Goal: Task Accomplishment & Management: Use online tool/utility

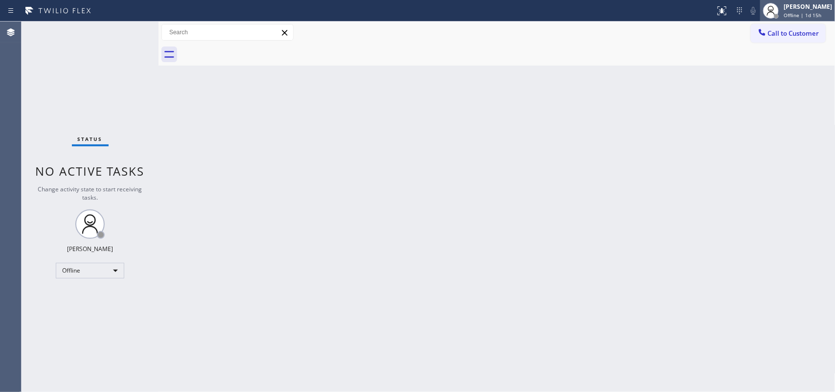
click at [668, 11] on div "[PERSON_NAME] Offline | 1d 15h" at bounding box center [808, 10] width 53 height 17
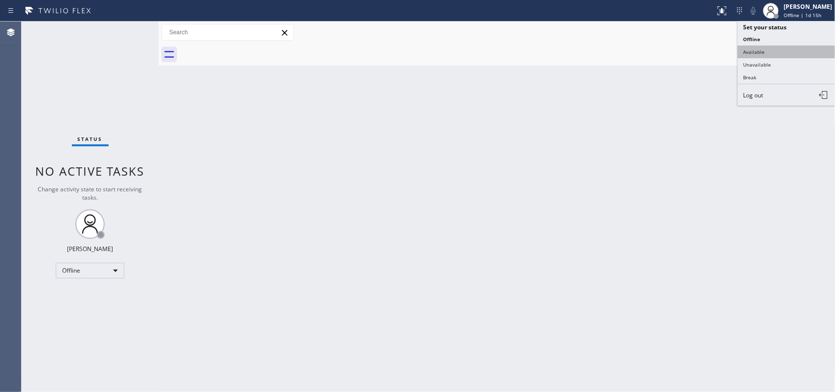
click at [668, 49] on button "Available" at bounding box center [787, 51] width 98 height 13
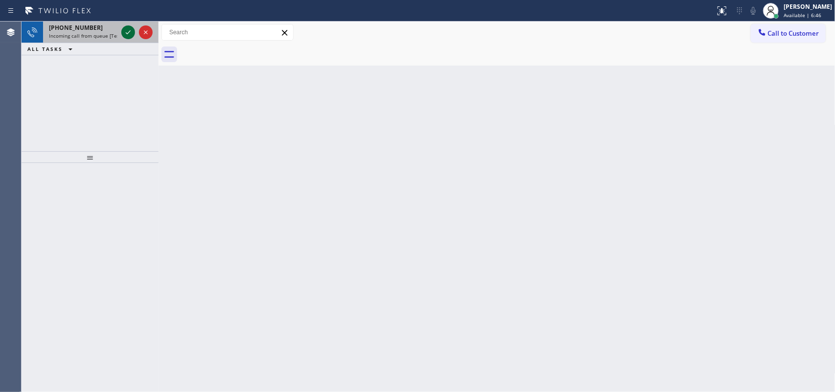
click at [124, 31] on icon at bounding box center [128, 32] width 12 height 12
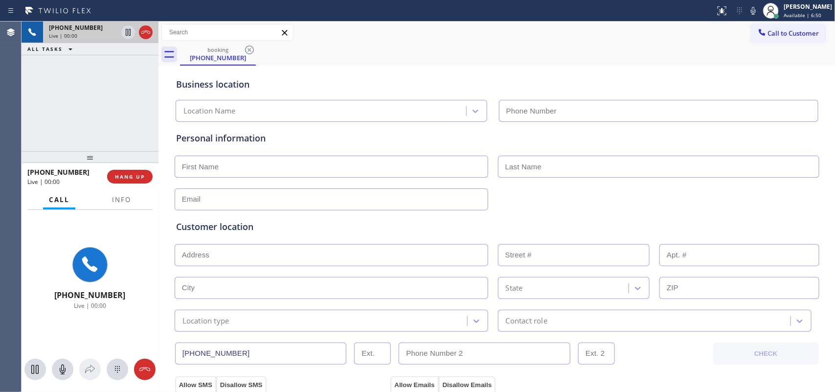
type input "[PHONE_NUMBER]"
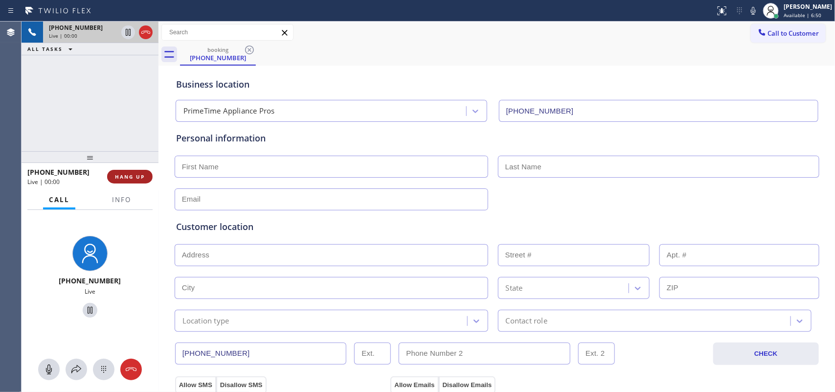
click at [141, 177] on span "HANG UP" at bounding box center [130, 176] width 30 height 7
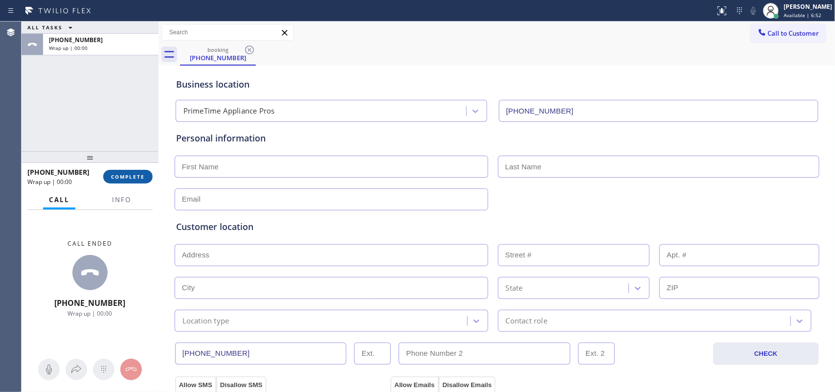
click at [141, 177] on span "COMPLETE" at bounding box center [128, 176] width 34 height 7
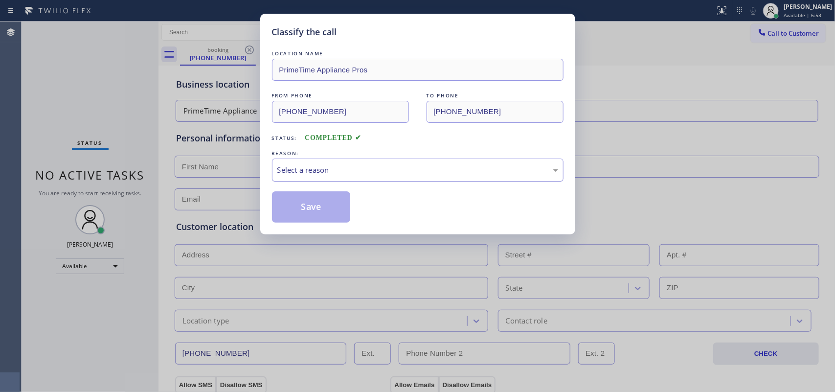
click at [307, 164] on div "Select a reason" at bounding box center [418, 169] width 292 height 23
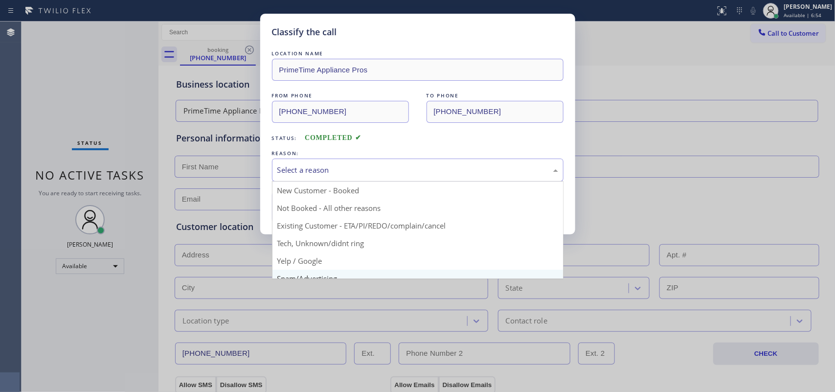
scroll to position [67, 0]
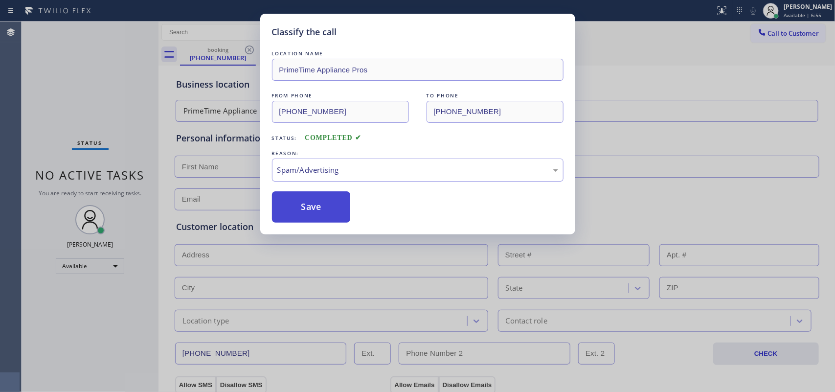
click at [313, 210] on button "Save" at bounding box center [311, 206] width 79 height 31
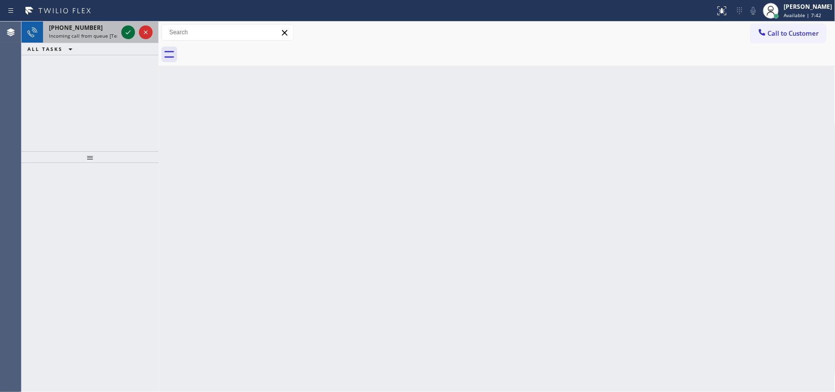
click at [126, 30] on icon at bounding box center [128, 32] width 12 height 12
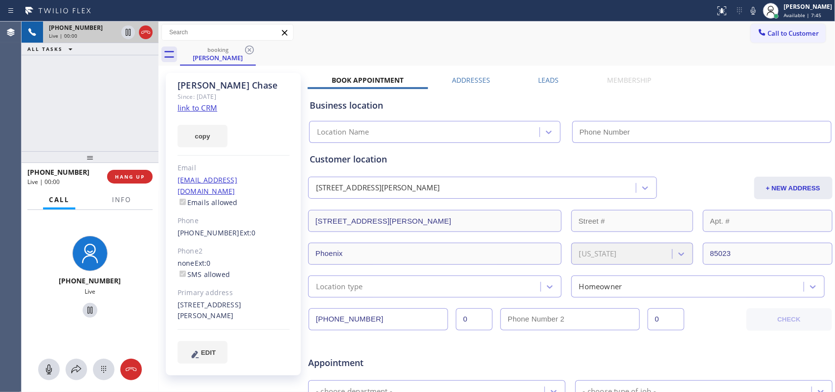
type input "[PHONE_NUMBER]"
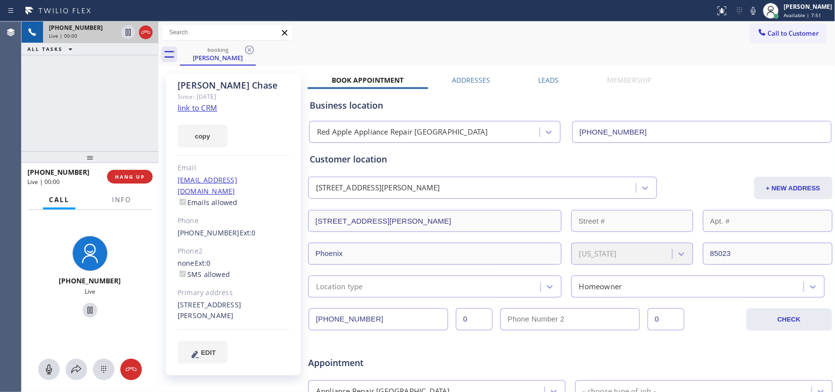
click at [192, 113] on link "link to CRM" at bounding box center [198, 108] width 40 height 10
click at [54, 313] on icon at bounding box center [49, 369] width 12 height 12
click at [85, 306] on icon at bounding box center [90, 310] width 12 height 12
click at [43, 313] on icon at bounding box center [49, 369] width 12 height 12
click at [87, 309] on icon at bounding box center [90, 310] width 7 height 7
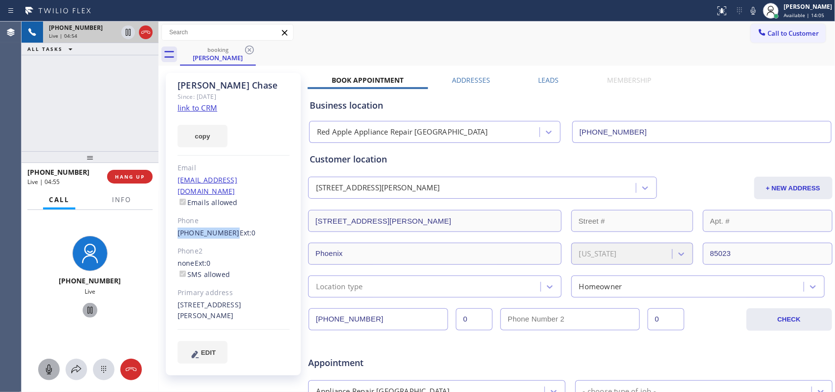
drag, startPoint x: 169, startPoint y: 224, endPoint x: 226, endPoint y: 226, distance: 57.3
click at [226, 226] on div "[PERSON_NAME] Since: [DATE] link to CRM copy Email [EMAIL_ADDRESS][DOMAIN_NAME]…" at bounding box center [233, 224] width 135 height 302
copy link "[PHONE_NUMBER]"
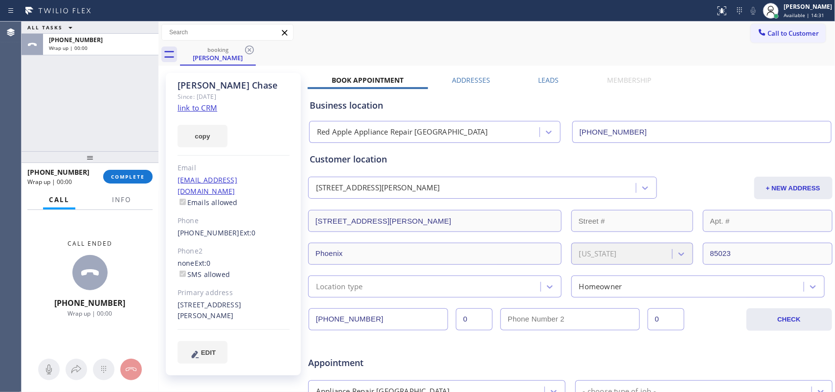
click at [62, 101] on div "ALL TASKS ALL TASKS ACTIVE TASKS TASKS IN WRAP UP [PHONE_NUMBER] Wrap up | 00:00" at bounding box center [90, 87] width 137 height 130
click at [113, 122] on div "ALL TASKS ALL TASKS ACTIVE TASKS TASKS IN WRAP UP [PHONE_NUMBER] Wrap up | 00:00" at bounding box center [90, 87] width 137 height 130
click at [134, 175] on span "COMPLETE" at bounding box center [128, 176] width 34 height 7
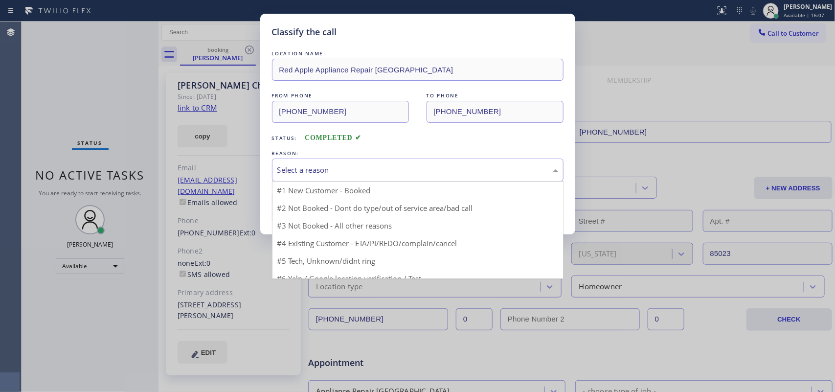
drag, startPoint x: 333, startPoint y: 159, endPoint x: 329, endPoint y: 164, distance: 6.3
click at [329, 164] on div "Select a reason" at bounding box center [418, 169] width 292 height 23
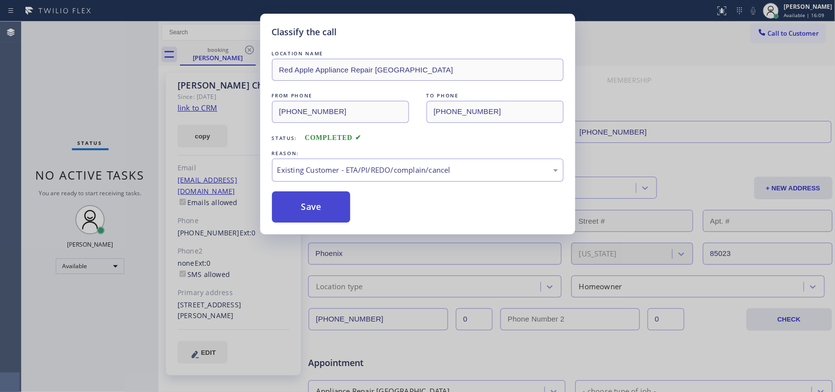
click at [334, 213] on button "Save" at bounding box center [311, 206] width 79 height 31
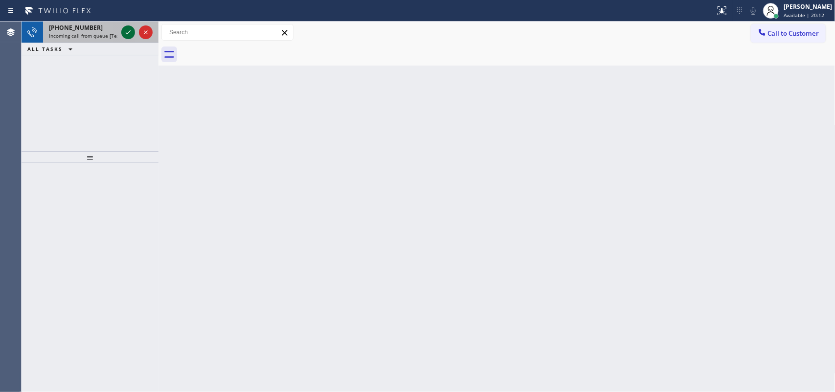
click at [128, 34] on icon at bounding box center [128, 32] width 12 height 12
click at [129, 32] on icon at bounding box center [128, 32] width 5 height 4
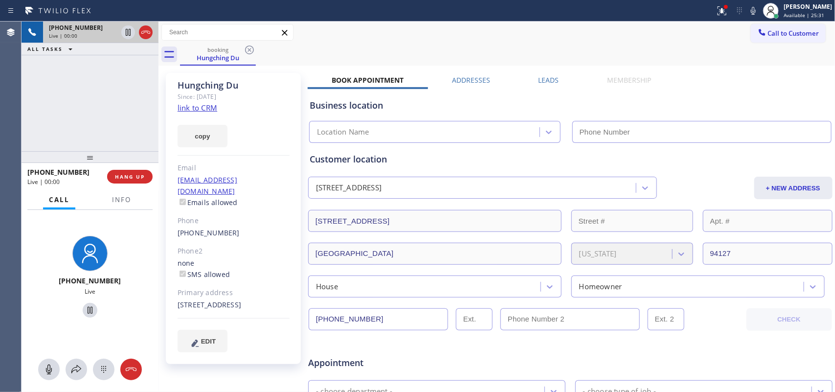
type input "[PHONE_NUMBER]"
click at [202, 109] on link "link to CRM" at bounding box center [198, 108] width 40 height 10
click at [47, 313] on icon at bounding box center [49, 369] width 12 height 12
click at [87, 311] on icon at bounding box center [90, 310] width 12 height 12
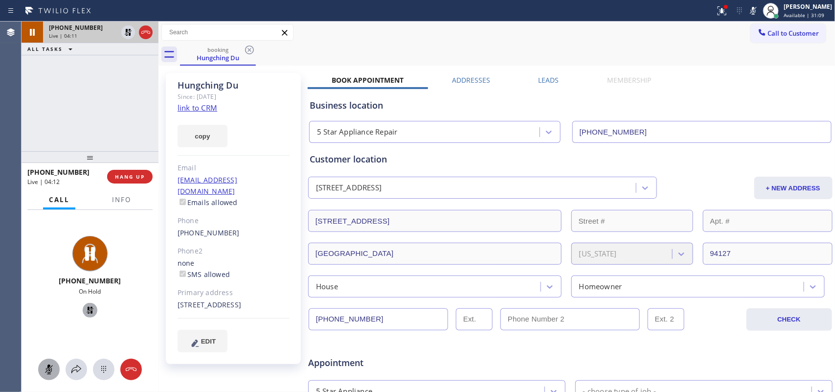
click at [43, 313] on div at bounding box center [90, 370] width 137 height 22
drag, startPoint x: 48, startPoint y: 372, endPoint x: 72, endPoint y: 334, distance: 45.3
click at [49, 313] on icon at bounding box center [49, 369] width 12 height 12
click at [87, 308] on icon at bounding box center [90, 310] width 12 height 12
click at [52, 313] on icon at bounding box center [49, 369] width 12 height 12
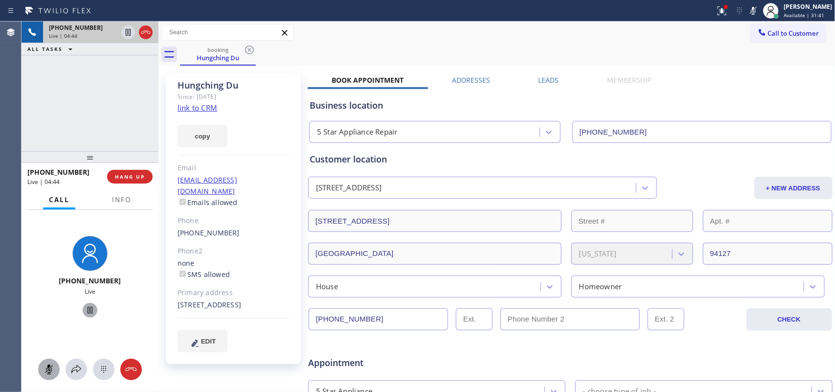
click at [88, 313] on icon at bounding box center [90, 310] width 5 height 7
click at [46, 313] on icon at bounding box center [49, 369] width 6 height 10
click at [89, 309] on icon at bounding box center [90, 310] width 7 height 7
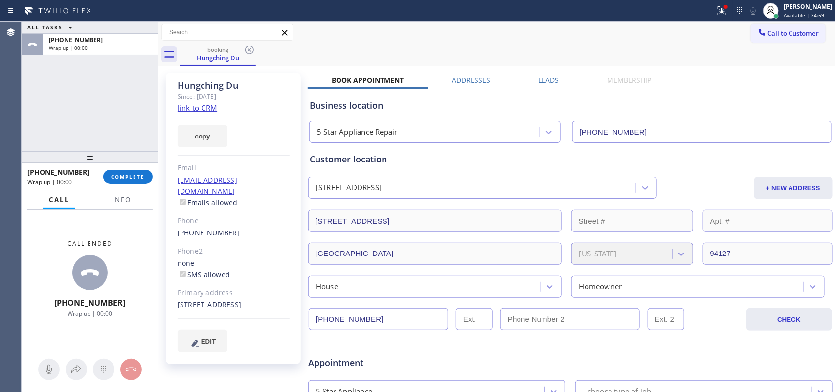
drag, startPoint x: 118, startPoint y: 174, endPoint x: 285, endPoint y: 176, distance: 167.3
click at [118, 174] on span "COMPLETE" at bounding box center [128, 176] width 34 height 7
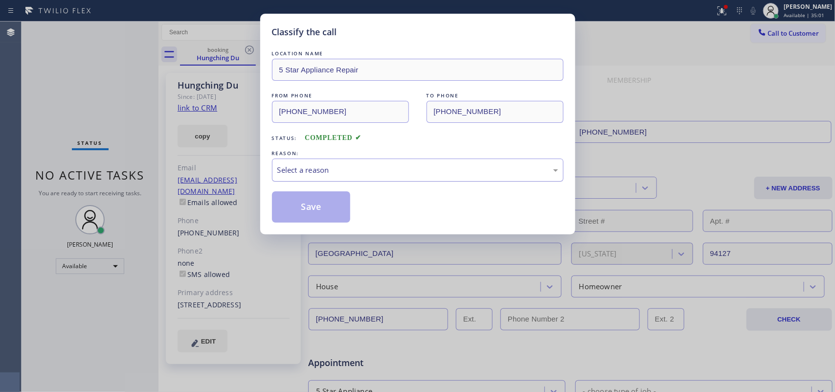
click at [378, 172] on div "Select a reason" at bounding box center [417, 169] width 281 height 11
click at [339, 207] on button "Save" at bounding box center [311, 206] width 79 height 31
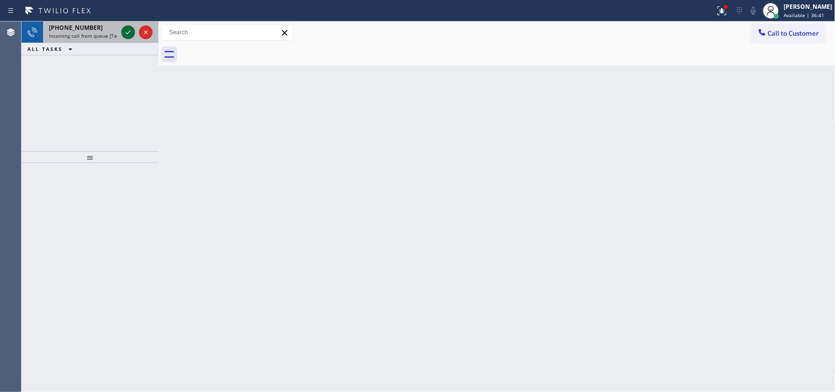
click at [124, 30] on icon at bounding box center [128, 32] width 12 height 12
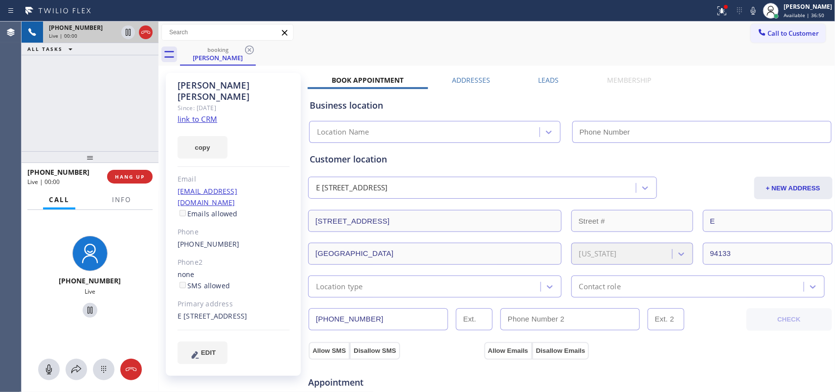
type input "[PHONE_NUMBER]"
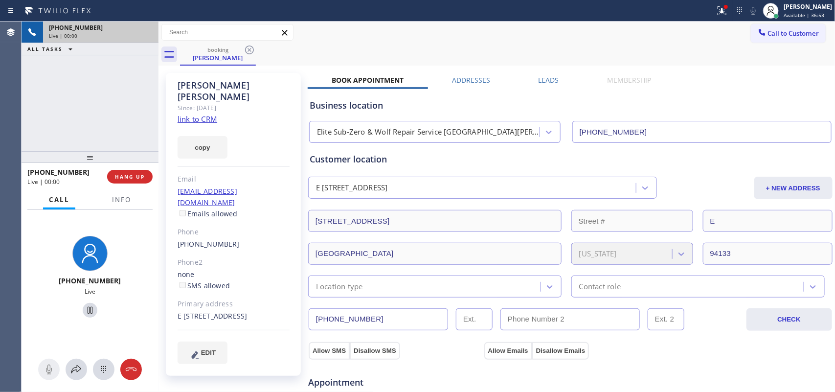
click at [200, 114] on link "link to CRM" at bounding box center [198, 119] width 40 height 10
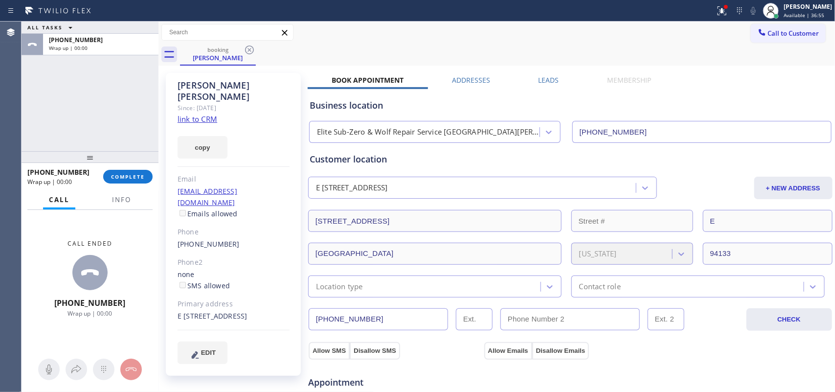
scroll to position [306, 0]
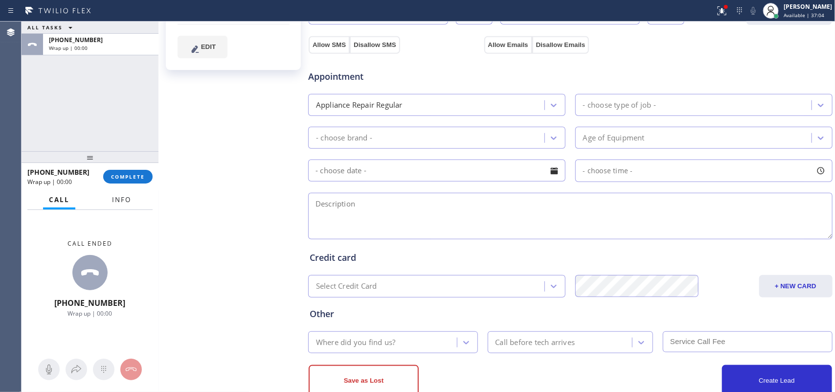
click at [114, 205] on button "Info" at bounding box center [121, 199] width 31 height 19
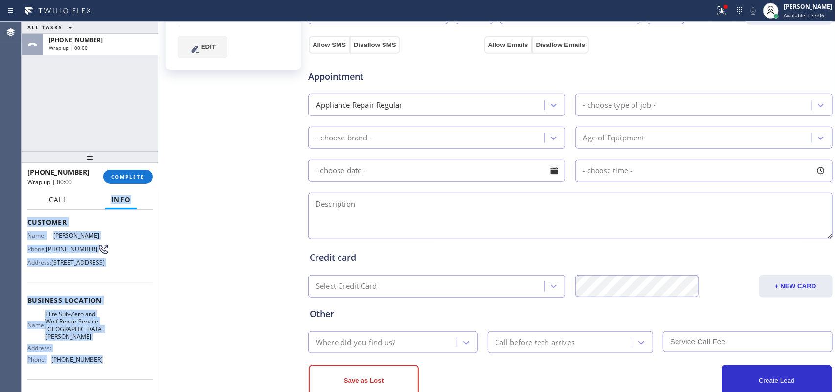
scroll to position [0, 0]
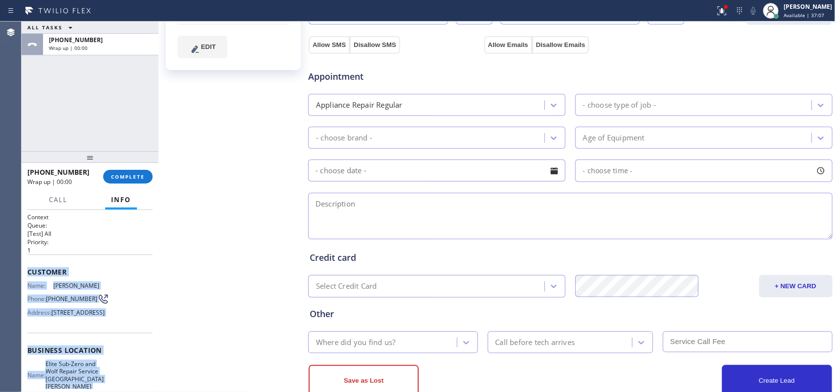
drag, startPoint x: 103, startPoint y: 299, endPoint x: 27, endPoint y: 271, distance: 80.6
click at [27, 271] on div "Context Queue: [Test] All Priority: 1 Customer Name: [PERSON_NAME] Phone: [PHON…" at bounding box center [89, 358] width 125 height 291
copy div "Customer Name: [PERSON_NAME] Phone: [PHONE_NUMBER] Address: [STREET_ADDRESS] Bu…"
click at [129, 175] on span "COMPLETE" at bounding box center [128, 176] width 34 height 7
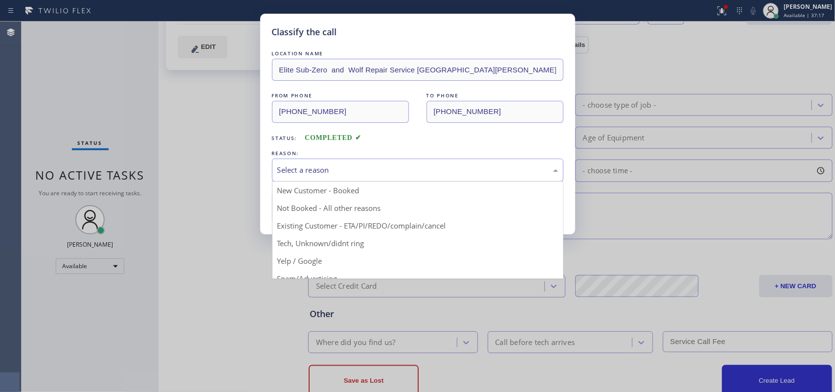
click at [331, 163] on div "Select a reason" at bounding box center [418, 169] width 292 height 23
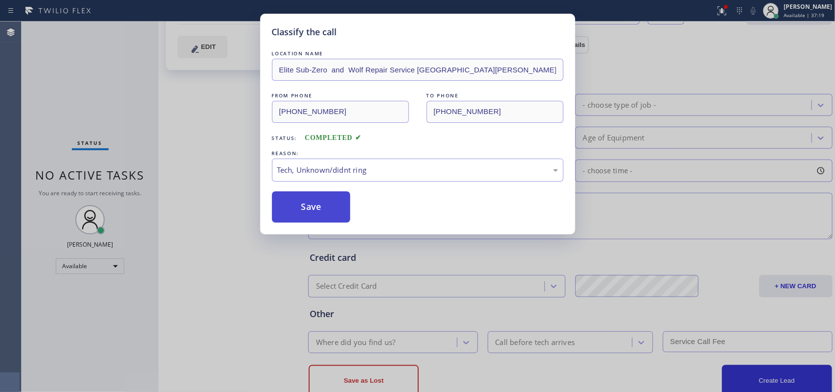
click at [309, 198] on button "Save" at bounding box center [311, 206] width 79 height 31
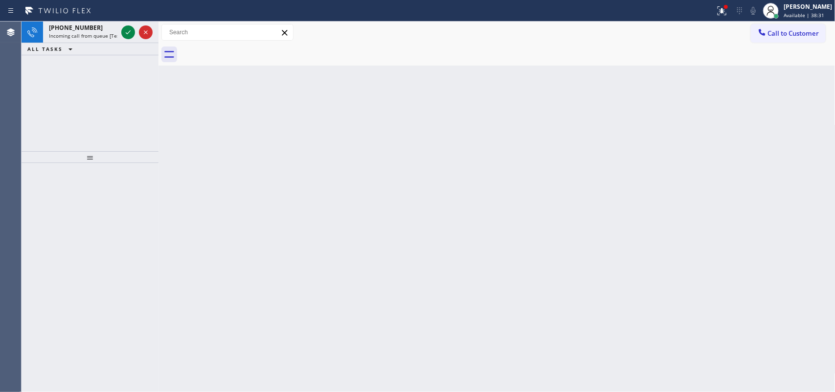
click at [127, 30] on icon at bounding box center [128, 32] width 12 height 12
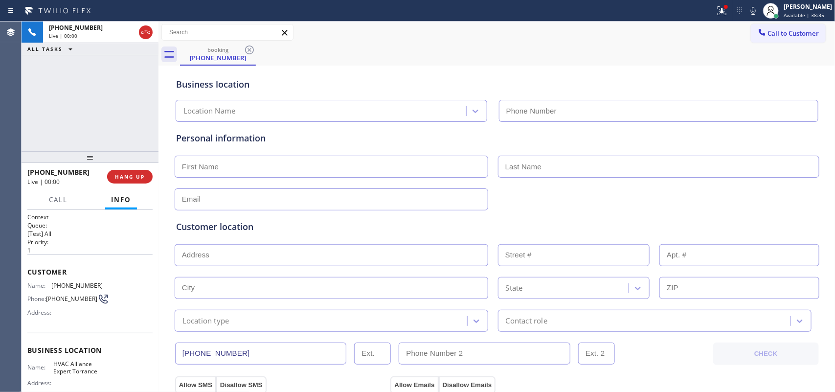
type input "[PHONE_NUMBER]"
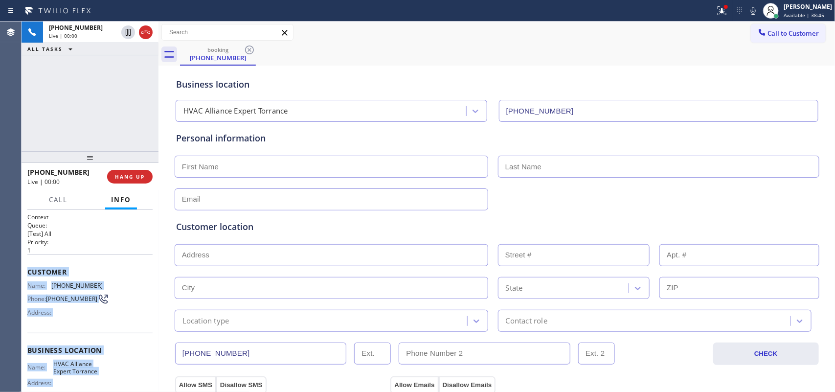
drag, startPoint x: 99, startPoint y: 301, endPoint x: 27, endPoint y: 274, distance: 76.8
click at [27, 274] on div "Context Queue: [Test] All Priority: 1 Customer Name: [PHONE_NUMBER] Phone: [PHO…" at bounding box center [89, 350] width 125 height 275
copy div "Customer Name: [PHONE_NUMBER] Phone: [PHONE_NUMBER] Address: Business location …"
click at [135, 170] on button "HANG UP" at bounding box center [129, 177] width 45 height 14
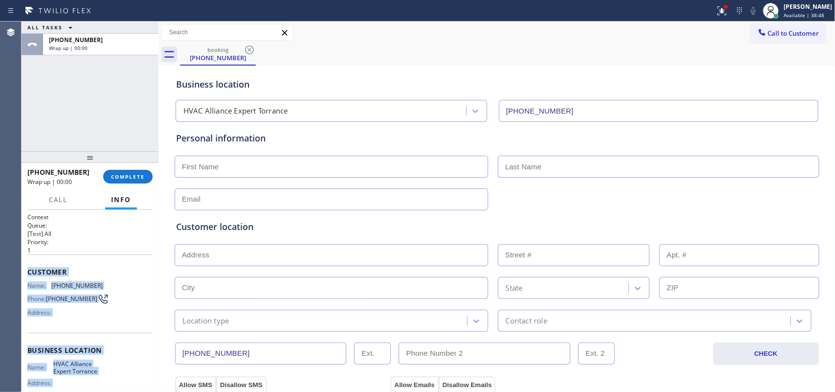
drag, startPoint x: 123, startPoint y: 177, endPoint x: 321, endPoint y: 165, distance: 198.4
click at [124, 176] on span "COMPLETE" at bounding box center [128, 176] width 34 height 7
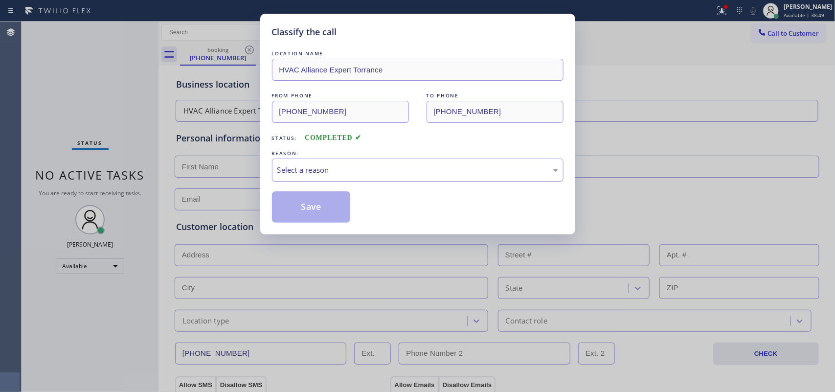
click at [319, 167] on div "Select a reason" at bounding box center [417, 169] width 281 height 11
click at [324, 215] on button "Save" at bounding box center [311, 206] width 79 height 31
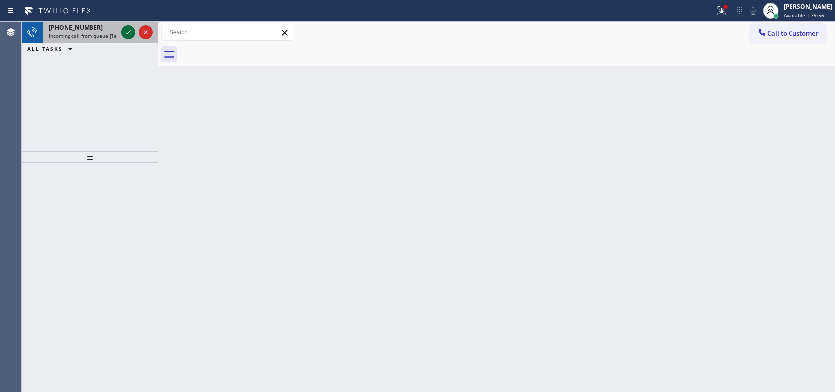
click at [126, 28] on icon at bounding box center [128, 32] width 12 height 12
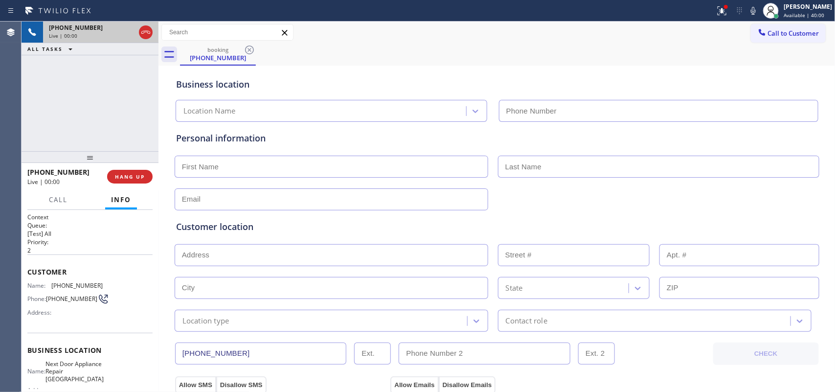
type input "[PHONE_NUMBER]"
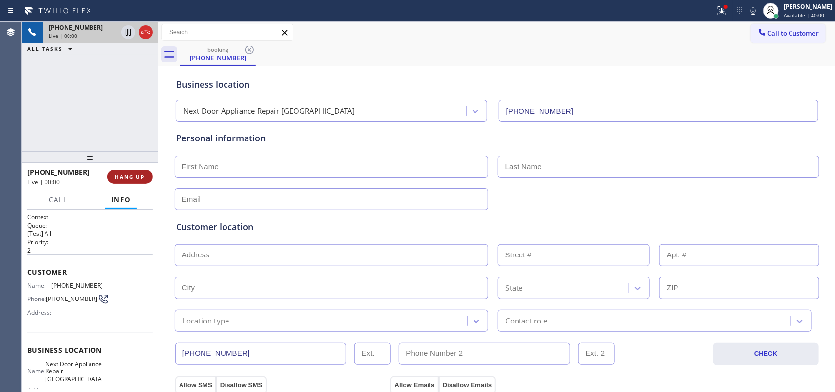
click at [142, 175] on span "HANG UP" at bounding box center [130, 176] width 30 height 7
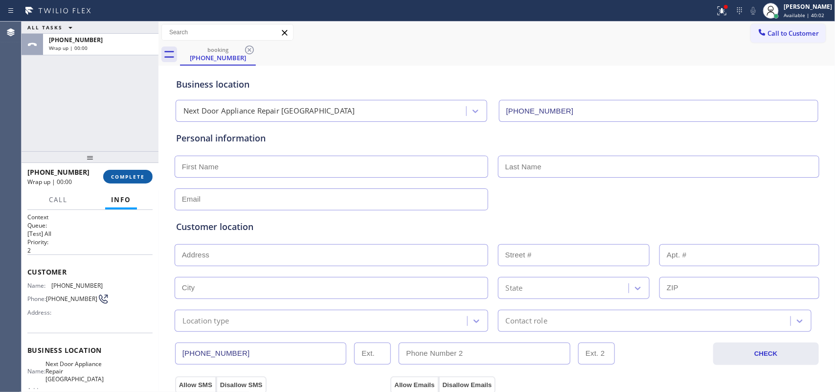
click at [142, 175] on span "COMPLETE" at bounding box center [128, 176] width 34 height 7
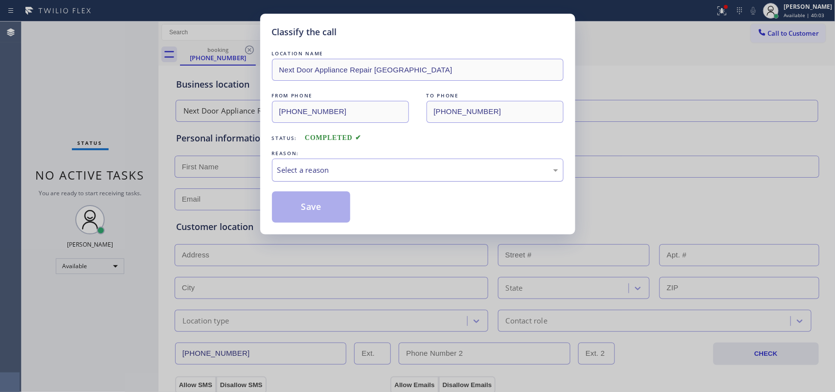
click at [377, 172] on div "Select a reason" at bounding box center [417, 169] width 281 height 11
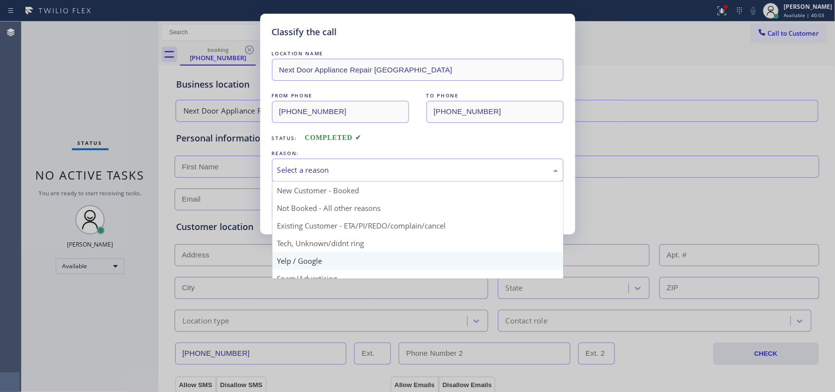
scroll to position [67, 0]
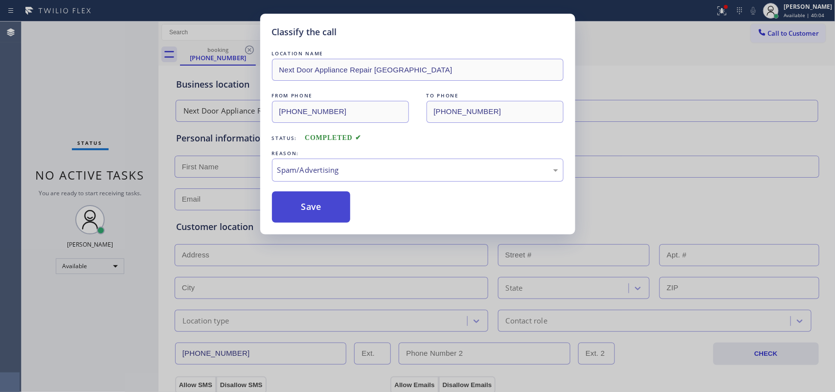
click at [334, 205] on button "Save" at bounding box center [311, 206] width 79 height 31
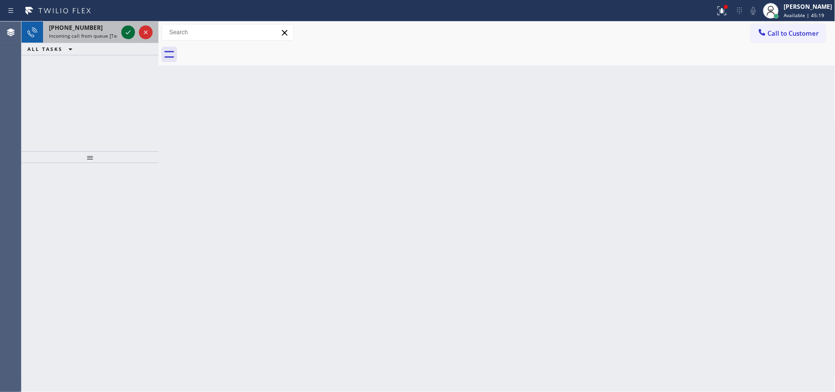
click at [125, 32] on icon at bounding box center [128, 32] width 12 height 12
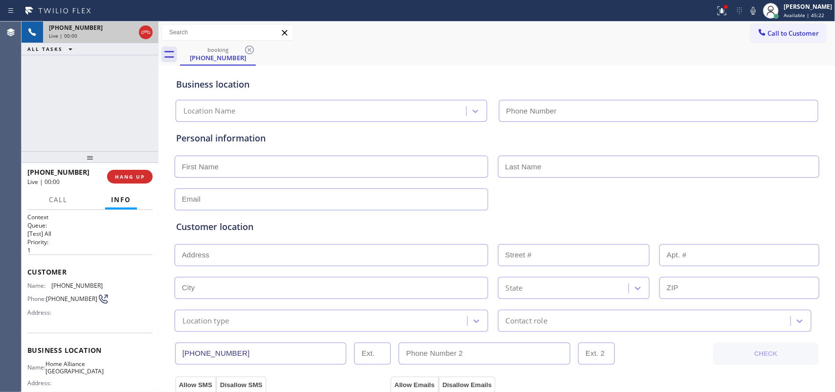
type input "[PHONE_NUMBER]"
drag, startPoint x: 103, startPoint y: 283, endPoint x: 49, endPoint y: 283, distance: 54.3
click at [49, 283] on div "Name: [PHONE_NUMBER] Phone: [PHONE_NUMBER] Address:" at bounding box center [89, 301] width 125 height 39
copy div "[PHONE_NUMBER]"
click at [56, 199] on span "Call" at bounding box center [58, 199] width 19 height 9
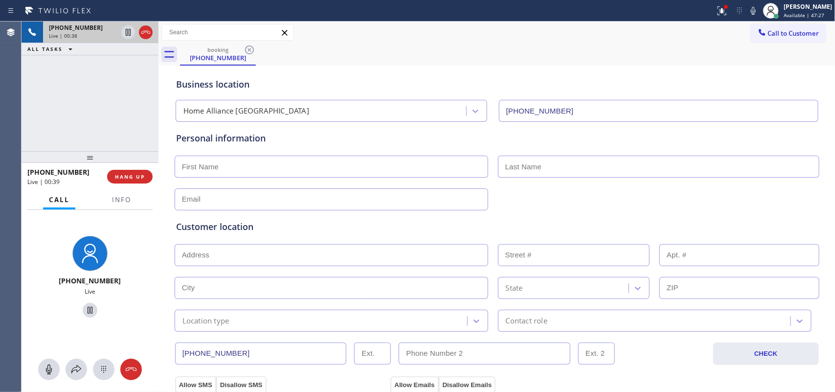
drag, startPoint x: 51, startPoint y: 366, endPoint x: 64, endPoint y: 334, distance: 34.2
click at [52, 313] on button at bounding box center [49, 370] width 22 height 22
click at [85, 309] on icon at bounding box center [90, 310] width 12 height 12
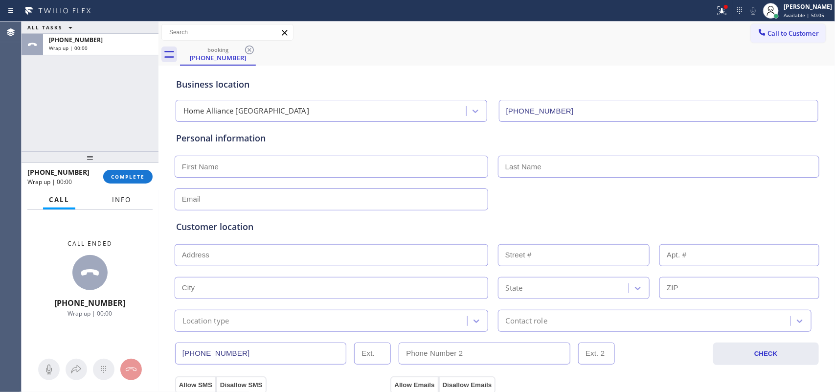
click at [125, 195] on span "Info" at bounding box center [121, 199] width 19 height 9
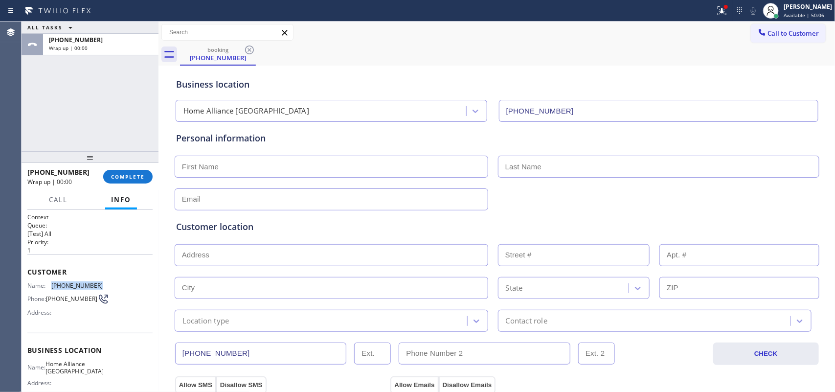
scroll to position [61, 0]
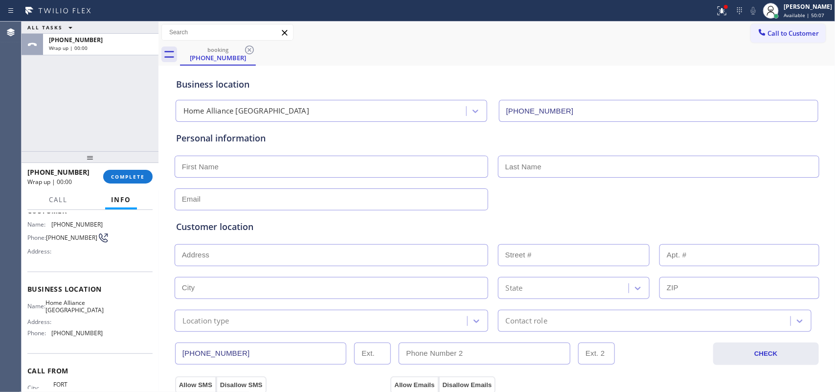
click at [71, 99] on div "ALL TASKS ALL TASKS ACTIVE TASKS TASKS IN WRAP UP [PHONE_NUMBER] Wrap up | 00:00" at bounding box center [90, 87] width 137 height 130
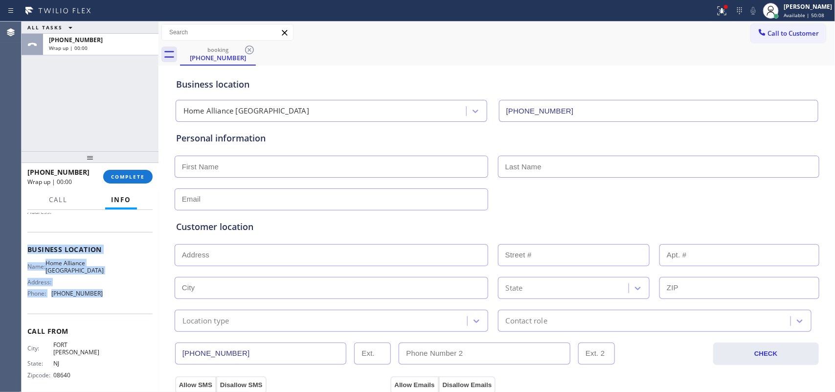
scroll to position [0, 0]
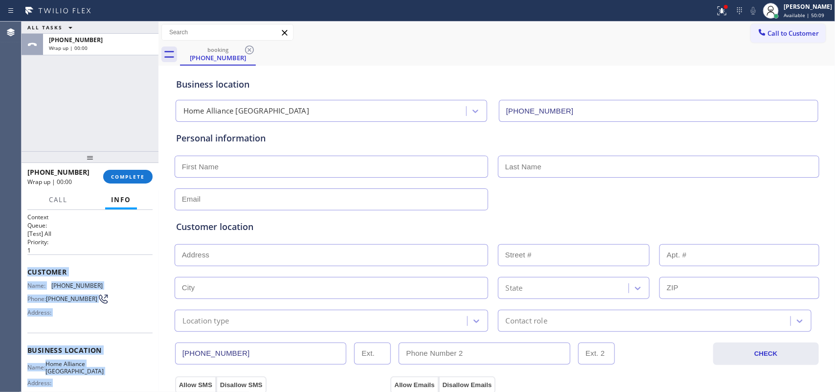
drag, startPoint x: 104, startPoint y: 298, endPoint x: 25, endPoint y: 271, distance: 83.1
click at [25, 271] on div "Context Queue: [Test] All Priority: 1 Customer Name: [PHONE_NUMBER] Phone: [PHO…" at bounding box center [90, 301] width 137 height 182
copy div "Customer Name: [PHONE_NUMBER] Phone: [PHONE_NUMBER] Address: Business location …"
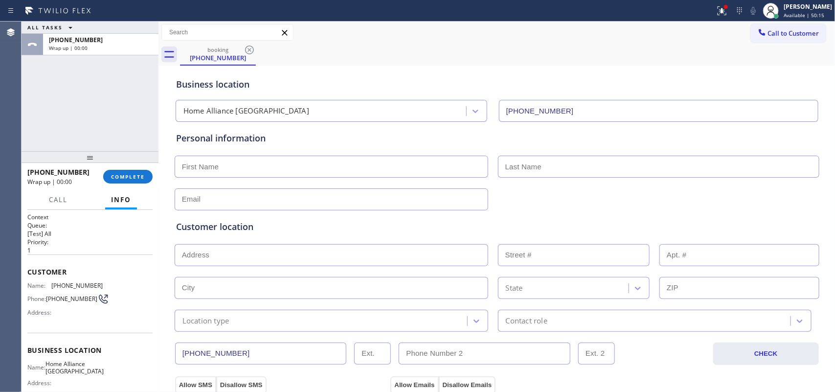
click at [133, 76] on div "ALL TASKS ALL TASKS ACTIVE TASKS TASKS IN WRAP UP [PHONE_NUMBER] Wrap up | 00:00" at bounding box center [90, 87] width 137 height 130
click at [668, 4] on div "[PERSON_NAME]" at bounding box center [808, 6] width 48 height 8
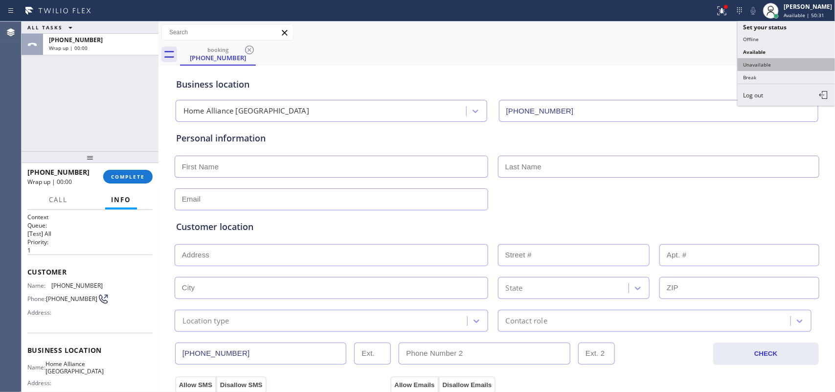
click at [668, 65] on button "Unavailable" at bounding box center [787, 64] width 98 height 13
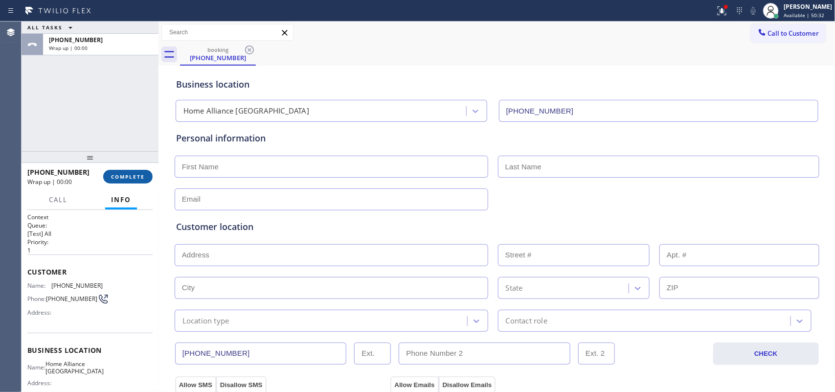
click at [135, 177] on span "COMPLETE" at bounding box center [128, 176] width 34 height 7
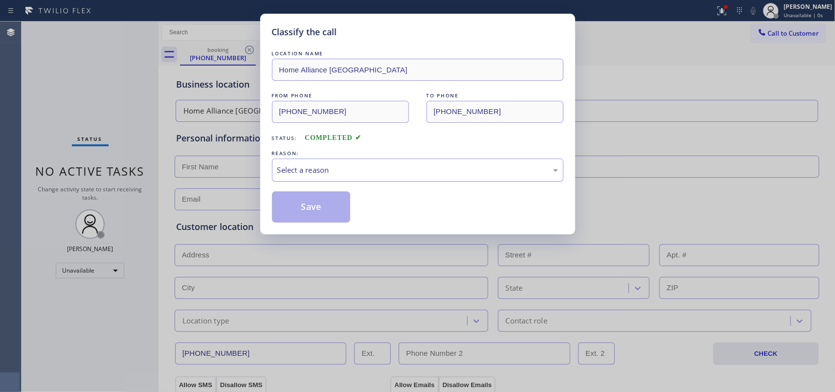
click at [454, 161] on div "Select a reason" at bounding box center [418, 169] width 292 height 23
click at [335, 221] on button "Save" at bounding box center [311, 206] width 79 height 31
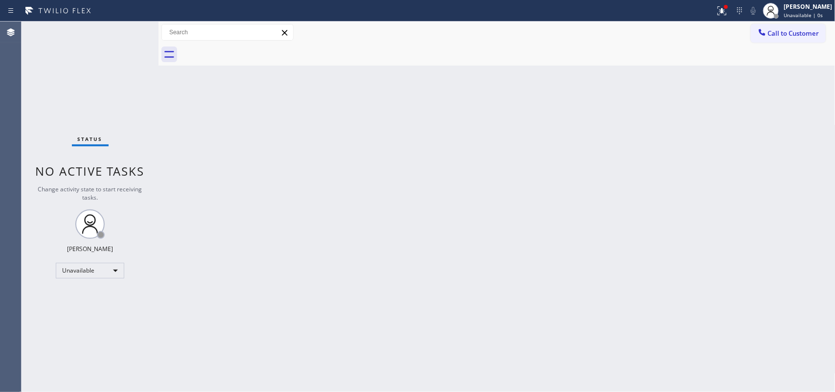
click at [228, 50] on div at bounding box center [508, 55] width 656 height 22
click at [668, 31] on span "Call to Customer" at bounding box center [793, 33] width 51 height 9
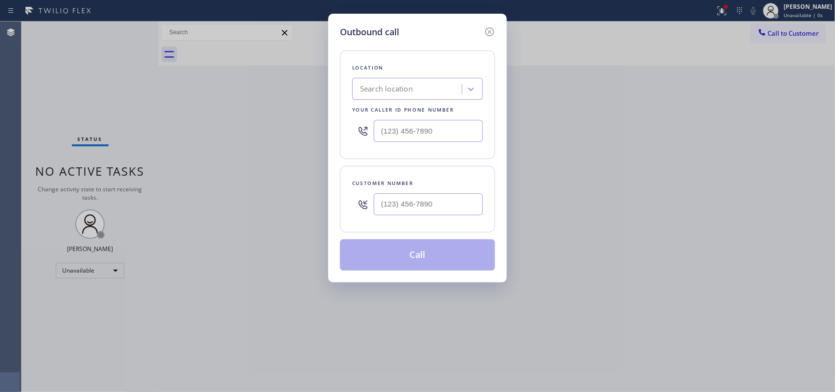
click at [395, 48] on div "Location Search location Your caller id phone number Customer number Call" at bounding box center [417, 155] width 155 height 232
click at [402, 129] on input "(___) ___-____" at bounding box center [428, 131] width 109 height 22
paste input "904) 351-0757"
type input "[PHONE_NUMBER]"
click at [362, 30] on h5 "Outbound call" at bounding box center [369, 31] width 59 height 13
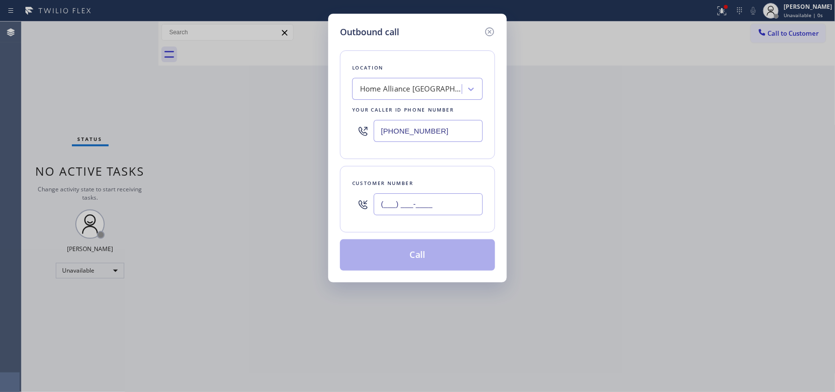
click at [401, 199] on input "(___) ___-____" at bounding box center [428, 204] width 109 height 22
paste input "609) 346-6011"
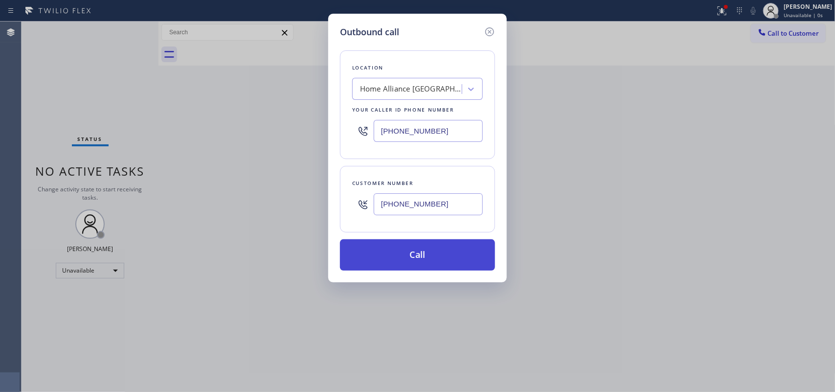
type input "[PHONE_NUMBER]"
click at [418, 253] on button "Call" at bounding box center [417, 254] width 155 height 31
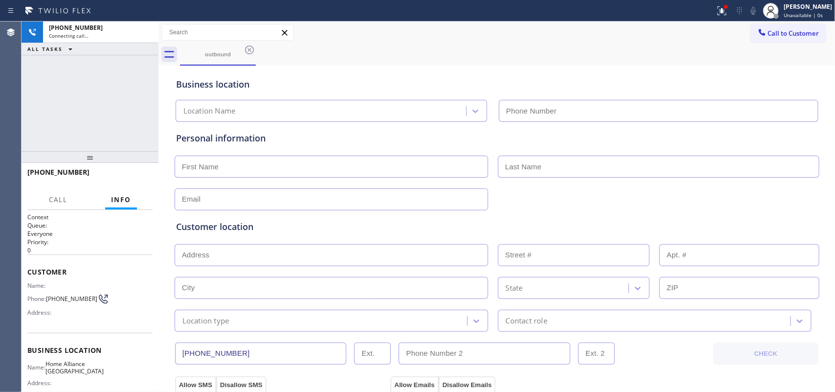
type input "[PHONE_NUMBER]"
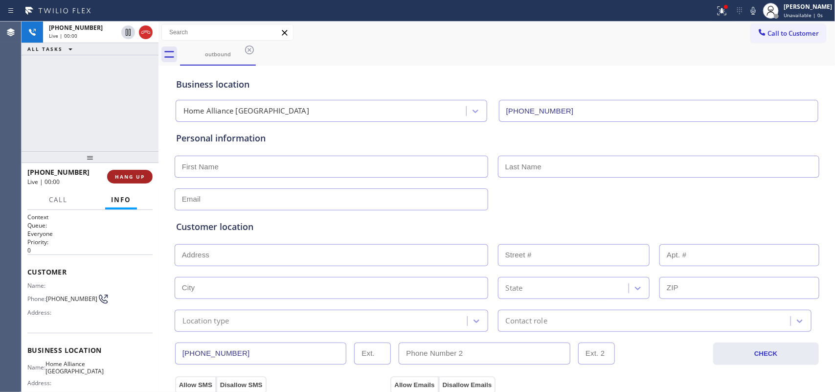
click at [142, 181] on button "HANG UP" at bounding box center [129, 177] width 45 height 14
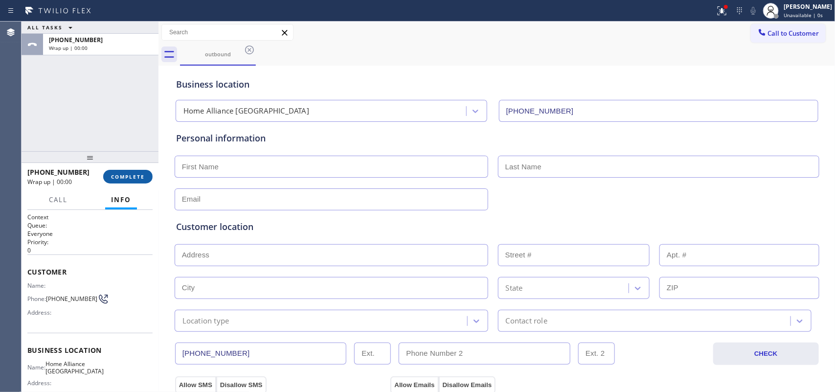
click at [142, 181] on button "COMPLETE" at bounding box center [127, 177] width 49 height 14
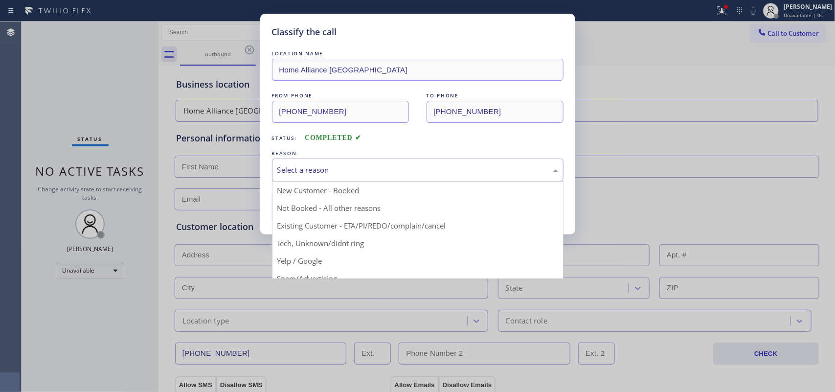
click at [415, 166] on div "Select a reason" at bounding box center [417, 169] width 281 height 11
click at [11, 88] on div "Classify the call LOCATION NAME Home Alliance Jacksonville FROM PHONE [PHONE_NU…" at bounding box center [417, 196] width 835 height 392
click at [405, 171] on div "Select a reason" at bounding box center [417, 169] width 281 height 11
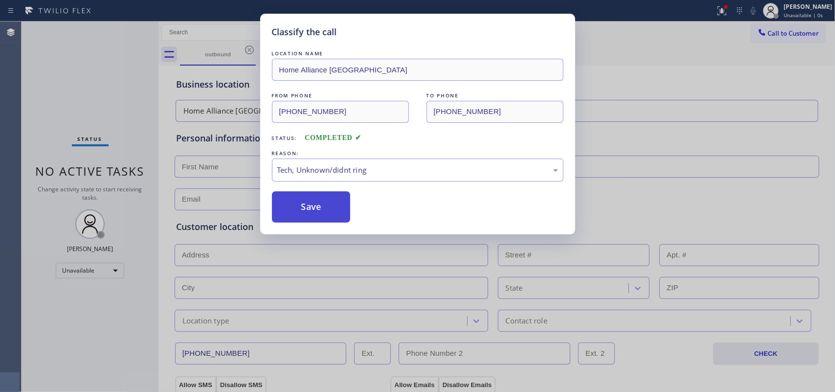
click at [335, 211] on button "Save" at bounding box center [311, 206] width 79 height 31
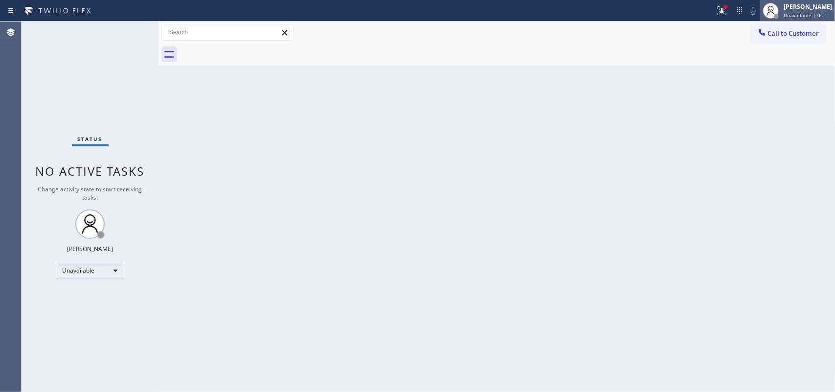
click at [668, 15] on span "Unavailable | 0s" at bounding box center [803, 15] width 39 height 7
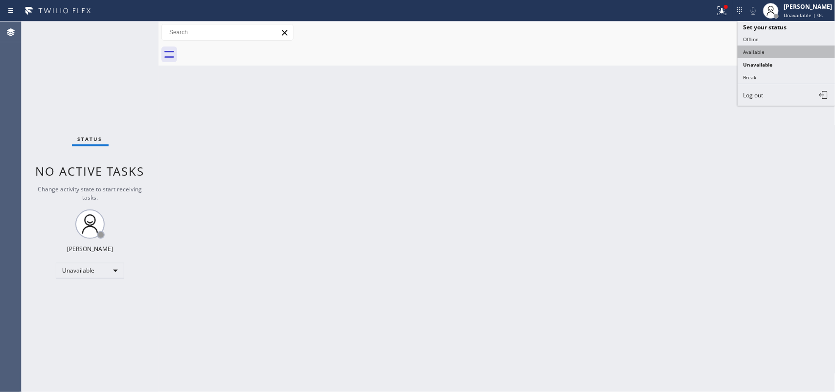
click at [668, 49] on button "Available" at bounding box center [787, 51] width 98 height 13
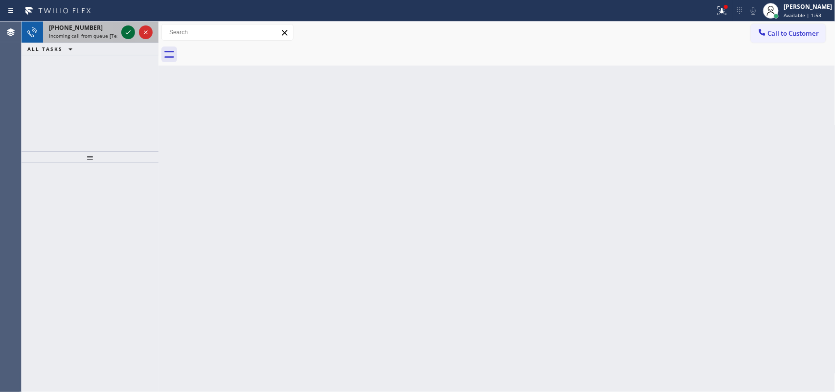
click at [126, 33] on icon at bounding box center [128, 32] width 5 height 4
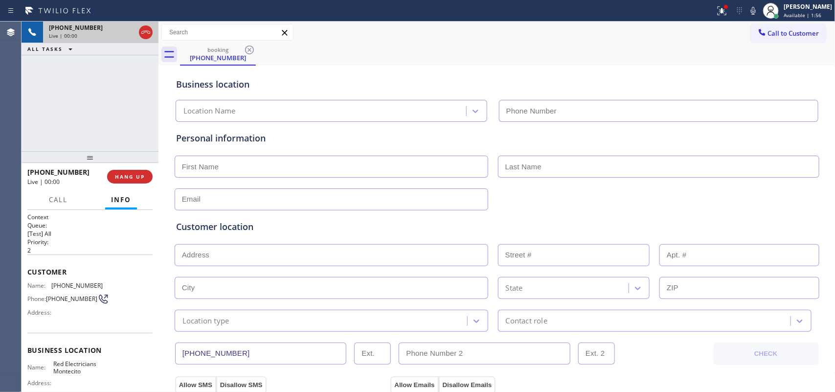
type input "[PHONE_NUMBER]"
click at [72, 110] on div "[PHONE_NUMBER] Live | 00:24 ALL TASKS ALL TASKS ACTIVE TASKS TASKS IN WRAP UP" at bounding box center [90, 87] width 137 height 130
click at [55, 199] on span "Call" at bounding box center [58, 199] width 19 height 9
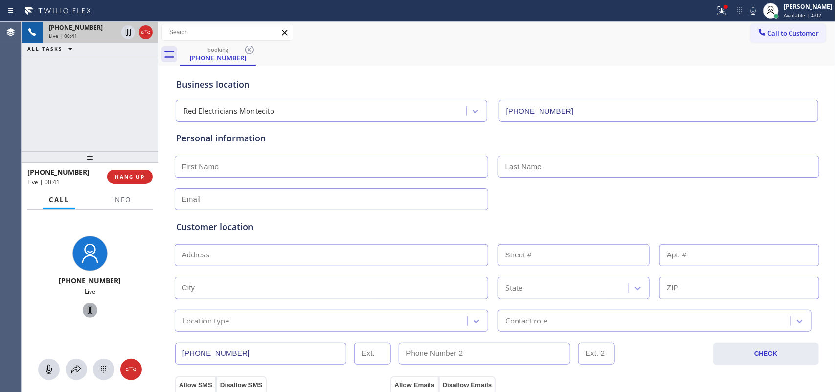
drag, startPoint x: 47, startPoint y: 370, endPoint x: 84, endPoint y: 317, distance: 65.0
click at [54, 313] on icon at bounding box center [49, 369] width 12 height 12
drag, startPoint x: 86, startPoint y: 310, endPoint x: 140, endPoint y: 186, distance: 135.2
click at [86, 310] on icon at bounding box center [90, 310] width 12 height 12
click at [257, 162] on input "text" at bounding box center [332, 167] width 314 height 22
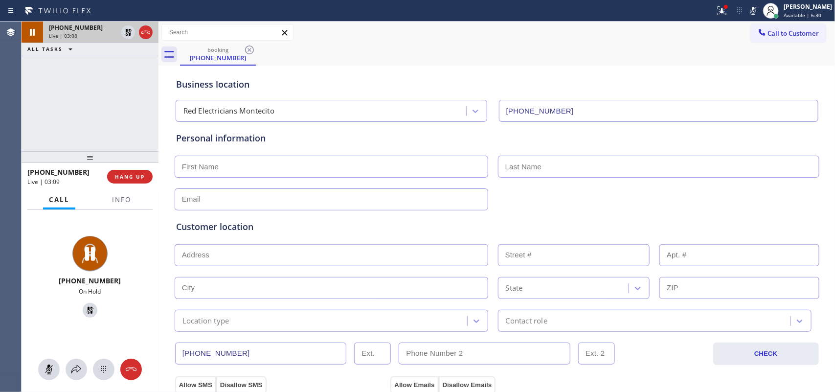
drag, startPoint x: 50, startPoint y: 368, endPoint x: 75, endPoint y: 334, distance: 42.8
click at [50, 313] on icon at bounding box center [49, 369] width 12 height 12
click at [85, 311] on icon at bounding box center [90, 310] width 12 height 12
click at [48, 313] on icon at bounding box center [49, 369] width 12 height 12
click at [86, 309] on icon at bounding box center [90, 310] width 12 height 12
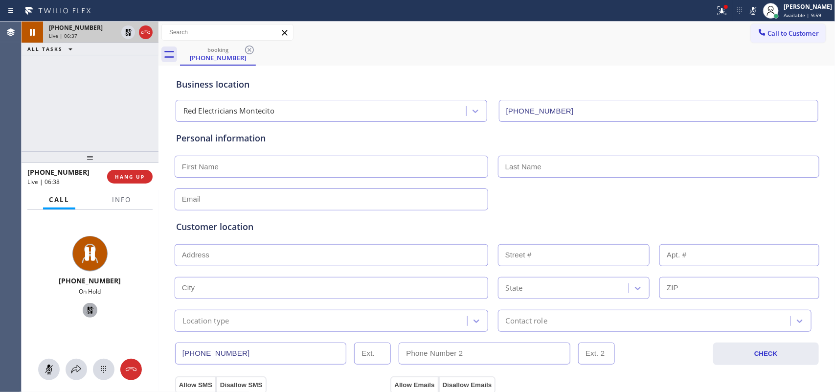
drag, startPoint x: 49, startPoint y: 365, endPoint x: 57, endPoint y: 353, distance: 14.3
click at [50, 313] on button at bounding box center [49, 370] width 22 height 22
click at [87, 308] on icon at bounding box center [90, 310] width 7 height 7
click at [358, 166] on input "text" at bounding box center [332, 167] width 314 height 22
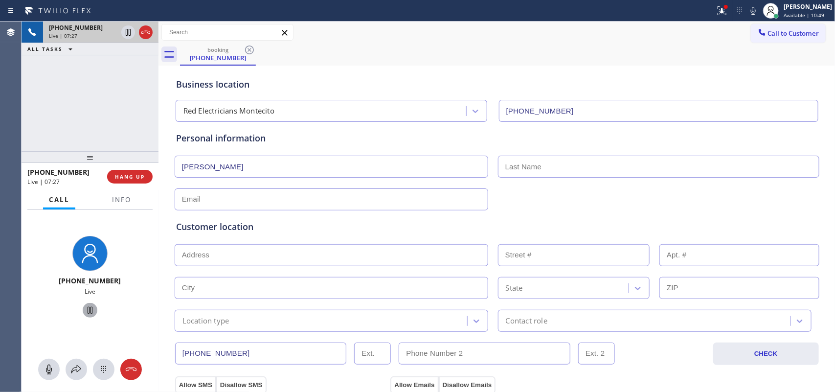
type input "[PERSON_NAME]"
click at [582, 165] on input "text" at bounding box center [658, 167] width 321 height 22
type input "Nga"
click at [200, 164] on input "[PERSON_NAME]" at bounding box center [332, 167] width 314 height 22
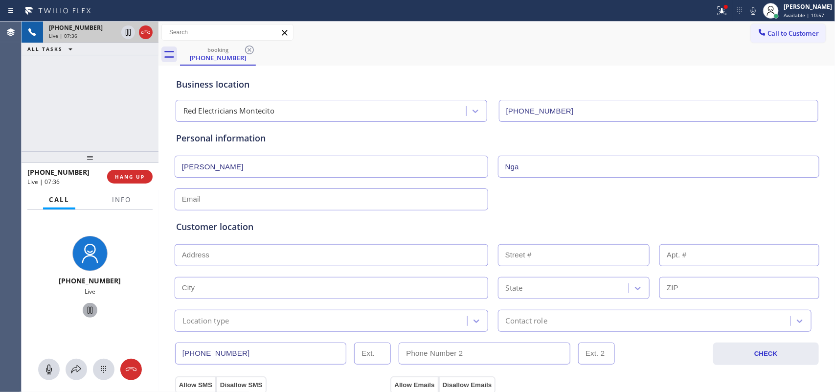
click at [200, 164] on input "[PERSON_NAME]" at bounding box center [332, 167] width 314 height 22
type input "[PERSON_NAME]"
click at [539, 165] on input "Nga" at bounding box center [658, 167] width 321 height 22
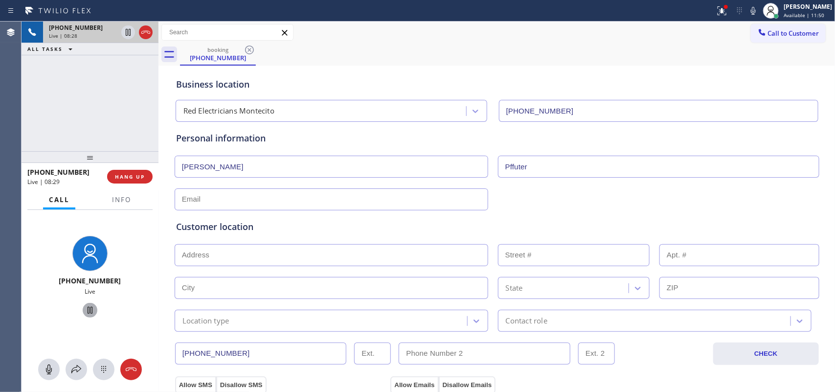
type input "Pffuter"
click at [214, 197] on input "text" at bounding box center [332, 199] width 314 height 22
paste input "[EMAIL_ADDRESS][DOMAIN_NAME]"
type input "[EMAIL_ADDRESS][DOMAIN_NAME]"
click at [364, 67] on div "Business location Red Electricians Montecito [PHONE_NUMBER]" at bounding box center [497, 93] width 646 height 58
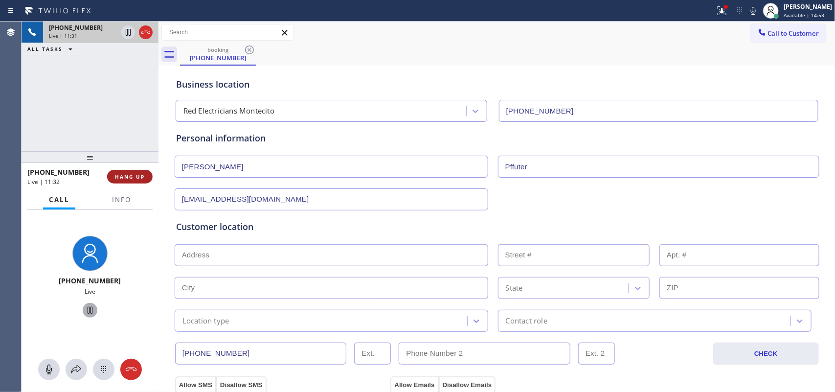
click at [131, 177] on span "HANG UP" at bounding box center [130, 176] width 30 height 7
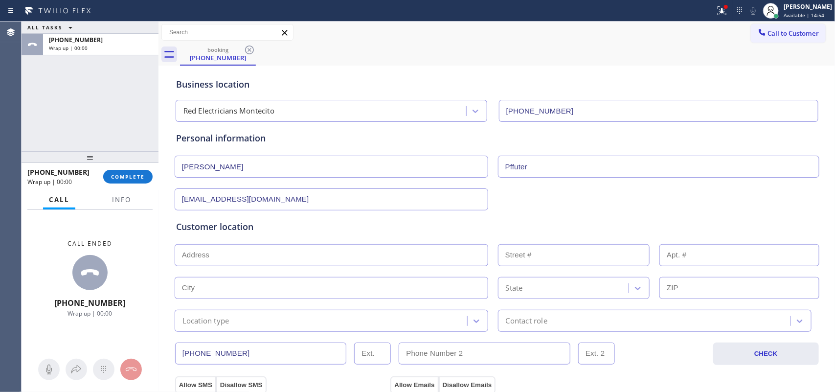
click at [304, 257] on input "text" at bounding box center [332, 255] width 314 height 22
paste input "[STREET_ADDRESS]"
type input "[STREET_ADDRESS]"
type input "1275"
type input "Santa [PERSON_NAME]"
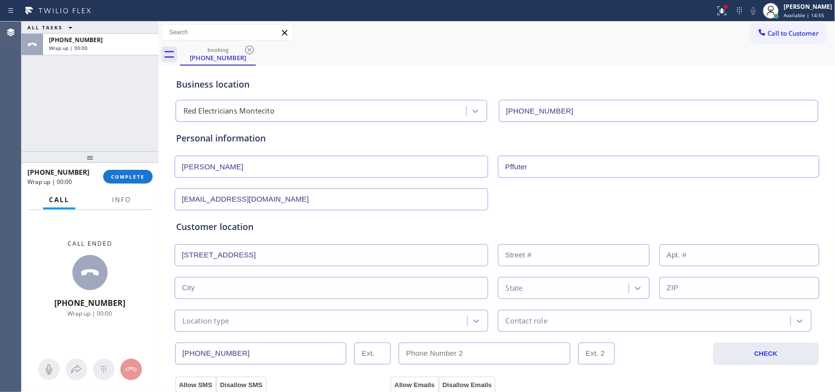
type input "93111"
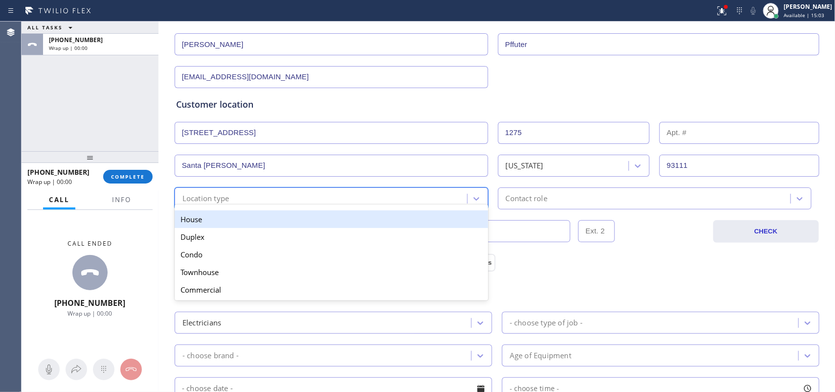
click at [321, 201] on div "Location type" at bounding box center [323, 198] width 290 height 17
click at [315, 216] on div "House" at bounding box center [332, 219] width 314 height 18
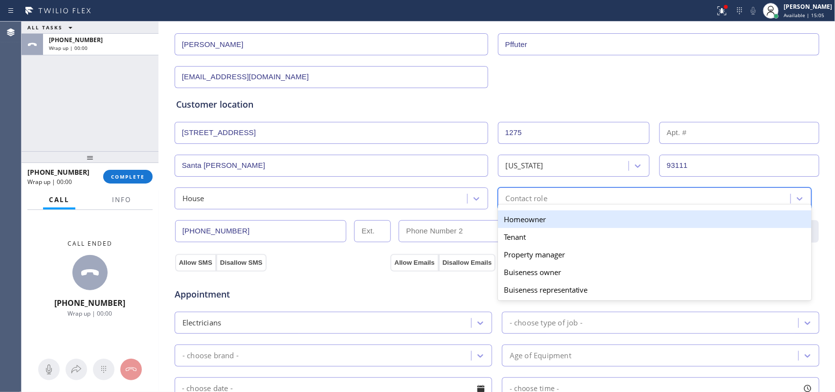
click at [524, 196] on div "Contact role" at bounding box center [527, 198] width 42 height 11
click at [545, 219] on div "Homeowner" at bounding box center [655, 219] width 314 height 18
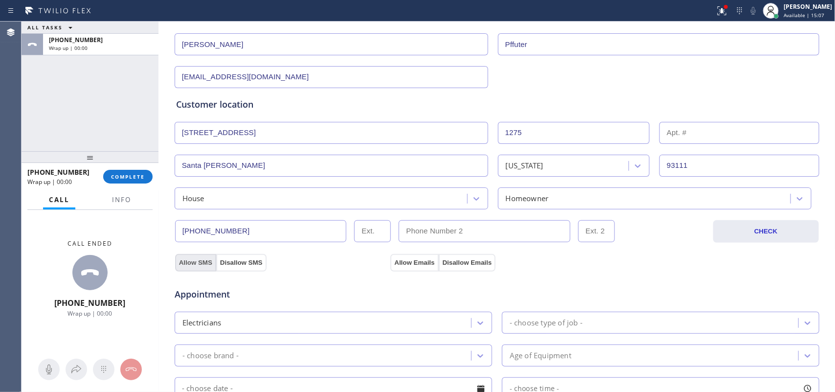
click at [190, 267] on button "Allow SMS" at bounding box center [195, 263] width 41 height 18
click at [411, 261] on button "Allow Emails" at bounding box center [414, 263] width 48 height 18
click at [185, 263] on button "Allow SMS" at bounding box center [195, 263] width 41 height 18
drag, startPoint x: 393, startPoint y: 263, endPoint x: 568, endPoint y: 236, distance: 177.7
click at [395, 262] on button "Allow Emails" at bounding box center [414, 263] width 48 height 18
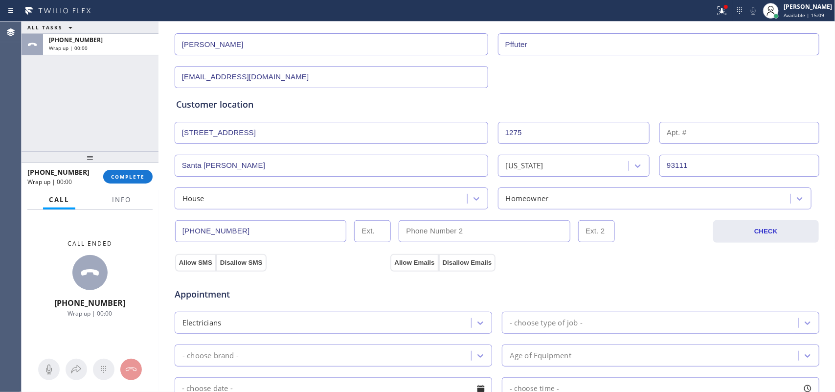
scroll to position [245, 0]
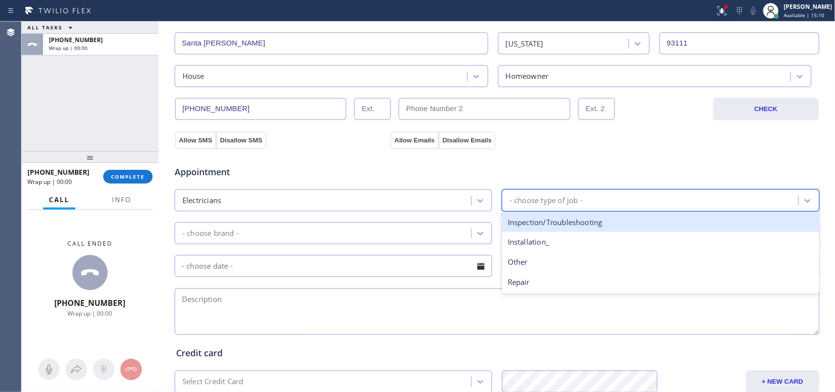
click at [586, 194] on div "- choose type of job -" at bounding box center [652, 200] width 294 height 17
click at [583, 226] on div "Inspection/Troubleshooting" at bounding box center [660, 222] width 317 height 20
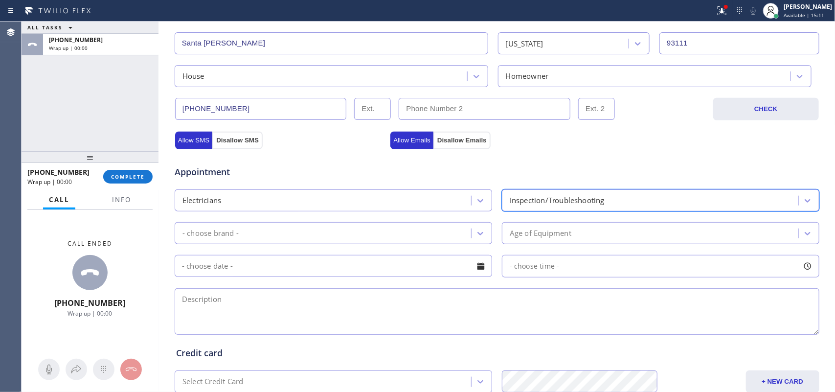
click at [458, 226] on div "- choose brand -" at bounding box center [325, 233] width 294 height 17
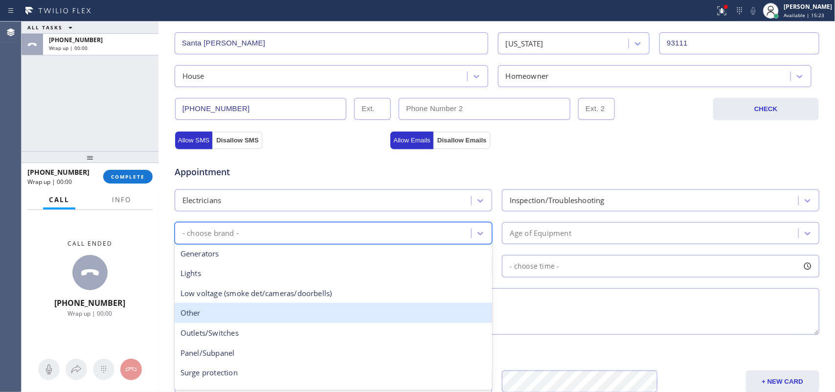
scroll to position [75, 0]
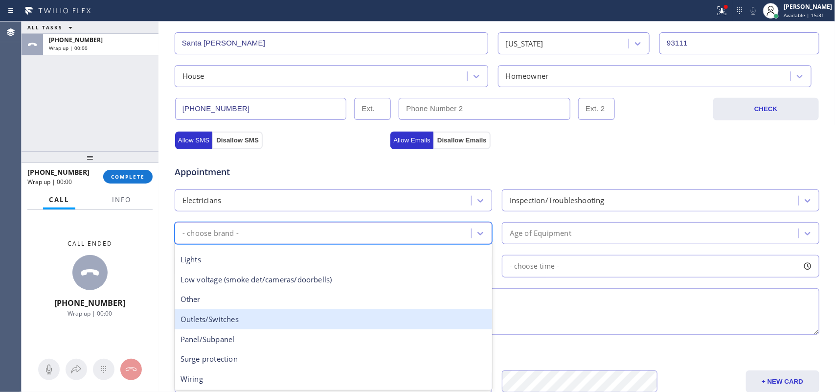
click at [351, 313] on div "Outlets/Switches" at bounding box center [333, 319] width 317 height 20
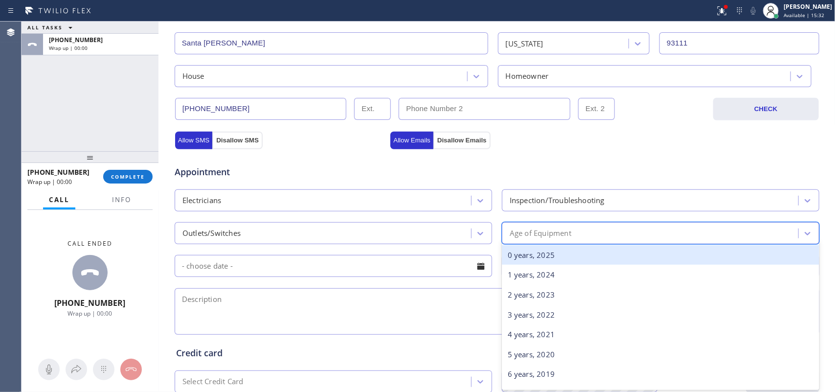
click at [628, 235] on div "Age of Equipment" at bounding box center [652, 233] width 294 height 17
click at [612, 255] on div "0 years, 2025" at bounding box center [660, 255] width 317 height 20
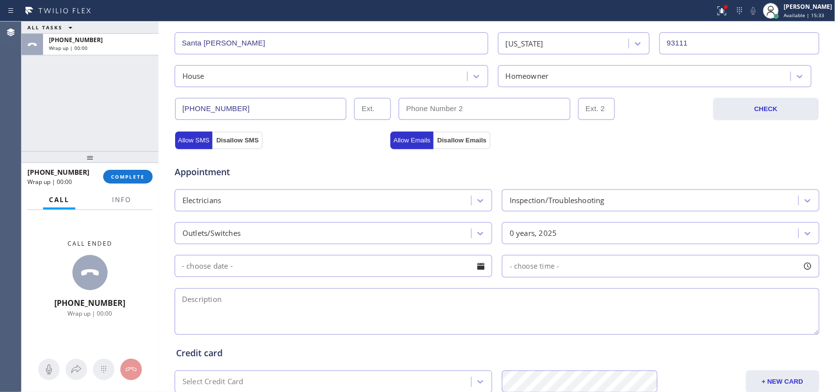
click at [482, 265] on div at bounding box center [481, 266] width 17 height 17
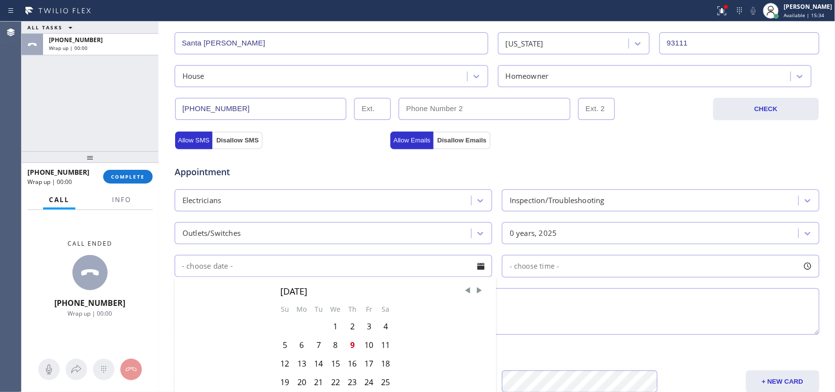
scroll to position [368, 0]
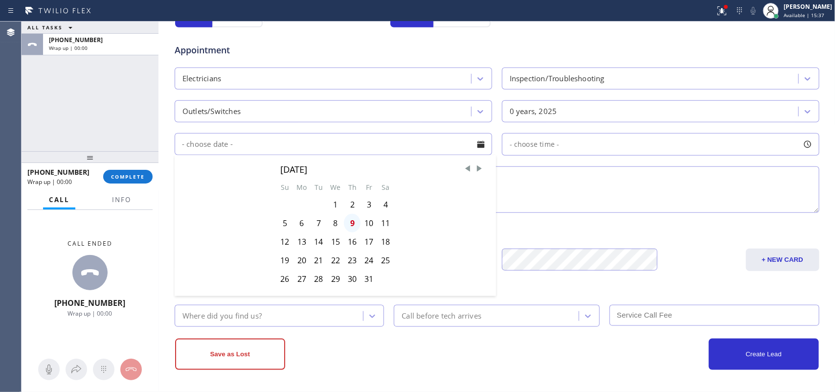
click at [346, 224] on div "9" at bounding box center [352, 223] width 17 height 19
type input "[DATE]"
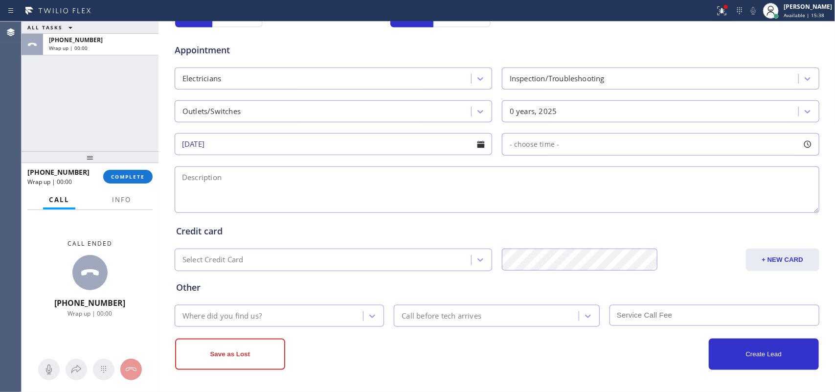
click at [668, 147] on div at bounding box center [807, 144] width 17 height 17
drag, startPoint x: 507, startPoint y: 201, endPoint x: 783, endPoint y: 212, distance: 275.6
click at [668, 212] on div at bounding box center [793, 204] width 12 height 21
drag, startPoint x: 500, startPoint y: 204, endPoint x: 717, endPoint y: 210, distance: 216.3
click at [668, 210] on div at bounding box center [722, 204] width 12 height 21
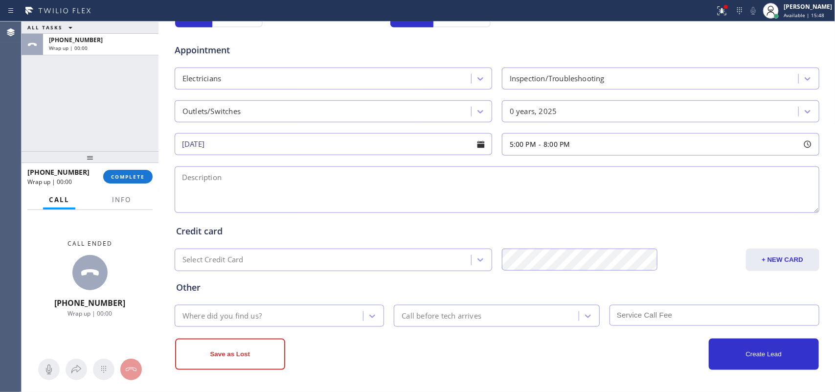
click at [411, 203] on textarea at bounding box center [497, 189] width 645 height 46
click at [377, 187] on textarea at bounding box center [497, 189] width 645 height 46
click at [233, 201] on textarea "5-8/ $60/ (based on the complexity of the job)/" at bounding box center [497, 189] width 645 height 46
click at [354, 172] on textarea "5-8/ $60/ (based on the complexity of the job)/" at bounding box center [497, 189] width 645 height 46
paste textarea "power outage on some of the rooms/[STREET_ADDRESS]/ house-care taker"
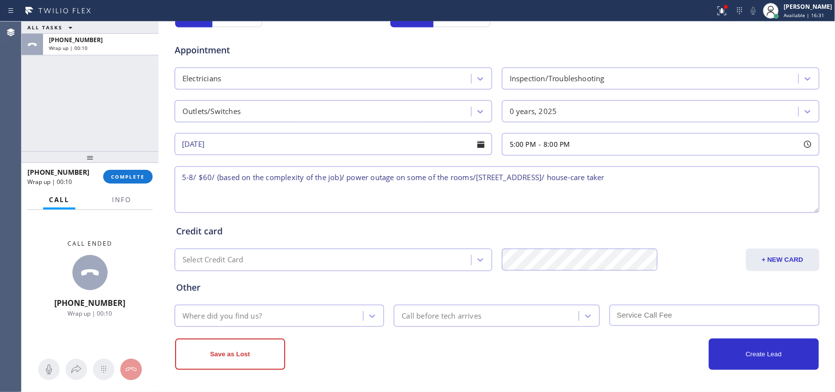
drag, startPoint x: 751, startPoint y: 176, endPoint x: 664, endPoint y: 176, distance: 86.6
click at [664, 176] on textarea "5-8/ $60/ (based on the complexity of the job)/ power outage on some of the roo…" at bounding box center [497, 189] width 645 height 46
click at [339, 173] on textarea "5-8/ $60/ (based on the complexity of the job)/ power outage on some of the roo…" at bounding box center [497, 189] width 645 height 46
click at [668, 177] on textarea "5-8/ $60/ (based on the complexity of the job)/ house-ho/ power outage on some …" at bounding box center [497, 189] width 645 height 46
click at [119, 202] on span "Info" at bounding box center [121, 199] width 19 height 9
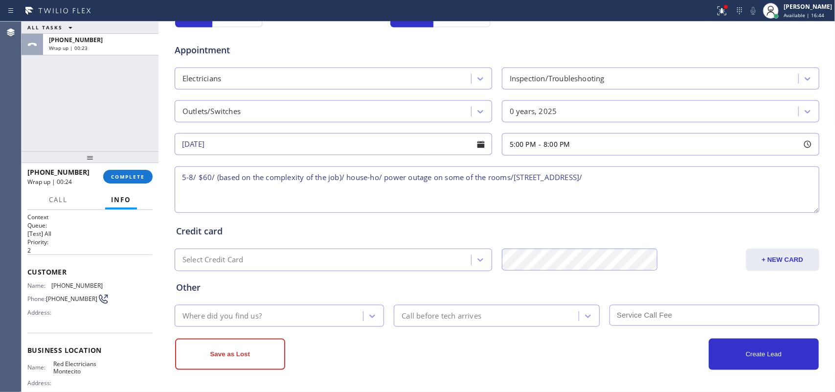
scroll to position [101, 0]
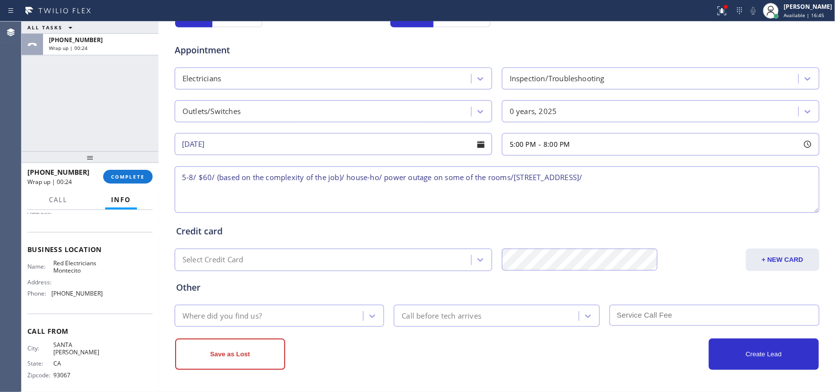
click at [84, 265] on span "Red Electricians Montecito" at bounding box center [77, 266] width 49 height 15
drag, startPoint x: 85, startPoint y: 273, endPoint x: 51, endPoint y: 258, distance: 36.4
click at [51, 258] on div "Business location Name: Red Electricians Montecito Address: Phone: [PHONE_NUMBE…" at bounding box center [89, 273] width 125 height 82
copy span "Red Electricians Montecito"
click at [668, 175] on textarea "5-8/ $60/ (based on the complexity of the job)/ house-ho/ power outage on some …" at bounding box center [497, 189] width 645 height 46
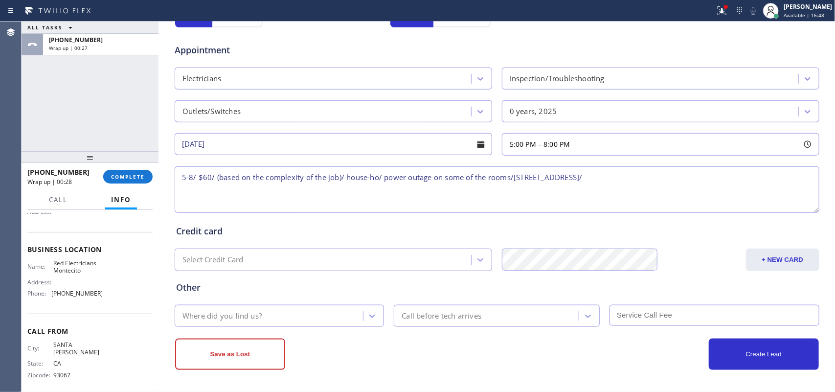
paste textarea "Red Electricians Montecito"
type textarea "5-8/ $60/ (based on the complexity of the job)/ house-ho/ power outage on some …"
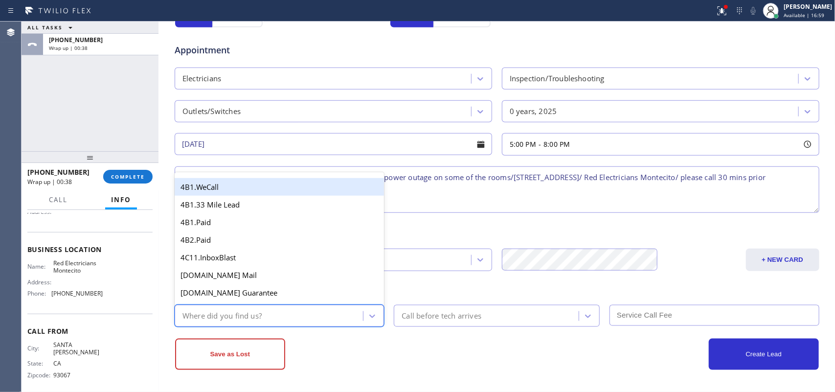
click at [245, 312] on div "Where did you find us?" at bounding box center [221, 315] width 79 height 11
type input "g"
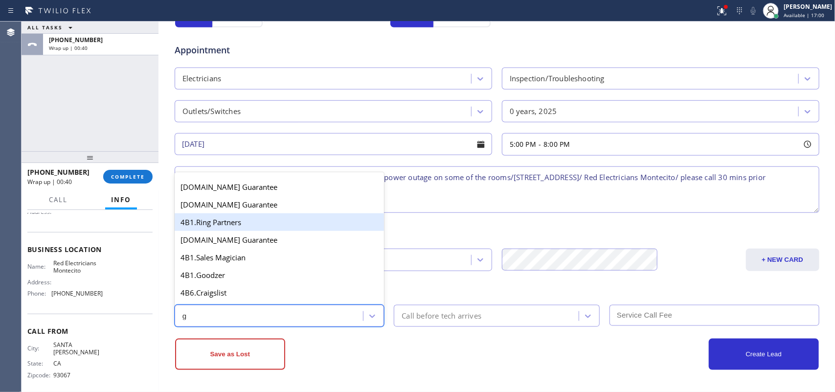
scroll to position [122, 0]
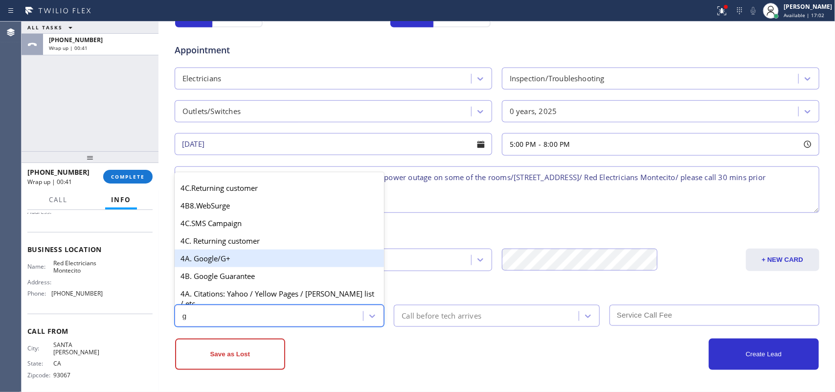
click at [232, 265] on div "4A. Google/G+" at bounding box center [280, 258] width 210 height 18
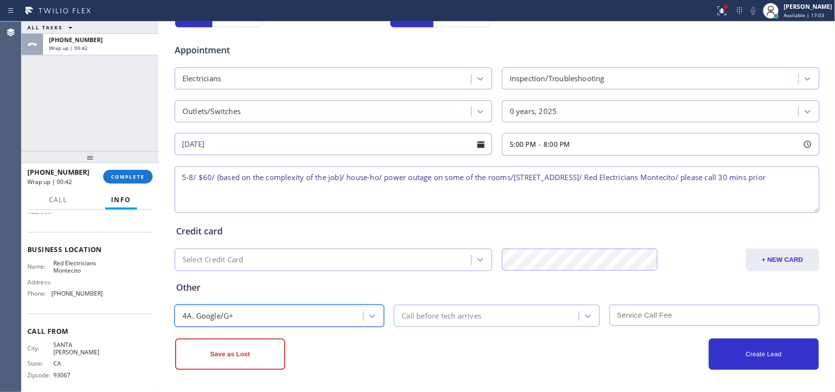
click at [477, 313] on div "Call before tech arrives" at bounding box center [442, 315] width 80 height 11
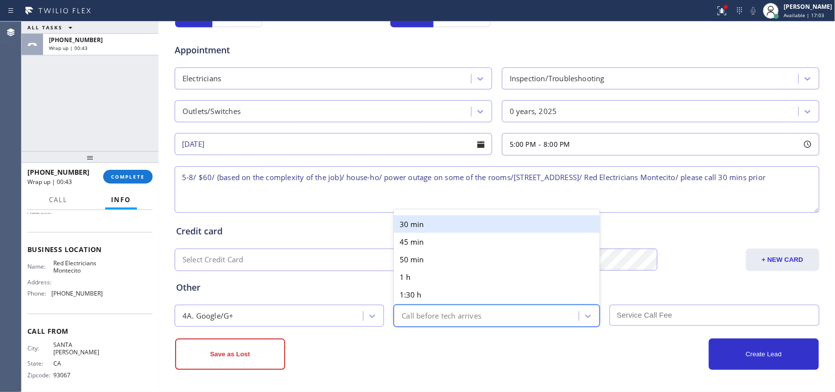
click at [470, 220] on div "30 min" at bounding box center [497, 224] width 206 height 18
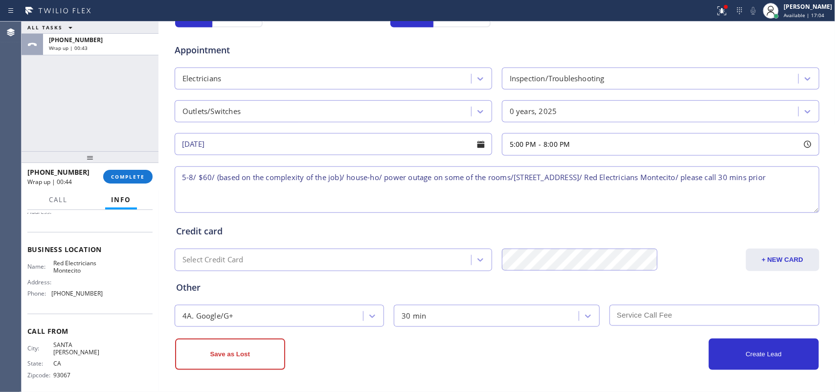
click at [668, 313] on input "text" at bounding box center [715, 315] width 210 height 21
click at [668, 313] on button "Create Lead" at bounding box center [764, 354] width 110 height 31
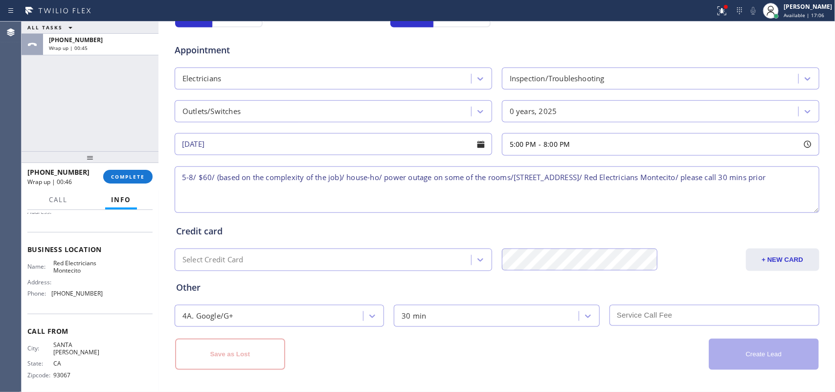
scroll to position [0, 0]
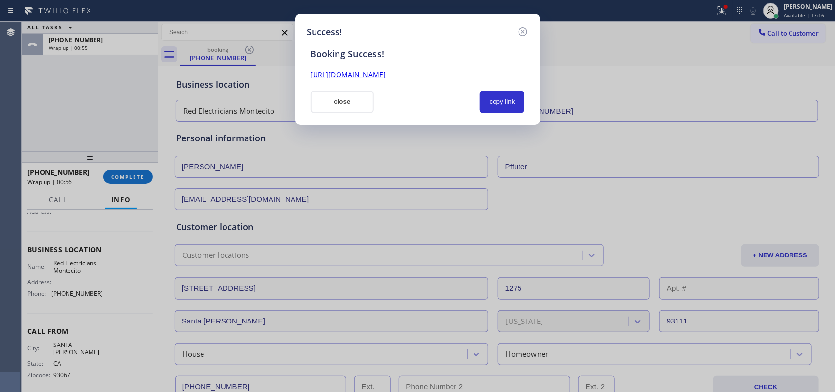
click at [54, 109] on div "Success! Booking Success! [URL][DOMAIN_NAME] close copy link" at bounding box center [417, 196] width 835 height 392
click at [511, 106] on button "copy link" at bounding box center [502, 101] width 45 height 23
click at [386, 75] on link "[URL][DOMAIN_NAME]" at bounding box center [348, 74] width 75 height 9
click at [346, 98] on button "close" at bounding box center [343, 101] width 64 height 23
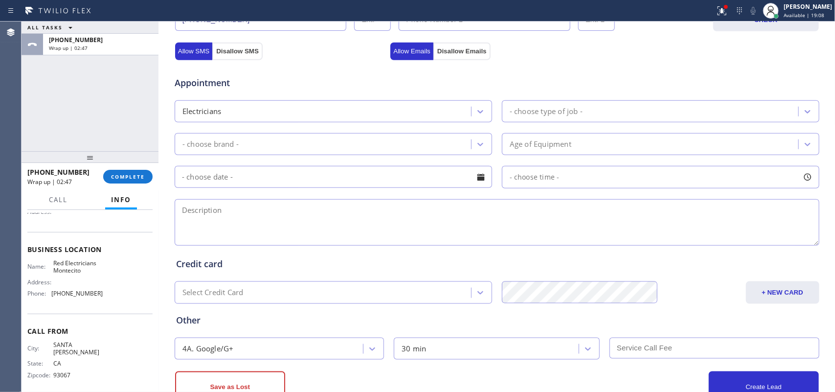
scroll to position [245, 0]
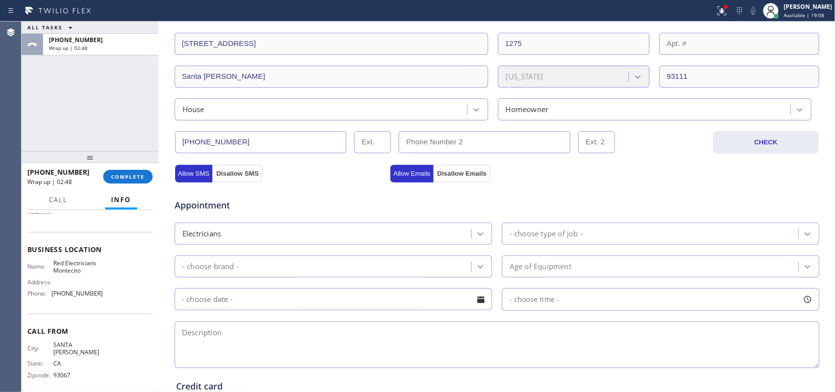
click at [223, 147] on input "[PHONE_NUMBER]" at bounding box center [261, 142] width 172 height 22
click at [131, 178] on span "COMPLETE" at bounding box center [128, 176] width 34 height 7
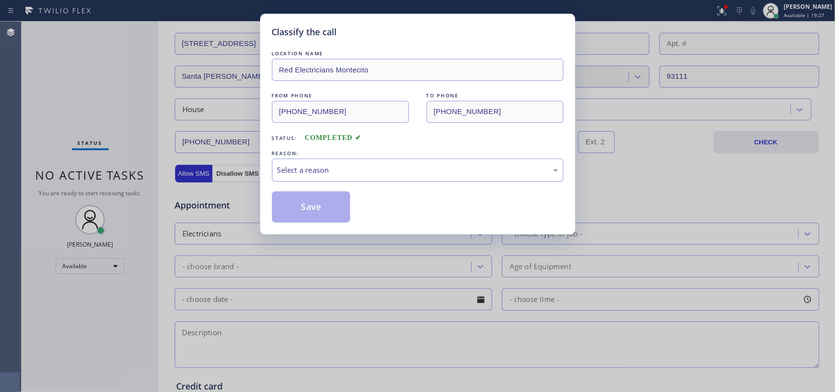
click at [294, 164] on div "Select a reason" at bounding box center [418, 169] width 292 height 23
click at [322, 205] on button "Save" at bounding box center [311, 206] width 79 height 31
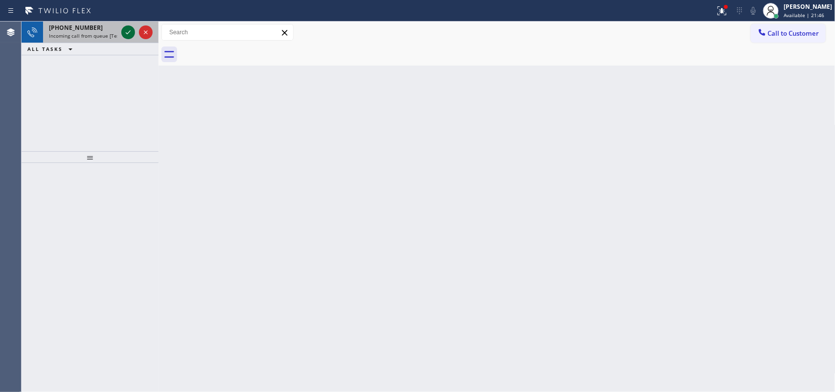
click at [128, 38] on icon at bounding box center [128, 32] width 12 height 12
click at [128, 30] on icon at bounding box center [128, 32] width 12 height 12
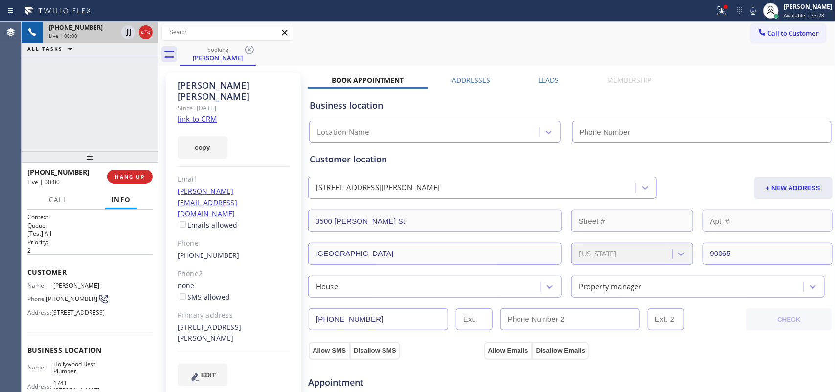
type input "[PHONE_NUMBER]"
click at [213, 114] on link "link to CRM" at bounding box center [198, 119] width 40 height 10
click at [55, 196] on span "Call" at bounding box center [58, 199] width 19 height 9
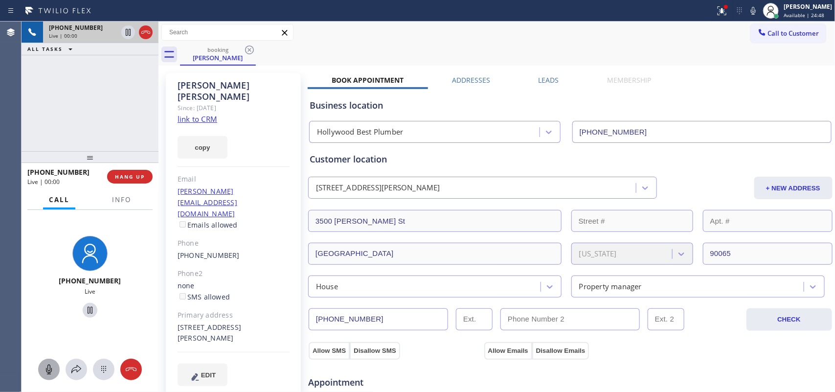
click at [50, 313] on icon at bounding box center [49, 369] width 12 height 12
click at [84, 312] on icon at bounding box center [90, 310] width 12 height 12
drag, startPoint x: 49, startPoint y: 366, endPoint x: 59, endPoint y: 360, distance: 11.3
click at [50, 313] on icon at bounding box center [49, 369] width 12 height 12
click at [84, 311] on icon at bounding box center [90, 310] width 12 height 12
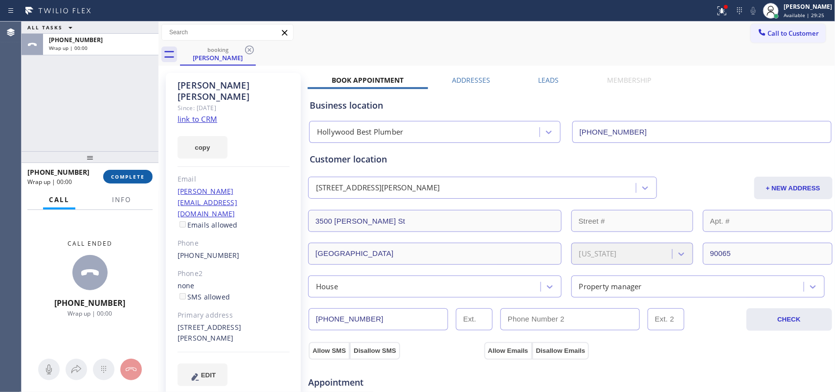
click at [125, 175] on span "COMPLETE" at bounding box center [128, 176] width 34 height 7
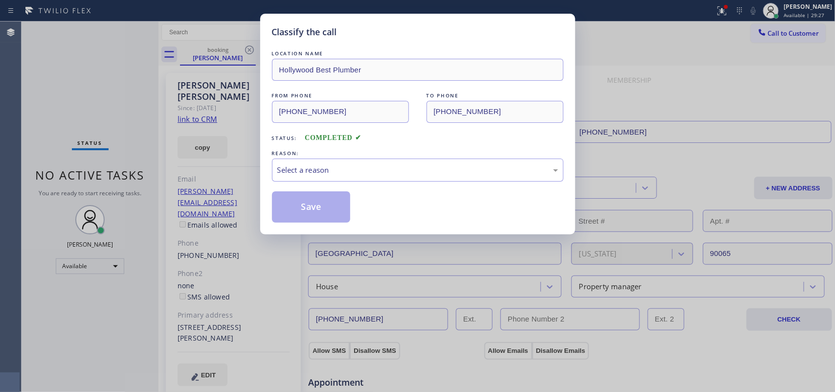
click at [387, 172] on div "Select a reason" at bounding box center [417, 169] width 281 height 11
click at [316, 208] on button "Save" at bounding box center [311, 206] width 79 height 31
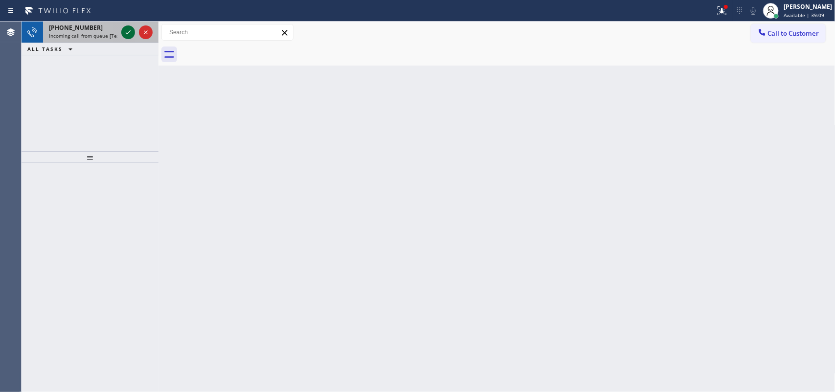
click at [129, 33] on icon at bounding box center [128, 32] width 12 height 12
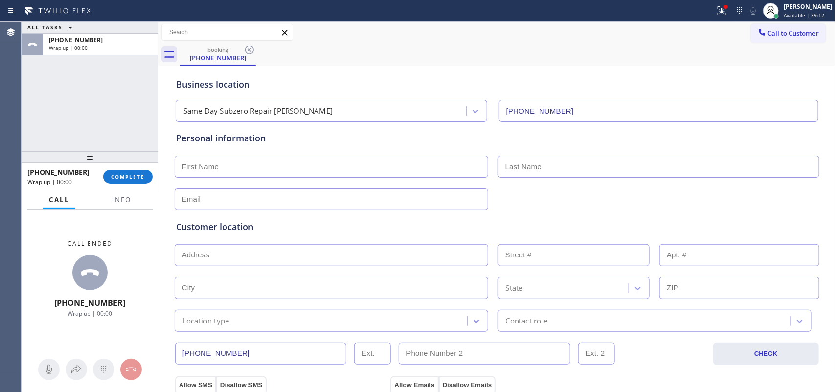
type input "[PHONE_NUMBER]"
click at [129, 202] on span "Info" at bounding box center [121, 199] width 19 height 9
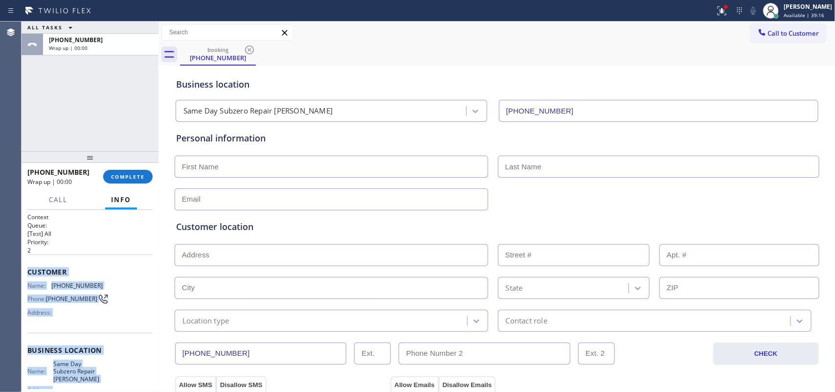
drag, startPoint x: 99, startPoint y: 294, endPoint x: 26, endPoint y: 266, distance: 78.7
click at [26, 266] on div "Context Queue: [Test] All Priority: 2 Customer Name: [PHONE_NUMBER] Phone: [PHO…" at bounding box center [90, 301] width 137 height 182
copy div "Customer Name: [PHONE_NUMBER] Phone: [PHONE_NUMBER] Address: Business location …"
click at [133, 176] on span "COMPLETE" at bounding box center [128, 176] width 34 height 7
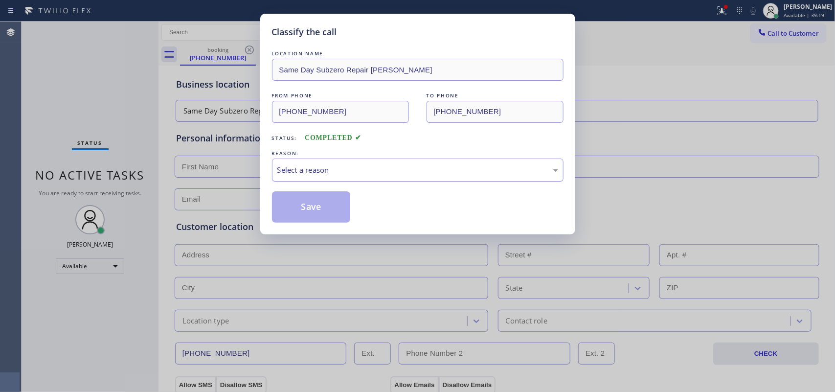
click at [360, 170] on div "Select a reason" at bounding box center [417, 169] width 281 height 11
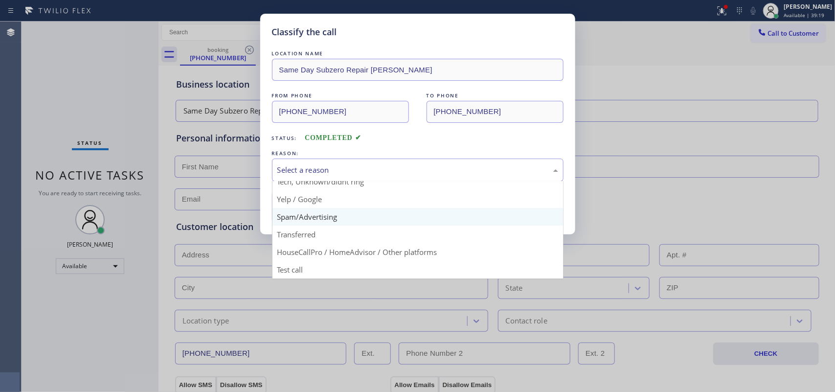
scroll to position [6, 0]
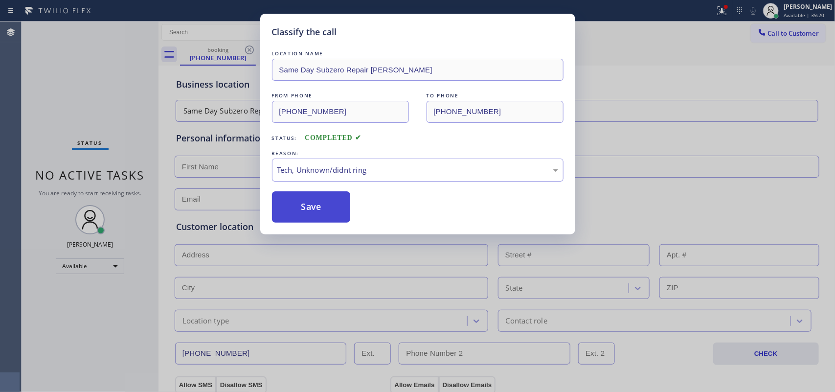
drag, startPoint x: 344, startPoint y: 238, endPoint x: 333, endPoint y: 219, distance: 22.3
click at [330, 208] on button "Save" at bounding box center [311, 206] width 79 height 31
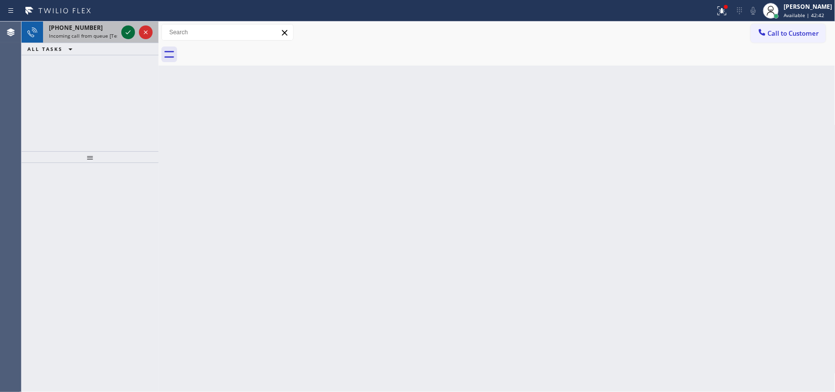
click at [130, 32] on icon at bounding box center [128, 32] width 12 height 12
click at [125, 31] on icon at bounding box center [128, 32] width 12 height 12
click at [125, 33] on icon at bounding box center [128, 32] width 12 height 12
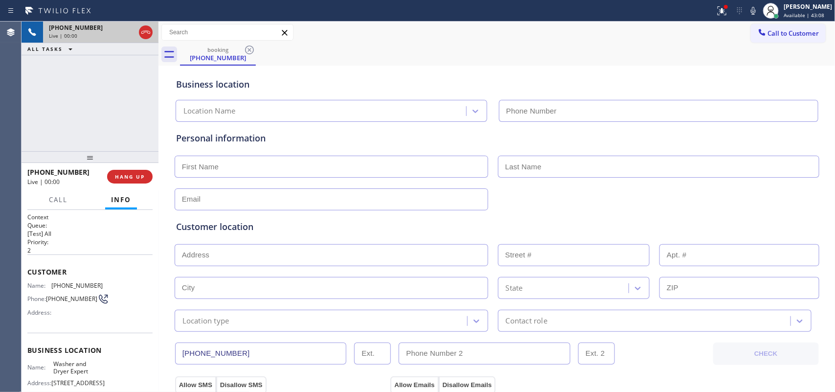
type input "[PHONE_NUMBER]"
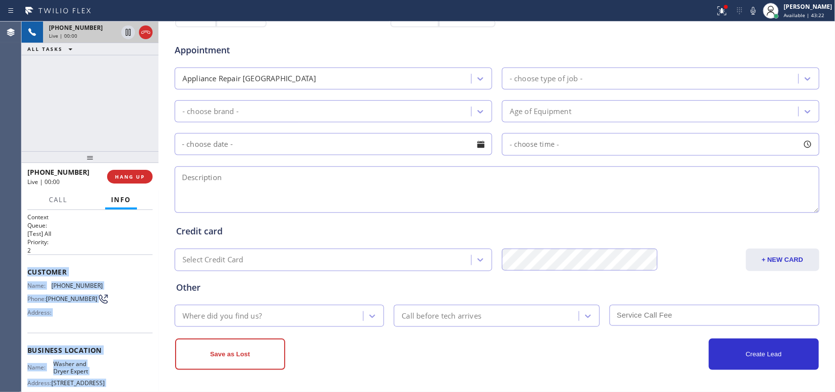
drag, startPoint x: 91, startPoint y: 292, endPoint x: 28, endPoint y: 268, distance: 67.7
click at [28, 268] on div "Context Queue: [Test] All Priority: 2 Customer Name: [PHONE_NUMBER] Phone: [PHO…" at bounding box center [89, 354] width 125 height 283
copy div "Customer Name: [PHONE_NUMBER] Phone: [PHONE_NUMBER] Address: Business location …"
click at [59, 197] on span "Call" at bounding box center [58, 199] width 19 height 9
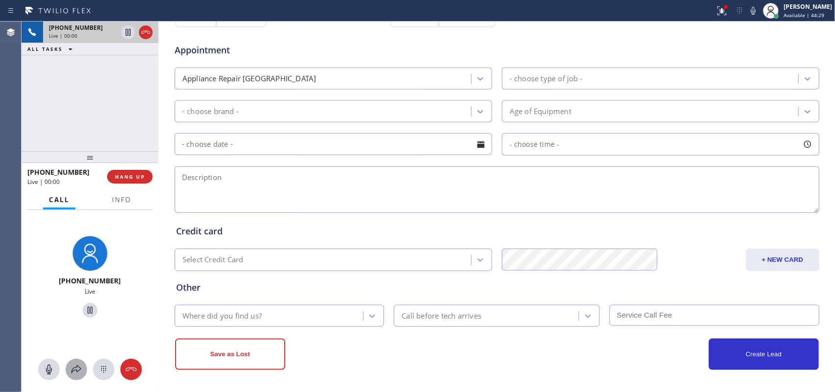
click at [77, 313] on icon at bounding box center [76, 369] width 12 height 12
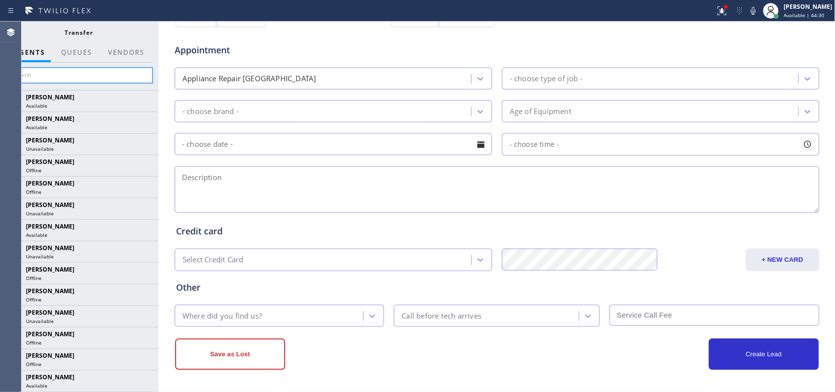
click at [126, 74] on input "text" at bounding box center [78, 76] width 147 height 16
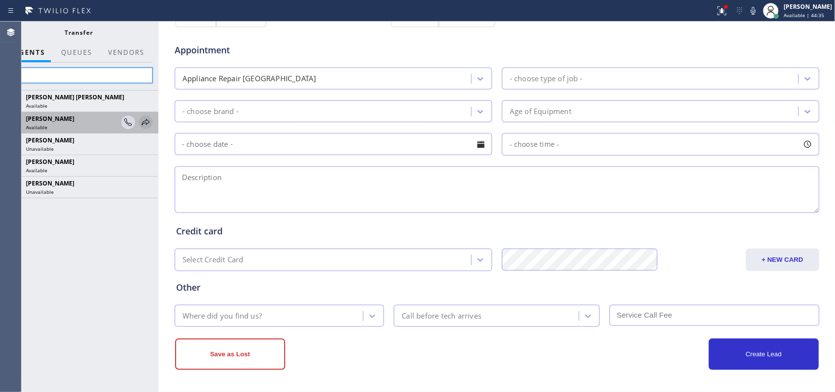
type input "jen"
click at [144, 123] on icon at bounding box center [146, 122] width 12 height 12
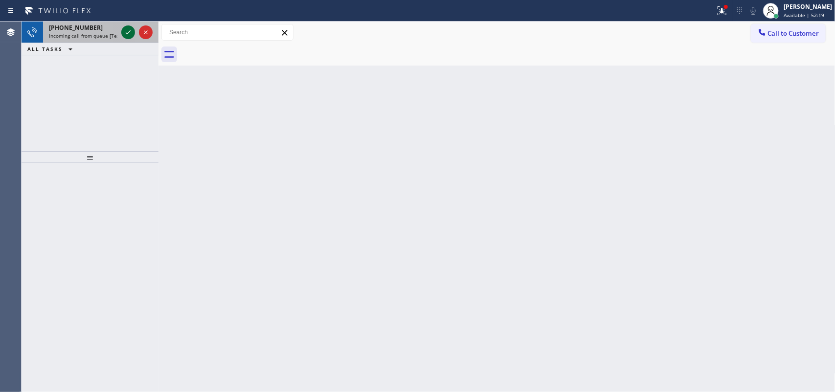
click at [126, 32] on icon at bounding box center [128, 32] width 12 height 12
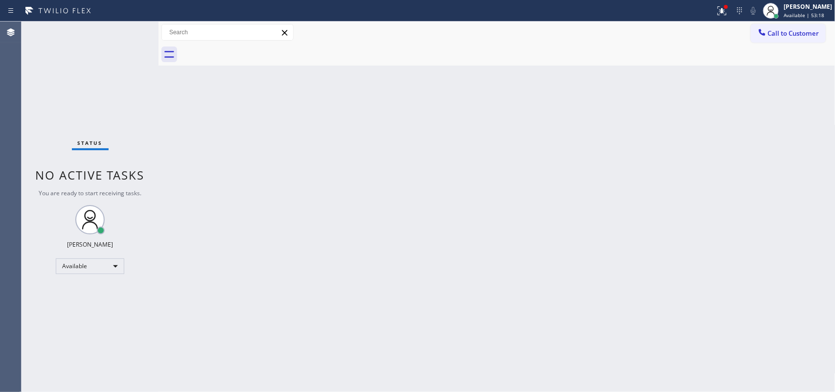
click at [129, 32] on div "Status No active tasks You are ready to start receiving tasks. [PERSON_NAME] Av…" at bounding box center [90, 207] width 137 height 370
click at [126, 33] on div "Status No active tasks You are ready to start receiving tasks. [PERSON_NAME] Av…" at bounding box center [90, 207] width 137 height 370
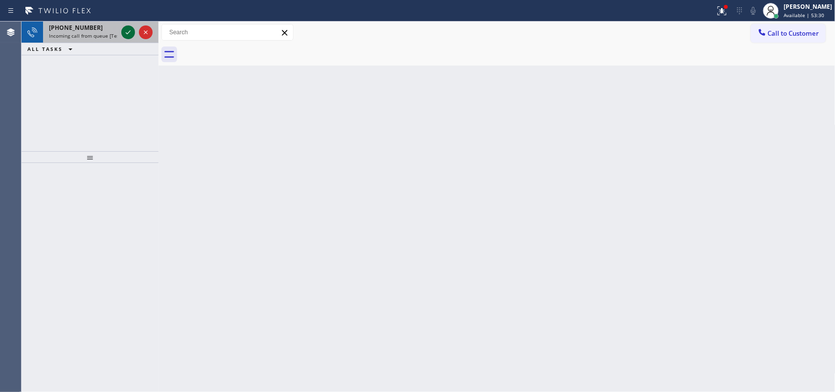
click at [126, 33] on icon at bounding box center [128, 32] width 5 height 4
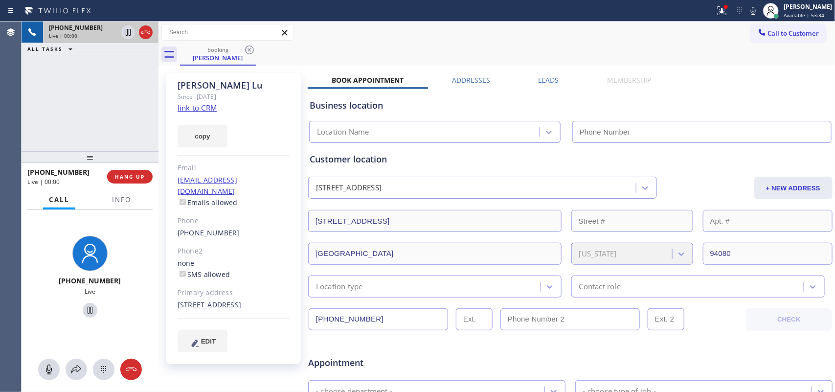
type input "[PHONE_NUMBER]"
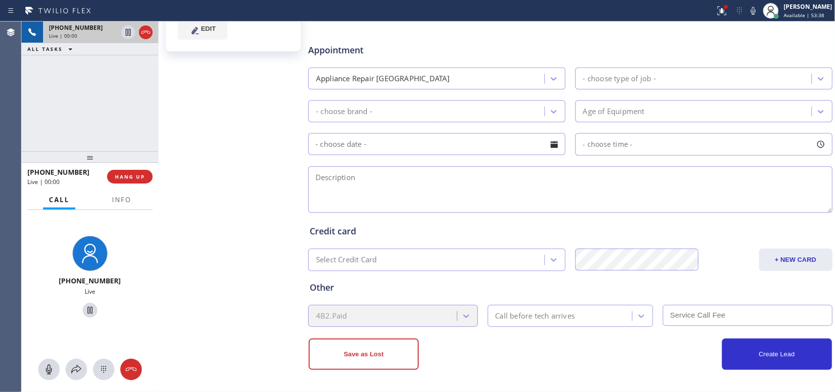
scroll to position [8, 0]
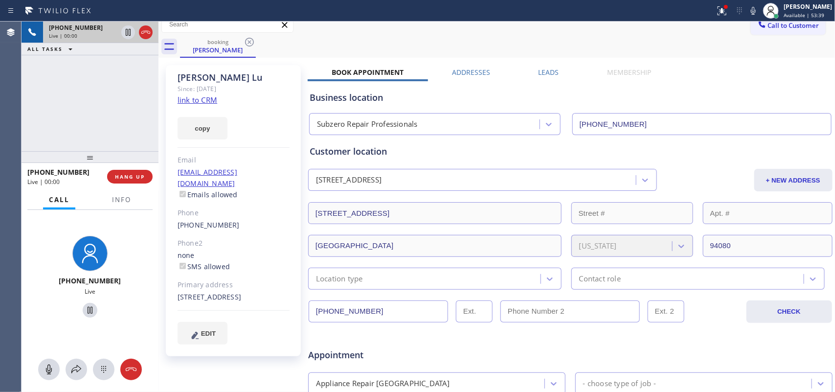
click at [210, 94] on div "Since: [DATE]" at bounding box center [234, 88] width 112 height 11
click at [206, 101] on link "link to CRM" at bounding box center [198, 100] width 40 height 10
drag, startPoint x: 49, startPoint y: 365, endPoint x: 56, endPoint y: 352, distance: 15.1
click at [50, 313] on button at bounding box center [49, 370] width 22 height 22
click at [86, 307] on icon at bounding box center [90, 310] width 12 height 12
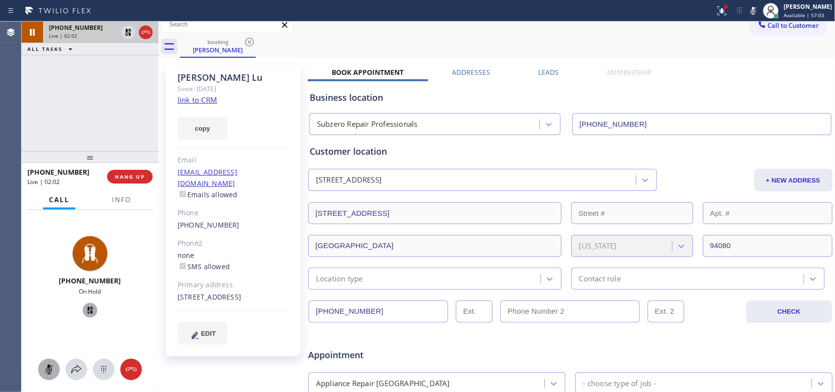
click at [48, 313] on icon at bounding box center [49, 369] width 6 height 10
click at [86, 311] on icon at bounding box center [90, 310] width 12 height 12
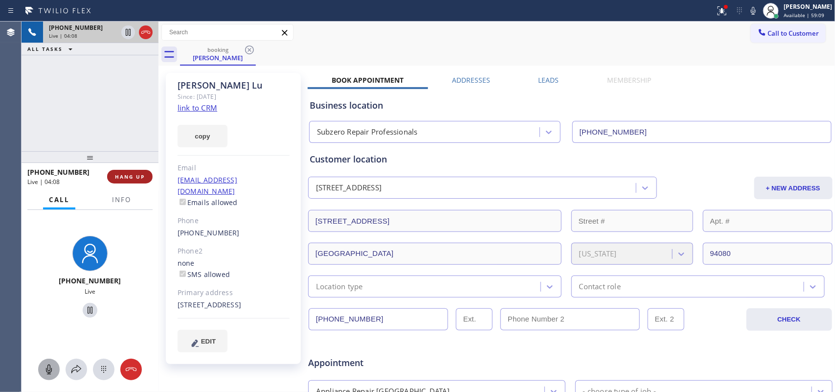
click at [143, 181] on button "HANG UP" at bounding box center [129, 177] width 45 height 14
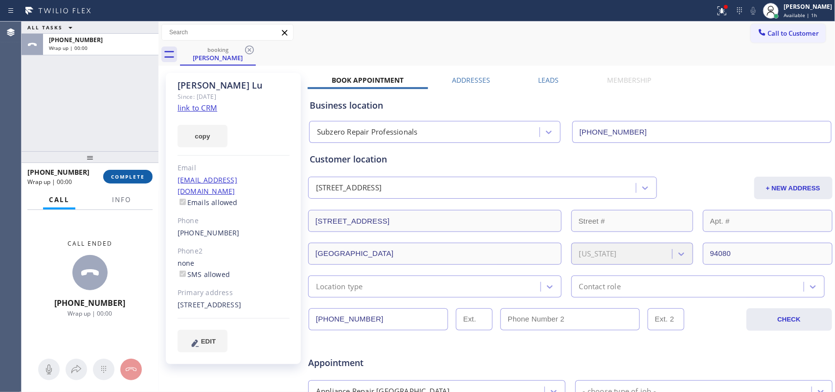
click at [130, 179] on span "COMPLETE" at bounding box center [128, 176] width 34 height 7
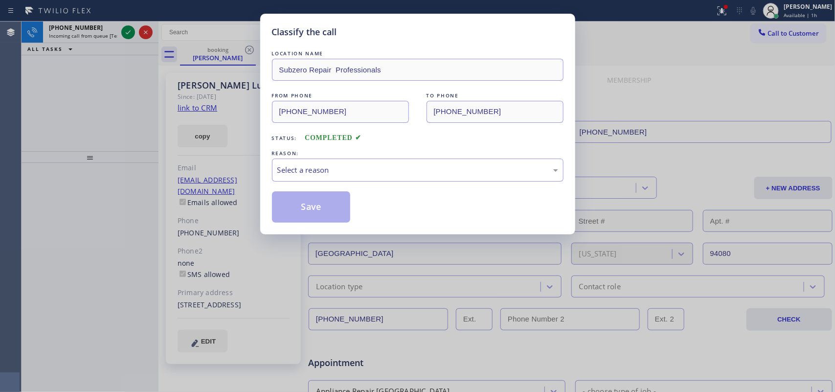
drag, startPoint x: 27, startPoint y: 147, endPoint x: 46, endPoint y: 150, distance: 19.2
click at [33, 147] on div "Classify the call LOCATION NAME Subzero Repair Professionals FROM PHONE [PHONE_…" at bounding box center [417, 196] width 835 height 392
click at [314, 171] on div "Select a reason" at bounding box center [417, 169] width 281 height 11
drag, startPoint x: 318, startPoint y: 208, endPoint x: 296, endPoint y: 29, distance: 180.3
click at [318, 206] on button "Save" at bounding box center [311, 206] width 79 height 31
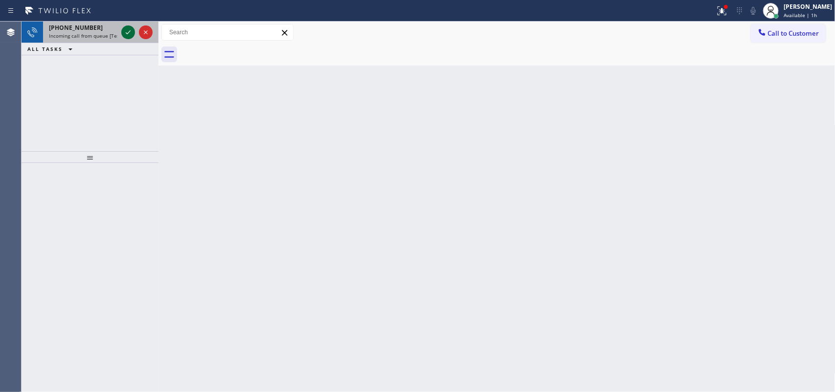
click at [125, 35] on icon at bounding box center [128, 32] width 12 height 12
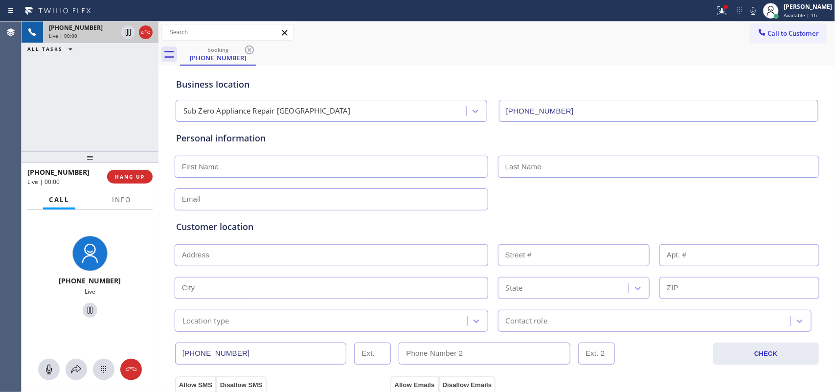
type input "[PHONE_NUMBER]"
click at [59, 115] on div "[PHONE_NUMBER] Live | 00:00 ALL TASKS ALL TASKS ACTIVE TASKS TASKS IN WRAP UP" at bounding box center [90, 87] width 137 height 130
click at [133, 182] on button "HANG UP" at bounding box center [129, 177] width 45 height 14
click at [140, 174] on span "HANG UP" at bounding box center [130, 176] width 30 height 7
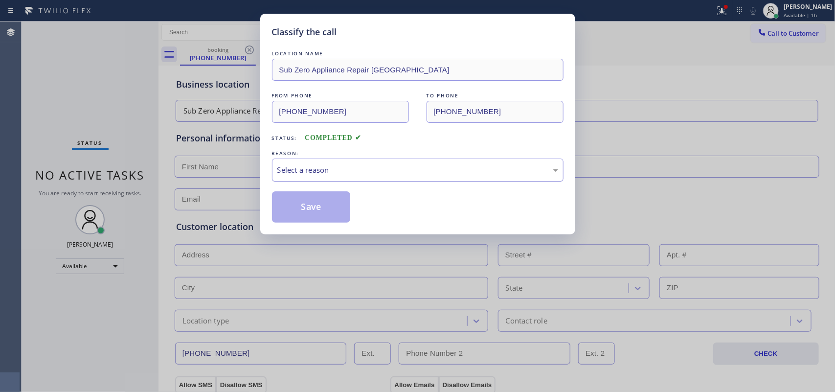
click at [324, 176] on div "Select a reason" at bounding box center [417, 169] width 281 height 11
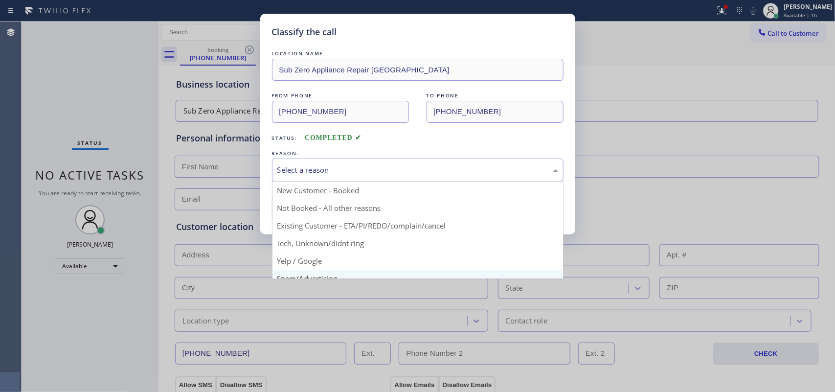
scroll to position [67, 0]
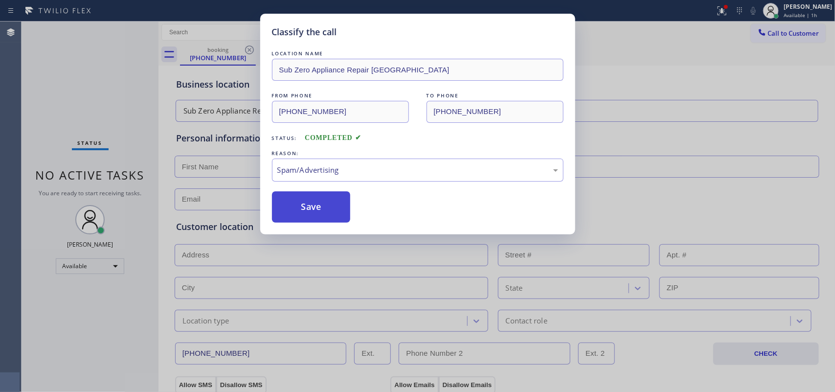
click at [314, 208] on button "Save" at bounding box center [311, 206] width 79 height 31
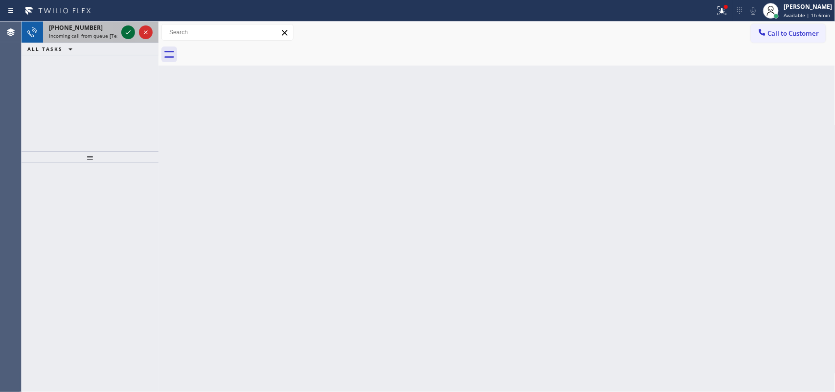
click at [124, 31] on icon at bounding box center [128, 32] width 12 height 12
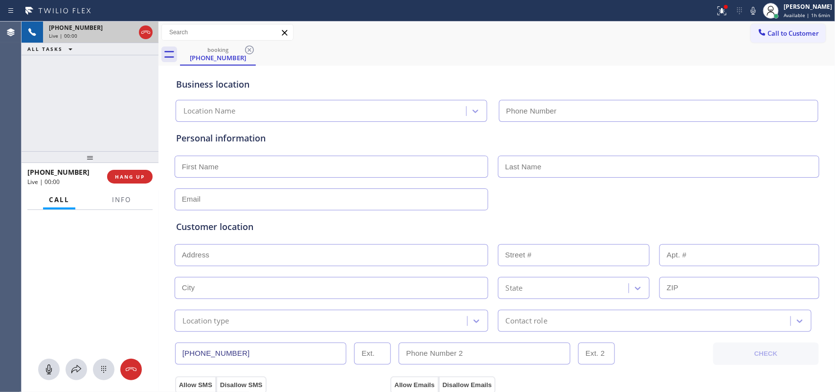
type input "[PHONE_NUMBER]"
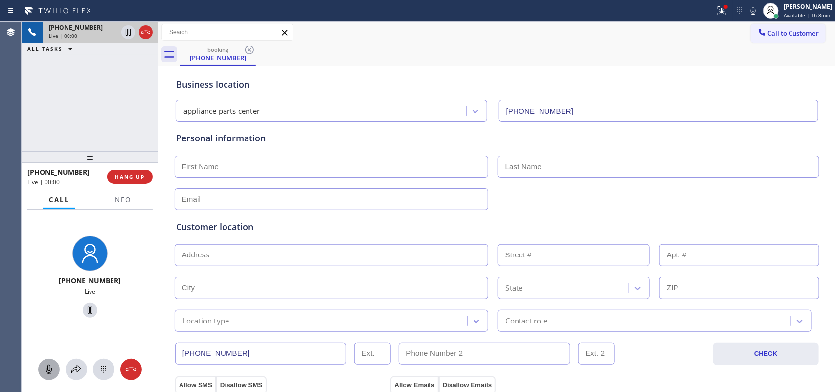
click at [49, 313] on icon at bounding box center [49, 369] width 12 height 12
click at [88, 309] on icon at bounding box center [90, 310] width 12 height 12
click at [267, 167] on input "text" at bounding box center [332, 167] width 314 height 22
type input "[PERSON_NAME]"
type input "Franklin"
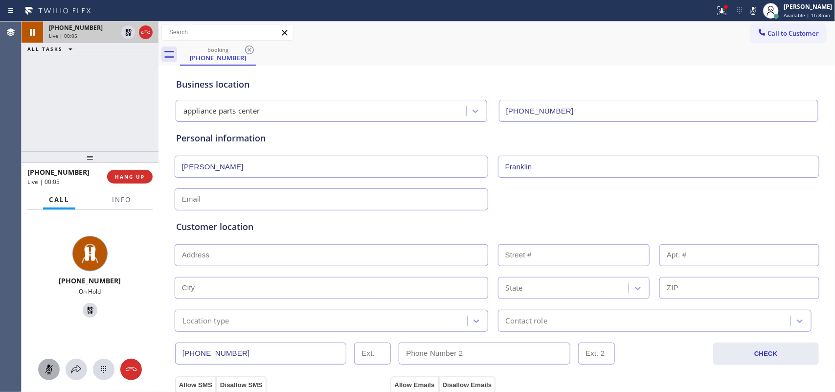
click at [277, 194] on input "text" at bounding box center [332, 199] width 314 height 22
type input "[EMAIL_ADDRESS][DOMAIN_NAME]"
click at [332, 245] on input "text" at bounding box center [332, 255] width 314 height 22
click at [192, 263] on input "text" at bounding box center [332, 255] width 314 height 22
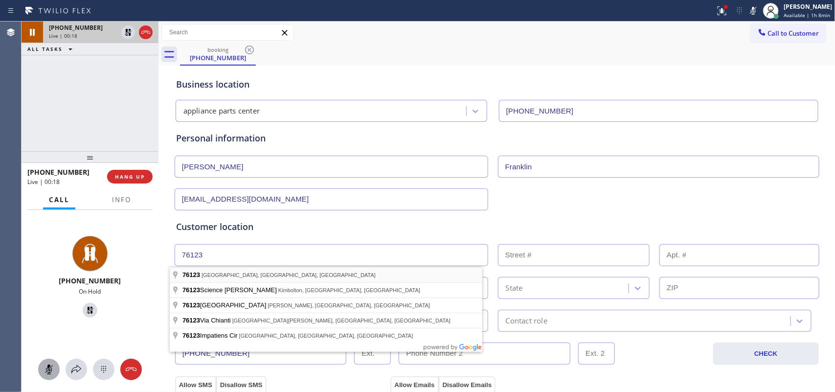
type input "[GEOGRAPHIC_DATA], [GEOGRAPHIC_DATA]"
type input "[GEOGRAPHIC_DATA]"
type input "76123"
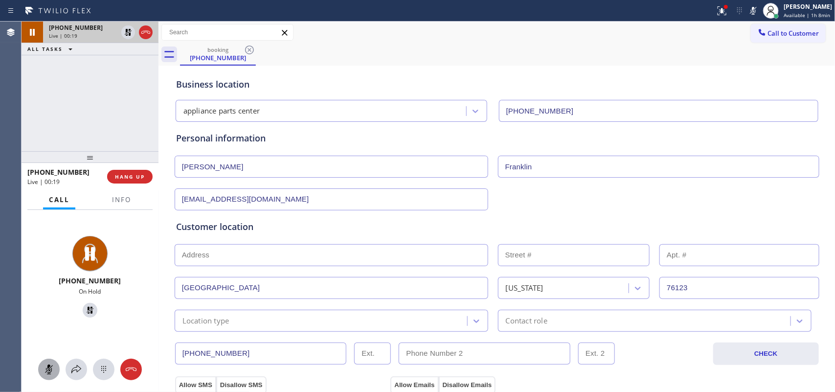
scroll to position [183, 0]
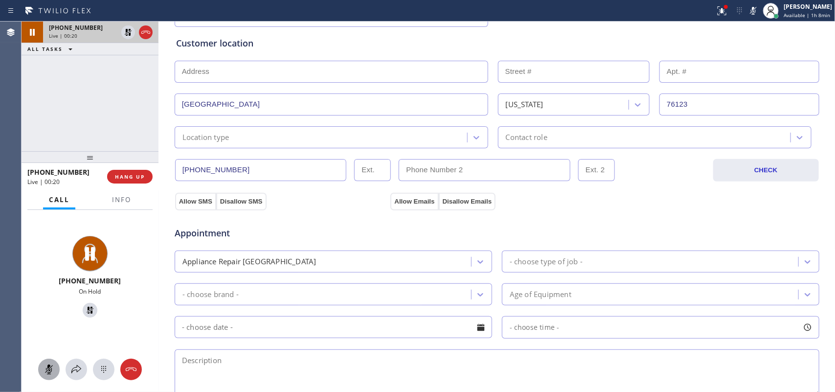
click at [292, 137] on div "Location type" at bounding box center [323, 137] width 290 height 17
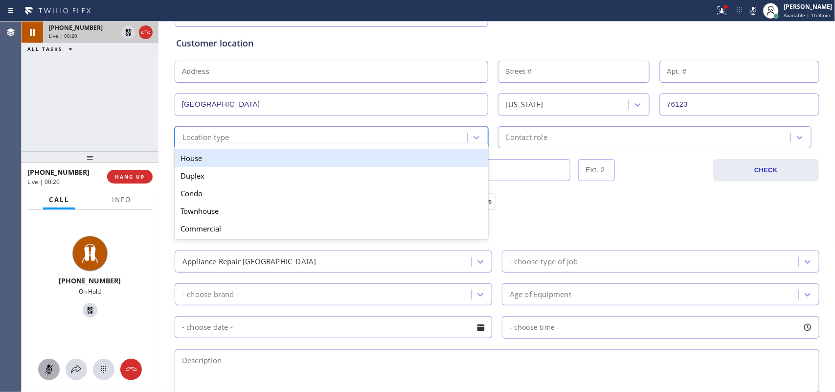
click at [292, 152] on div "House" at bounding box center [332, 158] width 314 height 18
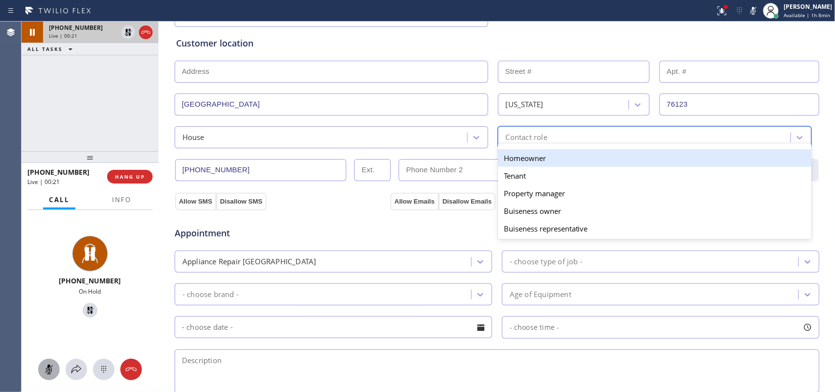
click at [541, 138] on div "Contact role" at bounding box center [527, 137] width 42 height 11
click at [532, 158] on div "Homeowner" at bounding box center [655, 158] width 314 height 18
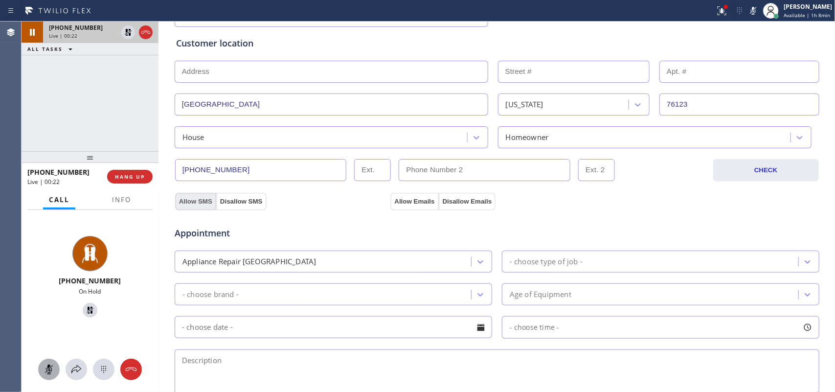
click at [195, 201] on button "Allow SMS" at bounding box center [195, 202] width 41 height 18
click at [390, 200] on button "Allow Emails" at bounding box center [414, 202] width 48 height 18
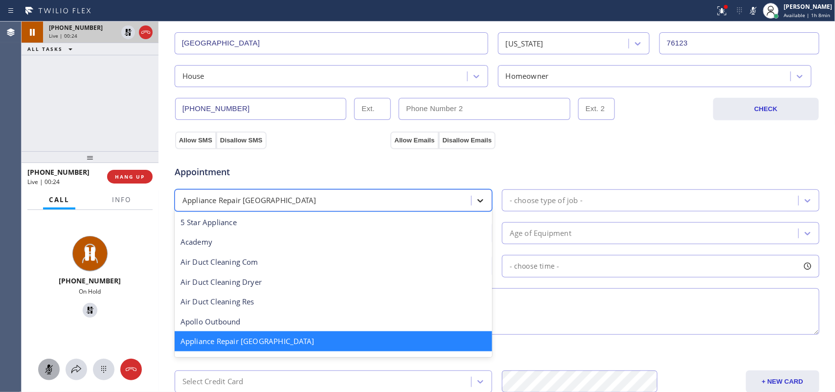
click at [483, 200] on div at bounding box center [481, 201] width 18 height 18
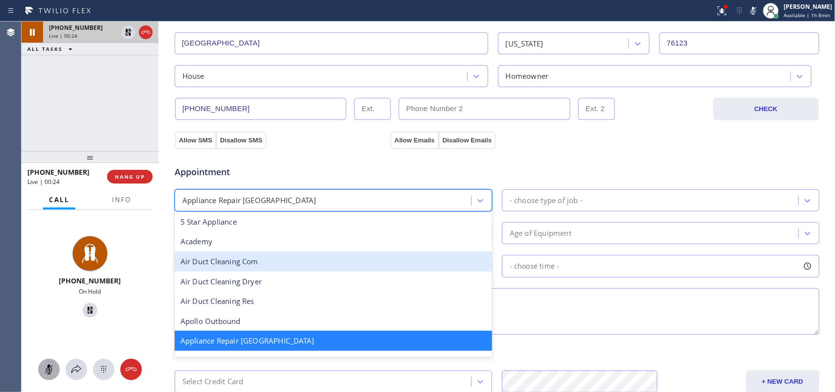
scroll to position [123, 0]
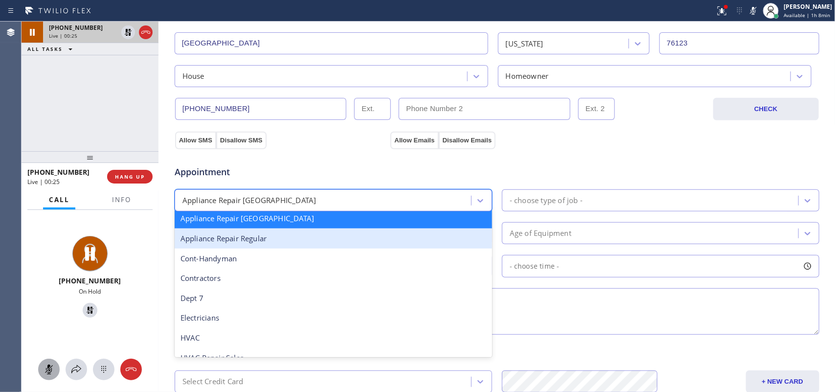
click at [400, 243] on div "Appliance Repair Regular" at bounding box center [333, 238] width 317 height 20
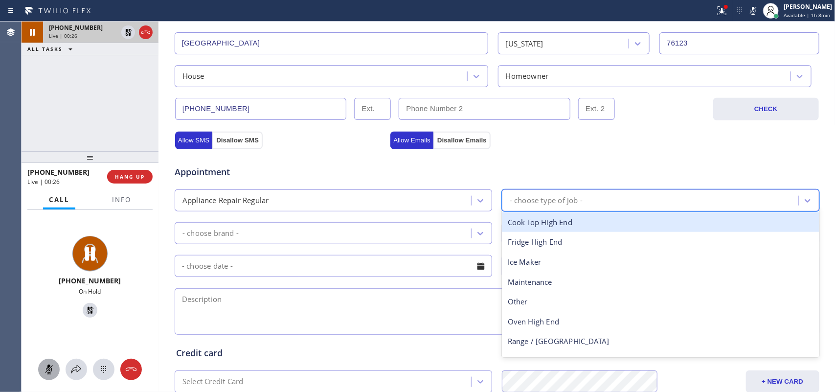
click at [524, 202] on div "- choose type of job -" at bounding box center [546, 200] width 73 height 11
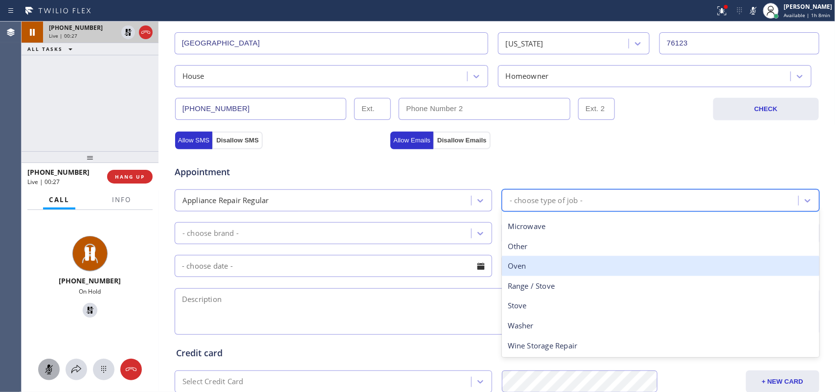
scroll to position [0, 0]
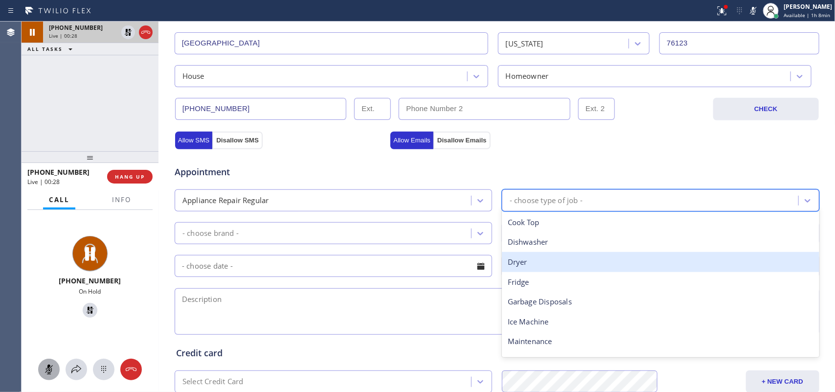
click at [534, 263] on div "Dryer" at bounding box center [660, 262] width 317 height 20
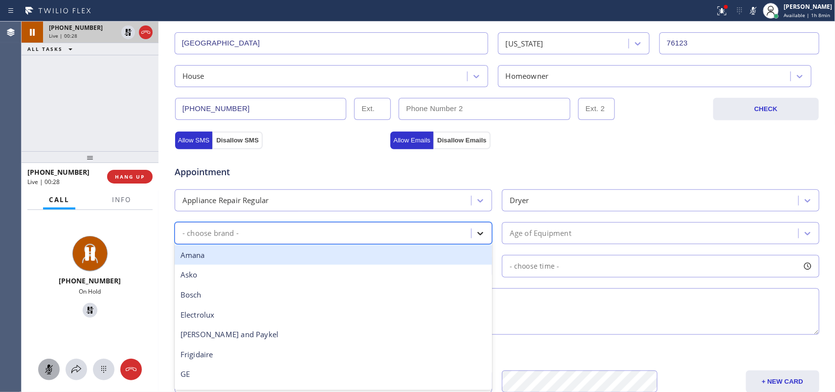
click at [480, 235] on icon at bounding box center [480, 233] width 10 height 10
type input "w"
click at [327, 262] on div "Whirpool" at bounding box center [333, 255] width 317 height 20
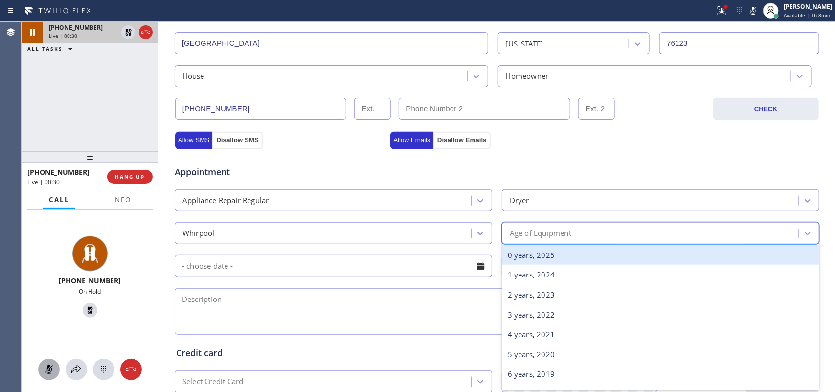
click at [566, 236] on div "Age of Equipment" at bounding box center [541, 232] width 62 height 11
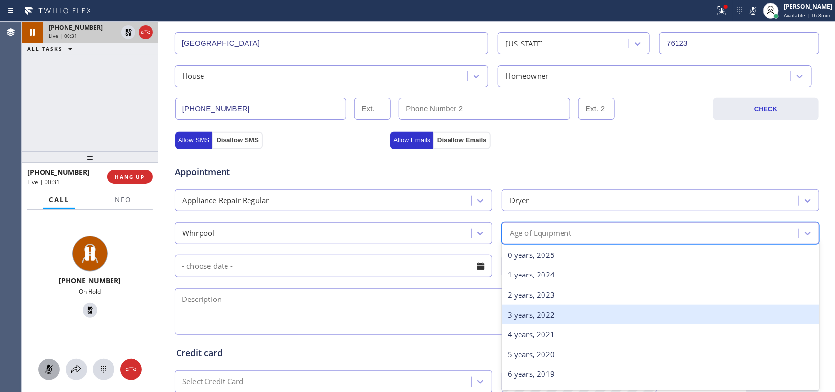
scroll to position [245, 0]
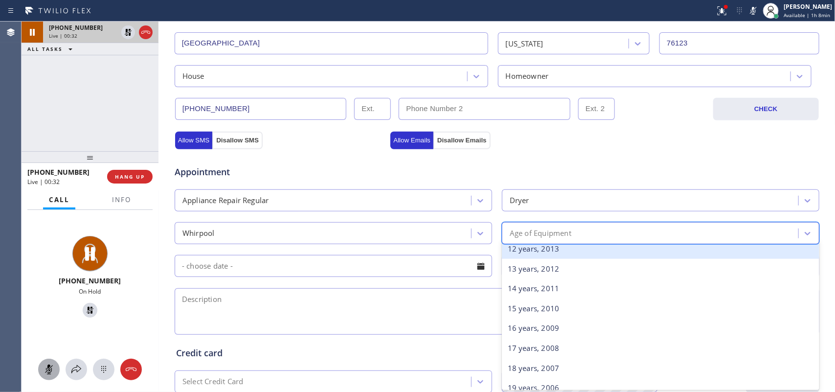
click at [557, 254] on div "12 years, 2013" at bounding box center [660, 249] width 317 height 20
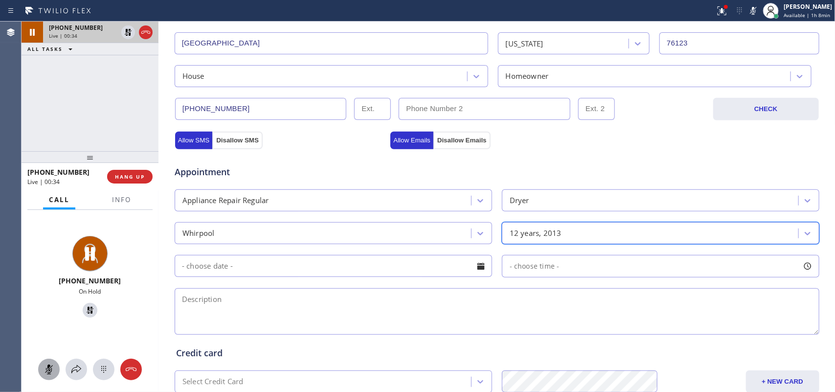
type input "w"
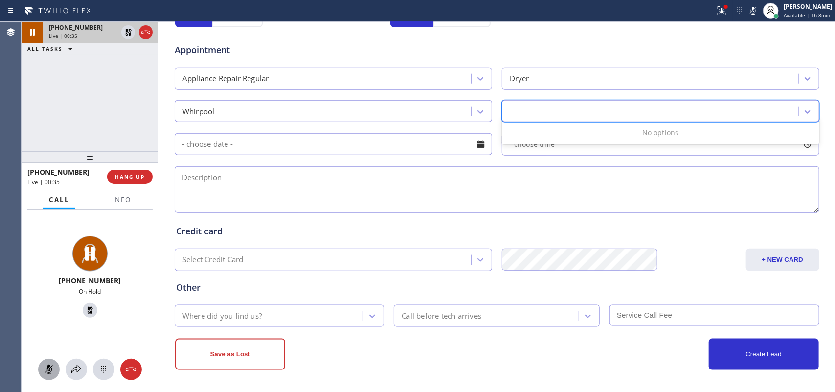
click at [556, 106] on div "w" at bounding box center [652, 111] width 294 height 17
click at [289, 312] on div "Where did you find us?" at bounding box center [271, 315] width 186 height 17
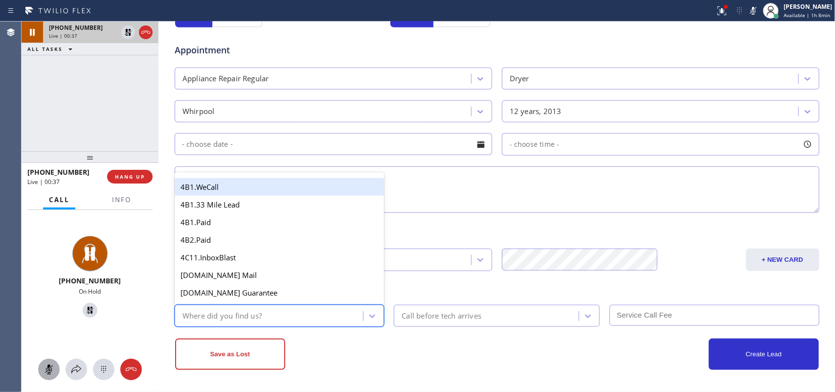
type input "g"
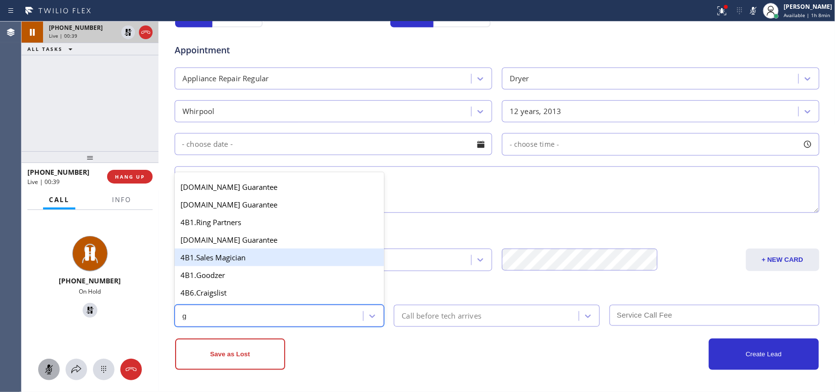
scroll to position [122, 0]
click at [227, 260] on div "4A. Google/G+" at bounding box center [280, 258] width 210 height 18
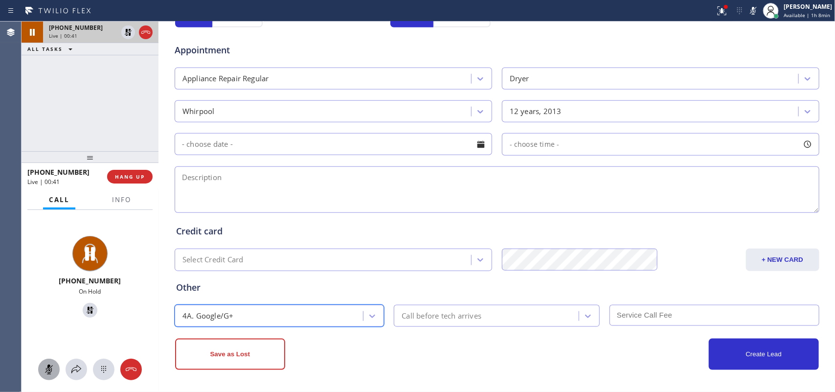
click at [39, 313] on div at bounding box center [49, 369] width 22 height 12
click at [86, 311] on icon at bounding box center [90, 310] width 12 height 12
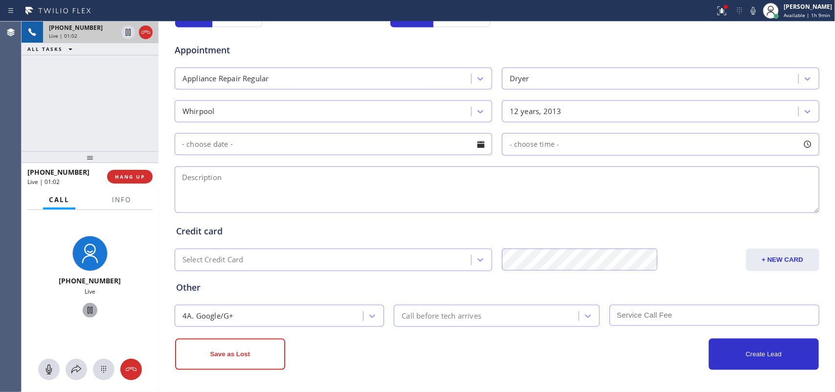
click at [451, 313] on div "Save as Lost" at bounding box center [336, 354] width 322 height 31
click at [219, 175] on textarea at bounding box center [497, 189] width 645 height 46
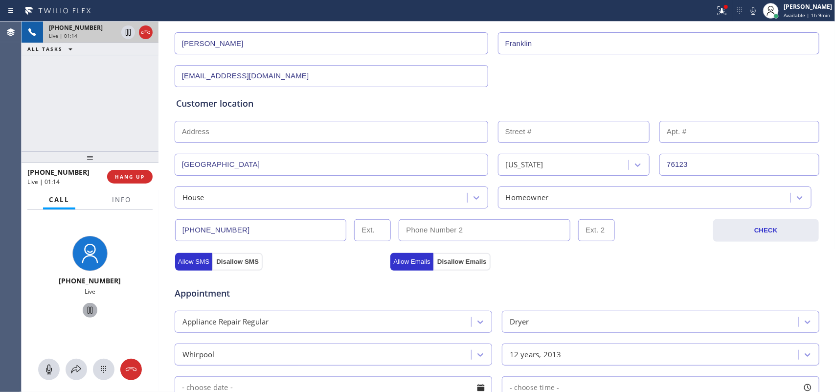
scroll to position [368, 0]
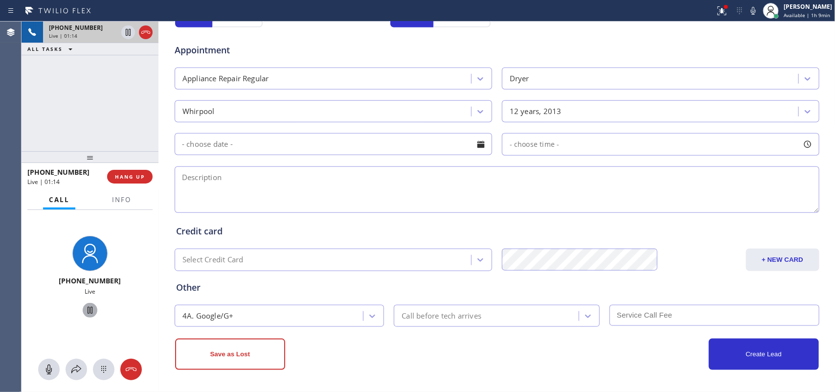
click at [331, 174] on textarea at bounding box center [497, 189] width 645 height 46
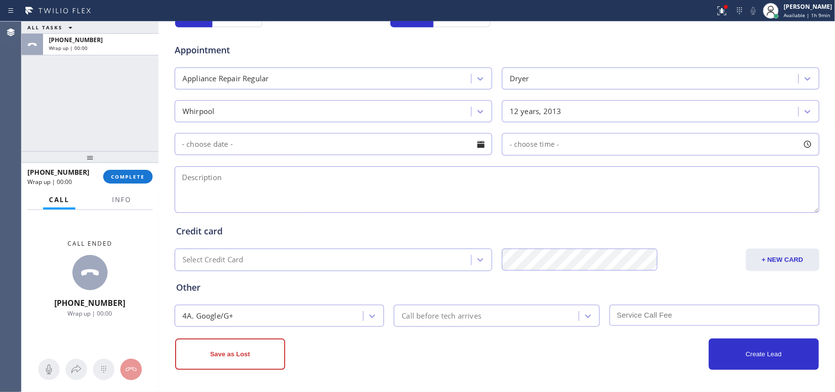
click at [227, 192] on textarea at bounding box center [497, 189] width 645 height 46
paste textarea "dryer belt whirlpool/ SBS / frontload/ 12-13"
click at [54, 113] on div "ALL TASKS ALL TASKS ACTIVE TASKS TASKS IN WRAP UP [PHONE_NUMBER] Wrap up | 00:00" at bounding box center [90, 87] width 137 height 130
click at [358, 193] on textarea "dryer belt whirlpool/ SBS / frontload/ 12-13" at bounding box center [497, 189] width 645 height 46
click at [178, 186] on textarea "dryer belt whirlpool/ SBS / frontload/ 12-13" at bounding box center [497, 189] width 645 height 46
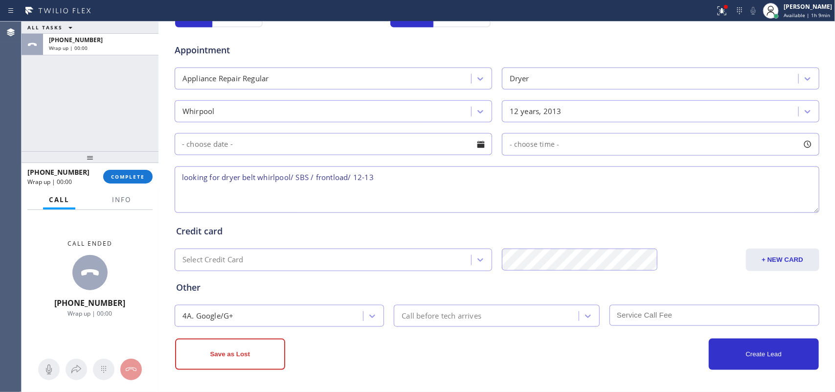
click at [378, 188] on textarea "looking for dryer belt whirlpool/ SBS / frontload/ 12-13" at bounding box center [497, 189] width 645 height 46
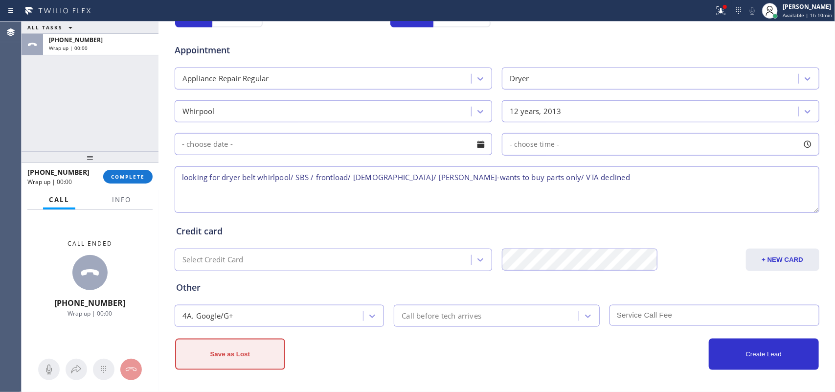
type textarea "looking for dryer belt whirlpool/ SBS / frontload/ [DEMOGRAPHIC_DATA]/ [PERSON_…"
click at [262, 313] on button "Save as Lost" at bounding box center [230, 354] width 110 height 31
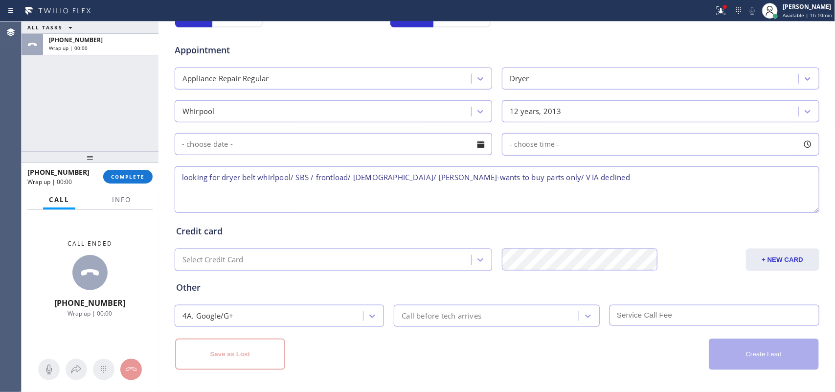
scroll to position [0, 0]
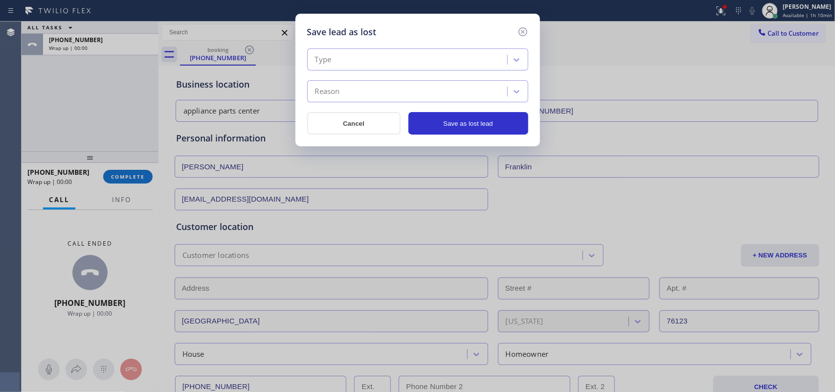
click at [507, 48] on div "Type" at bounding box center [417, 59] width 221 height 22
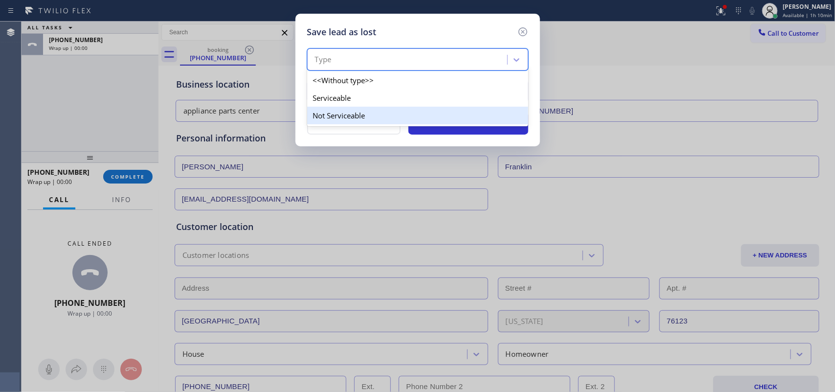
click at [463, 116] on div "Not Serviceable" at bounding box center [417, 116] width 221 height 18
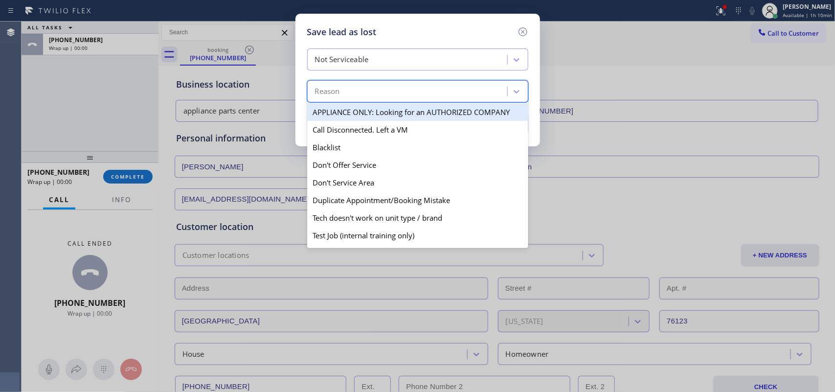
click at [471, 93] on div "Reason" at bounding box center [408, 91] width 197 height 17
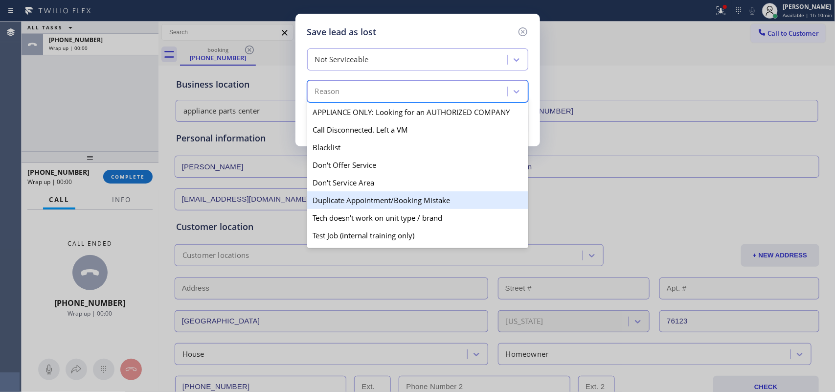
scroll to position [94, 0]
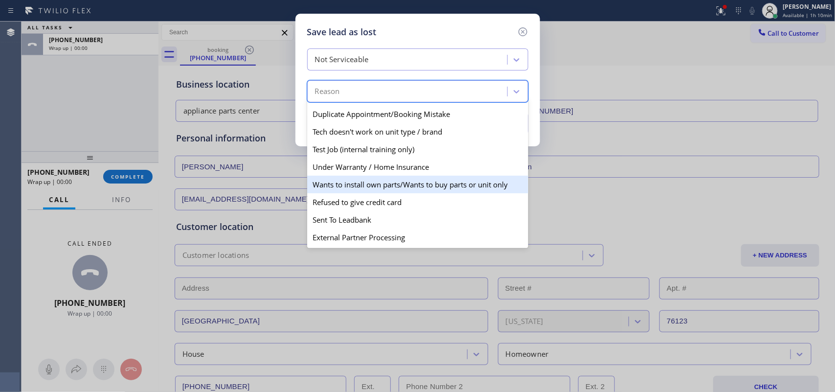
click at [439, 185] on div "Wants to install own parts/Wants to buy parts or unit only" at bounding box center [417, 185] width 221 height 18
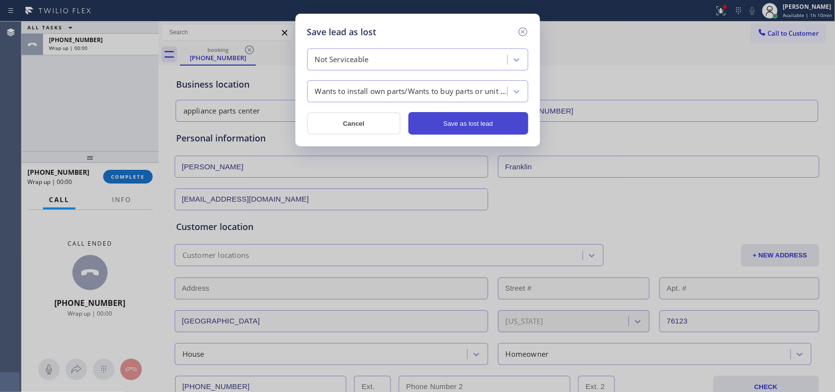
click at [470, 121] on button "Save as lost lead" at bounding box center [468, 123] width 120 height 23
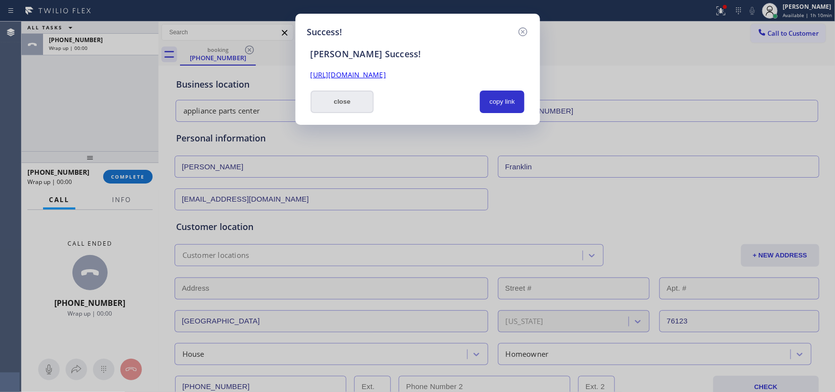
click at [351, 109] on button "close" at bounding box center [343, 101] width 64 height 23
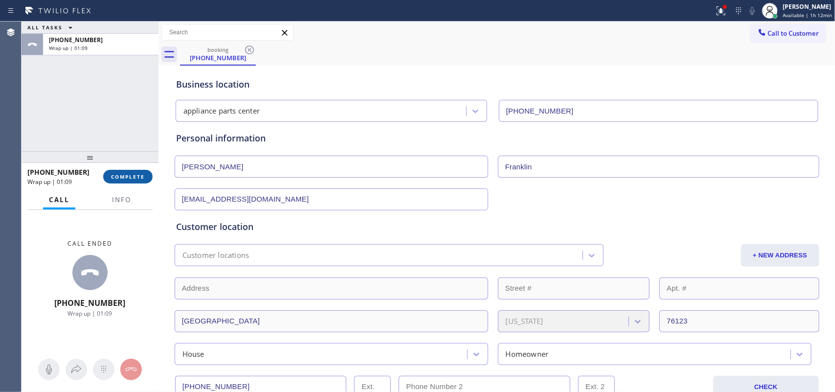
click at [138, 178] on span "COMPLETE" at bounding box center [128, 176] width 34 height 7
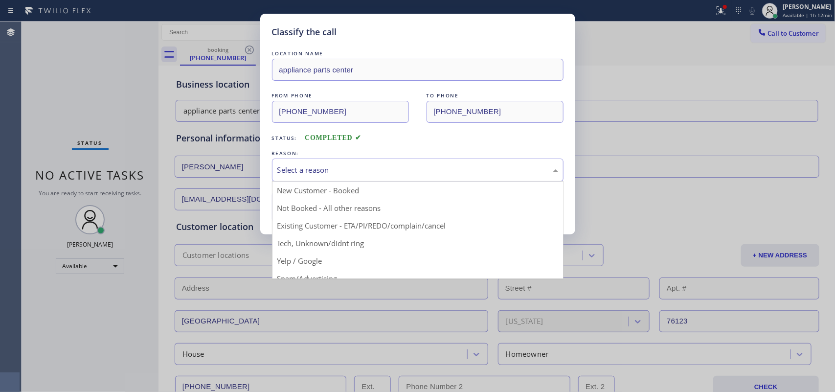
click at [279, 170] on div "Select a reason" at bounding box center [417, 169] width 281 height 11
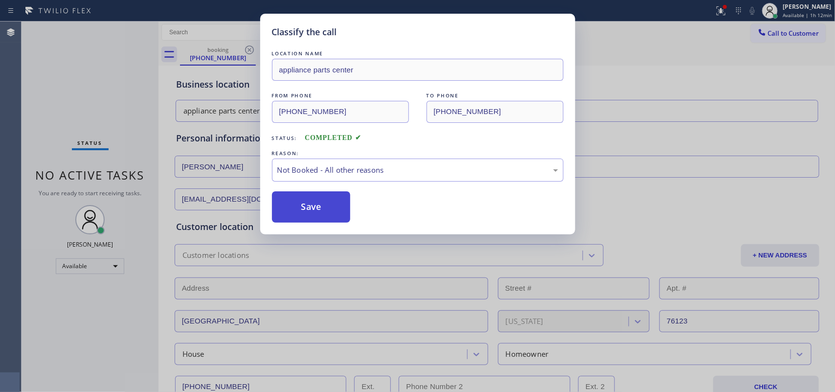
click at [323, 206] on button "Save" at bounding box center [311, 206] width 79 height 31
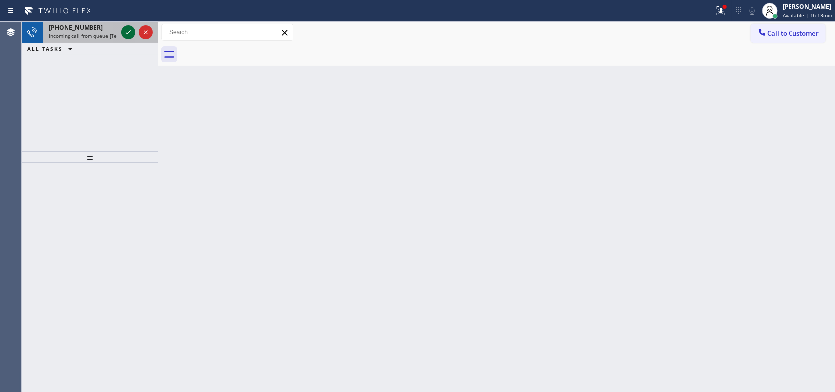
click at [124, 30] on icon at bounding box center [128, 32] width 12 height 12
click at [129, 35] on icon at bounding box center [128, 32] width 12 height 12
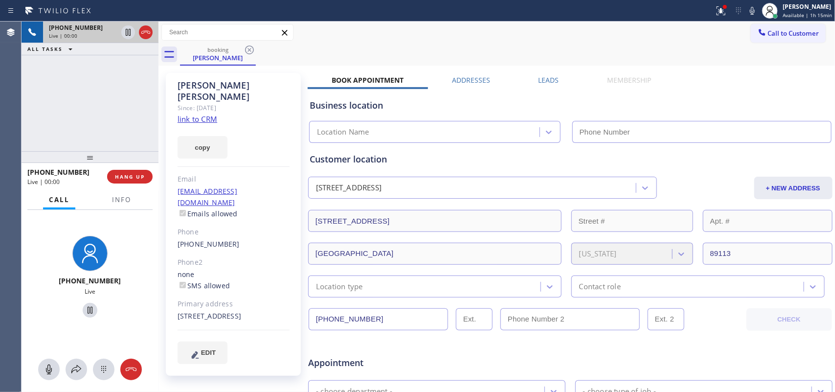
type input "[PHONE_NUMBER]"
click at [210, 114] on link "link to CRM" at bounding box center [198, 119] width 40 height 10
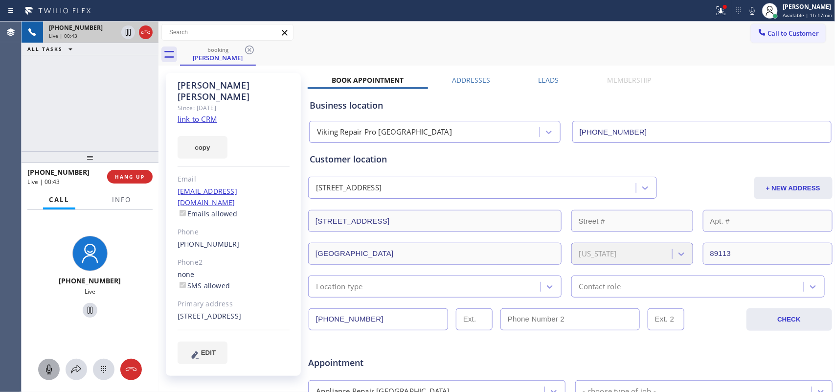
click at [49, 313] on icon at bounding box center [49, 369] width 12 height 12
drag, startPoint x: 86, startPoint y: 309, endPoint x: 92, endPoint y: 296, distance: 14.2
click at [85, 309] on icon at bounding box center [90, 310] width 12 height 12
drag, startPoint x: 53, startPoint y: 364, endPoint x: 54, endPoint y: 353, distance: 11.3
click at [52, 313] on icon at bounding box center [49, 369] width 12 height 12
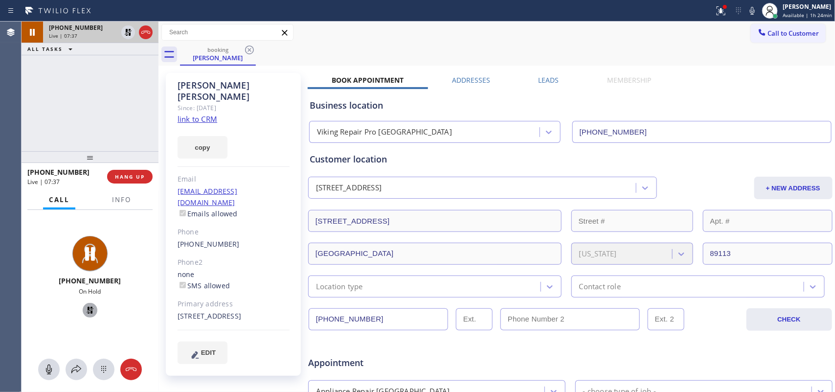
click at [87, 307] on icon at bounding box center [90, 310] width 7 height 7
click at [50, 313] on icon at bounding box center [49, 369] width 6 height 10
click at [84, 309] on icon at bounding box center [90, 310] width 12 height 12
drag, startPoint x: 49, startPoint y: 368, endPoint x: 91, endPoint y: 325, distance: 59.8
click at [49, 313] on icon at bounding box center [49, 369] width 12 height 12
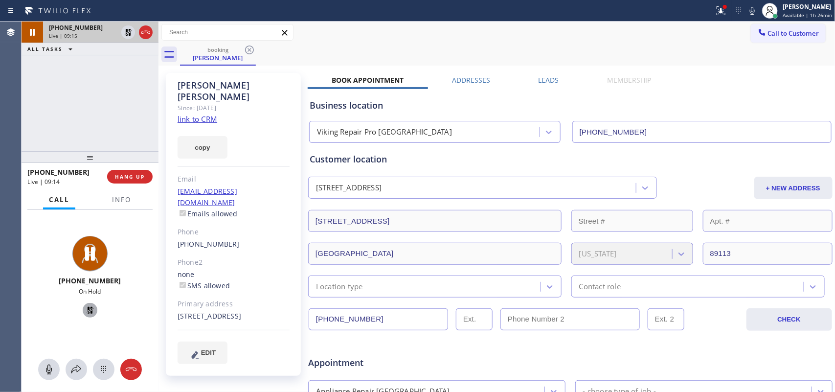
drag, startPoint x: 84, startPoint y: 309, endPoint x: 101, endPoint y: 279, distance: 33.7
click at [87, 308] on icon at bounding box center [90, 310] width 7 height 7
click at [53, 313] on icon at bounding box center [49, 369] width 12 height 12
click at [88, 312] on icon at bounding box center [90, 310] width 5 height 7
click at [50, 313] on icon at bounding box center [49, 369] width 12 height 12
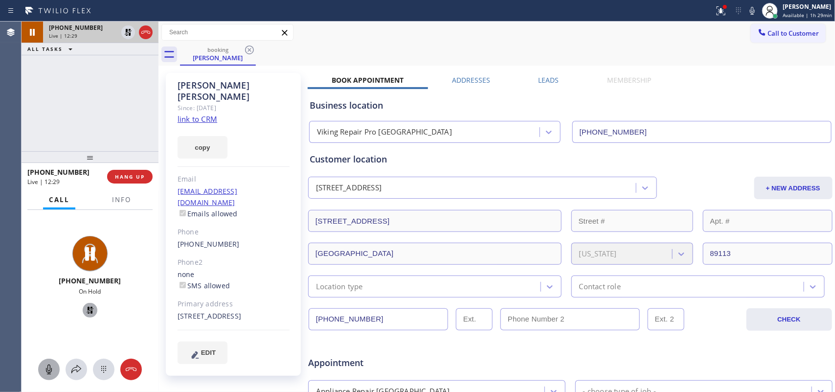
click at [85, 304] on icon at bounding box center [90, 310] width 12 height 12
click at [144, 174] on span "HANG UP" at bounding box center [130, 176] width 30 height 7
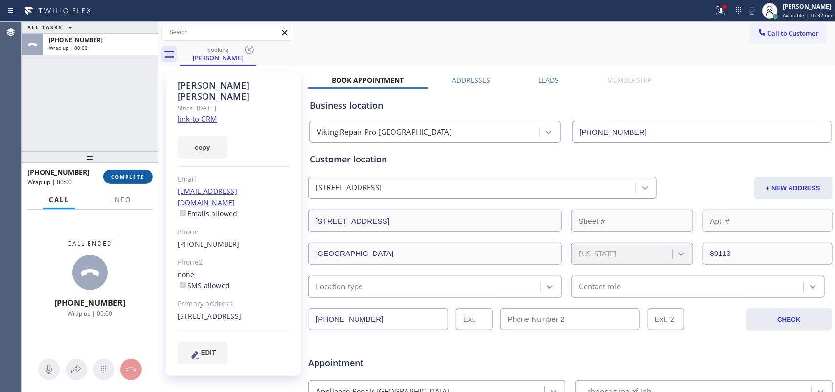
click at [145, 179] on button "COMPLETE" at bounding box center [127, 177] width 49 height 14
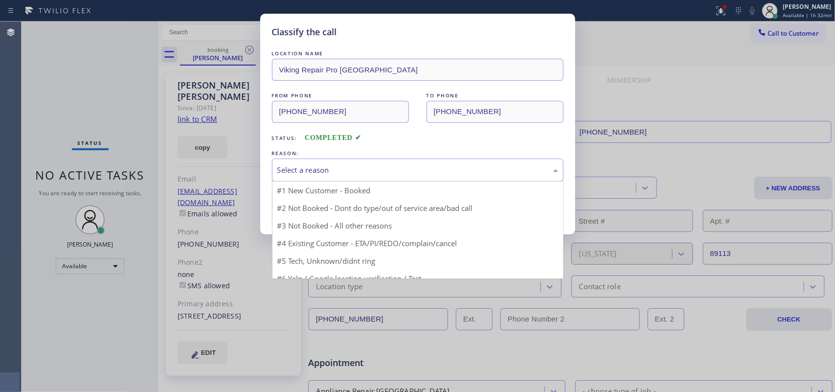
click at [399, 175] on div "Select a reason" at bounding box center [417, 169] width 281 height 11
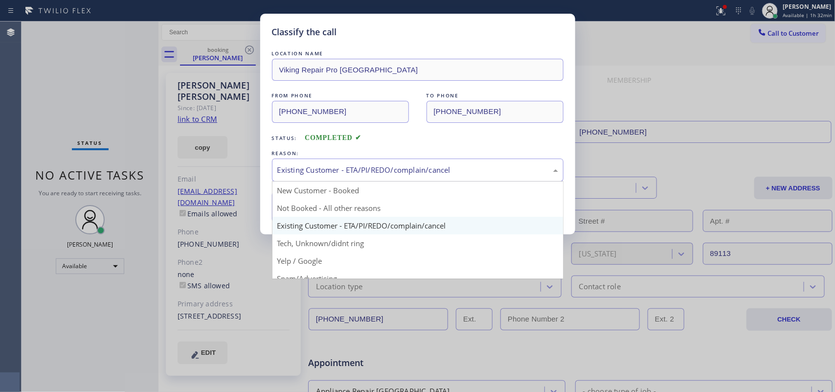
click at [367, 165] on div "Existing Customer - ETA/PI/REDO/complain/cancel" at bounding box center [417, 169] width 281 height 11
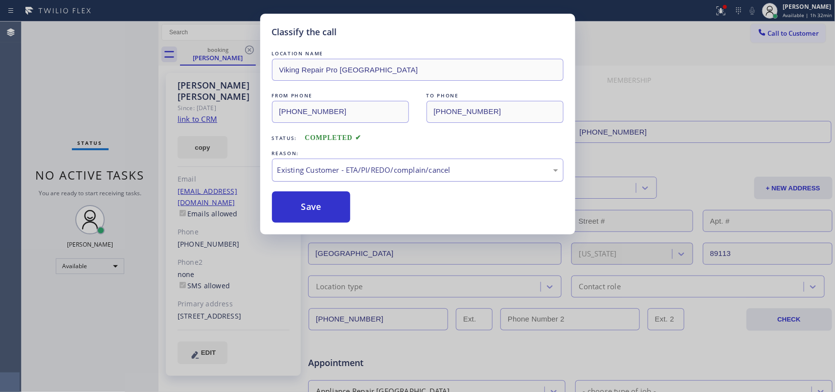
click at [367, 165] on div "Existing Customer - ETA/PI/REDO/complain/cancel" at bounding box center [417, 169] width 281 height 11
click at [309, 201] on button "Save" at bounding box center [311, 206] width 79 height 31
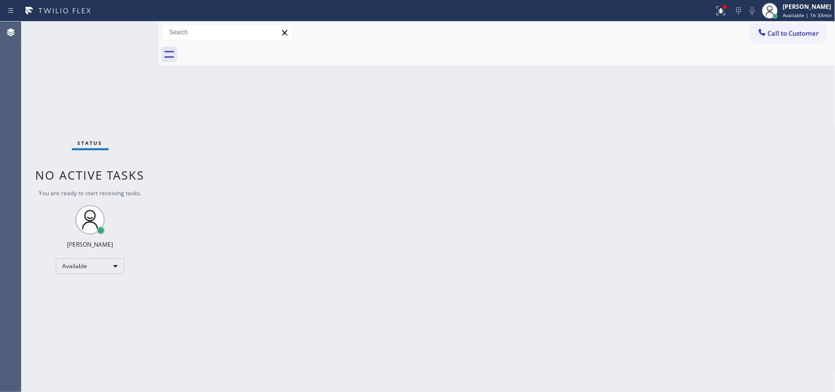
click at [131, 30] on div "Status No active tasks You are ready to start receiving tasks. [PERSON_NAME] Av…" at bounding box center [90, 207] width 137 height 370
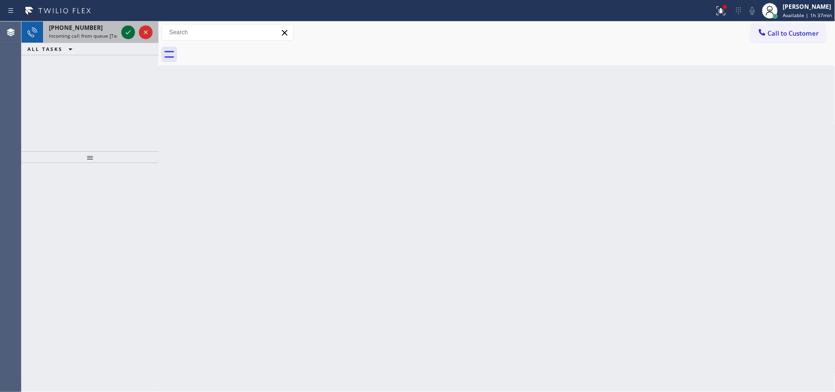
click at [128, 33] on icon at bounding box center [128, 32] width 5 height 4
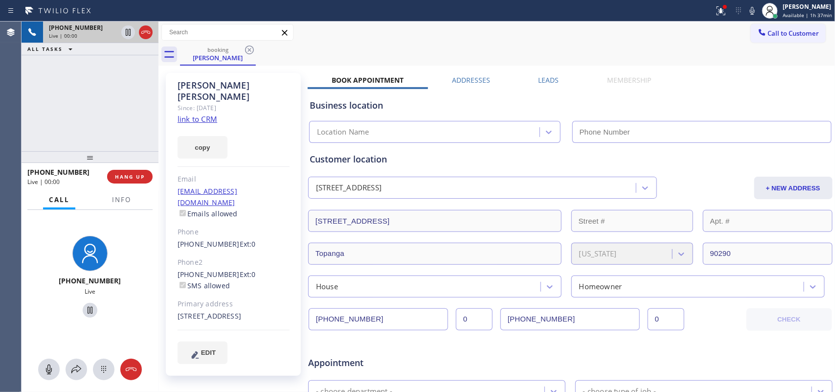
type input "[PHONE_NUMBER]"
click at [196, 114] on link "link to CRM" at bounding box center [198, 119] width 40 height 10
click at [48, 313] on icon at bounding box center [49, 369] width 12 height 12
drag, startPoint x: 84, startPoint y: 309, endPoint x: 91, endPoint y: 290, distance: 20.7
click at [85, 303] on button at bounding box center [90, 310] width 15 height 15
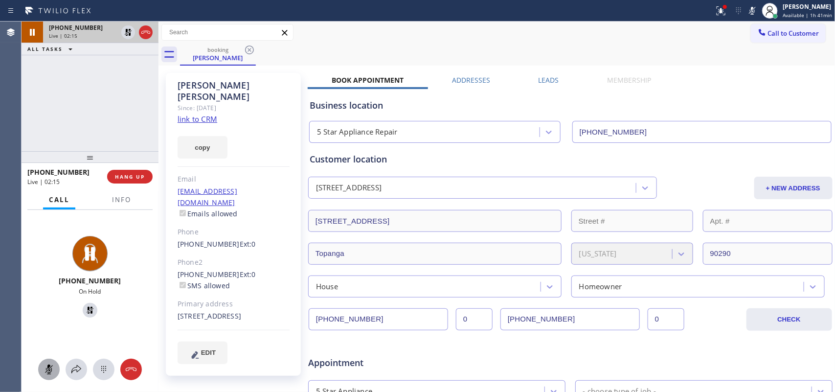
drag, startPoint x: 62, startPoint y: 370, endPoint x: 47, endPoint y: 367, distance: 15.4
click at [60, 313] on div at bounding box center [90, 370] width 137 height 22
click at [40, 313] on div at bounding box center [49, 369] width 22 height 12
drag, startPoint x: 84, startPoint y: 306, endPoint x: 247, endPoint y: 174, distance: 210.1
click at [86, 304] on icon at bounding box center [90, 310] width 12 height 12
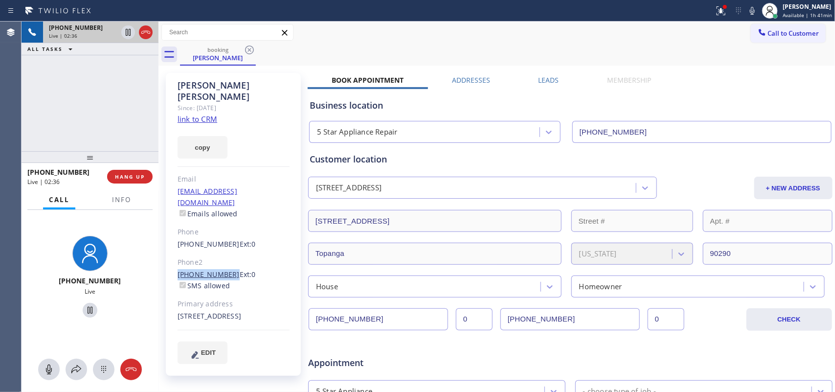
drag, startPoint x: 170, startPoint y: 253, endPoint x: 224, endPoint y: 252, distance: 54.3
click at [224, 252] on div "[PERSON_NAME] Since: [DATE] link to CRM copy Email [EMAIL_ADDRESS][DOMAIN_NAME]…" at bounding box center [233, 224] width 135 height 303
copy link "[PHONE_NUMBER]"
click at [136, 174] on span "HANG UP" at bounding box center [130, 176] width 30 height 7
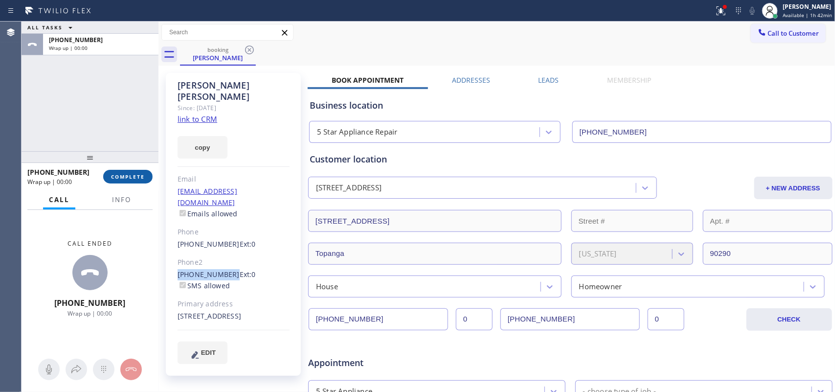
click at [139, 171] on button "COMPLETE" at bounding box center [127, 177] width 49 height 14
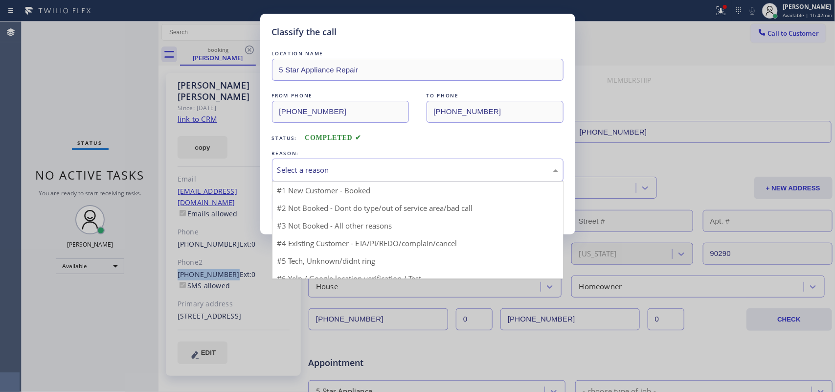
click at [357, 172] on div "Select a reason" at bounding box center [417, 169] width 281 height 11
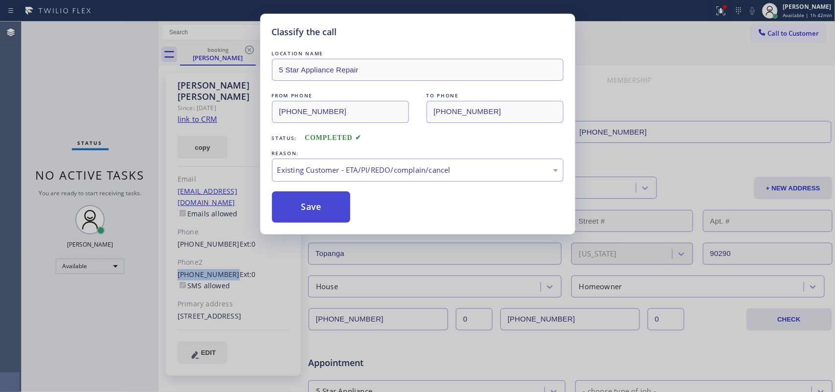
click at [323, 206] on button "Save" at bounding box center [311, 206] width 79 height 31
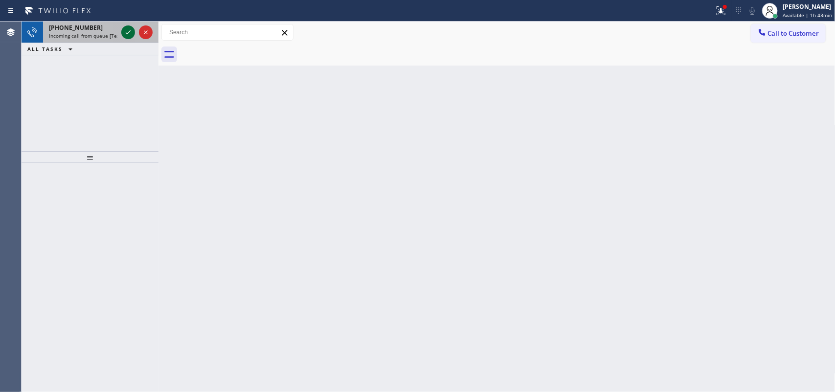
click at [125, 37] on icon at bounding box center [128, 32] width 12 height 12
drag, startPoint x: 128, startPoint y: 27, endPoint x: 126, endPoint y: 32, distance: 5.9
click at [127, 28] on icon at bounding box center [128, 32] width 12 height 12
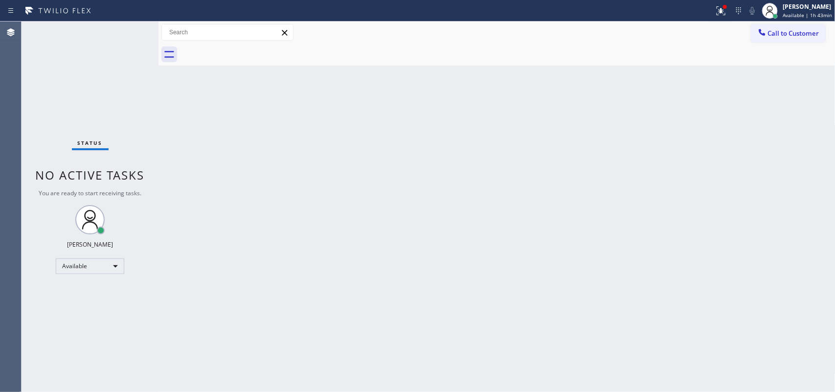
click at [126, 32] on div "Status No active tasks You are ready to start receiving tasks. [PERSON_NAME] Av…" at bounding box center [90, 207] width 137 height 370
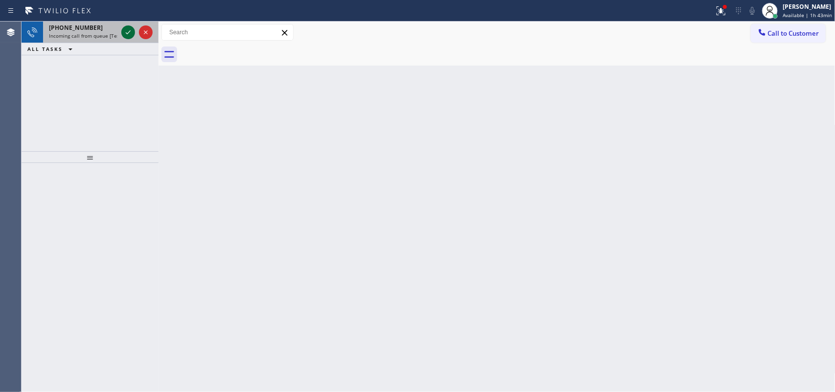
click at [129, 34] on icon at bounding box center [128, 32] width 12 height 12
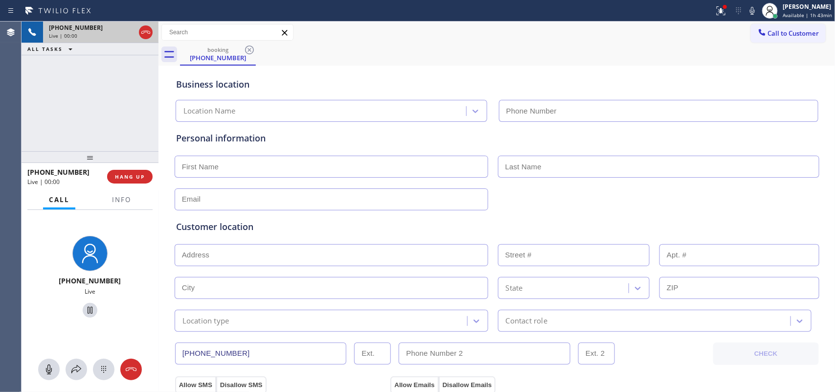
type input "[PHONE_NUMBER]"
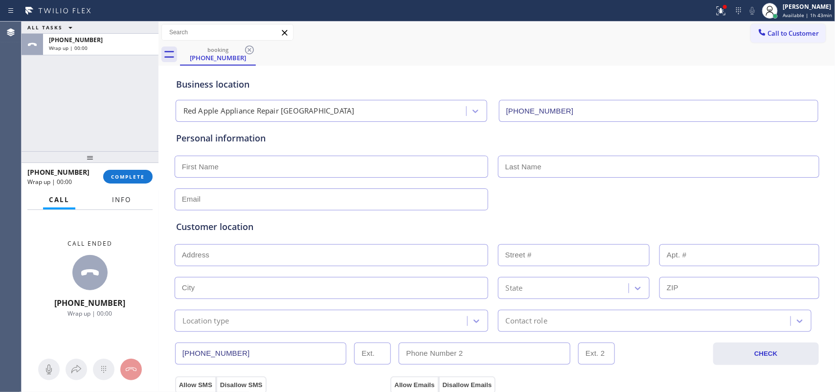
click at [115, 198] on span "Info" at bounding box center [121, 199] width 19 height 9
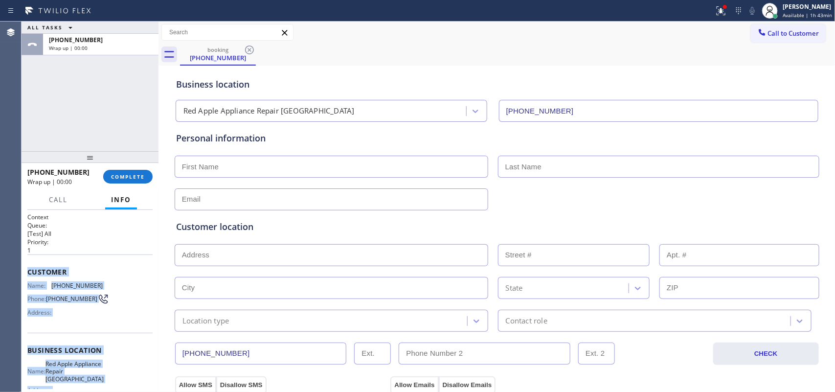
drag, startPoint x: 104, startPoint y: 299, endPoint x: 27, endPoint y: 270, distance: 82.2
click at [27, 270] on div "Context Queue: [Test] All Priority: 1 Customer Name: [PHONE_NUMBER] Phone: [PHO…" at bounding box center [89, 354] width 125 height 283
copy div "Customer Name: [PHONE_NUMBER] Phone: [PHONE_NUMBER] Address: Business location …"
click at [137, 179] on span "COMPLETE" at bounding box center [128, 176] width 34 height 7
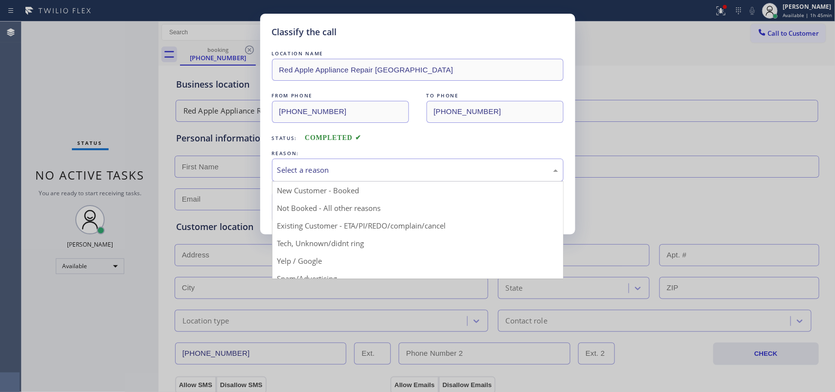
click at [422, 164] on div "Select a reason" at bounding box center [417, 169] width 281 height 11
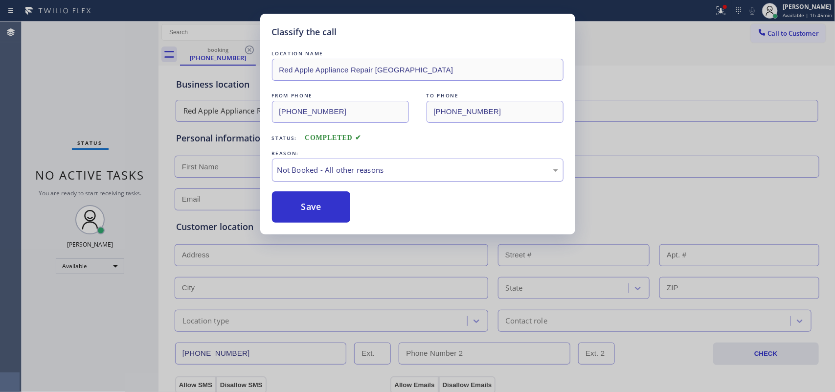
click at [381, 170] on div "Not Booked - All other reasons" at bounding box center [417, 169] width 281 height 11
drag, startPoint x: 373, startPoint y: 243, endPoint x: 355, endPoint y: 223, distance: 27.7
click at [338, 207] on button "Save" at bounding box center [311, 206] width 79 height 31
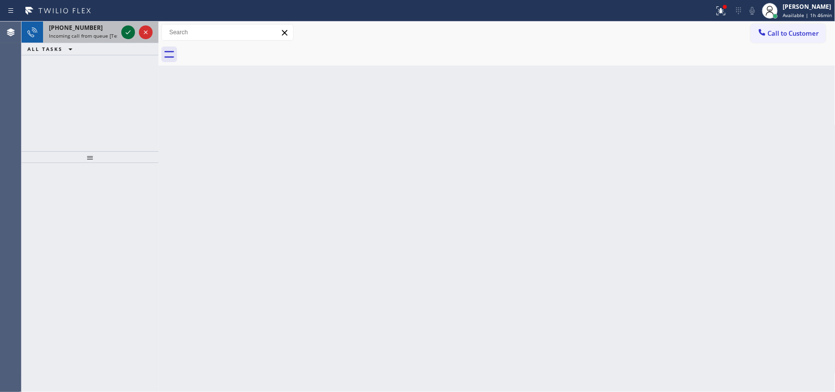
click at [124, 31] on icon at bounding box center [128, 32] width 12 height 12
click at [128, 32] on icon at bounding box center [128, 32] width 5 height 4
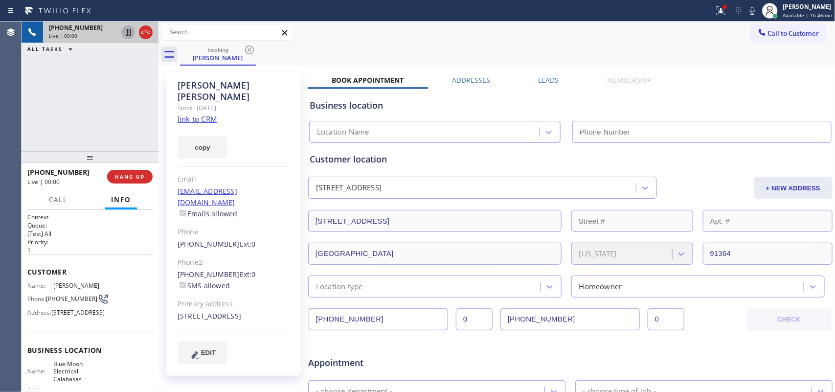
type input "[PHONE_NUMBER]"
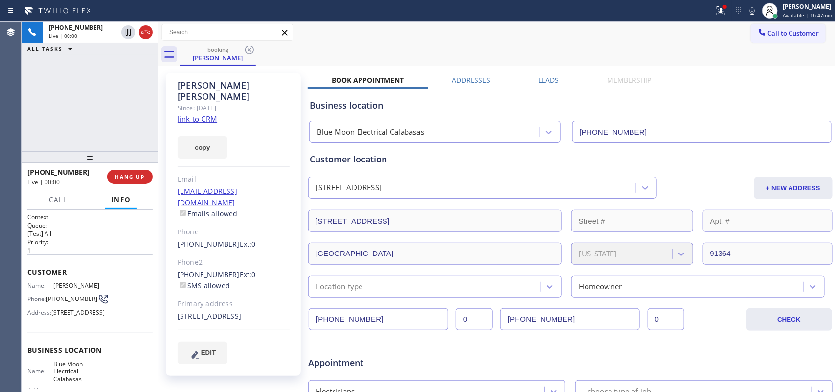
click at [208, 114] on link "link to CRM" at bounding box center [198, 119] width 40 height 10
click at [62, 202] on span "Call" at bounding box center [58, 199] width 19 height 9
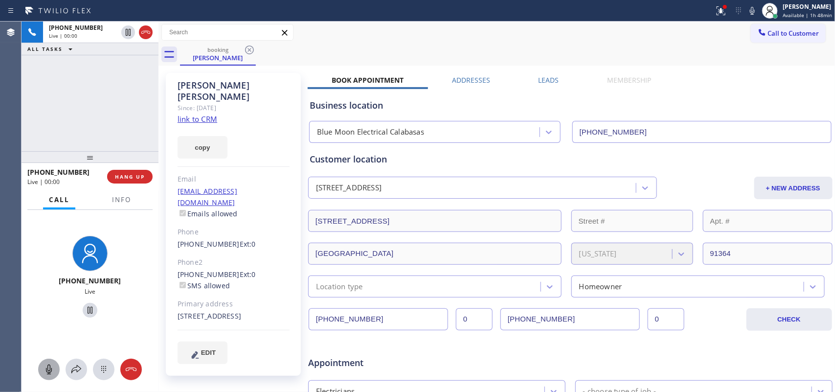
click at [47, 313] on icon at bounding box center [49, 369] width 6 height 10
click at [87, 309] on icon at bounding box center [90, 310] width 12 height 12
click at [55, 313] on div at bounding box center [49, 369] width 22 height 12
click at [84, 309] on icon at bounding box center [90, 310] width 12 height 12
click at [143, 177] on span "HANG UP" at bounding box center [130, 176] width 30 height 7
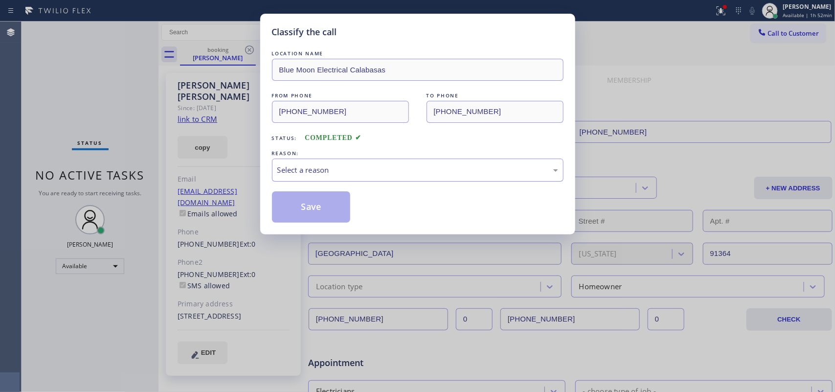
click at [309, 160] on div "Select a reason" at bounding box center [418, 169] width 292 height 23
click at [327, 203] on button "Save" at bounding box center [311, 206] width 79 height 31
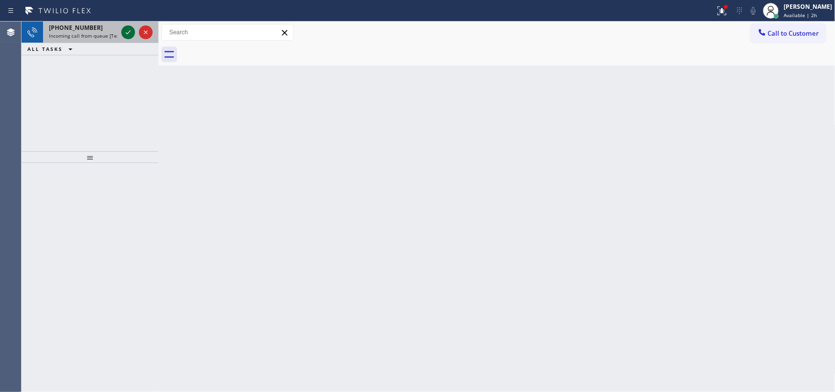
click at [129, 32] on icon at bounding box center [128, 32] width 5 height 4
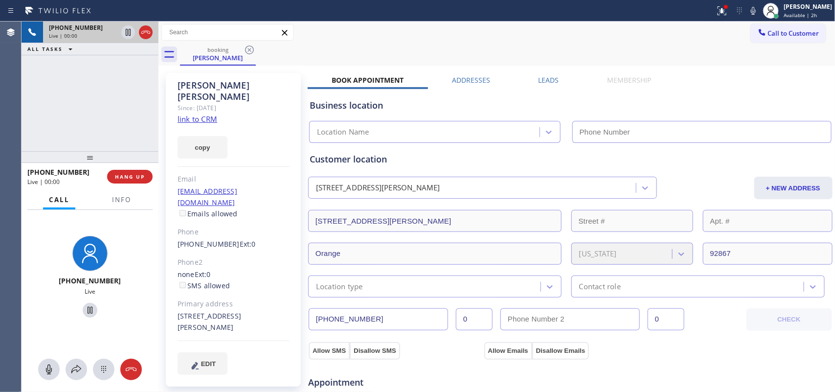
type input "[PHONE_NUMBER]"
click at [208, 114] on link "link to CRM" at bounding box center [198, 119] width 40 height 10
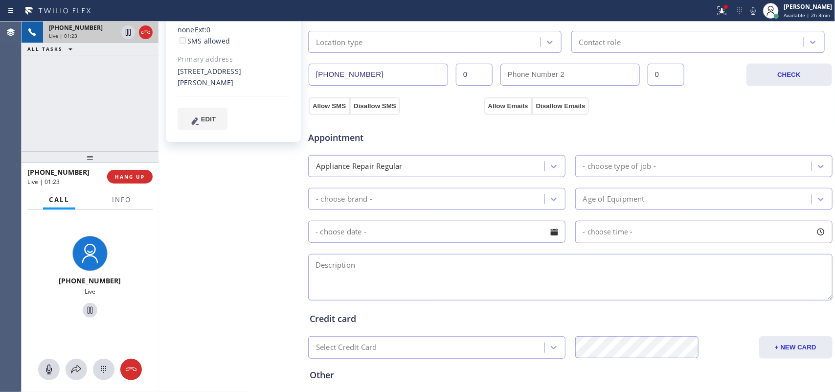
scroll to position [306, 0]
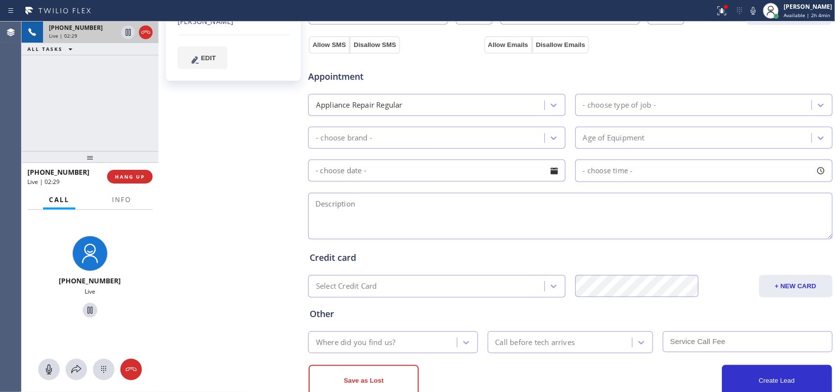
click at [245, 143] on div "[PERSON_NAME] Since: [DATE] link to CRM copy Email [EMAIL_ADDRESS][DOMAIN_NAME]…" at bounding box center [234, 89] width 147 height 654
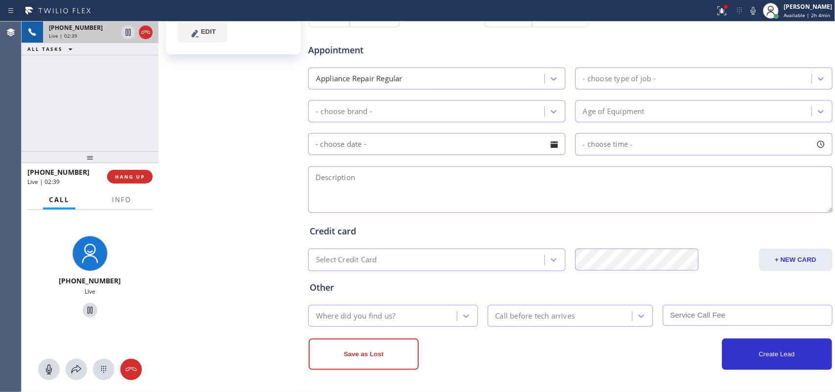
click at [265, 76] on div "[PERSON_NAME] Since: [DATE] link to CRM copy Email [EMAIL_ADDRESS][DOMAIN_NAME]…" at bounding box center [234, 63] width 147 height 654
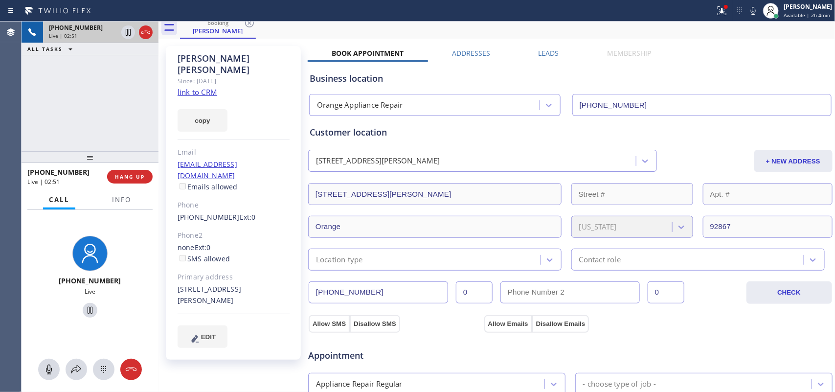
click at [221, 313] on div "[PERSON_NAME] Since: [DATE] link to CRM copy Email [EMAIL_ADDRESS][DOMAIN_NAME]…" at bounding box center [234, 368] width 147 height 654
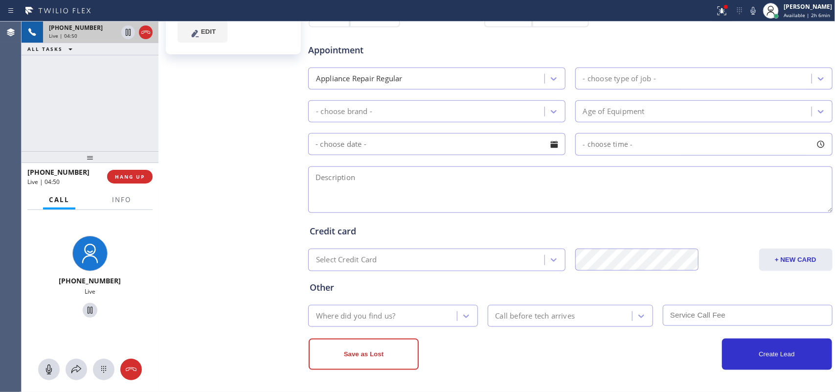
scroll to position [149, 0]
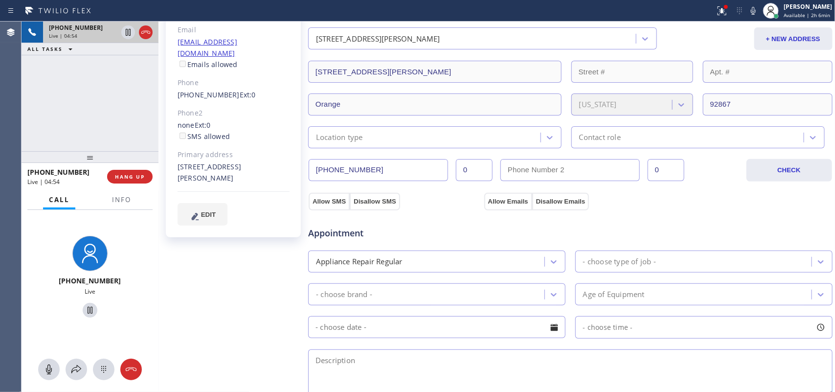
click at [397, 138] on div "Location type" at bounding box center [425, 137] width 229 height 17
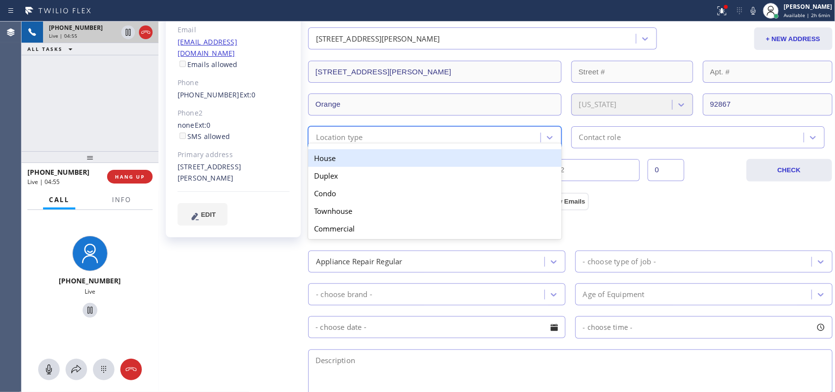
click at [392, 160] on div "House" at bounding box center [434, 158] width 253 height 18
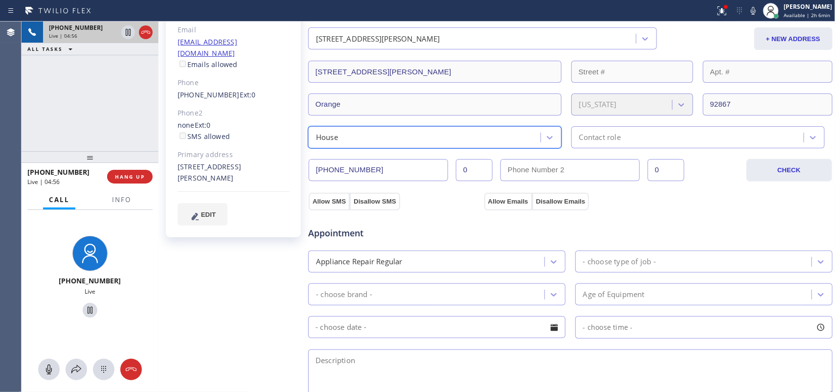
click at [668, 135] on div "Contact role" at bounding box center [688, 137] width 229 height 17
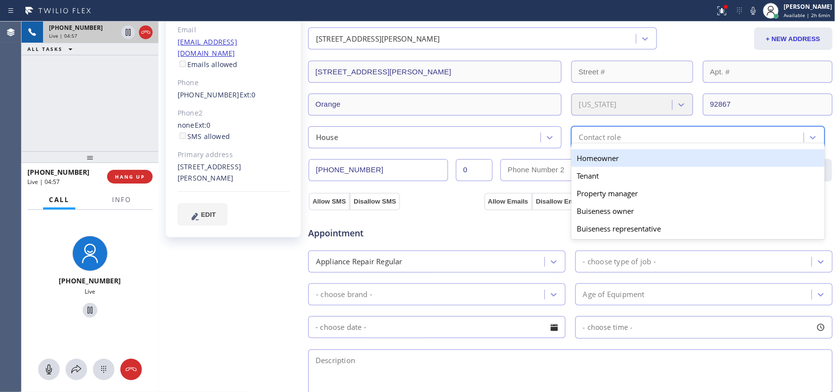
click at [668, 165] on div "Homeowner" at bounding box center [697, 158] width 253 height 18
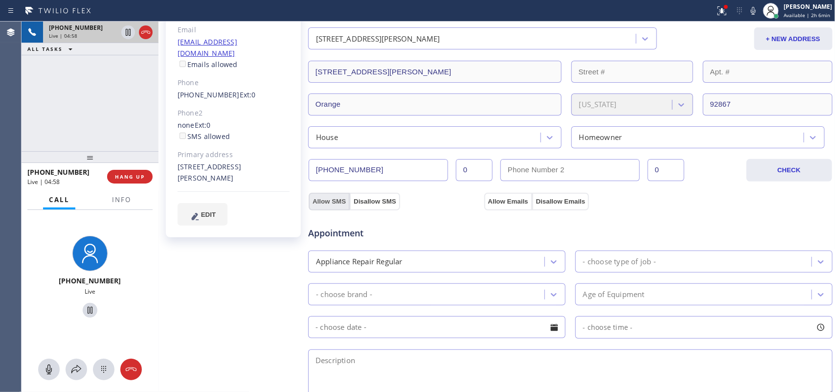
click at [331, 202] on button "Allow SMS" at bounding box center [329, 202] width 41 height 18
click at [510, 197] on button "Allow Emails" at bounding box center [508, 202] width 48 height 18
checkbox input "true"
click at [132, 181] on button "HANG UP" at bounding box center [129, 177] width 45 height 14
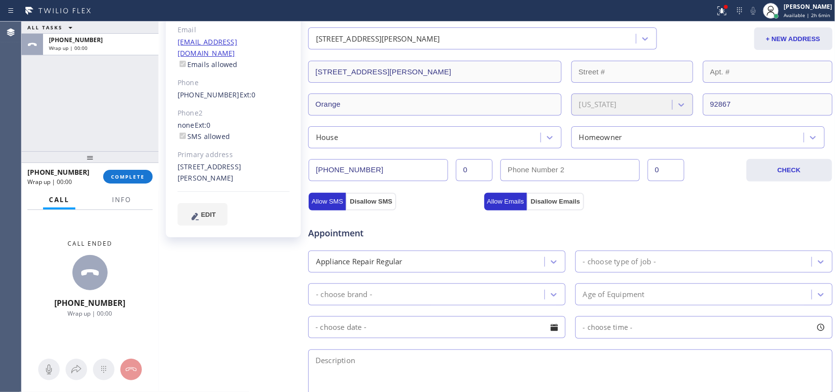
click at [612, 260] on div "- choose type of job -" at bounding box center [619, 261] width 73 height 11
click at [614, 262] on div "- choose type of job -" at bounding box center [619, 261] width 73 height 11
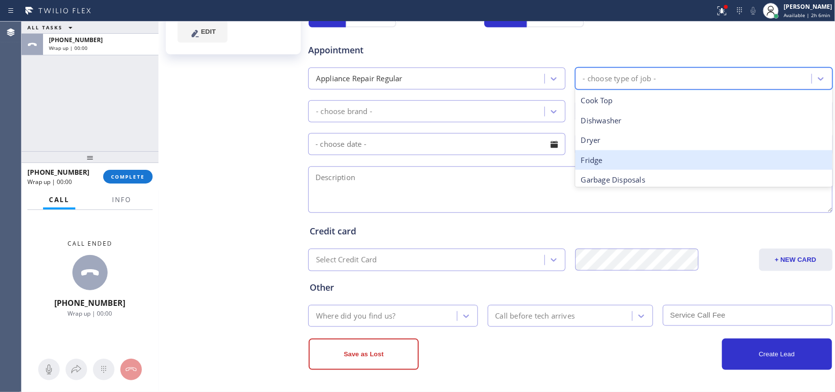
scroll to position [183, 0]
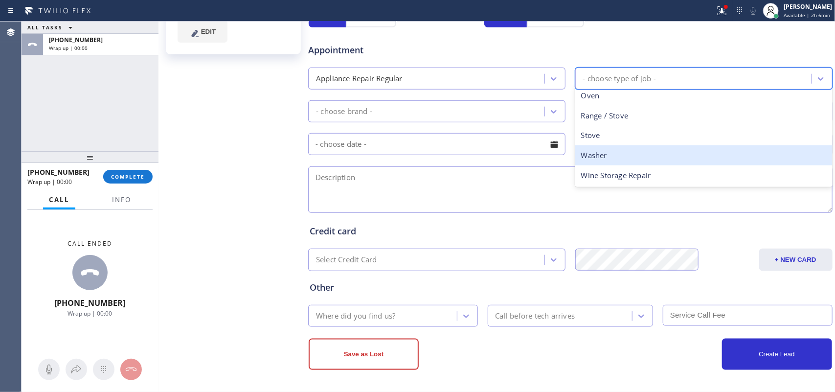
click at [614, 158] on div "Washer" at bounding box center [703, 155] width 257 height 20
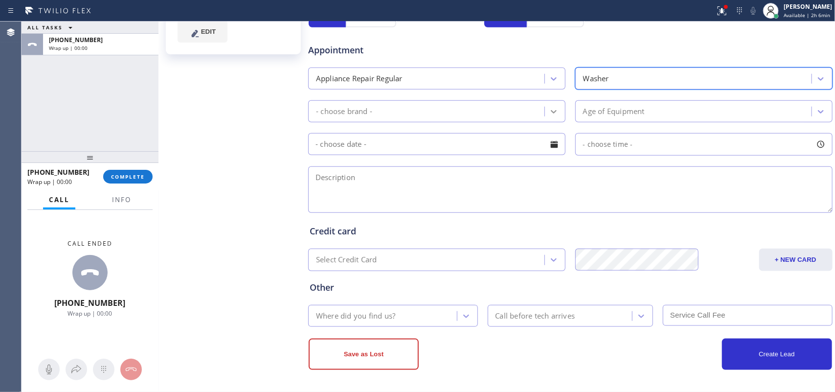
click at [549, 111] on icon at bounding box center [554, 112] width 10 height 10
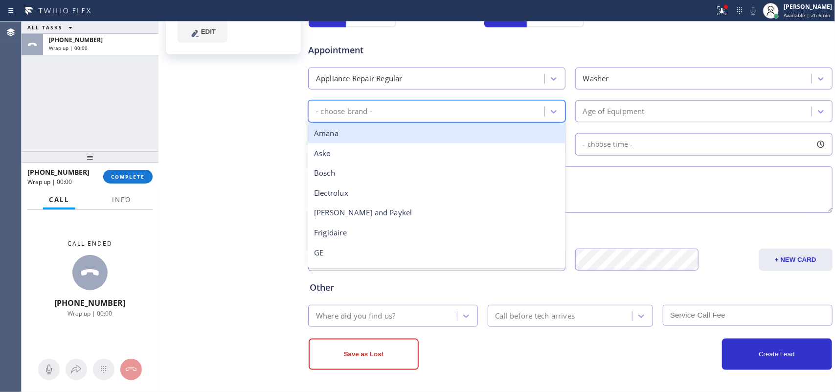
click at [348, 109] on div "- choose brand -" at bounding box center [344, 111] width 56 height 11
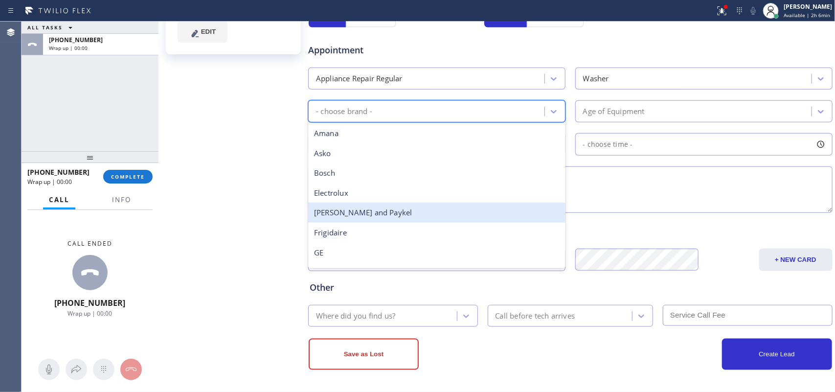
scroll to position [122, 0]
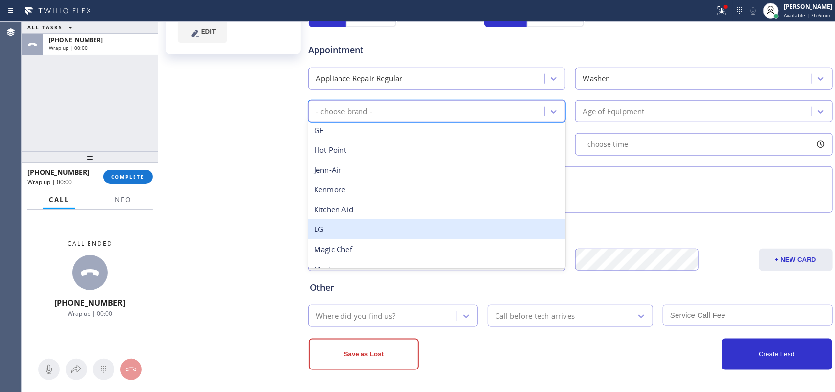
click at [363, 227] on div "LG" at bounding box center [436, 229] width 257 height 20
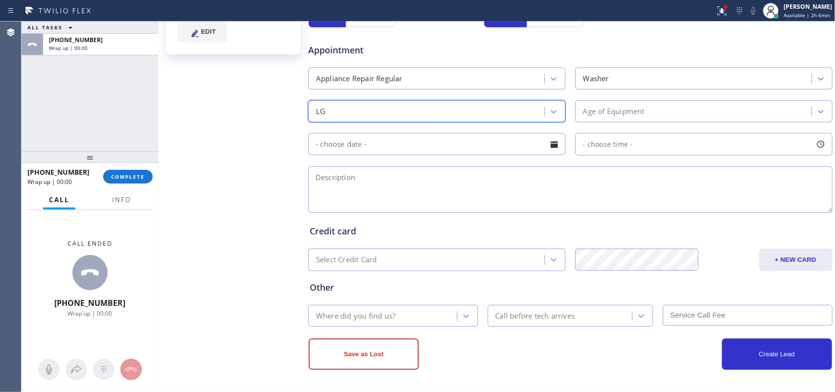
click at [624, 111] on div "Age of Equipment" at bounding box center [614, 111] width 62 height 11
click at [668, 162] on div "Appointment Appliance Repair Regular Washer LG Age of Equipment - choose time -" at bounding box center [570, 123] width 521 height 183
click at [668, 140] on div "- choose time -" at bounding box center [703, 144] width 257 height 23
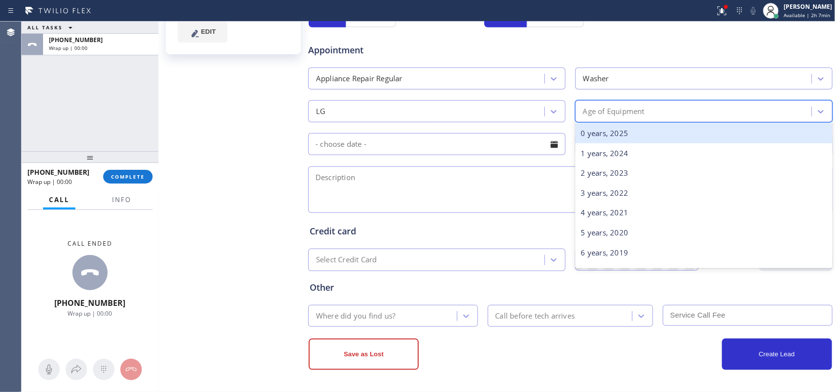
click at [668, 104] on div "Age of Equipment" at bounding box center [694, 111] width 233 height 17
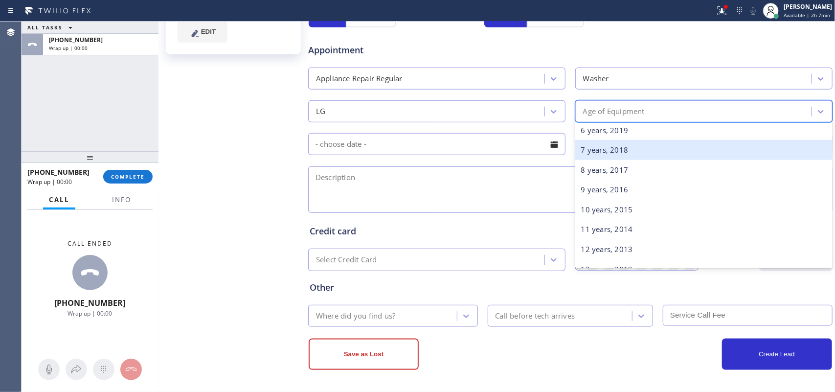
click at [634, 153] on div "7 years, 2018" at bounding box center [703, 150] width 257 height 20
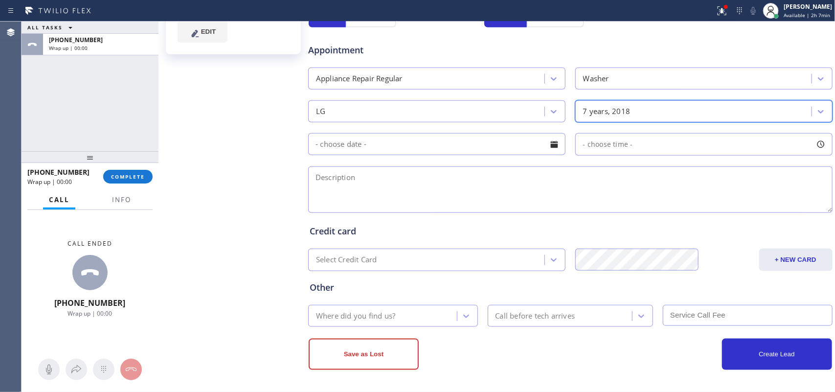
click at [553, 148] on div at bounding box center [554, 144] width 17 height 17
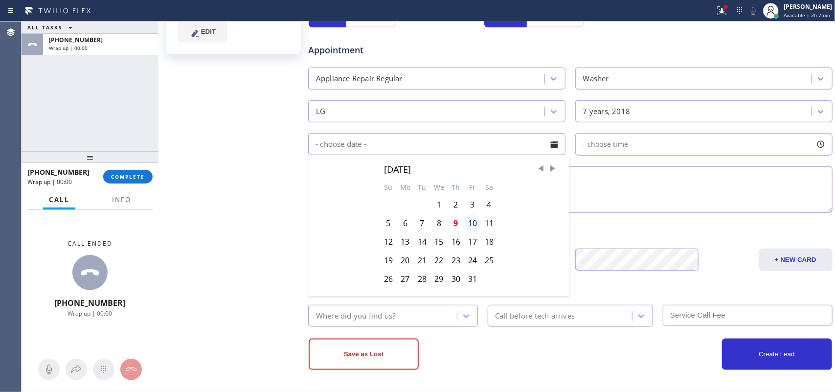
click at [473, 224] on div "10" at bounding box center [472, 223] width 17 height 19
type input "[DATE]"
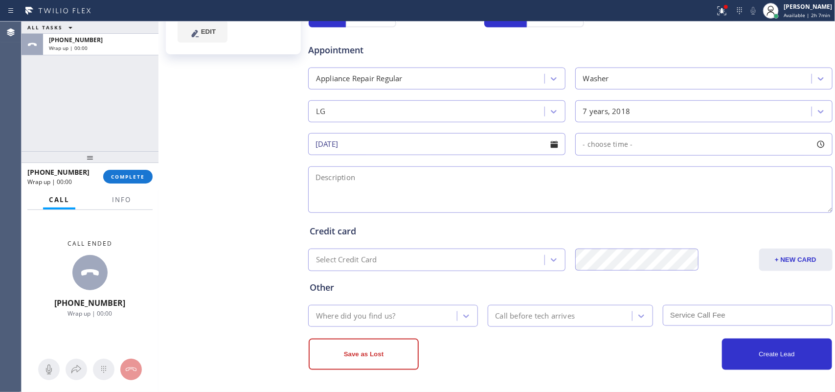
click at [668, 140] on div at bounding box center [821, 144] width 17 height 17
drag, startPoint x: 583, startPoint y: 201, endPoint x: 707, endPoint y: 206, distance: 123.9
click at [668, 206] on div at bounding box center [714, 204] width 12 height 21
drag, startPoint x: 580, startPoint y: 203, endPoint x: 649, endPoint y: 206, distance: 69.5
click at [653, 206] on div at bounding box center [659, 204] width 12 height 21
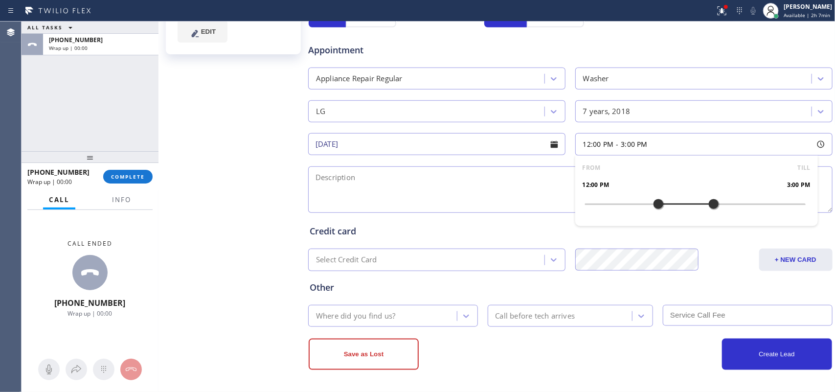
click at [503, 201] on textarea at bounding box center [570, 189] width 524 height 46
click at [215, 163] on div "[PERSON_NAME] Since: [DATE] link to CRM copy Email [EMAIL_ADDRESS][DOMAIN_NAME]…" at bounding box center [234, 63] width 147 height 654
click at [436, 182] on textarea "12-3/ $40/" at bounding box center [570, 189] width 524 height 46
paste textarea "LG stackable frontload washer/ [DEMOGRAPHIC_DATA]/ it's leaking on the bottom/ …"
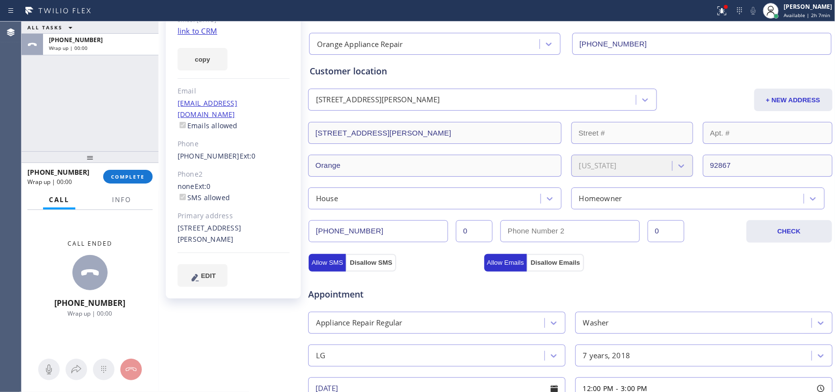
scroll to position [27, 0]
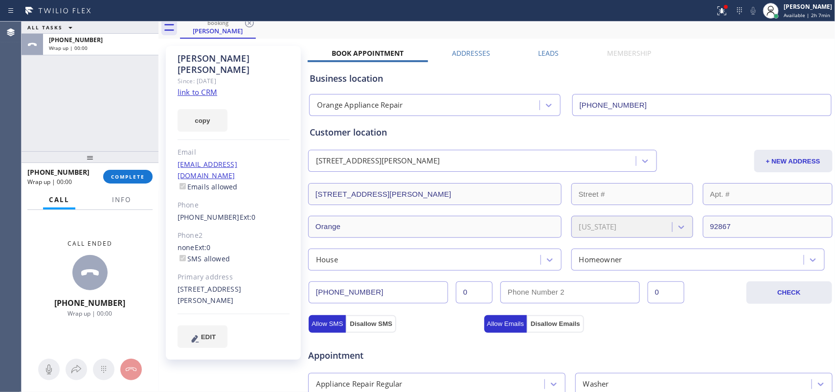
drag, startPoint x: 177, startPoint y: 270, endPoint x: 199, endPoint y: 278, distance: 23.5
click at [199, 278] on div "[PERSON_NAME] Since: [DATE] link to CRM copy Email [EMAIL_ADDRESS][DOMAIN_NAME]…" at bounding box center [233, 203] width 135 height 314
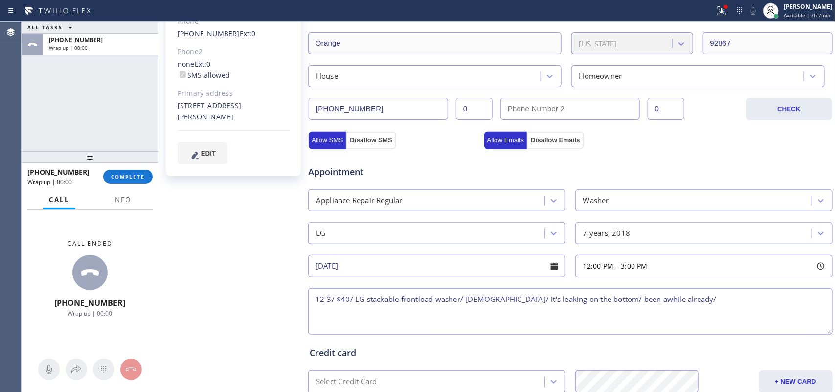
click at [668, 295] on textarea "12-3/ $40/ LG stackable frontload washer/ [DEMOGRAPHIC_DATA]/ it's leaking on t…" at bounding box center [570, 311] width 524 height 46
paste textarea "[STREET_ADDRESS][PERSON_NAME]"
click at [128, 193] on button "Info" at bounding box center [121, 199] width 31 height 19
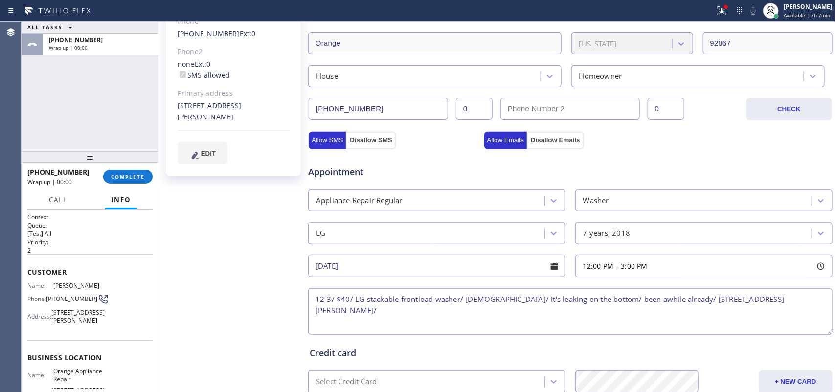
scroll to position [122, 0]
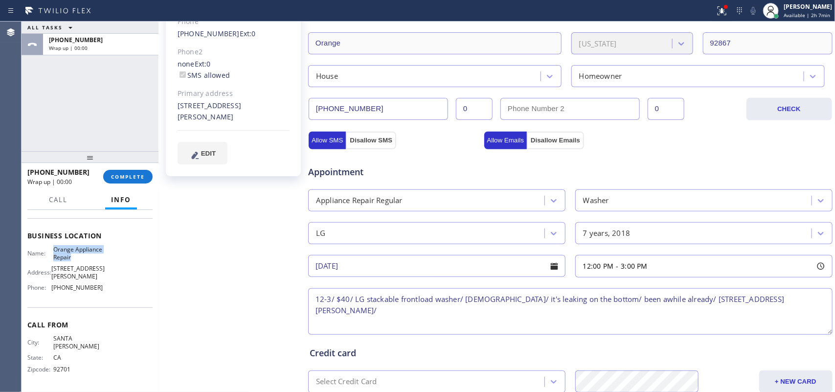
drag, startPoint x: 65, startPoint y: 271, endPoint x: 51, endPoint y: 256, distance: 20.1
click at [53, 256] on span "Orange Appliance Repair" at bounding box center [77, 253] width 49 height 15
click at [668, 301] on textarea "12-3/ $40/ LG stackable frontload washer/ [DEMOGRAPHIC_DATA]/ it's leaking on t…" at bounding box center [570, 311] width 524 height 46
paste textarea "Orange Appliance Repair"
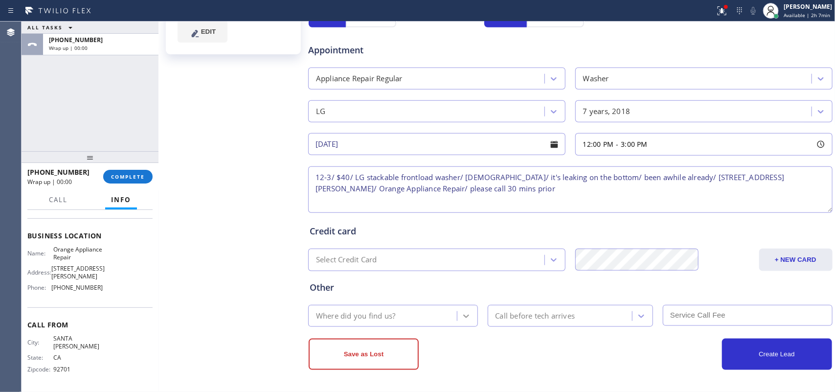
type textarea "12-3/ $40/ LG stackable frontload washer/ [DEMOGRAPHIC_DATA]/ it's leaking on t…"
click at [461, 312] on icon at bounding box center [466, 316] width 10 height 10
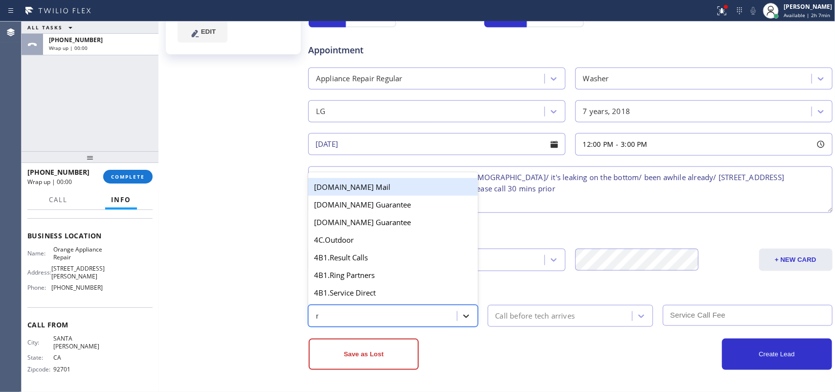
type input "re"
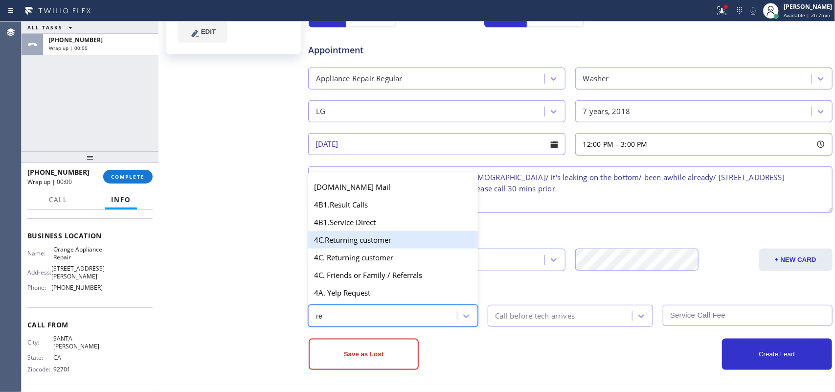
click at [395, 240] on div "4C.Returning customer" at bounding box center [393, 240] width 170 height 18
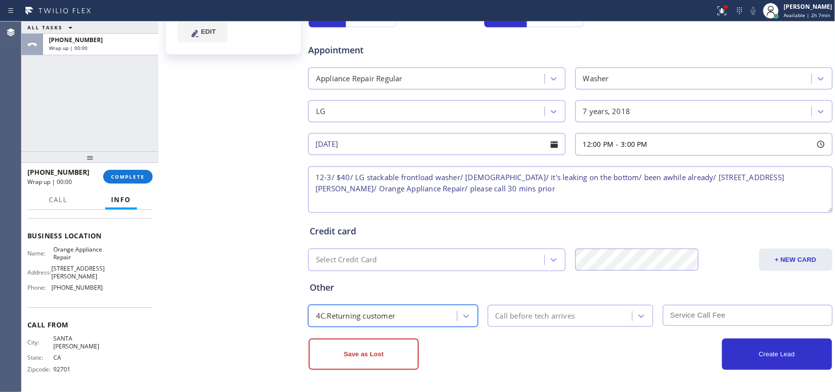
click at [522, 313] on div "Call before tech arrives" at bounding box center [536, 315] width 80 height 11
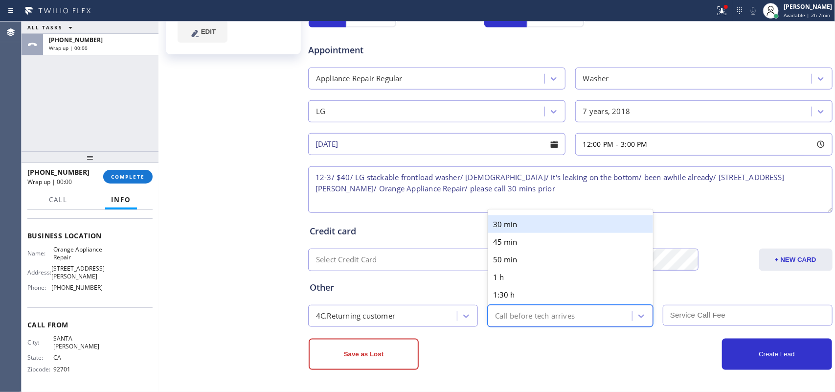
click at [532, 225] on div "30 min" at bounding box center [571, 224] width 166 height 18
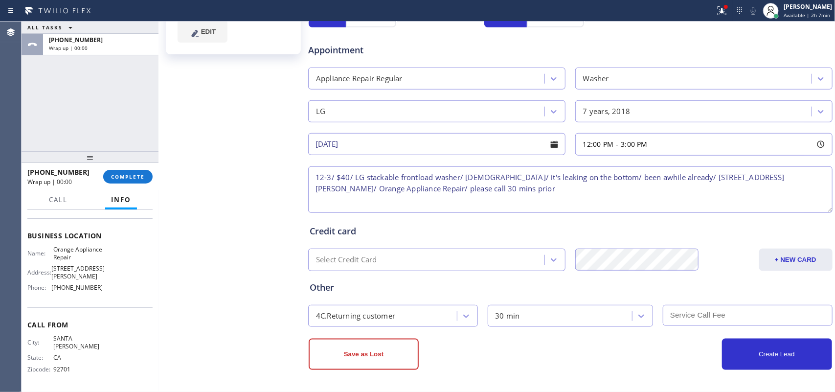
click at [668, 313] on input "text" at bounding box center [748, 315] width 170 height 21
type input "40"
click at [668, 313] on button "Create Lead" at bounding box center [777, 354] width 110 height 31
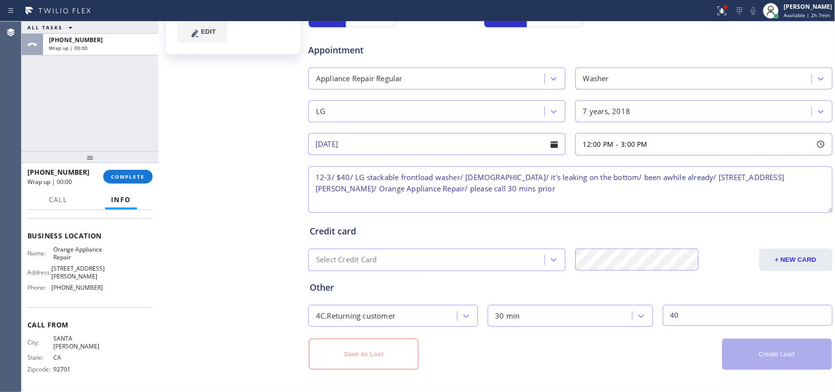
scroll to position [149, 0]
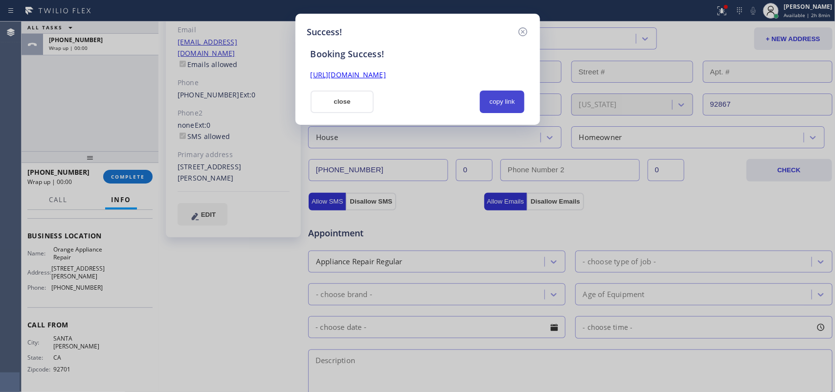
click at [512, 104] on button "copy link" at bounding box center [502, 101] width 45 height 23
click at [386, 77] on link "[URL][DOMAIN_NAME]" at bounding box center [348, 74] width 75 height 9
click at [361, 105] on button "close" at bounding box center [343, 101] width 64 height 23
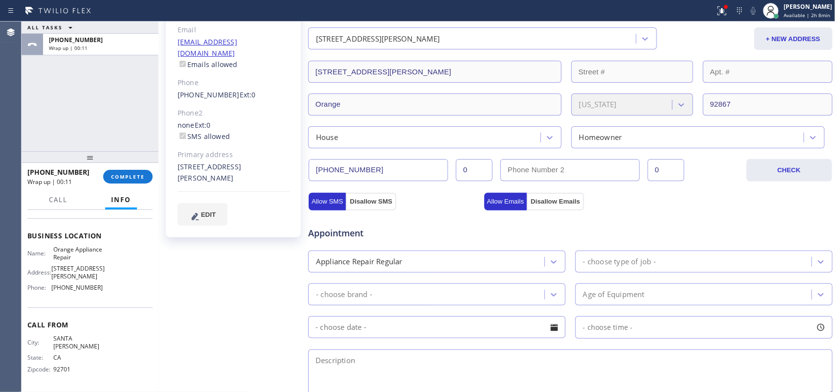
scroll to position [0, 0]
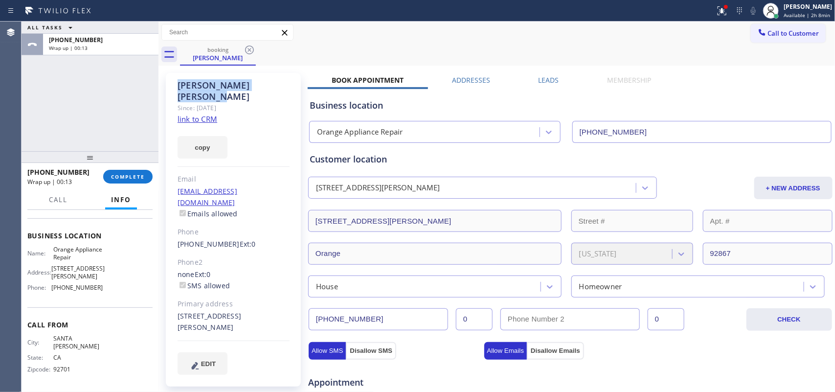
drag, startPoint x: 255, startPoint y: 87, endPoint x: 177, endPoint y: 81, distance: 78.5
click at [177, 81] on div "[PERSON_NAME] Since: [DATE] link to CRM copy Email [EMAIL_ADDRESS][DOMAIN_NAME]…" at bounding box center [233, 230] width 135 height 314
click at [326, 313] on input "[PHONE_NUMBER]" at bounding box center [378, 319] width 139 height 22
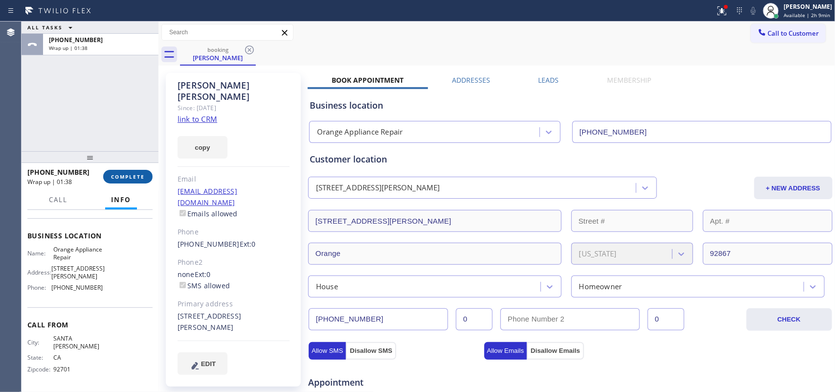
drag, startPoint x: 135, startPoint y: 174, endPoint x: 148, endPoint y: 176, distance: 13.4
click at [135, 174] on span "COMPLETE" at bounding box center [128, 176] width 34 height 7
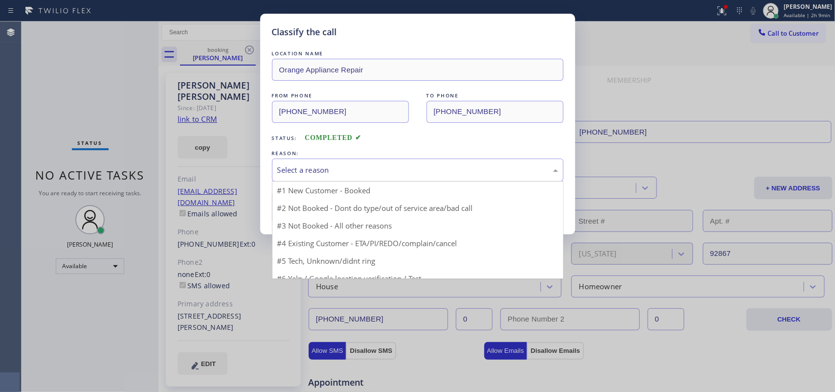
click at [329, 172] on div "Select a reason" at bounding box center [417, 169] width 281 height 11
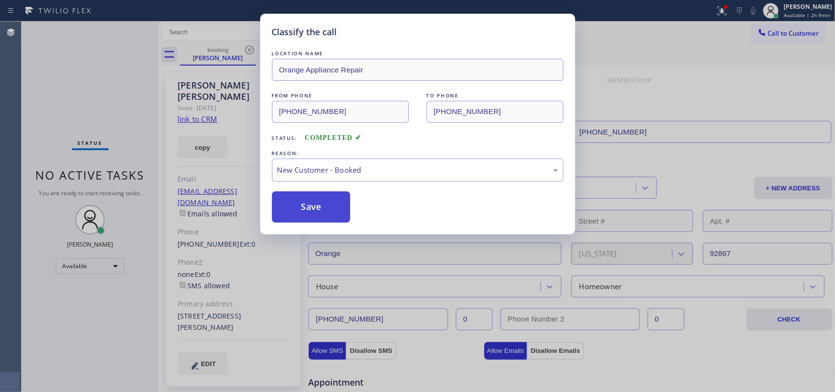
click at [311, 208] on button "Save" at bounding box center [311, 206] width 79 height 31
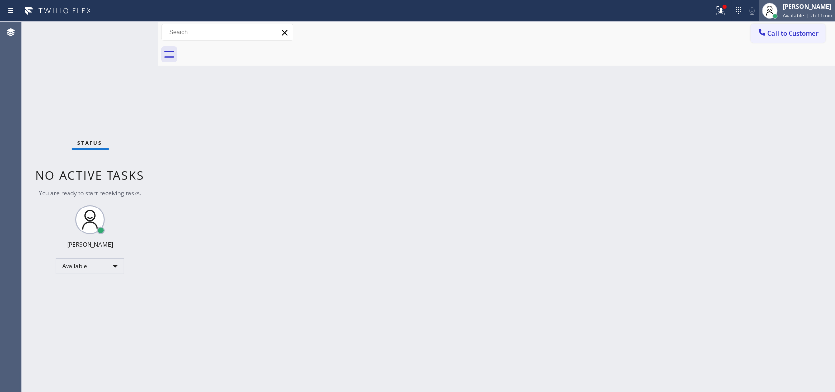
click at [668, 8] on div "[PERSON_NAME]" at bounding box center [807, 6] width 49 height 8
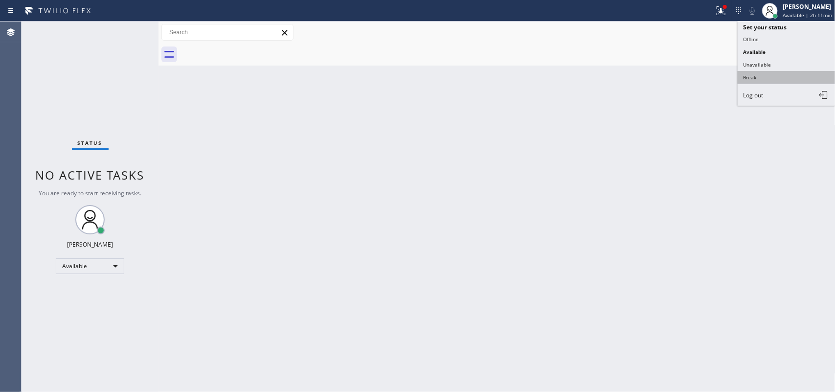
click at [668, 77] on button "Break" at bounding box center [787, 77] width 98 height 13
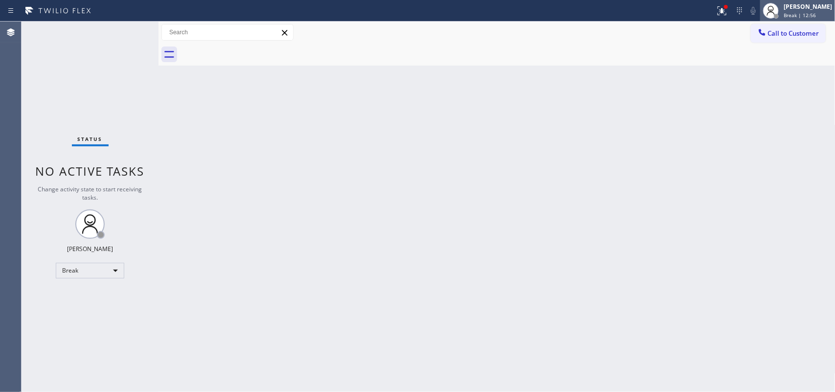
click at [668, 9] on div "[PERSON_NAME]" at bounding box center [808, 6] width 48 height 8
click at [668, 12] on span "Break | 14:21" at bounding box center [800, 15] width 32 height 7
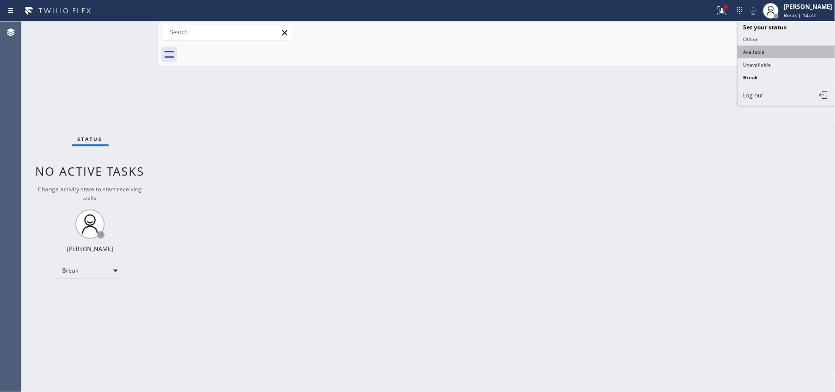
click at [668, 52] on button "Available" at bounding box center [787, 51] width 98 height 13
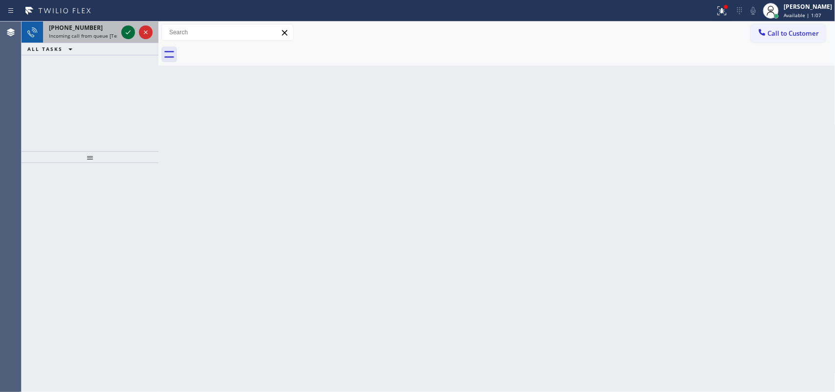
click at [129, 32] on icon at bounding box center [128, 32] width 5 height 4
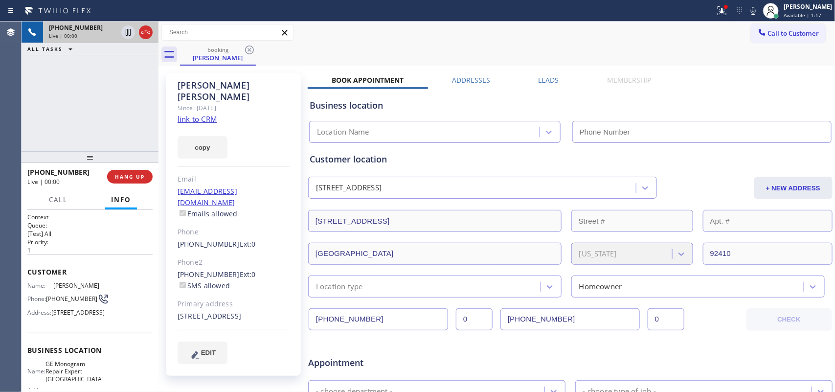
type input "[PHONE_NUMBER]"
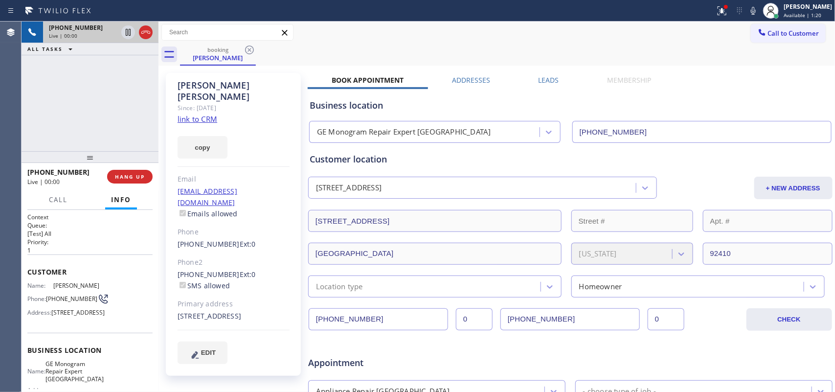
click at [212, 114] on link "link to CRM" at bounding box center [198, 119] width 40 height 10
click at [63, 199] on span "Call" at bounding box center [58, 199] width 19 height 9
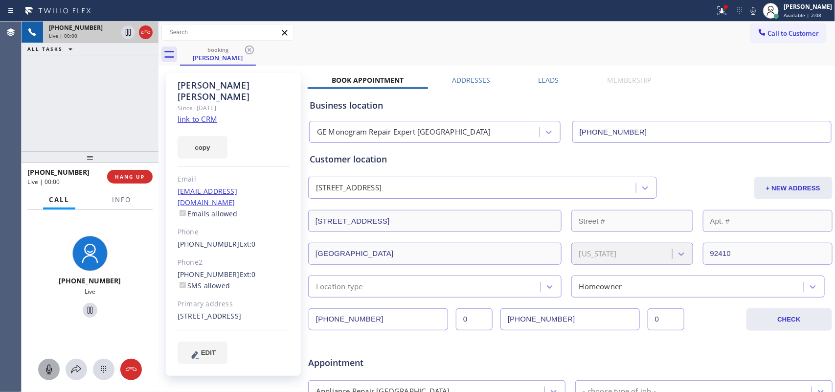
click at [47, 313] on icon at bounding box center [49, 369] width 6 height 10
click at [85, 304] on icon at bounding box center [90, 310] width 12 height 12
drag, startPoint x: 48, startPoint y: 372, endPoint x: 67, endPoint y: 320, distance: 54.8
click at [48, 313] on icon at bounding box center [49, 369] width 12 height 12
click at [87, 307] on icon at bounding box center [90, 310] width 7 height 7
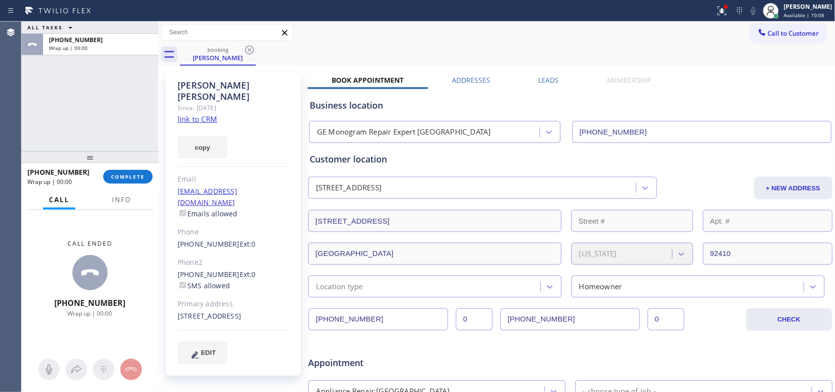
click at [63, 120] on div "ALL TASKS ALL TASKS ACTIVE TASKS TASKS IN WRAP UP [PHONE_NUMBER] Wrap up | 00:00" at bounding box center [90, 87] width 137 height 130
drag, startPoint x: 122, startPoint y: 175, endPoint x: 136, endPoint y: 177, distance: 13.8
click at [124, 175] on span "COMPLETE" at bounding box center [128, 176] width 34 height 7
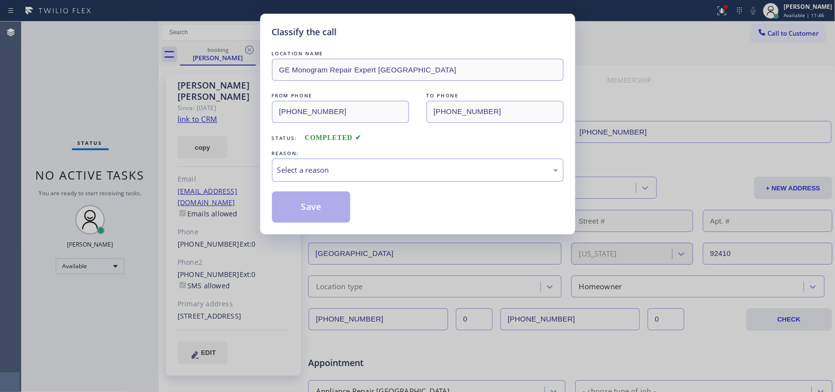
click at [361, 183] on div "LOCATION NAME GE Monogram Repair Expert Cathedral City FROM PHONE [PHONE_NUMBER…" at bounding box center [418, 135] width 292 height 174
click at [367, 174] on div "Select a reason" at bounding box center [417, 169] width 281 height 11
click at [325, 213] on button "Save" at bounding box center [311, 206] width 79 height 31
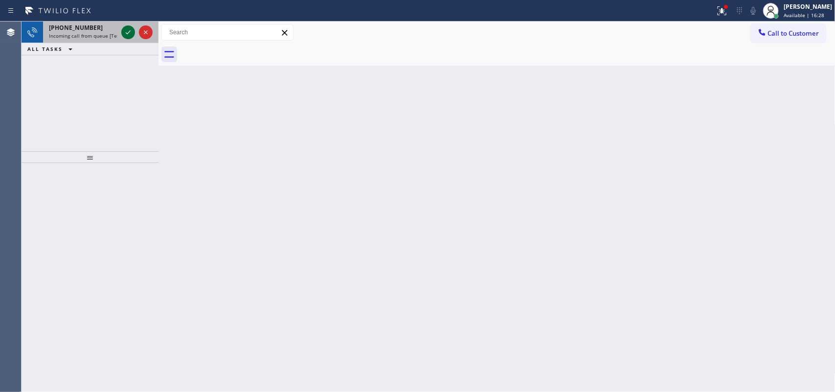
click at [127, 33] on icon at bounding box center [128, 32] width 5 height 4
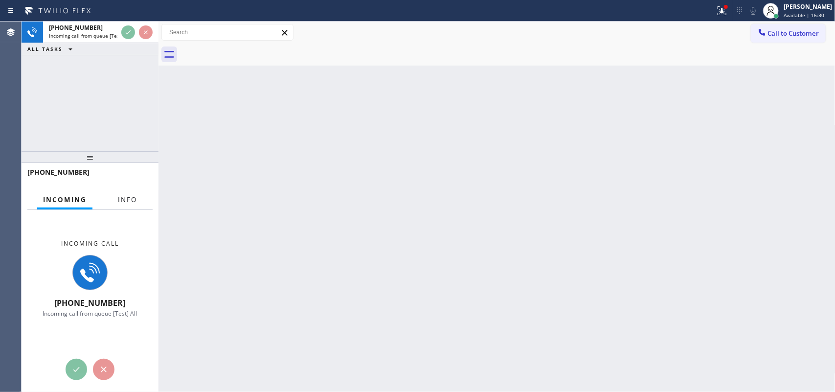
click at [129, 197] on span "Info" at bounding box center [127, 199] width 19 height 9
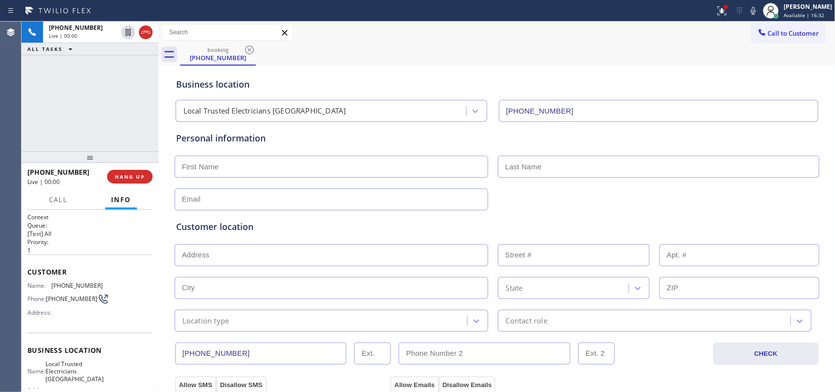
type input "[PHONE_NUMBER]"
click at [143, 173] on span "HANG UP" at bounding box center [130, 176] width 30 height 7
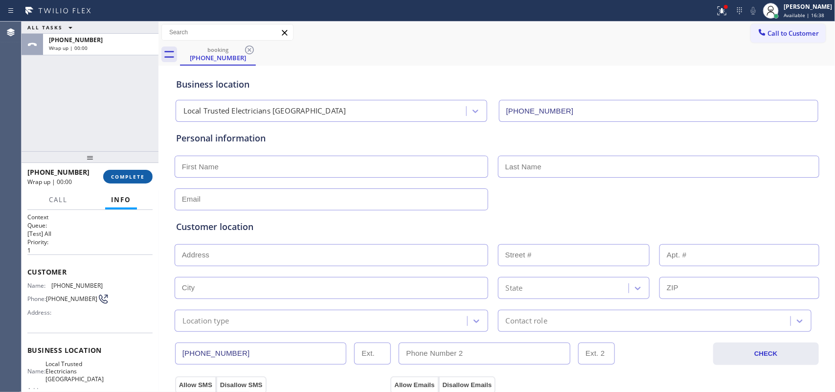
click at [143, 179] on span "COMPLETE" at bounding box center [128, 176] width 34 height 7
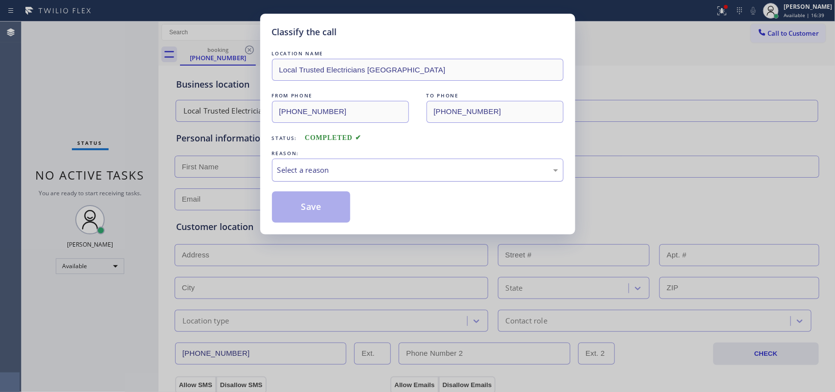
click at [493, 172] on div "Select a reason" at bounding box center [417, 169] width 281 height 11
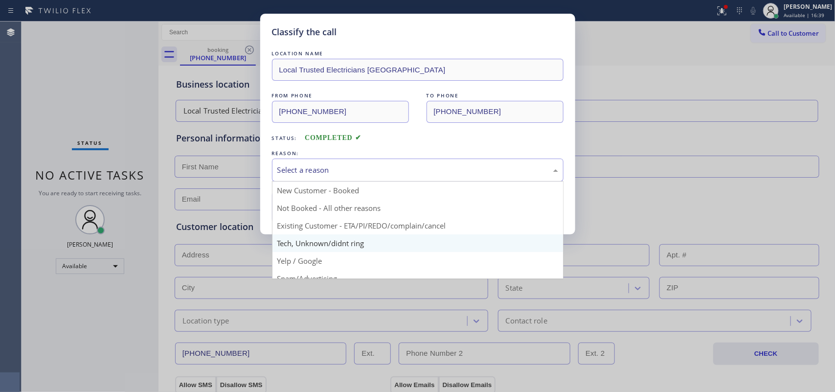
scroll to position [67, 0]
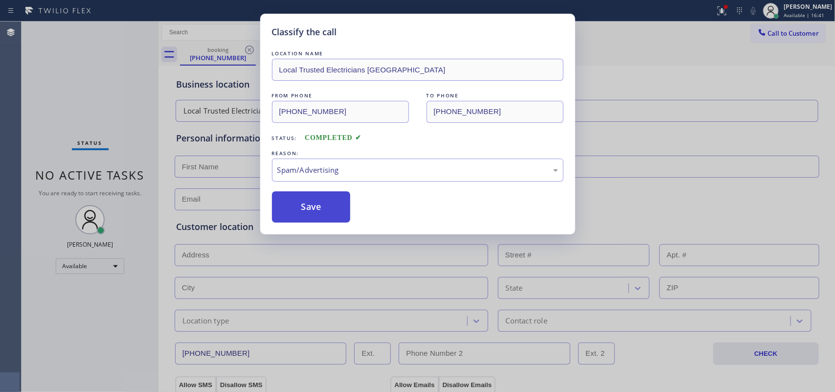
click at [333, 209] on button "Save" at bounding box center [311, 206] width 79 height 31
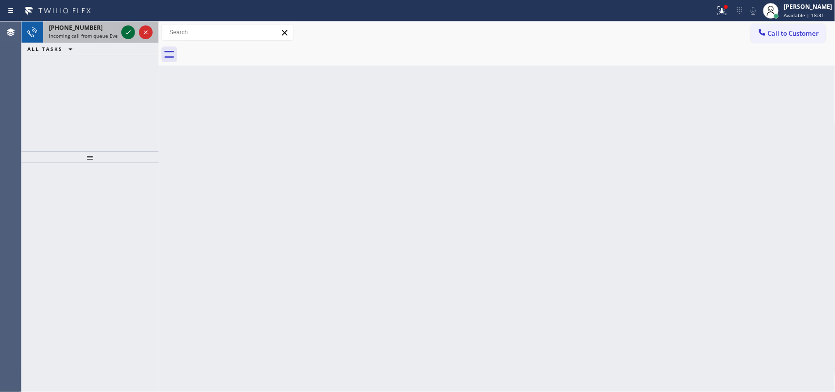
click at [127, 32] on icon at bounding box center [128, 32] width 12 height 12
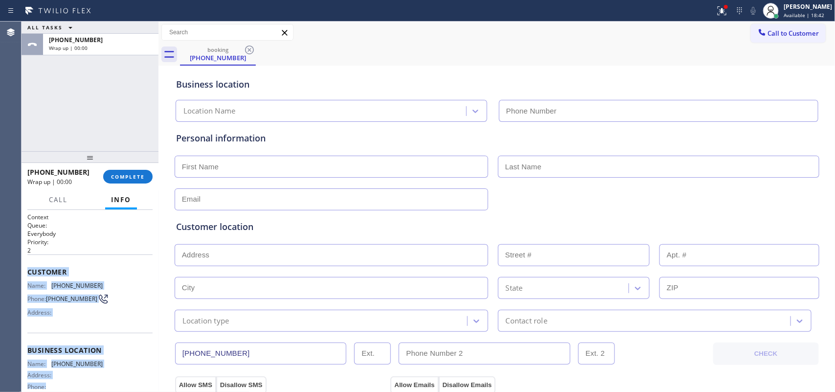
drag, startPoint x: 96, startPoint y: 293, endPoint x: 26, endPoint y: 268, distance: 74.6
click at [26, 268] on div "Context Queue: Everybody Priority: 2 Customer Name: [PHONE_NUMBER] Phone: [PHON…" at bounding box center [90, 301] width 137 height 182
drag, startPoint x: 118, startPoint y: 170, endPoint x: 125, endPoint y: 170, distance: 7.3
click at [118, 170] on button "COMPLETE" at bounding box center [127, 177] width 49 height 14
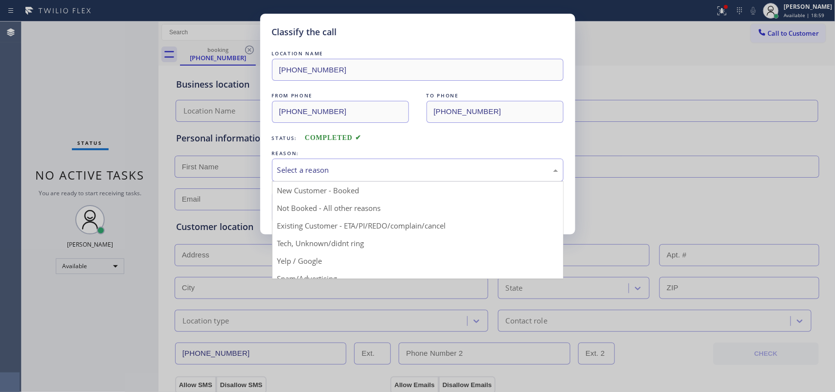
click at [316, 167] on div "Select a reason" at bounding box center [417, 169] width 281 height 11
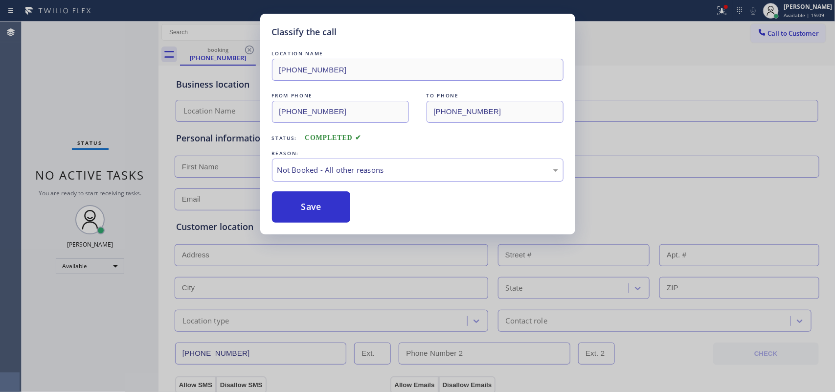
drag, startPoint x: 328, startPoint y: 207, endPoint x: 400, endPoint y: 193, distance: 73.7
click at [415, 149] on div "REASON:" at bounding box center [418, 153] width 292 height 10
click at [412, 163] on div "Not Booked - All other reasons" at bounding box center [418, 169] width 292 height 23
click at [335, 211] on button "Save" at bounding box center [311, 206] width 79 height 31
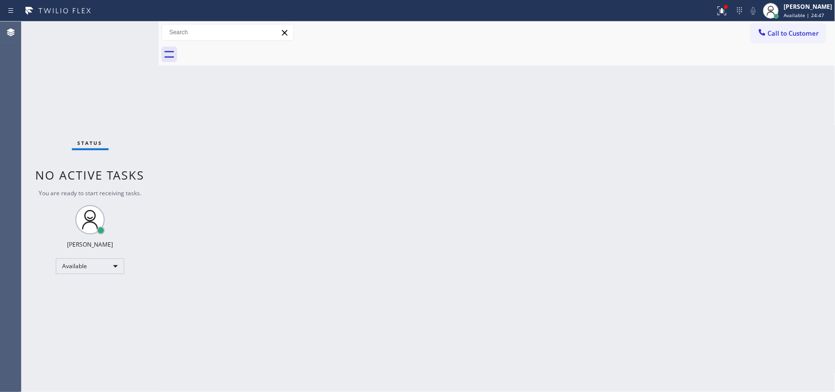
click at [258, 165] on div "Back to Dashboard Change Sender ID Customers Technicians Select a contact Outbo…" at bounding box center [496, 207] width 677 height 370
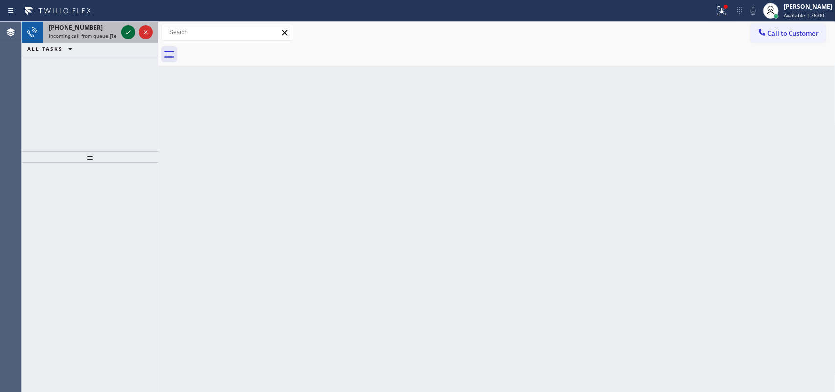
click at [126, 32] on icon at bounding box center [128, 32] width 12 height 12
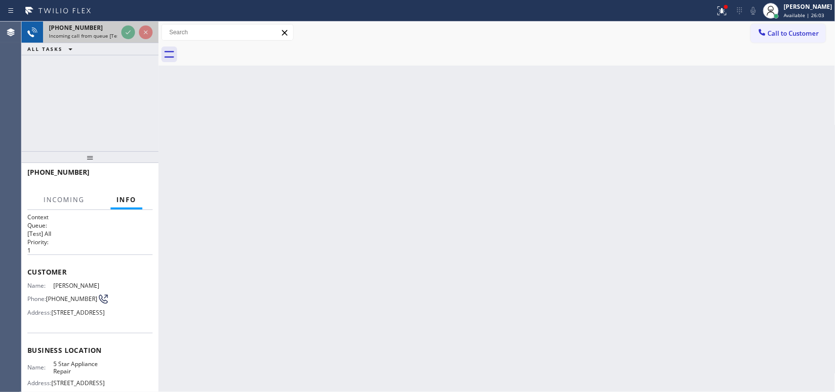
click at [105, 27] on div "[PHONE_NUMBER]" at bounding box center [83, 27] width 68 height 8
click at [105, 35] on span "Incoming call from queue [Test] All" at bounding box center [89, 35] width 81 height 7
click at [71, 201] on span "Incoming" at bounding box center [64, 199] width 41 height 9
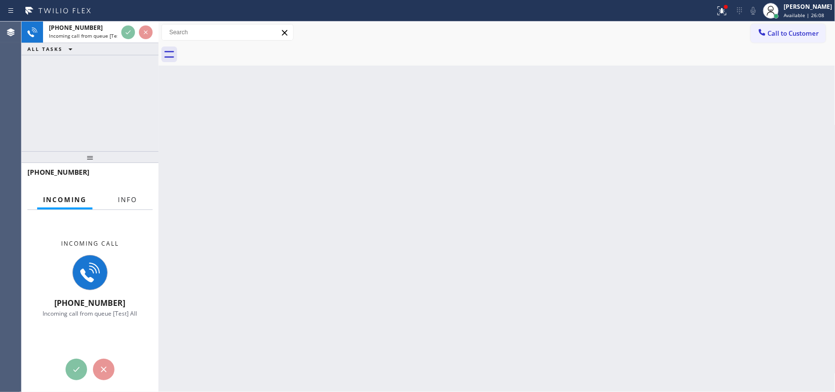
click at [125, 201] on span "Info" at bounding box center [127, 199] width 19 height 9
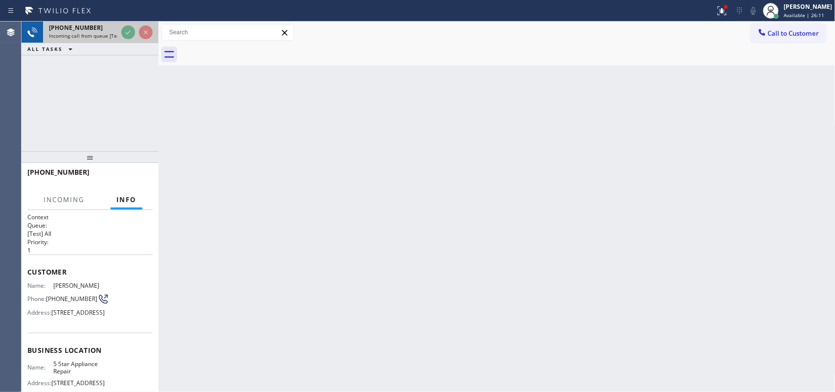
click at [113, 29] on div "[PHONE_NUMBER] Incoming call from queue [Test] All" at bounding box center [90, 33] width 137 height 22
click at [91, 25] on div "[PHONE_NUMBER]" at bounding box center [83, 27] width 68 height 8
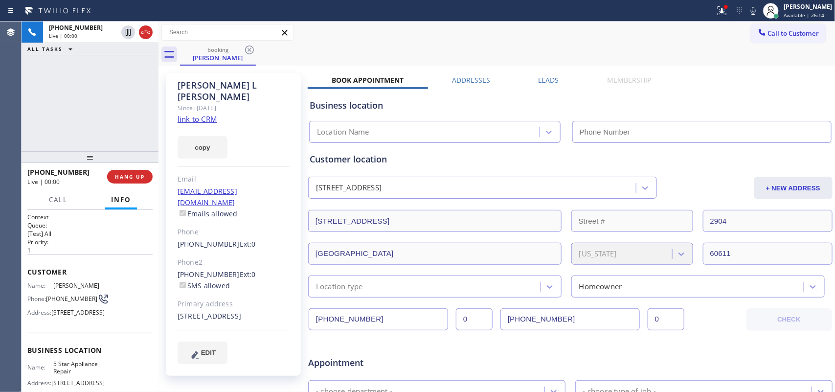
type input "[PHONE_NUMBER]"
click at [213, 114] on link "link to CRM" at bounding box center [198, 119] width 40 height 10
click at [60, 196] on span "Call" at bounding box center [58, 199] width 19 height 9
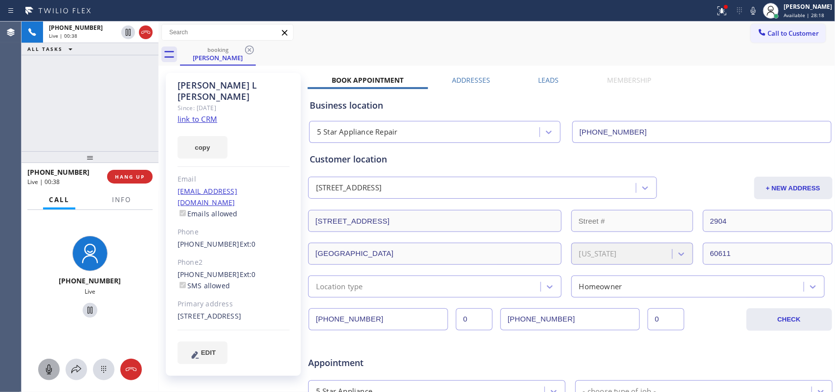
click at [45, 313] on icon at bounding box center [49, 369] width 12 height 12
click at [84, 308] on icon at bounding box center [90, 310] width 12 height 12
click at [44, 313] on icon at bounding box center [49, 369] width 12 height 12
click at [84, 309] on icon at bounding box center [90, 310] width 12 height 12
drag, startPoint x: 170, startPoint y: 223, endPoint x: 227, endPoint y: 221, distance: 57.8
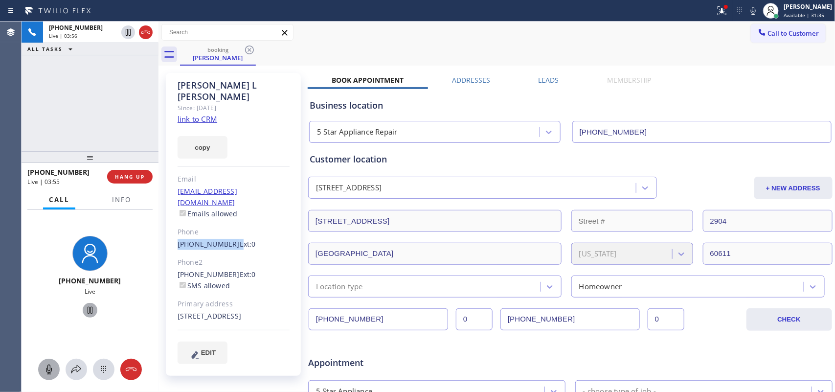
click at [227, 221] on div "[PERSON_NAME] Since: [DATE] link to CRM copy Email [EMAIL_ADDRESS][DOMAIN_NAME]…" at bounding box center [233, 224] width 135 height 303
click at [73, 95] on div "[PHONE_NUMBER] Live | 04:16 ALL TASKS ALL TASKS ACTIVE TASKS TASKS IN WRAP UP" at bounding box center [90, 87] width 137 height 130
click at [143, 175] on span "HANG UP" at bounding box center [130, 176] width 30 height 7
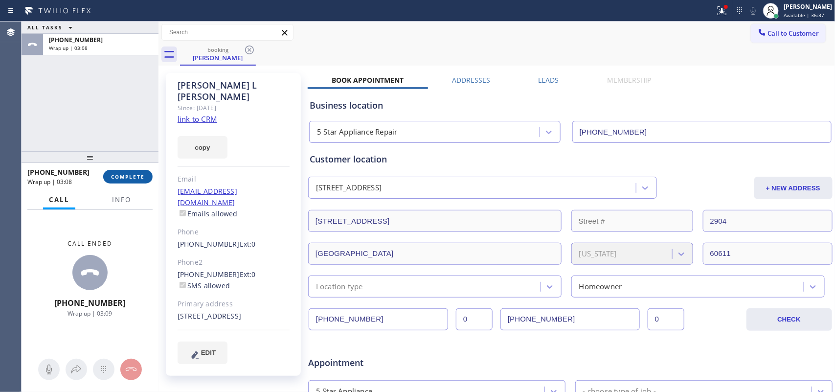
click at [137, 177] on span "COMPLETE" at bounding box center [128, 176] width 34 height 7
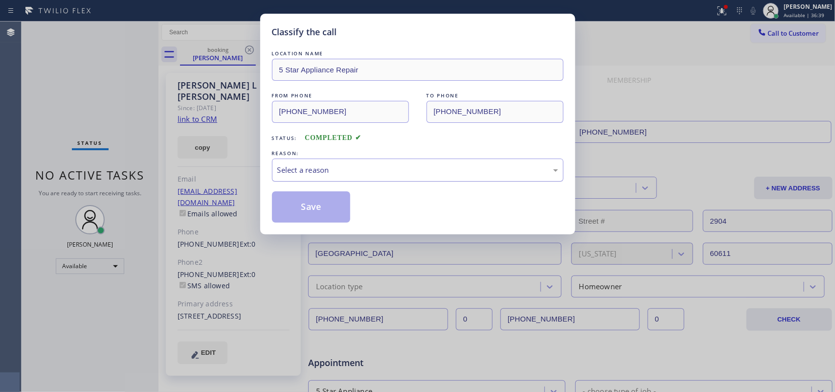
click at [381, 165] on div "Select a reason" at bounding box center [417, 169] width 281 height 11
click at [332, 203] on button "Save" at bounding box center [311, 206] width 79 height 31
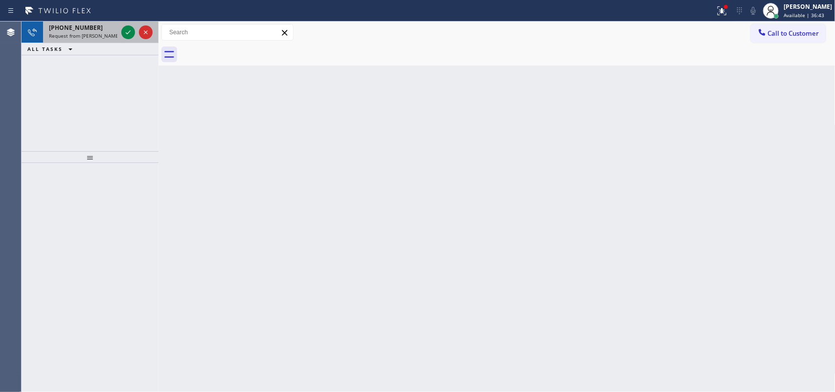
click at [96, 29] on div "[PHONE_NUMBER]" at bounding box center [83, 27] width 68 height 8
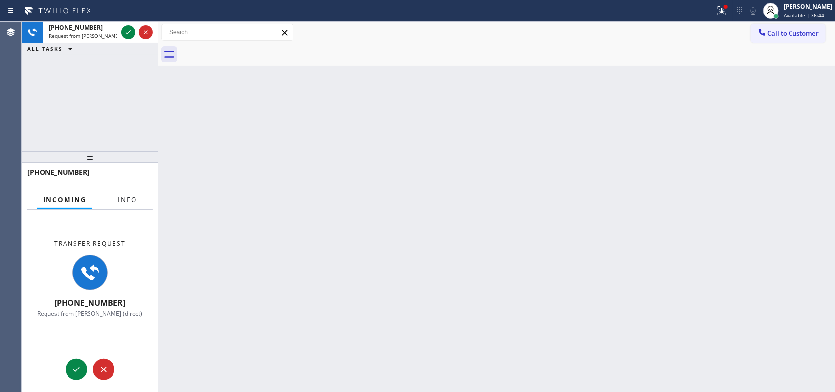
click at [138, 197] on button "Info" at bounding box center [127, 199] width 31 height 19
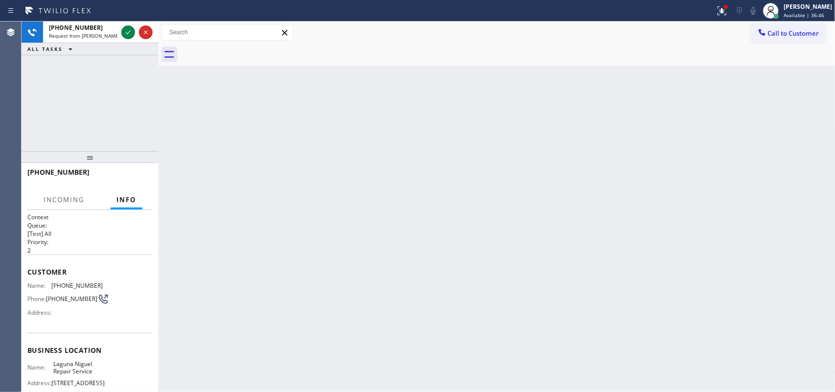
scroll to position [108, 0]
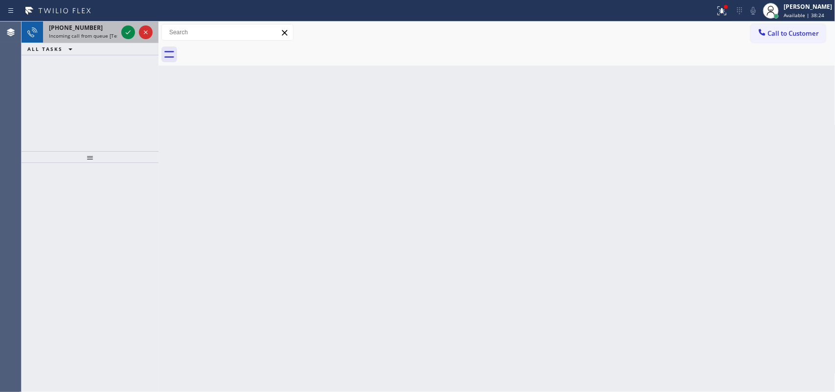
click at [100, 30] on div "[PHONE_NUMBER]" at bounding box center [83, 27] width 68 height 8
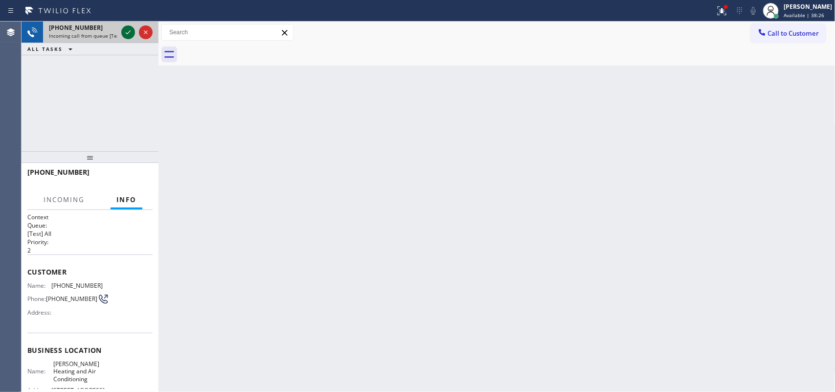
click at [129, 31] on icon at bounding box center [128, 32] width 12 height 12
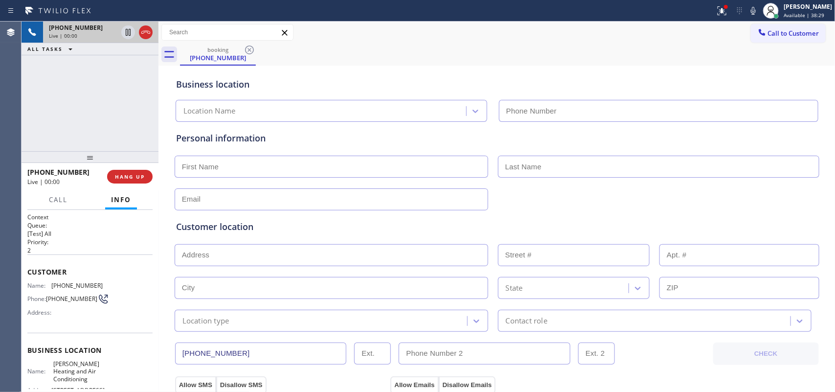
type input "[PHONE_NUMBER]"
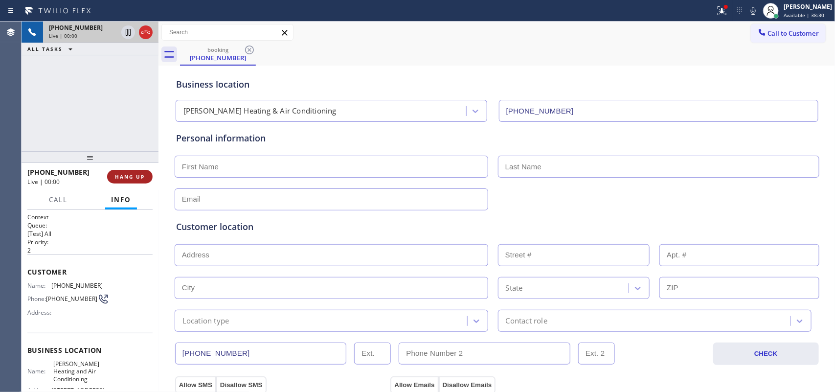
click at [137, 179] on span "HANG UP" at bounding box center [130, 176] width 30 height 7
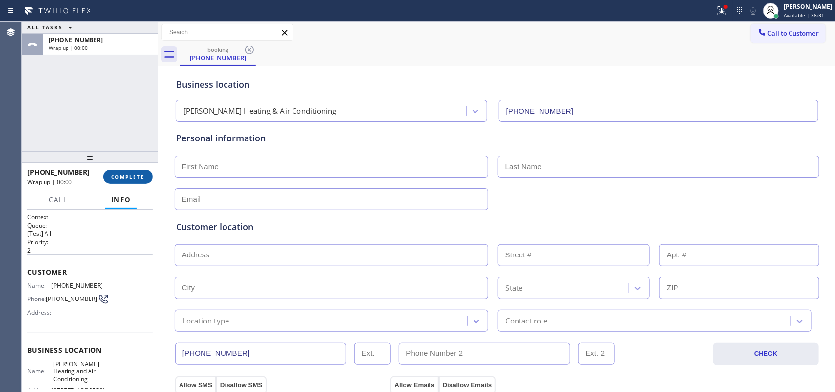
click at [137, 179] on span "COMPLETE" at bounding box center [128, 176] width 34 height 7
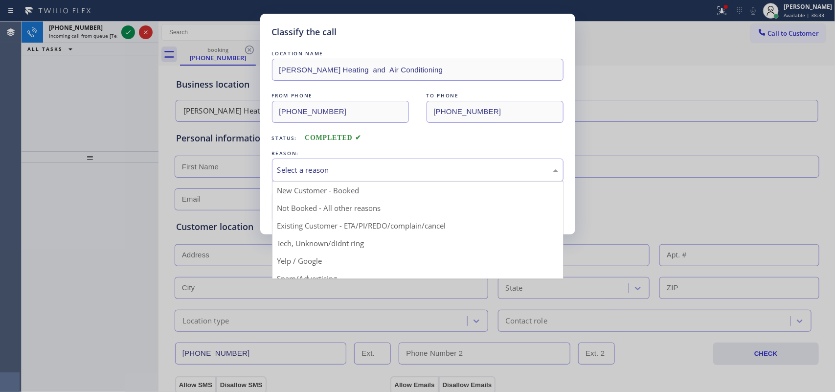
click at [298, 165] on div "Select a reason" at bounding box center [417, 169] width 281 height 11
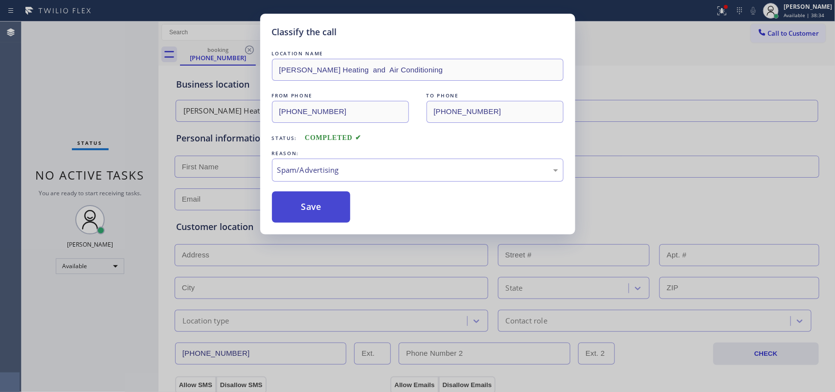
click at [302, 206] on button "Save" at bounding box center [311, 206] width 79 height 31
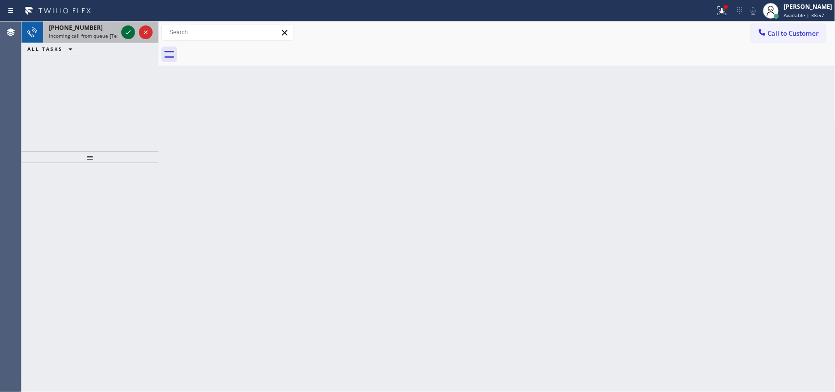
click at [130, 29] on icon at bounding box center [128, 32] width 12 height 12
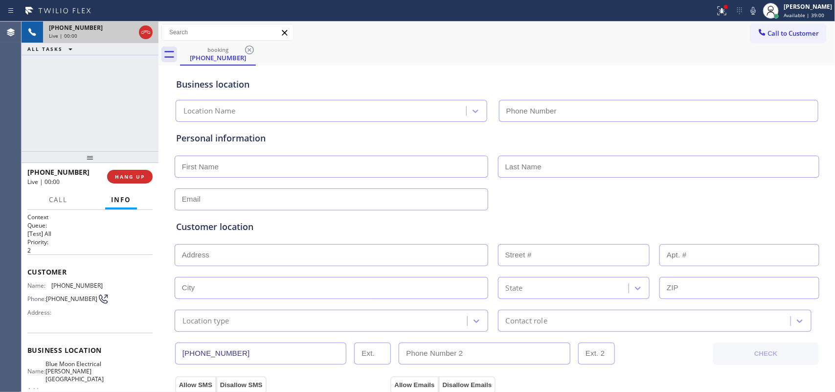
type input "[PHONE_NUMBER]"
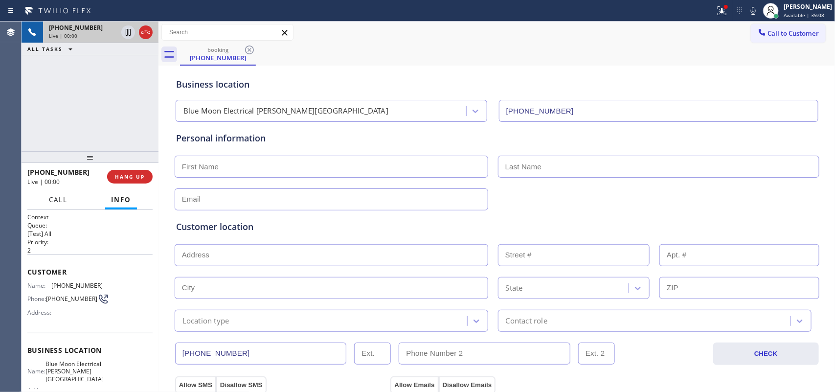
click at [58, 198] on span "Call" at bounding box center [58, 199] width 19 height 9
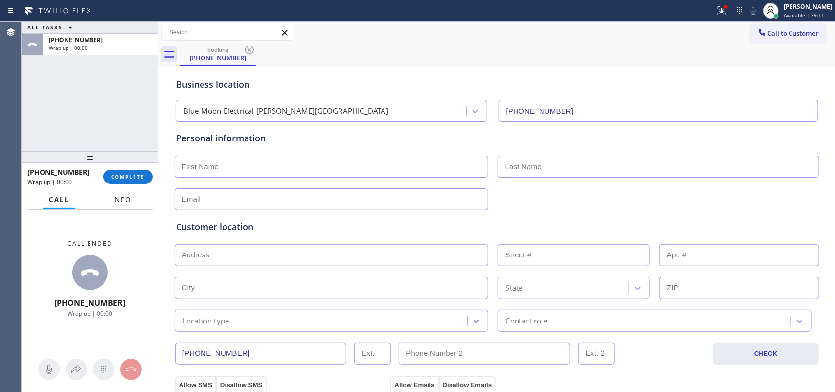
click at [115, 201] on span "Info" at bounding box center [121, 199] width 19 height 9
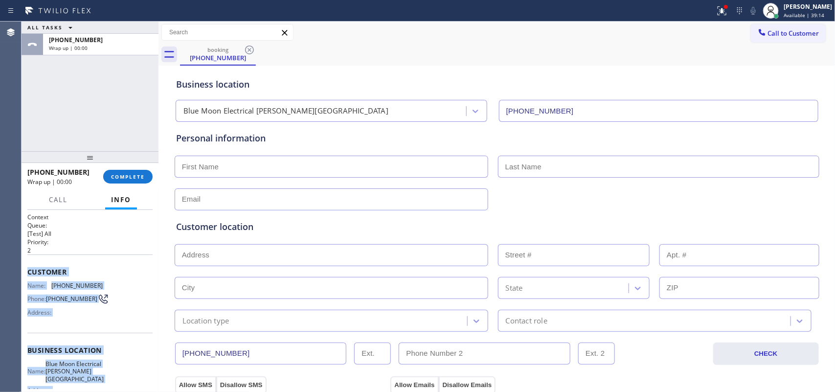
drag, startPoint x: 101, startPoint y: 296, endPoint x: 27, endPoint y: 262, distance: 82.1
click at [27, 262] on div "Context Queue: [Test] All Priority: 2 Customer Name: [PHONE_NUMBER] Phone: [PHO…" at bounding box center [89, 354] width 125 height 283
drag, startPoint x: 137, startPoint y: 174, endPoint x: 335, endPoint y: 181, distance: 198.3
click at [138, 174] on span "COMPLETE" at bounding box center [128, 176] width 34 height 7
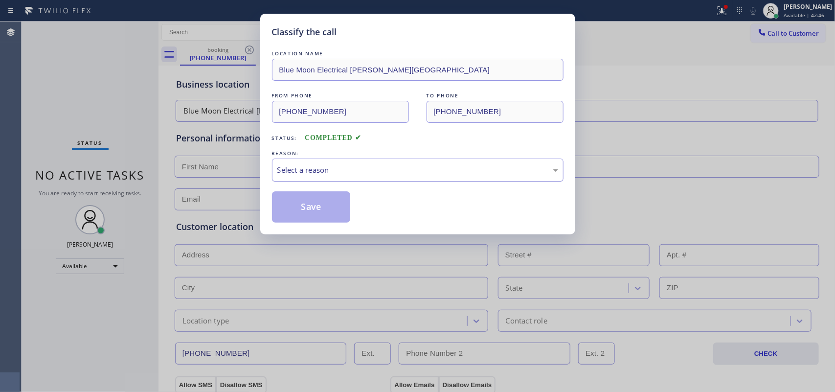
click at [353, 170] on div "Select a reason" at bounding box center [417, 169] width 281 height 11
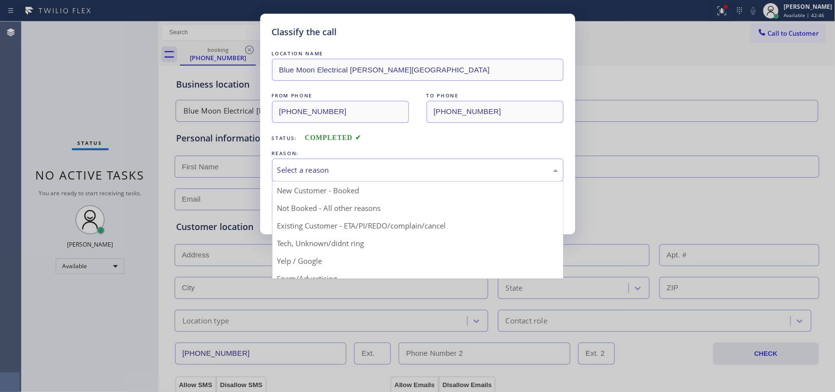
scroll to position [67, 0]
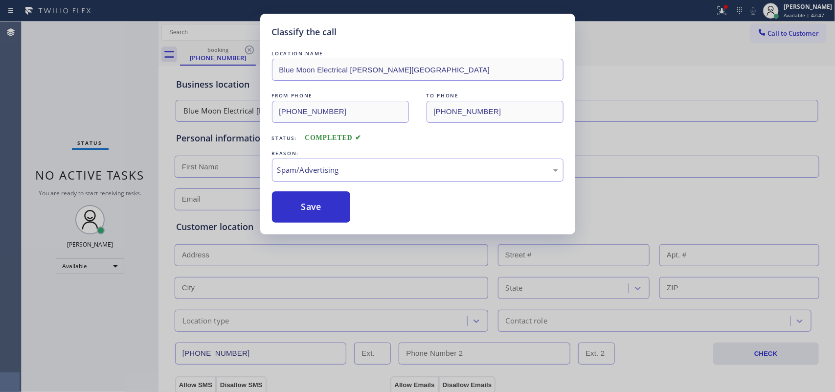
drag, startPoint x: 373, startPoint y: 219, endPoint x: 356, endPoint y: 208, distance: 20.9
click at [324, 208] on button "Save" at bounding box center [311, 206] width 79 height 31
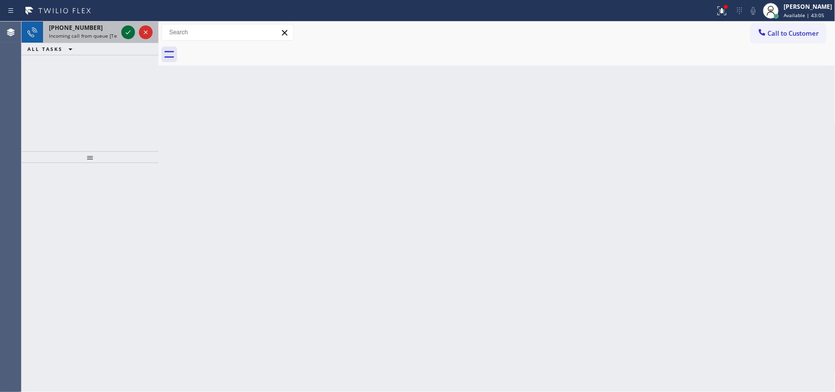
click at [126, 28] on icon at bounding box center [128, 32] width 12 height 12
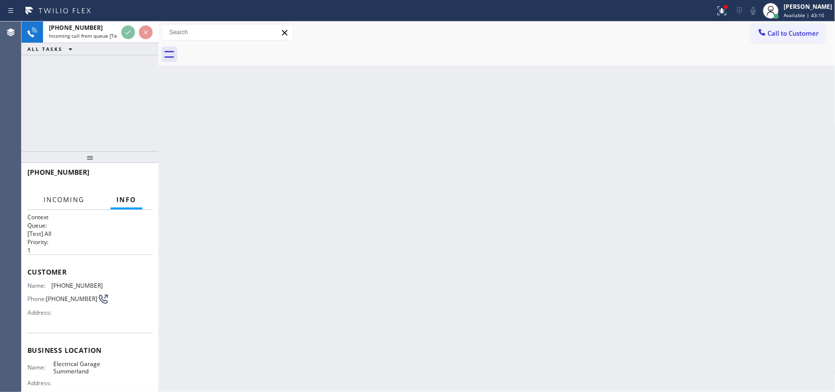
click at [60, 200] on span "Incoming" at bounding box center [64, 199] width 41 height 9
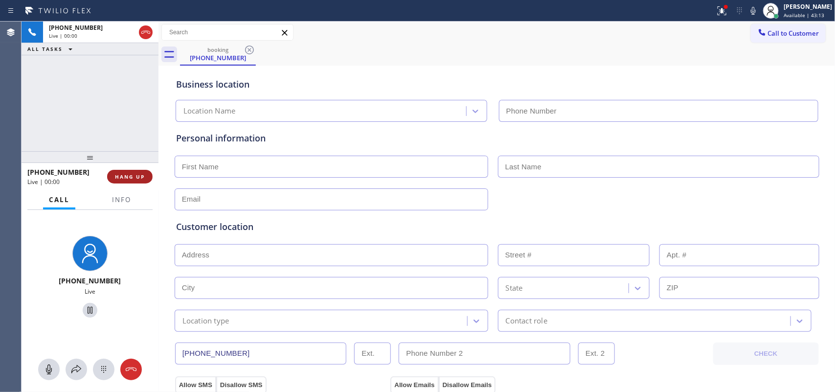
type input "[PHONE_NUMBER]"
click at [145, 175] on button "HANG UP" at bounding box center [129, 177] width 45 height 14
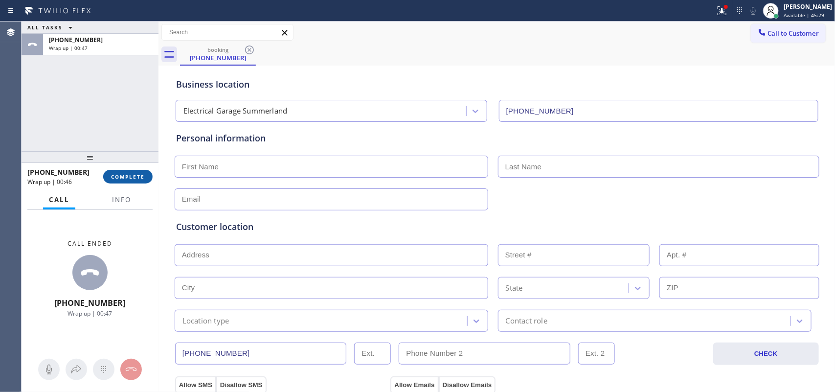
click at [145, 175] on button "COMPLETE" at bounding box center [127, 177] width 49 height 14
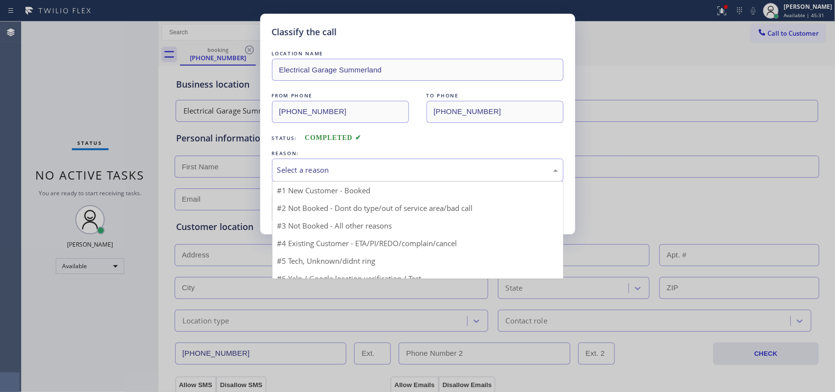
click at [323, 169] on div "Select a reason" at bounding box center [417, 169] width 281 height 11
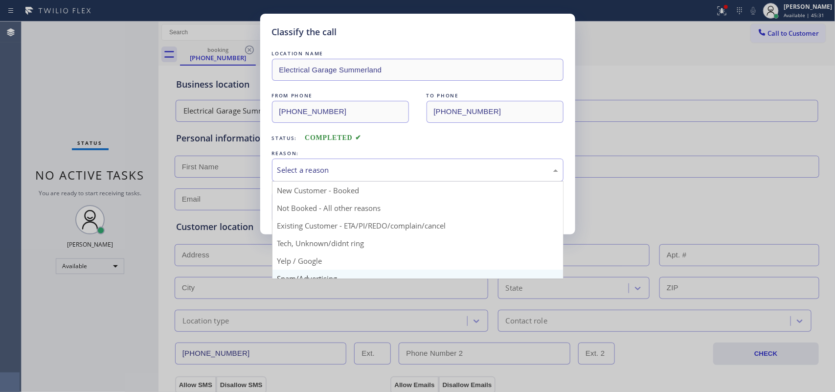
scroll to position [67, 0]
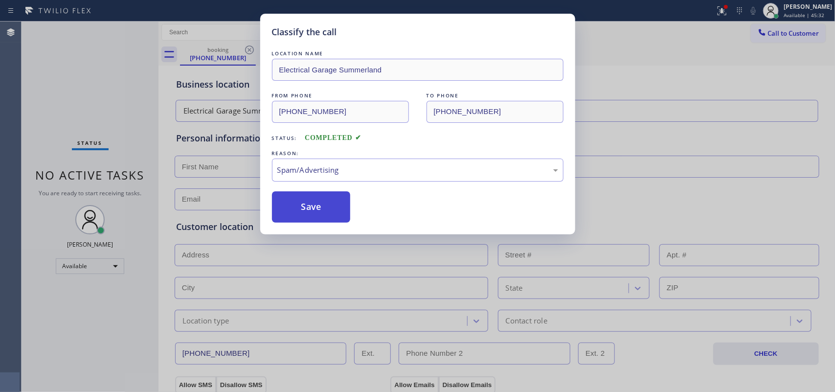
click at [323, 211] on button "Save" at bounding box center [311, 206] width 79 height 31
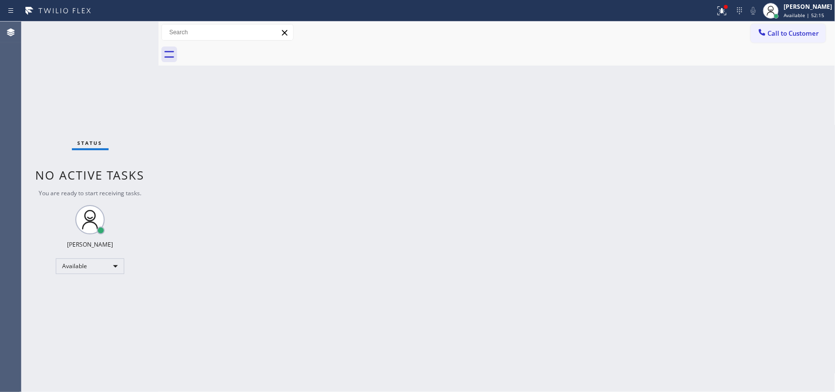
click at [128, 34] on div "Status No active tasks You are ready to start receiving tasks. [PERSON_NAME] Av…" at bounding box center [90, 207] width 137 height 370
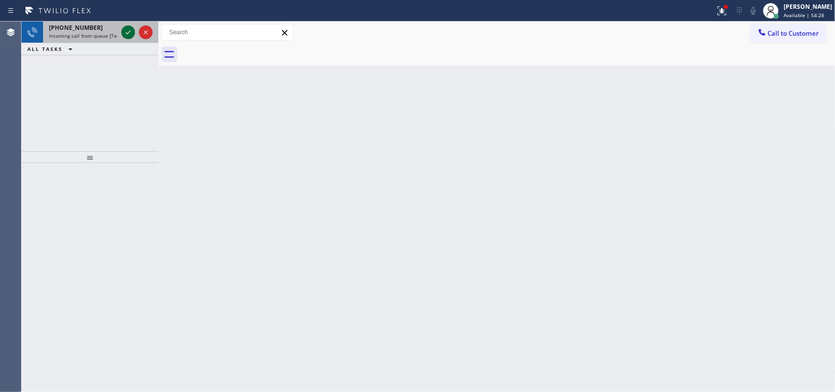
drag, startPoint x: 130, startPoint y: 32, endPoint x: 125, endPoint y: 32, distance: 4.9
click at [130, 32] on icon at bounding box center [128, 32] width 12 height 12
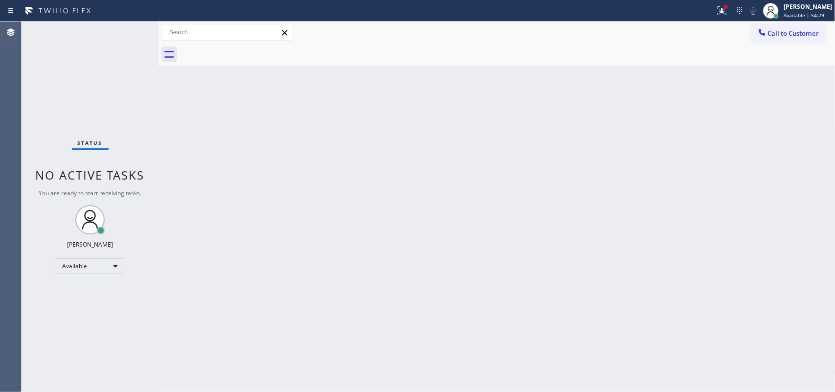
click at [125, 32] on div "Status No active tasks You are ready to start receiving tasks. [PERSON_NAME] Av…" at bounding box center [90, 207] width 137 height 370
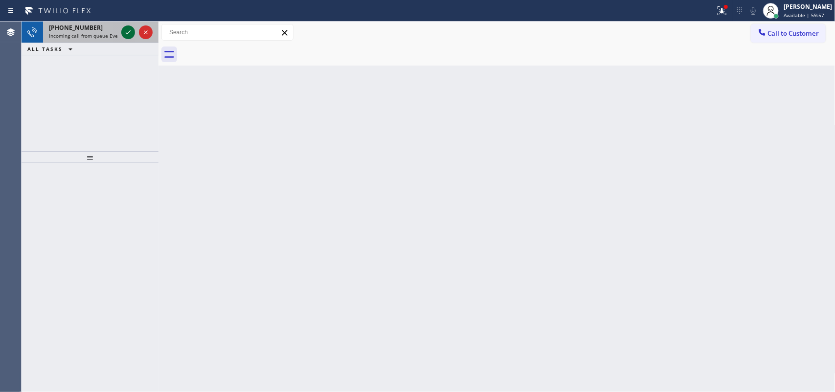
click at [125, 33] on icon at bounding box center [128, 32] width 12 height 12
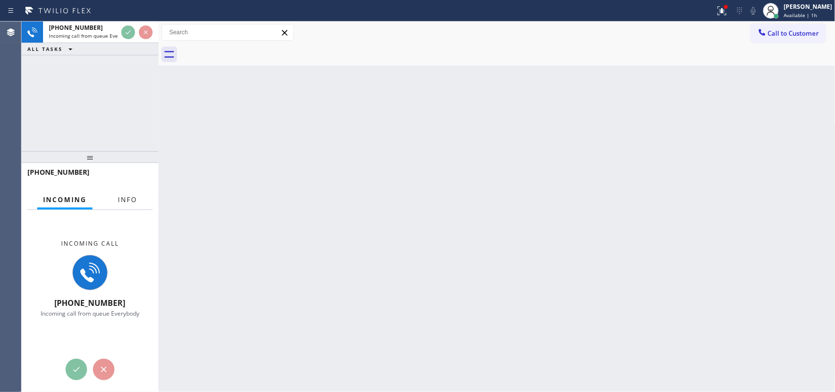
click at [120, 199] on span "Info" at bounding box center [127, 199] width 19 height 9
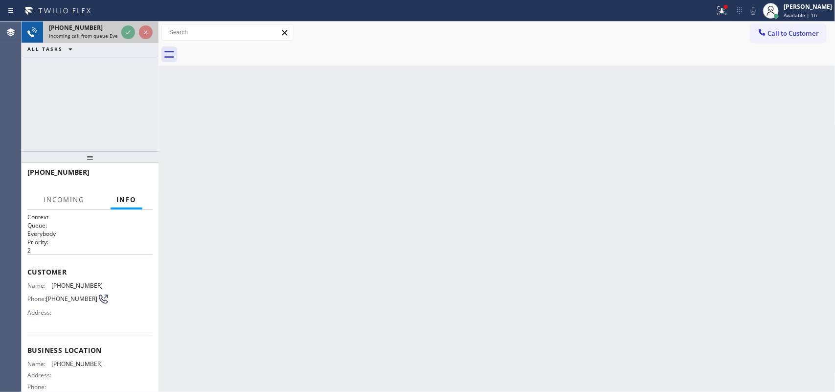
click at [84, 38] on span "Incoming call from queue Everybody" at bounding box center [91, 35] width 85 height 7
click at [72, 198] on span "Incoming" at bounding box center [64, 199] width 41 height 9
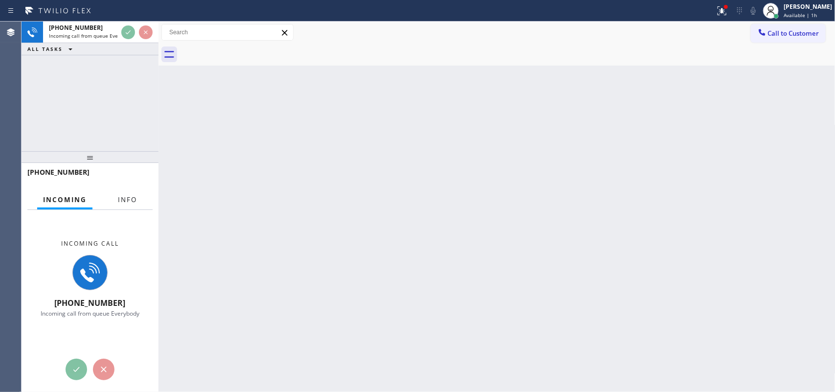
click at [117, 204] on button "Info" at bounding box center [127, 199] width 31 height 19
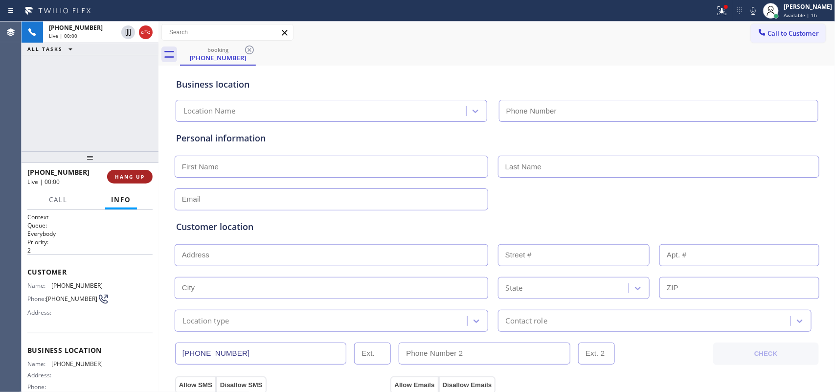
click at [136, 179] on span "HANG UP" at bounding box center [130, 176] width 30 height 7
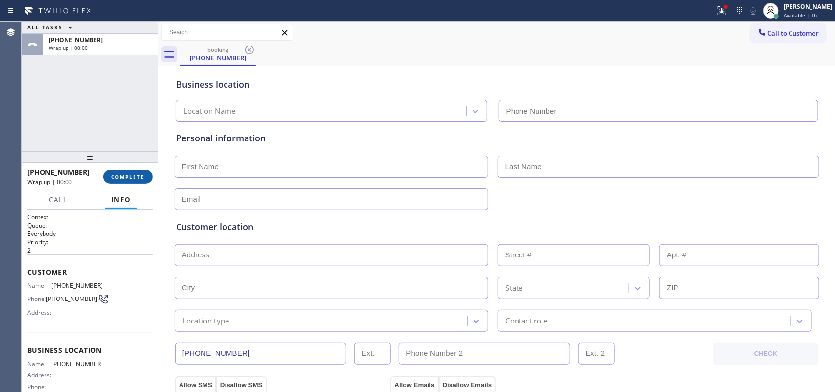
click at [136, 179] on span "COMPLETE" at bounding box center [128, 176] width 34 height 7
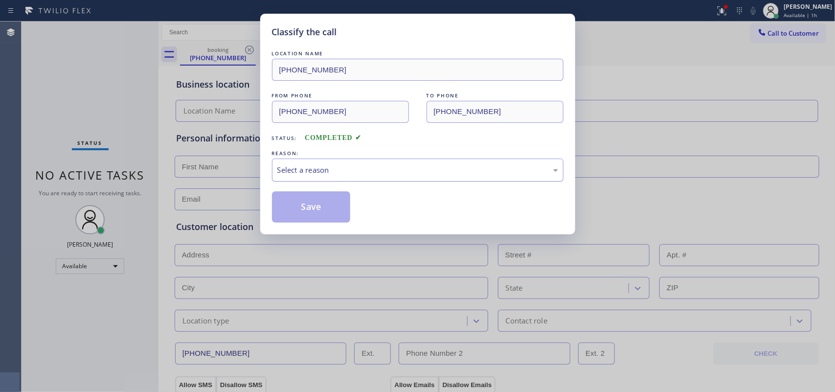
click at [390, 177] on div "Select a reason" at bounding box center [418, 169] width 292 height 23
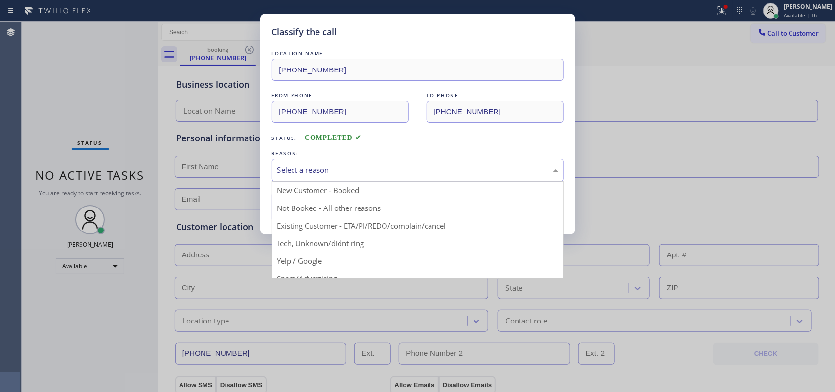
scroll to position [67, 0]
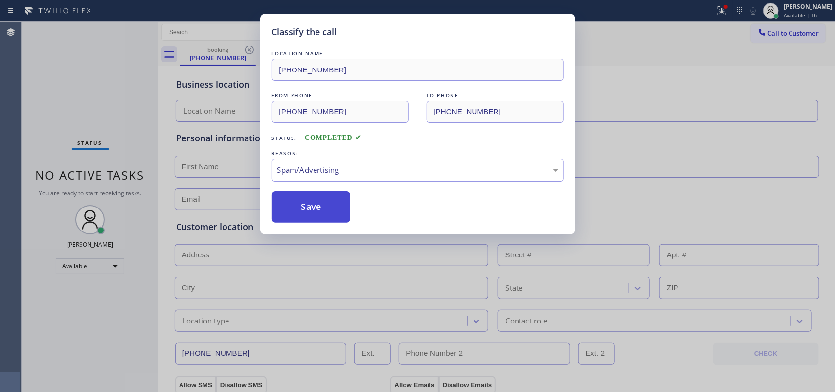
click at [316, 197] on button "Save" at bounding box center [311, 206] width 79 height 31
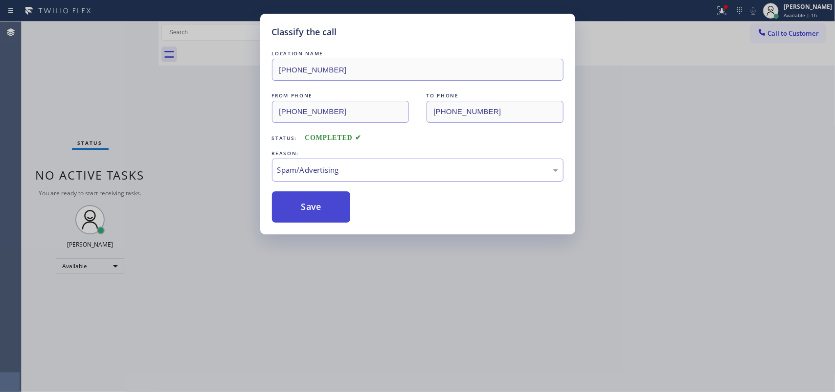
click at [317, 203] on button "Save" at bounding box center [311, 206] width 79 height 31
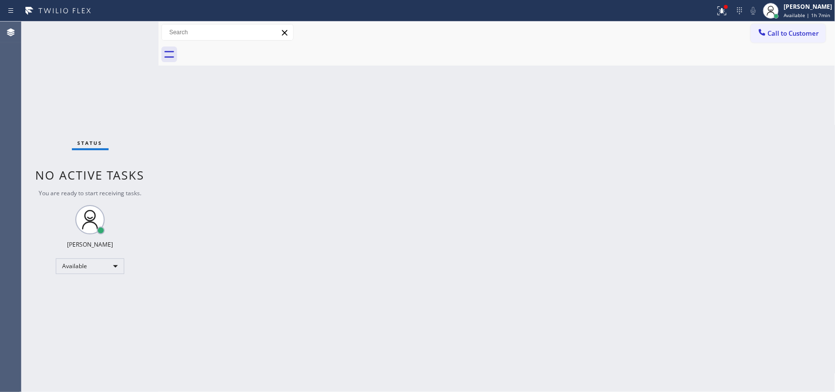
click at [127, 33] on div "Status No active tasks You are ready to start receiving tasks. [PERSON_NAME] Av…" at bounding box center [90, 207] width 137 height 370
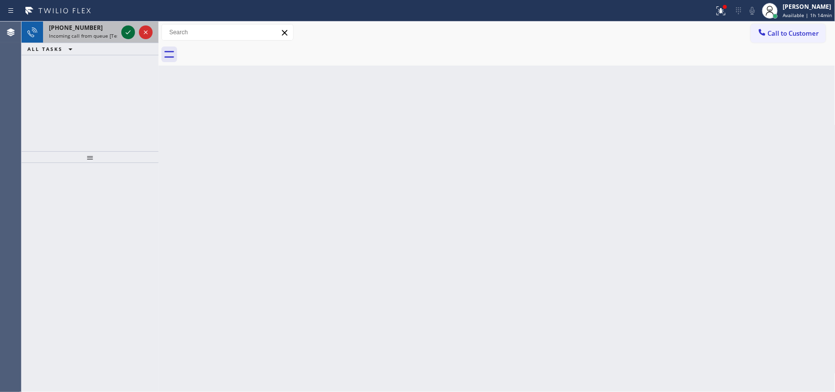
click at [123, 31] on div at bounding box center [136, 33] width 35 height 22
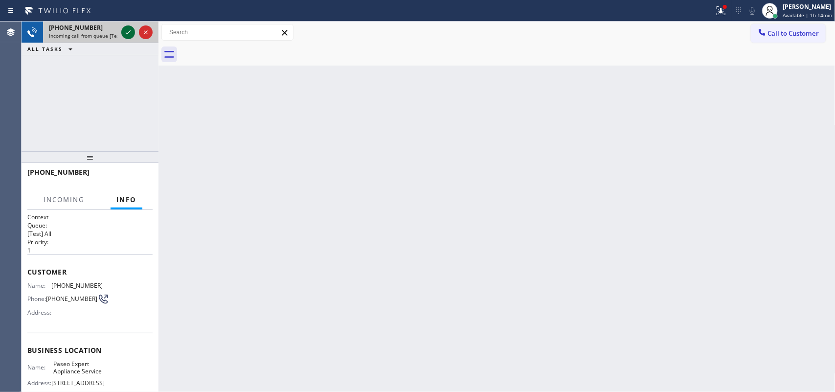
click at [126, 32] on icon at bounding box center [128, 32] width 12 height 12
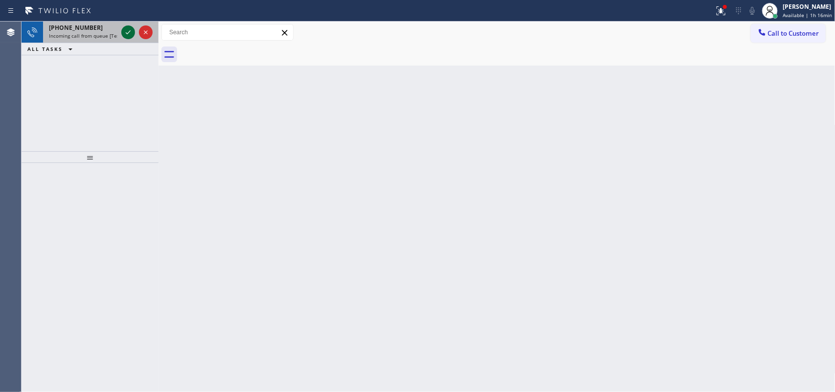
click at [126, 30] on icon at bounding box center [128, 32] width 12 height 12
click at [126, 32] on icon at bounding box center [128, 32] width 12 height 12
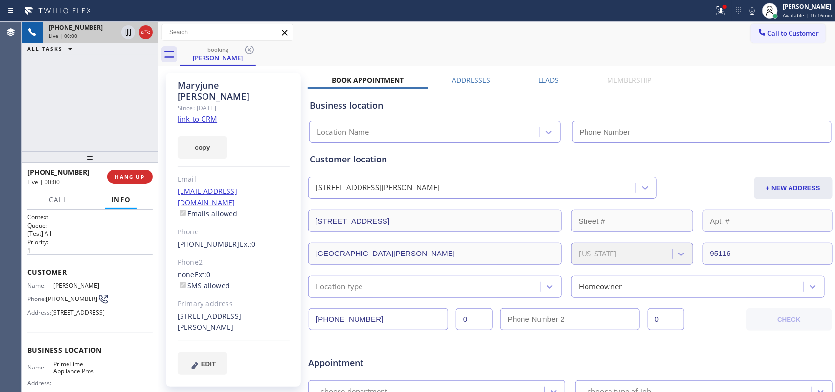
type input "[PHONE_NUMBER]"
click at [199, 114] on link "link to CRM" at bounding box center [198, 119] width 40 height 10
click at [55, 182] on span "Live | 00:00" at bounding box center [43, 182] width 32 height 8
click at [57, 202] on span "Call" at bounding box center [58, 199] width 19 height 9
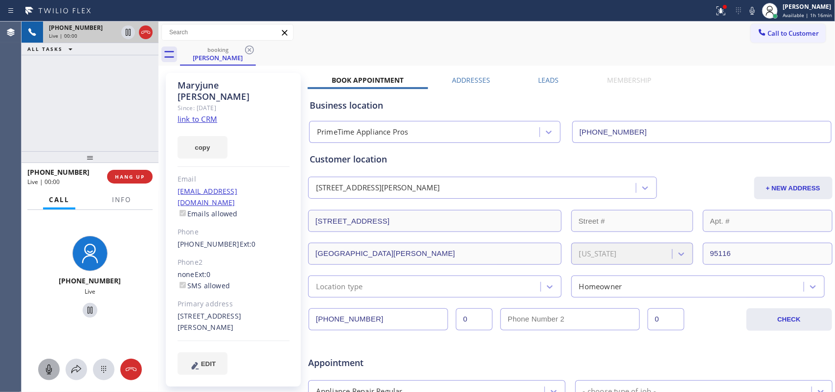
drag, startPoint x: 50, startPoint y: 369, endPoint x: 64, endPoint y: 331, distance: 40.4
click at [50, 369] on icon at bounding box center [49, 369] width 12 height 12
click at [87, 306] on icon at bounding box center [90, 310] width 12 height 12
drag, startPoint x: 49, startPoint y: 368, endPoint x: 74, endPoint y: 315, distance: 58.9
click at [50, 363] on icon at bounding box center [49, 369] width 12 height 12
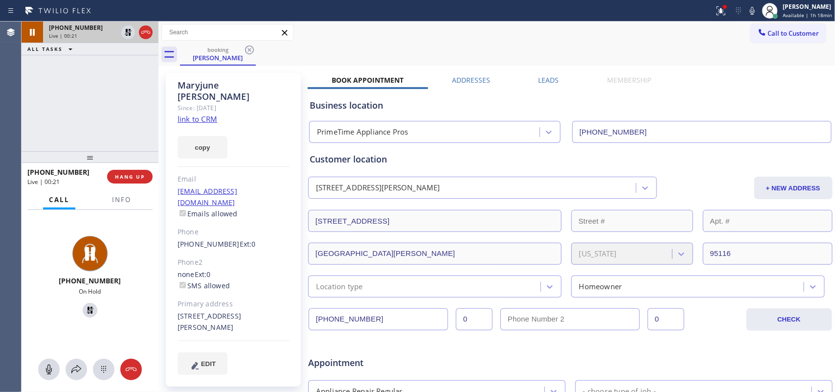
drag, startPoint x: 84, startPoint y: 307, endPoint x: 140, endPoint y: 220, distance: 103.4
click at [86, 307] on icon at bounding box center [90, 310] width 12 height 12
click at [141, 179] on span "HANG UP" at bounding box center [130, 176] width 30 height 7
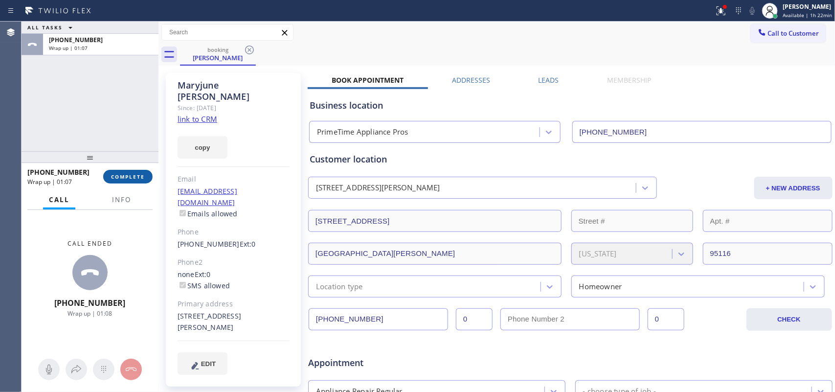
click at [133, 178] on span "COMPLETE" at bounding box center [128, 176] width 34 height 7
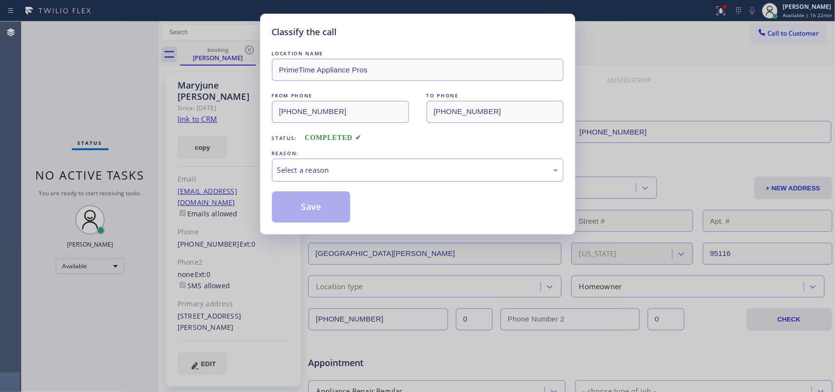
click at [430, 183] on div "LOCATION NAME PrimeTime Appliance Pros FROM PHONE (408) 202-9026 TO PHONE (408)…" at bounding box center [418, 135] width 292 height 174
click at [427, 175] on div "Select a reason" at bounding box center [417, 169] width 281 height 11
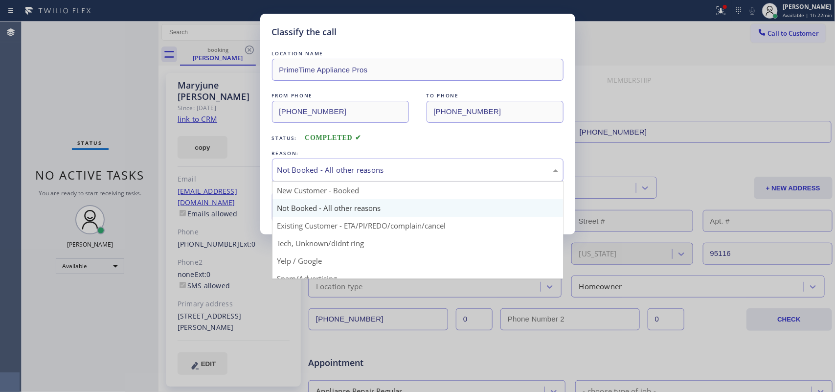
click at [400, 169] on div "Not Booked - All other reasons" at bounding box center [417, 169] width 281 height 11
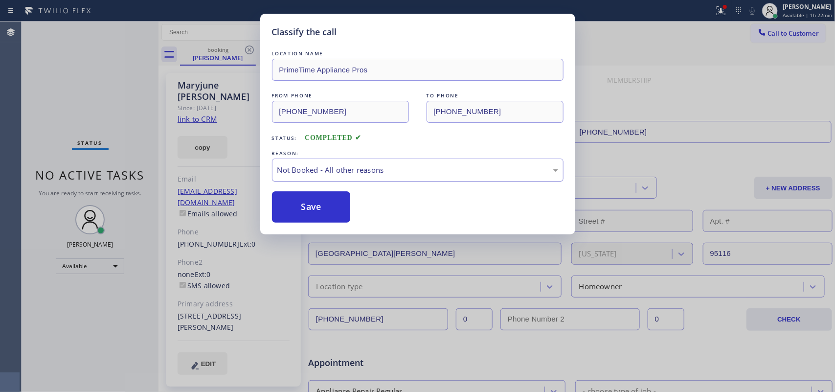
click at [400, 169] on div "Not Booked - All other reasons" at bounding box center [417, 169] width 281 height 11
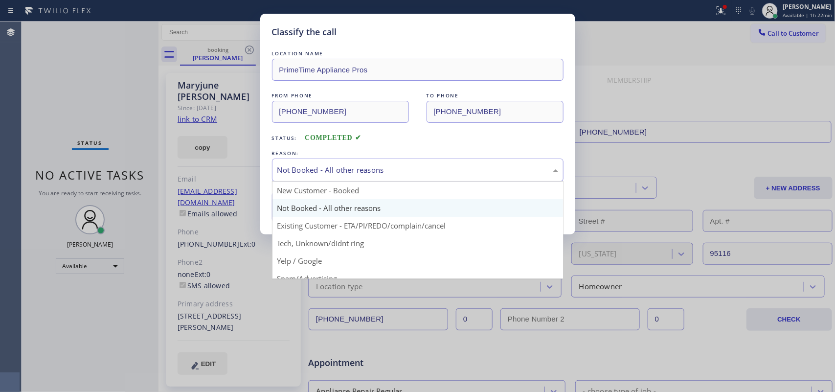
click at [400, 169] on div "Not Booked - All other reasons" at bounding box center [417, 169] width 281 height 11
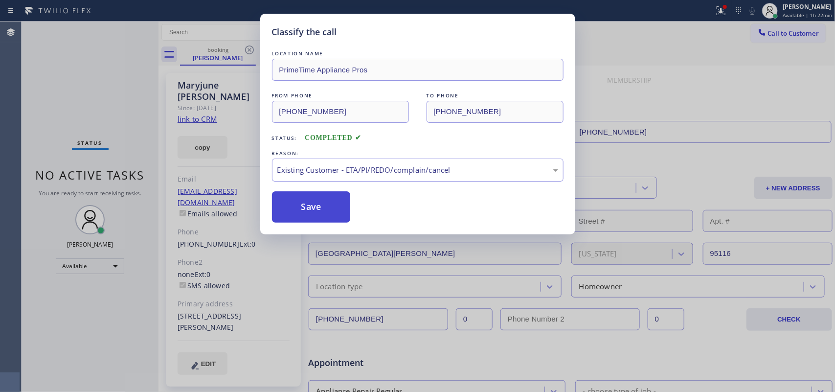
click at [338, 216] on button "Save" at bounding box center [311, 206] width 79 height 31
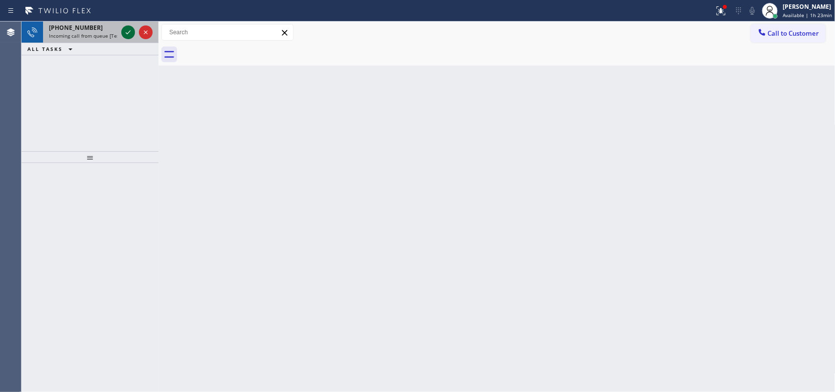
click at [125, 32] on icon at bounding box center [128, 32] width 12 height 12
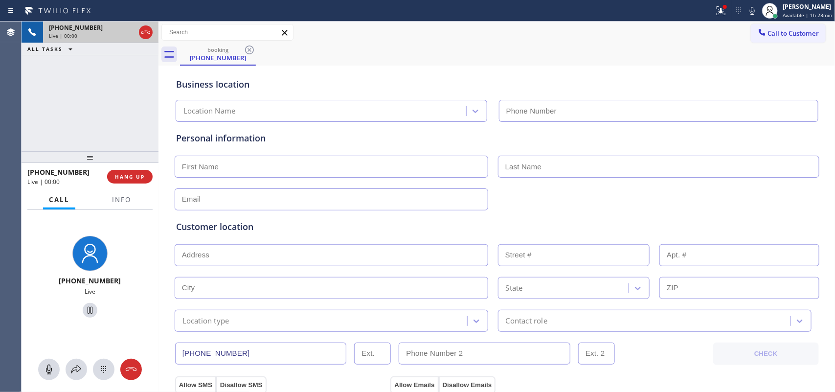
type input "(213) 600-7224"
click at [137, 174] on span "HANG UP" at bounding box center [130, 176] width 30 height 7
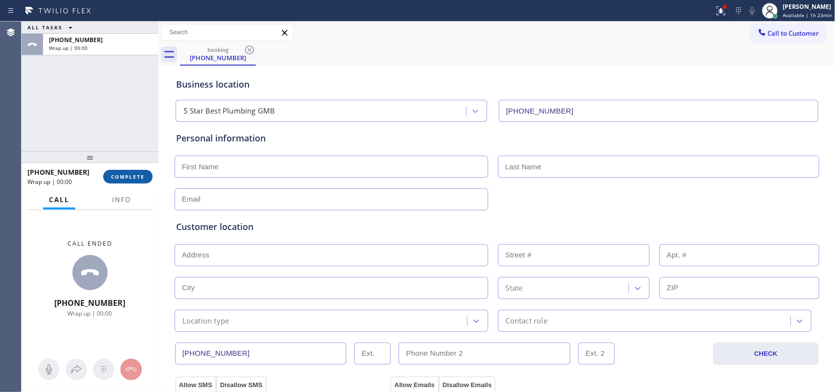
click at [137, 174] on span "COMPLETE" at bounding box center [128, 176] width 34 height 7
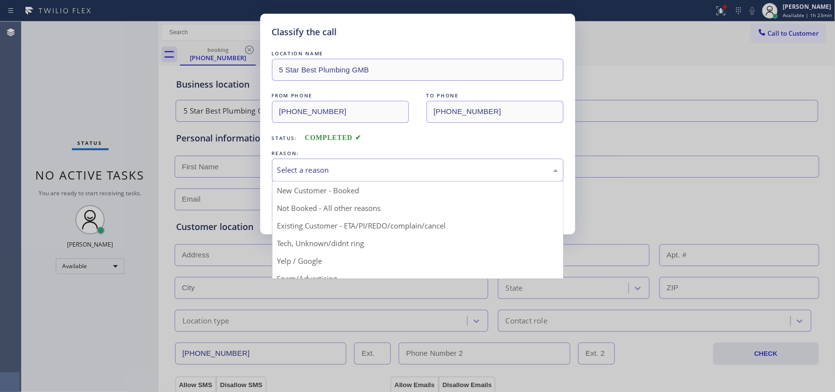
click at [363, 160] on div "Select a reason" at bounding box center [418, 169] width 292 height 23
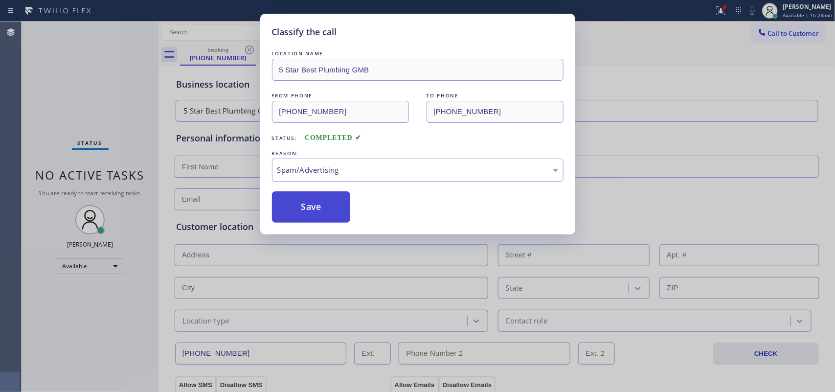
click at [338, 217] on button "Save" at bounding box center [311, 206] width 79 height 31
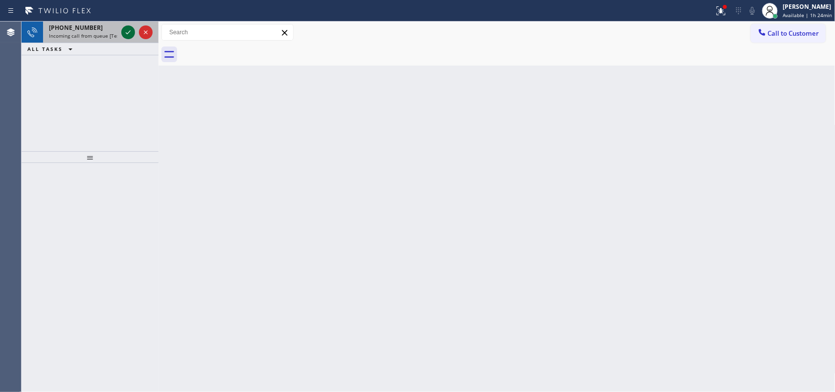
click at [128, 29] on icon at bounding box center [128, 32] width 12 height 12
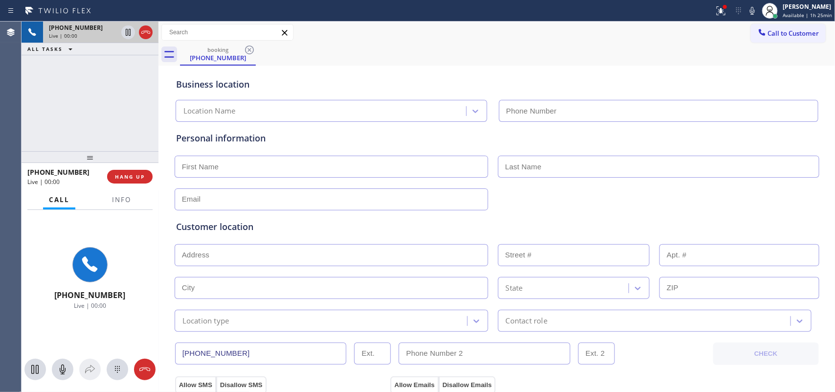
type input "(714) 463-1282"
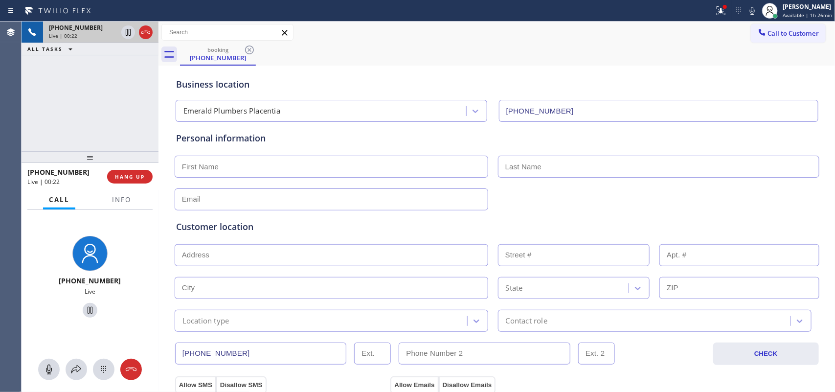
drag, startPoint x: 46, startPoint y: 369, endPoint x: 60, endPoint y: 348, distance: 24.8
click at [48, 364] on icon at bounding box center [49, 369] width 12 height 12
click at [89, 309] on icon at bounding box center [90, 310] width 12 height 12
click at [339, 84] on div "Business location" at bounding box center [497, 84] width 642 height 13
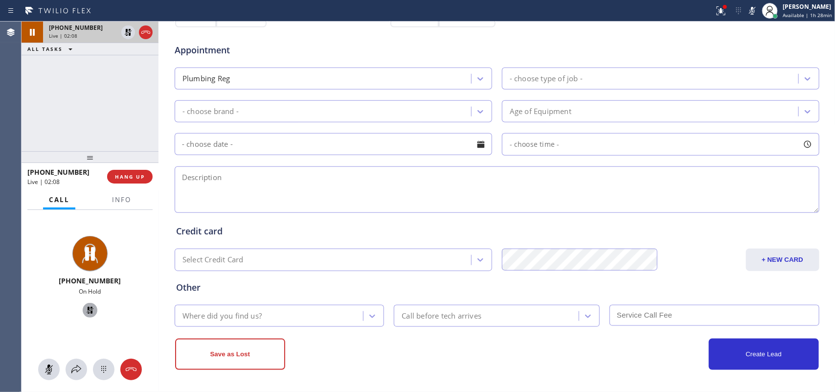
scroll to position [368, 0]
click at [49, 361] on button at bounding box center [49, 370] width 22 height 22
click at [87, 307] on icon at bounding box center [90, 310] width 12 height 12
click at [129, 202] on span "Info" at bounding box center [121, 199] width 19 height 9
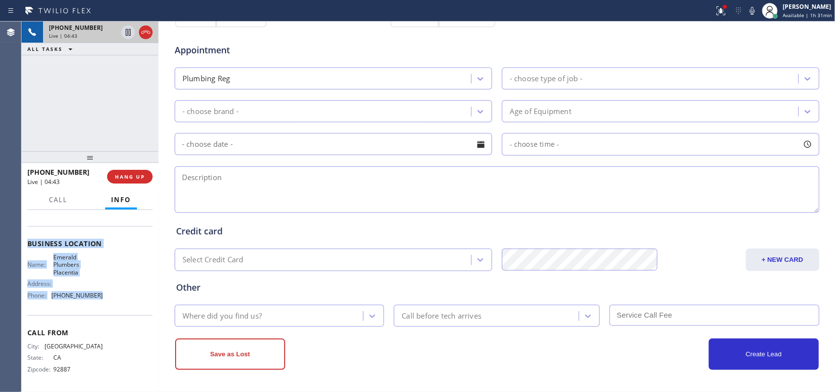
scroll to position [0, 0]
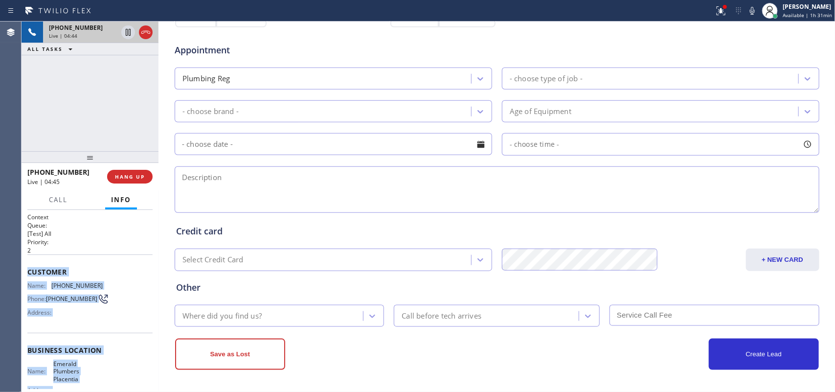
drag, startPoint x: 108, startPoint y: 304, endPoint x: 25, endPoint y: 271, distance: 89.1
click at [25, 271] on div "Context Queue: [Test] All Priority: 2 Customer Name: (714) 624-0831 Phone: (714…" at bounding box center [90, 301] width 137 height 182
copy div "Customer Name: (714) 624-0831 Phone: (714) 624-0831 Address: Business location …"
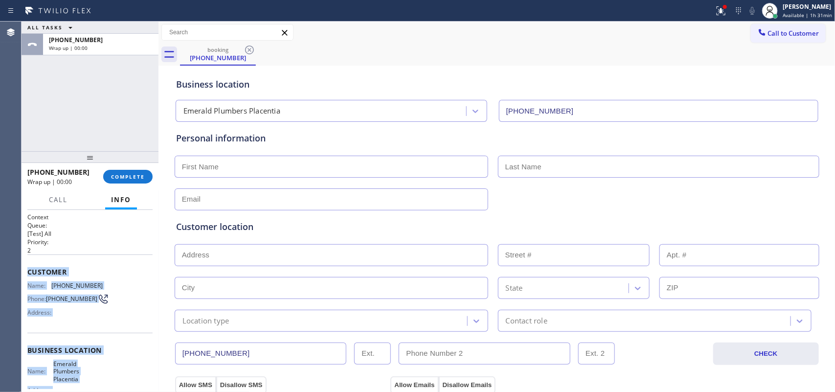
drag, startPoint x: 118, startPoint y: 179, endPoint x: 83, endPoint y: 109, distance: 78.3
click at [83, 109] on div "ALL TASKS ALL TASKS ACTIVE TASKS TASKS IN WRAP UP +17146240831 Wrap up | 00:00 …" at bounding box center [90, 207] width 137 height 370
click at [140, 179] on span "COMPLETE" at bounding box center [128, 176] width 34 height 7
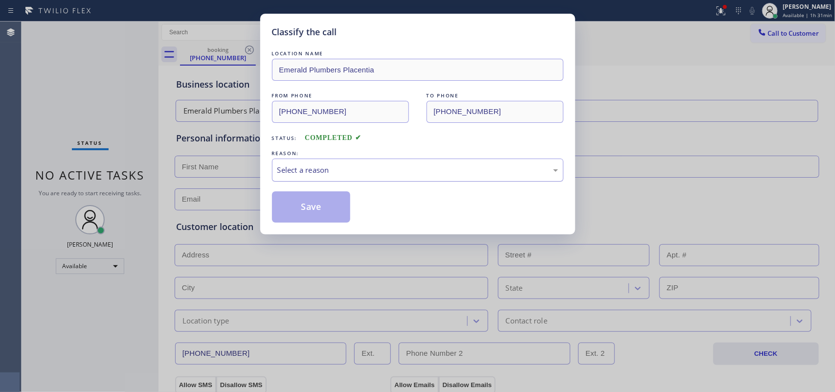
click at [325, 174] on div "Select a reason" at bounding box center [417, 169] width 281 height 11
click at [334, 211] on button "Save" at bounding box center [311, 206] width 79 height 31
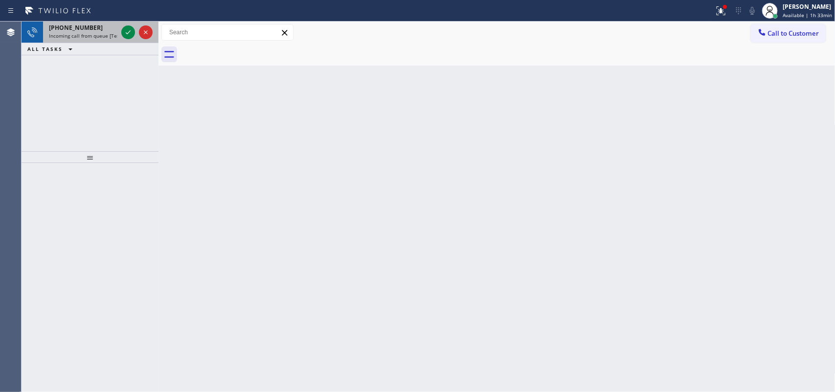
click at [97, 32] on span "Incoming call from queue [Test] All" at bounding box center [89, 35] width 81 height 7
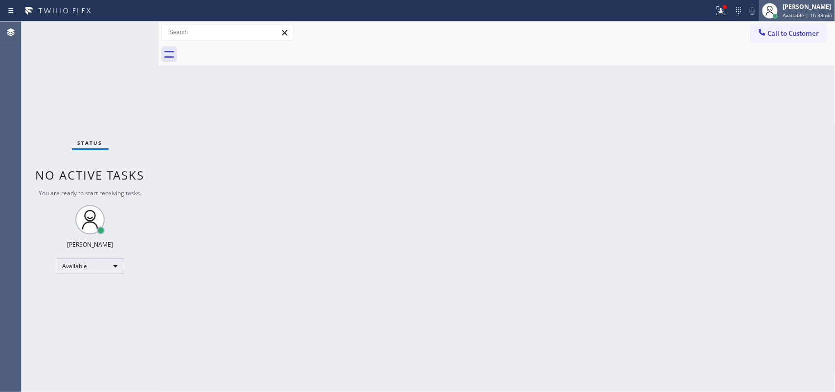
click at [802, 12] on span "Available | 1h 33min" at bounding box center [807, 15] width 49 height 7
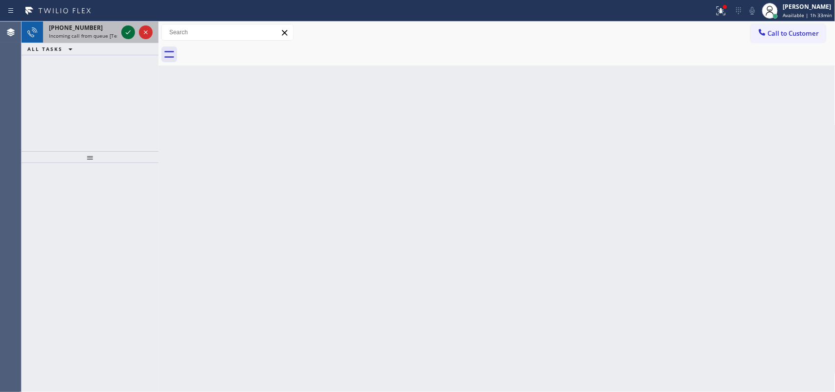
click at [122, 30] on icon at bounding box center [128, 32] width 12 height 12
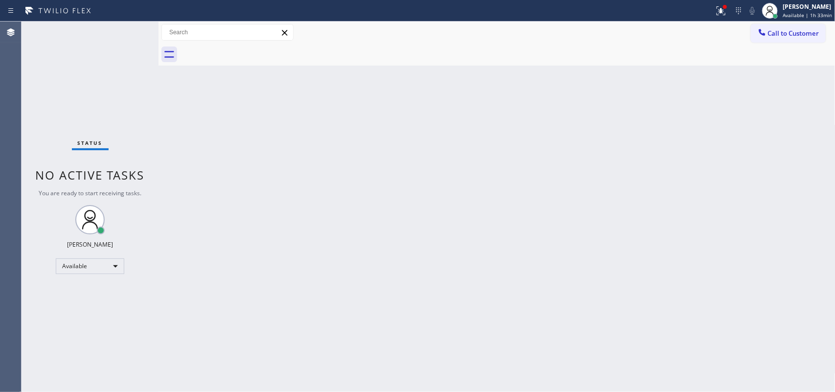
click at [125, 30] on div "Status No active tasks You are ready to start receiving tasks. [PERSON_NAME] Av…" at bounding box center [90, 207] width 137 height 370
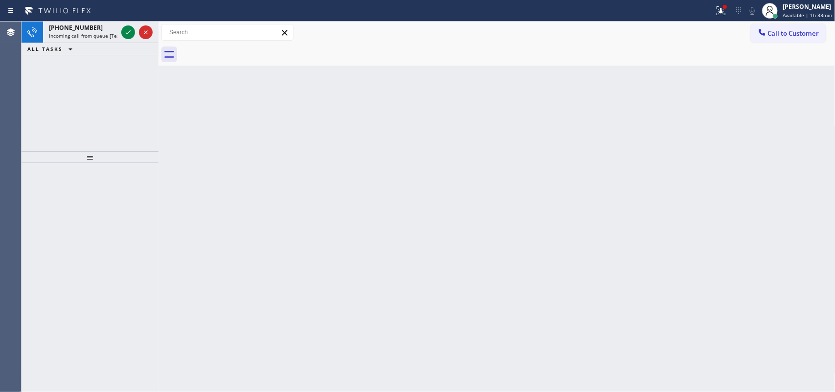
click at [125, 30] on icon at bounding box center [128, 32] width 12 height 12
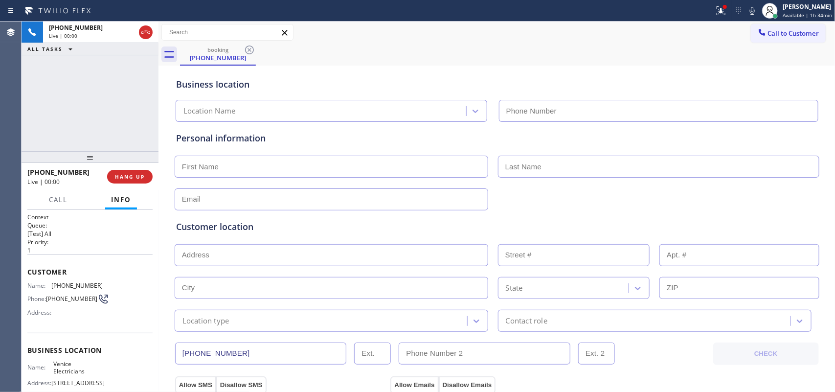
type input "(424) 341-6673"
click at [57, 195] on span "Call" at bounding box center [58, 199] width 19 height 9
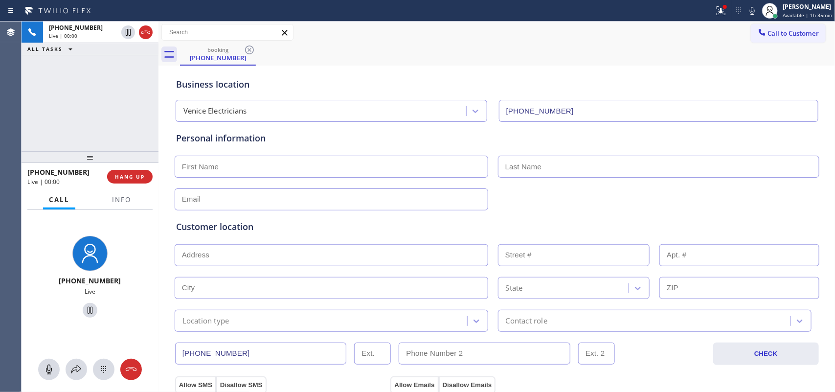
drag, startPoint x: 50, startPoint y: 370, endPoint x: 68, endPoint y: 343, distance: 32.0
click at [50, 368] on icon at bounding box center [49, 369] width 12 height 12
drag, startPoint x: 86, startPoint y: 310, endPoint x: 389, endPoint y: 338, distance: 305.1
click at [94, 309] on div at bounding box center [89, 310] width 75 height 20
click at [85, 306] on icon at bounding box center [90, 310] width 12 height 12
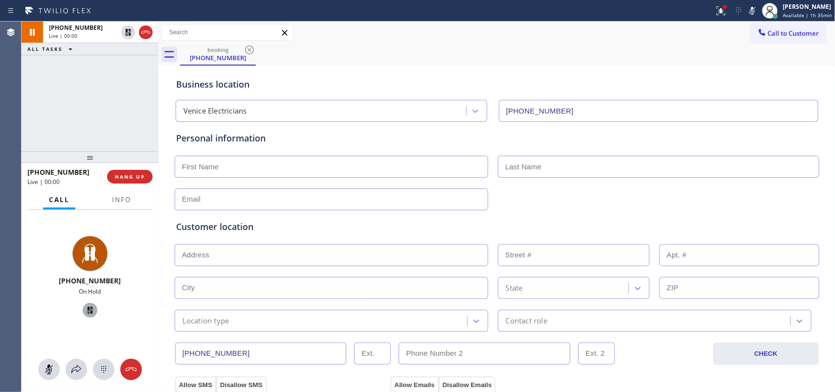
click at [88, 307] on icon at bounding box center [90, 310] width 12 height 12
click at [84, 308] on icon at bounding box center [90, 310] width 12 height 12
click at [47, 364] on icon at bounding box center [49, 369] width 12 height 12
click at [87, 308] on icon at bounding box center [90, 310] width 7 height 7
click at [132, 180] on span "HANG UP" at bounding box center [130, 176] width 30 height 7
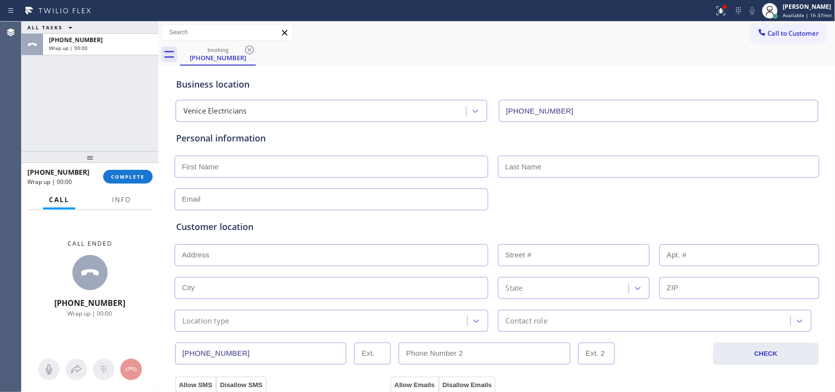
click at [301, 160] on input "text" at bounding box center [332, 167] width 314 height 22
type input "Mr."
type input "Steven"
click at [250, 202] on input "text" at bounding box center [332, 199] width 314 height 22
type input "[EMAIL_ADDRESS][DOMAIN_NAME]"
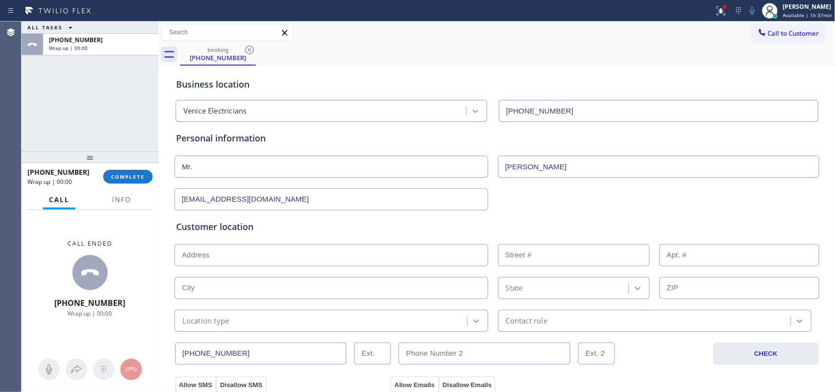
click at [281, 257] on input "text" at bounding box center [332, 255] width 314 height 22
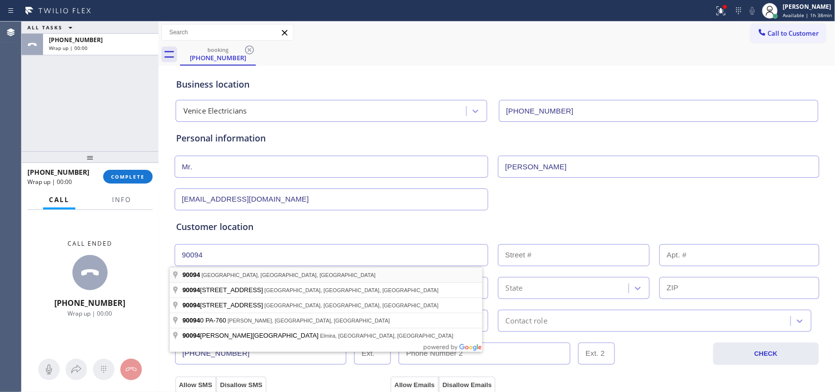
type input "Playa Vista, CA 90094, USA"
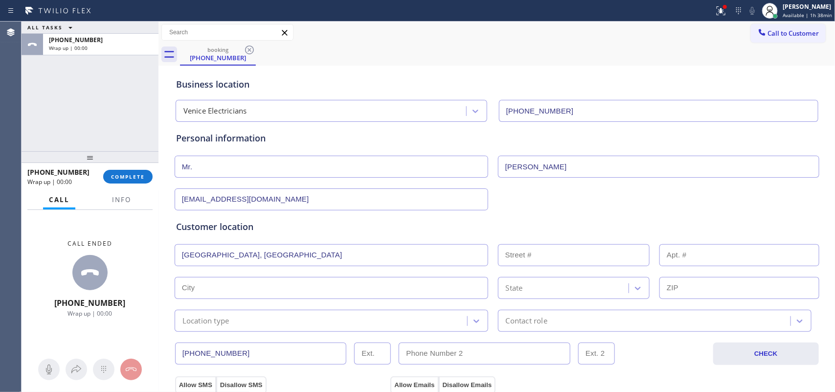
type input "[GEOGRAPHIC_DATA]"
type input "90094"
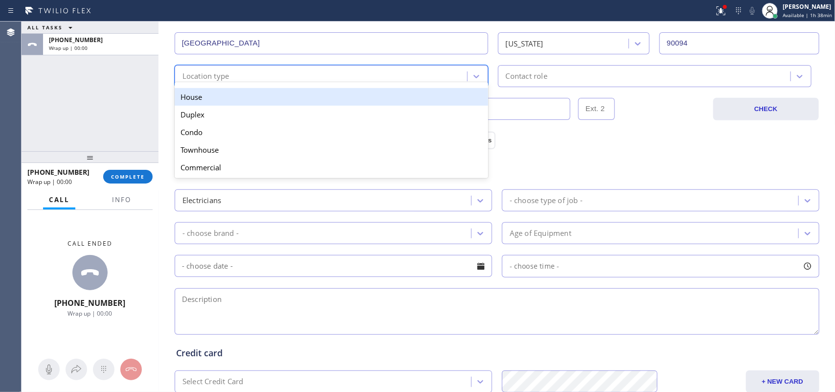
click at [392, 71] on div "Location type" at bounding box center [323, 76] width 290 height 17
drag, startPoint x: 377, startPoint y: 104, endPoint x: 522, endPoint y: 85, distance: 147.1
click at [378, 104] on div "House" at bounding box center [332, 97] width 314 height 18
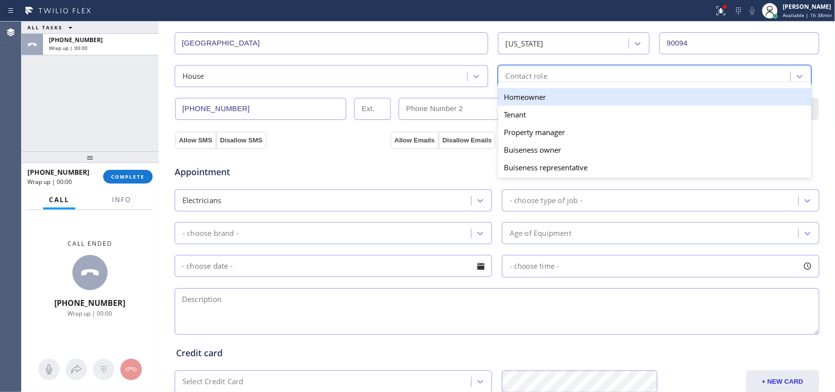
click at [531, 81] on div "Contact role" at bounding box center [527, 75] width 42 height 11
click at [529, 98] on div "Homeowner" at bounding box center [655, 97] width 314 height 18
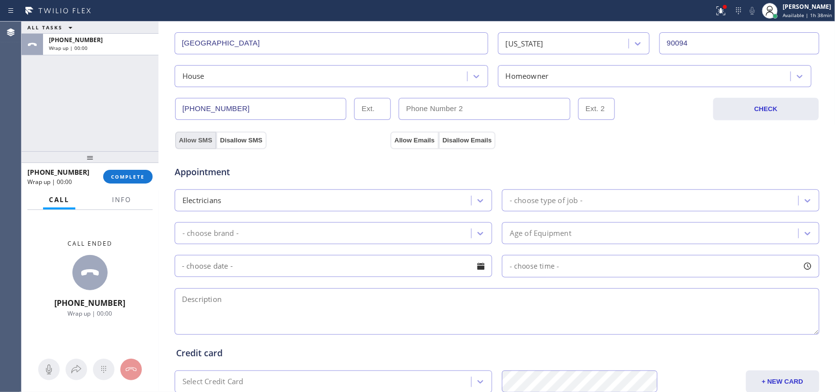
click at [205, 136] on button "Allow SMS" at bounding box center [195, 141] width 41 height 18
click at [405, 137] on button "Allow Emails" at bounding box center [414, 141] width 48 height 18
click at [542, 201] on div "- choose type of job -" at bounding box center [546, 200] width 73 height 11
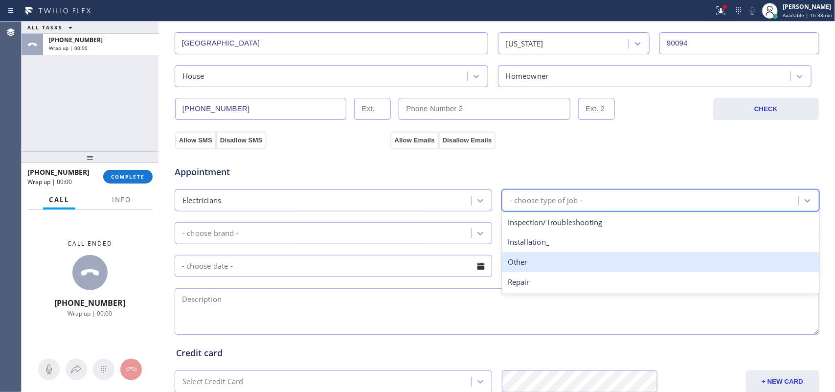
click at [563, 269] on div "Other" at bounding box center [660, 262] width 317 height 20
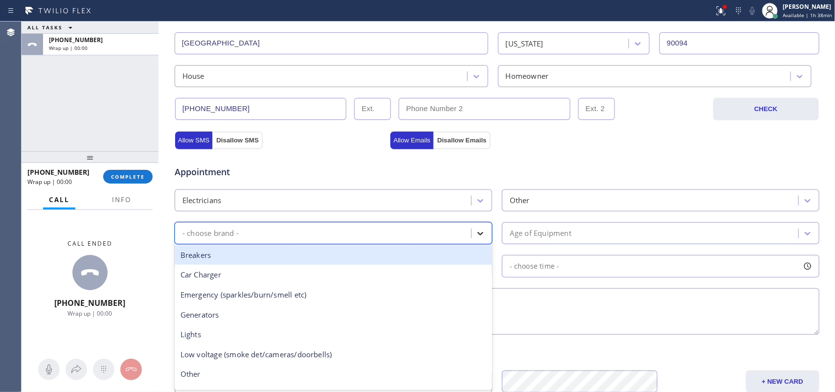
click at [477, 235] on icon at bounding box center [480, 233] width 6 height 3
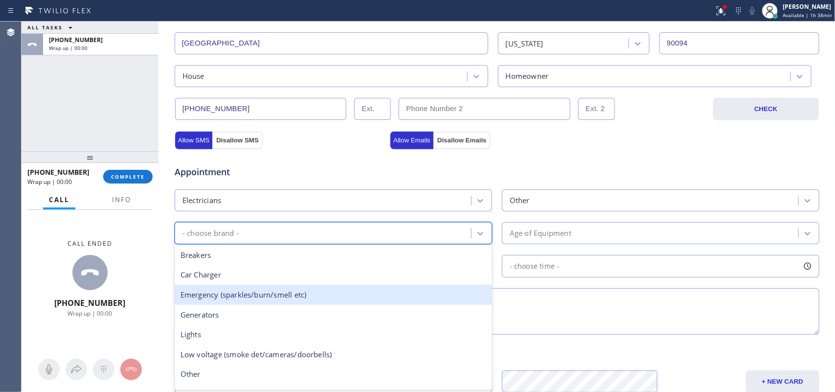
scroll to position [75, 0]
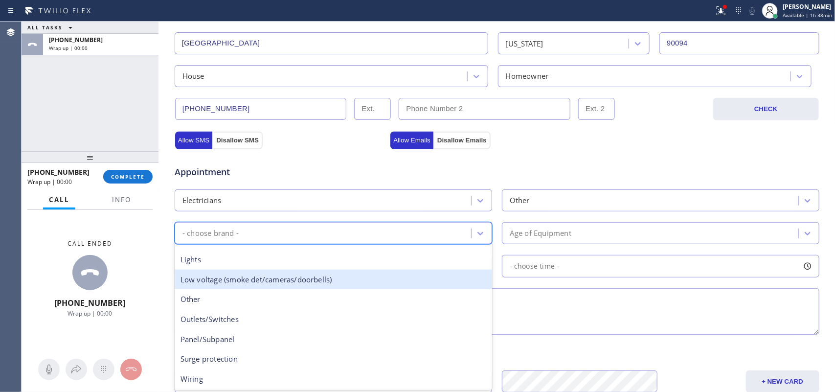
click at [331, 282] on div "Low voltage (smoke det/cameras/doorbells)" at bounding box center [333, 280] width 317 height 20
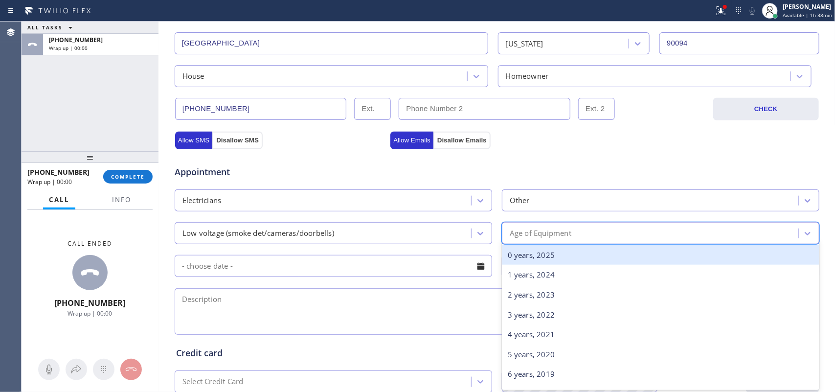
click at [553, 236] on div "Age of Equipment" at bounding box center [541, 232] width 62 height 11
click at [559, 257] on div "0 years, 2025" at bounding box center [660, 255] width 317 height 20
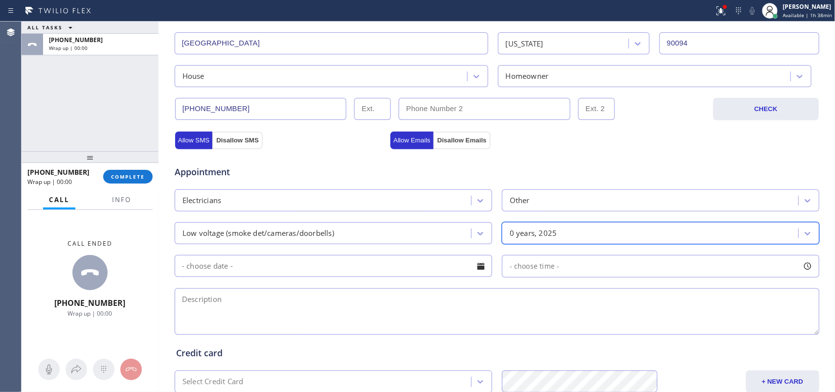
scroll to position [368, 0]
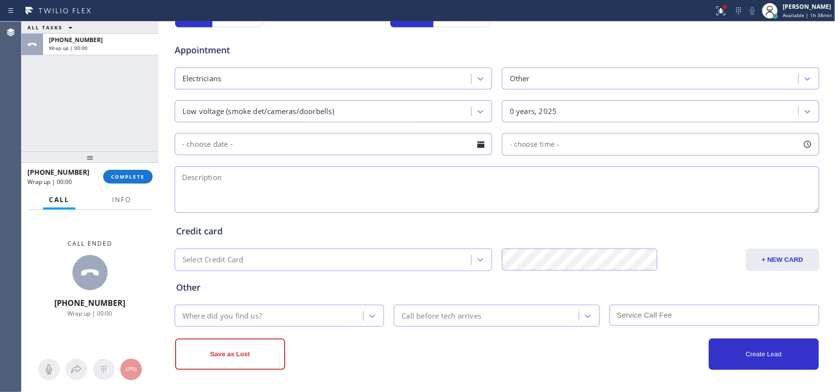
click at [246, 167] on textarea at bounding box center [497, 189] width 645 height 46
paste textarea "1 smoke alarm need battery replacemnet/ 90094/ cannot change by himself since h…"
type textarea "1 smoke alarm need battery replacemnet/ 90094/ cannot change by himself since h…"
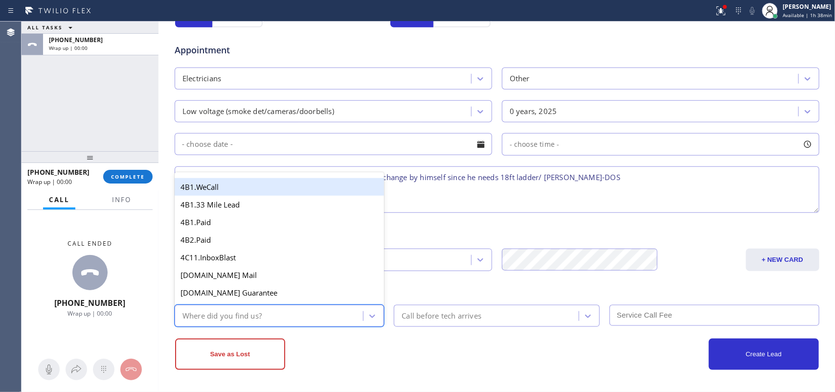
click at [327, 313] on div "Where did you find us?" at bounding box center [271, 315] width 186 height 17
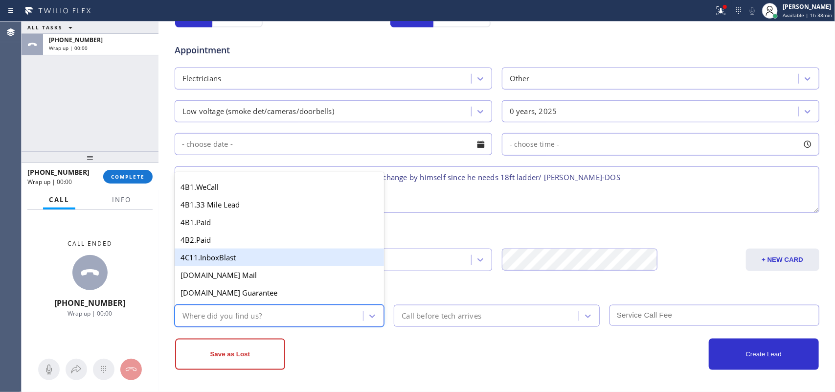
type input "g"
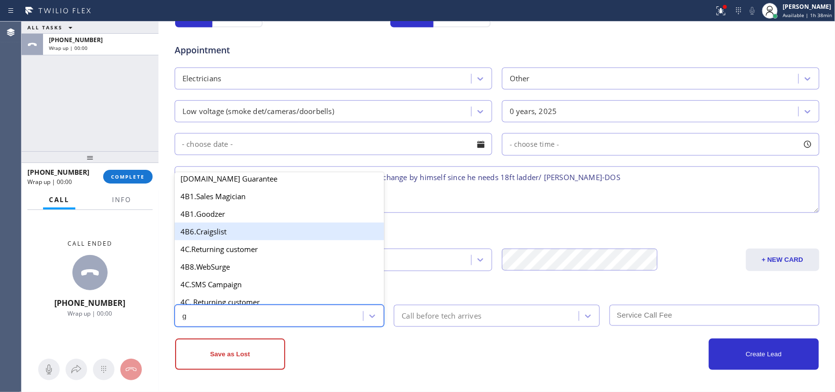
scroll to position [184, 0]
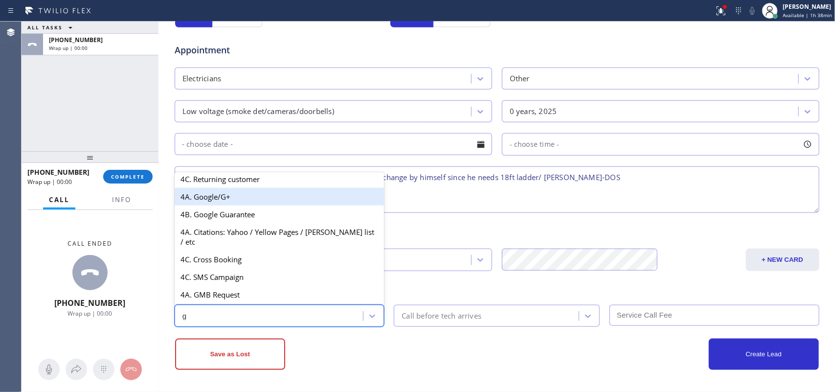
click at [240, 200] on div "4A. Google/G+" at bounding box center [280, 197] width 210 height 18
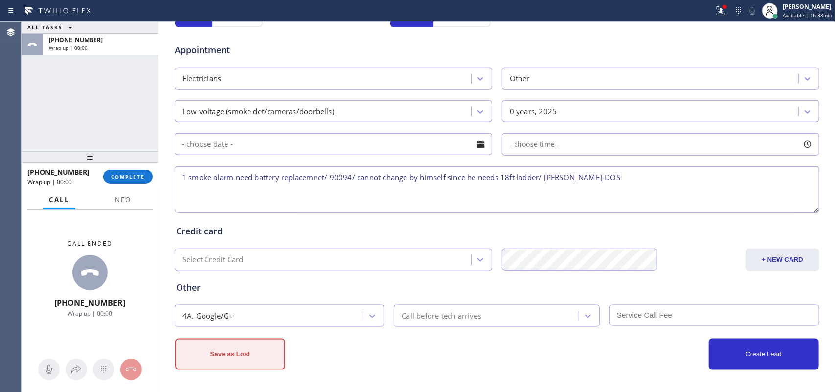
click at [236, 345] on button "Save as Lost" at bounding box center [230, 354] width 110 height 31
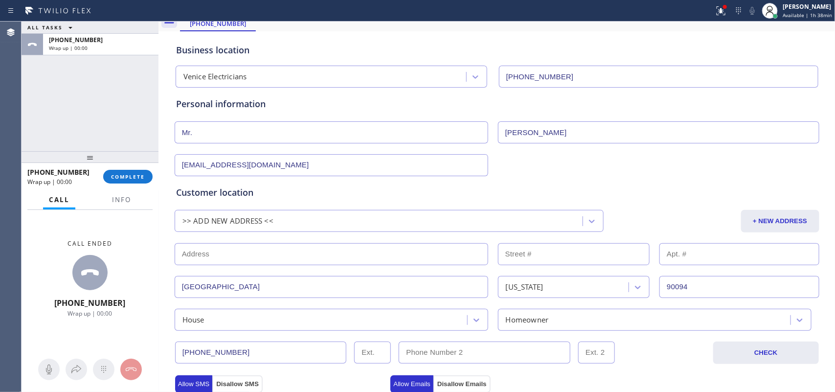
scroll to position [0, 0]
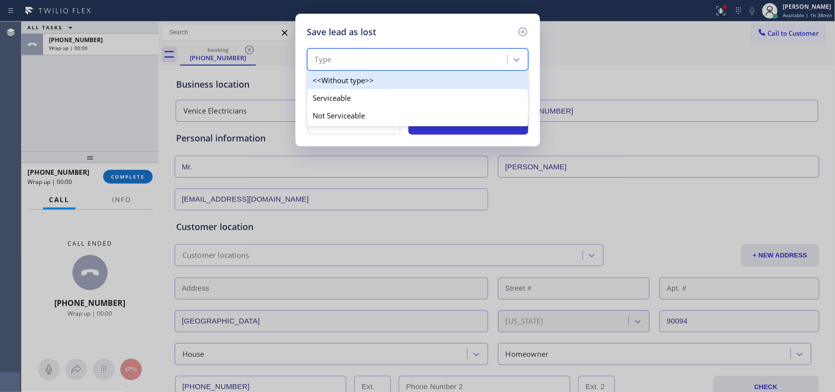
click at [470, 53] on div "Type" at bounding box center [408, 59] width 197 height 17
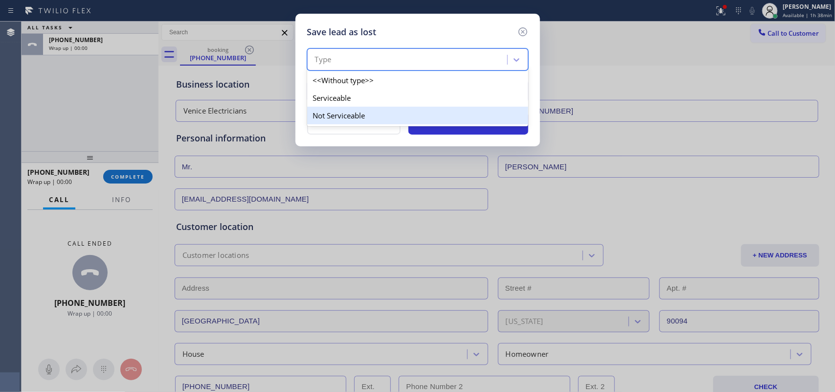
click at [455, 116] on div "Not Serviceable" at bounding box center [417, 116] width 221 height 18
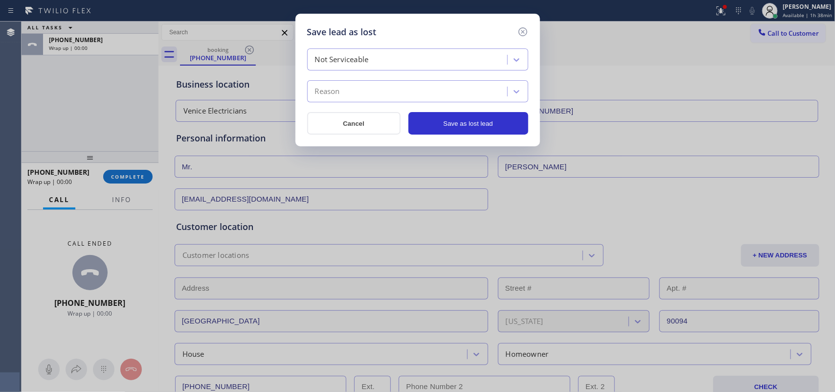
click at [460, 94] on div "Reason" at bounding box center [408, 91] width 197 height 17
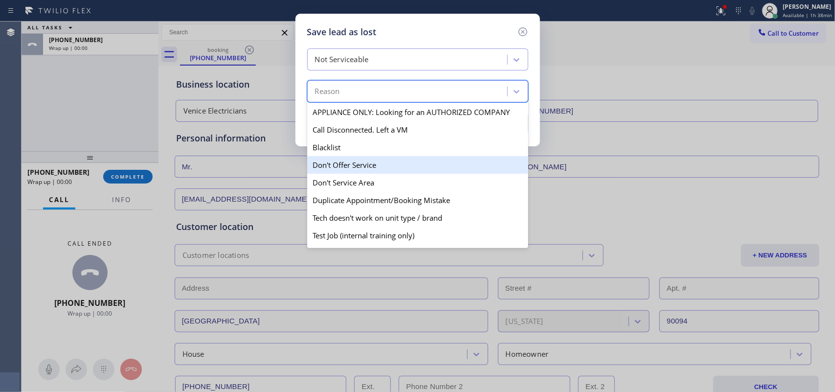
click at [425, 164] on div "Don't Offer Service" at bounding box center [417, 165] width 221 height 18
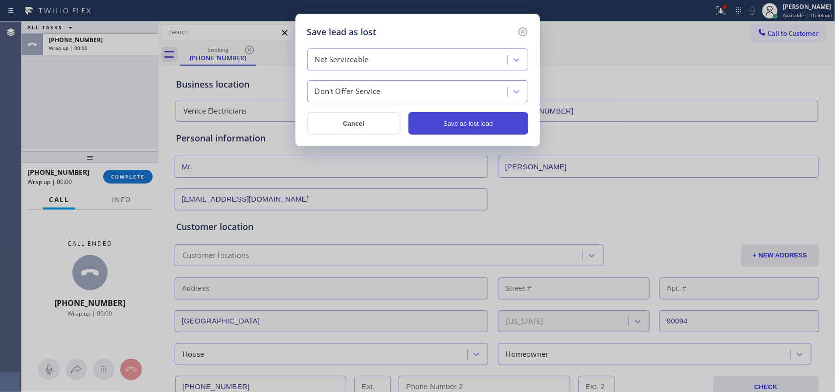
click at [490, 129] on button "Save as lost lead" at bounding box center [468, 123] width 120 height 23
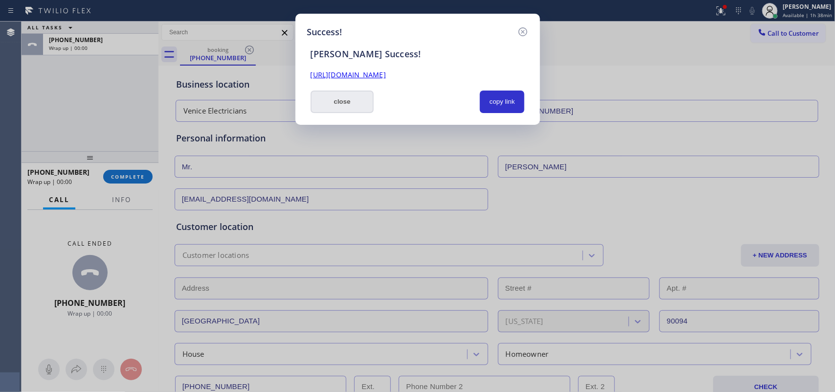
click at [360, 102] on button "close" at bounding box center [343, 101] width 64 height 23
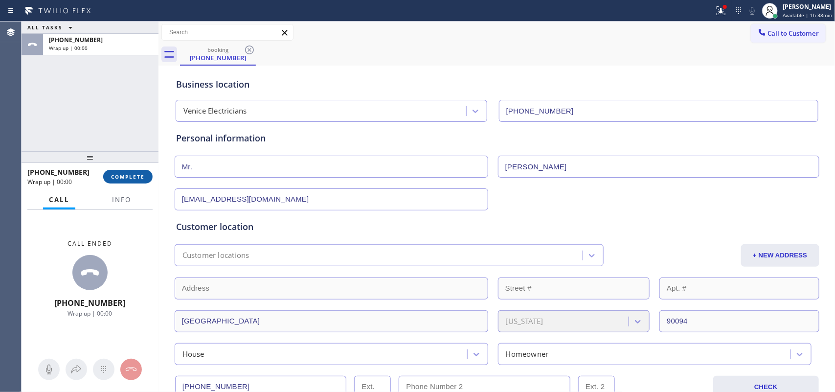
click at [135, 181] on button "COMPLETE" at bounding box center [127, 177] width 49 height 14
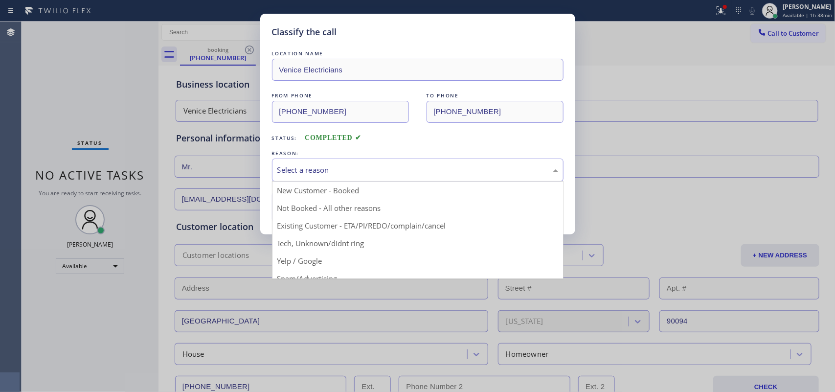
click at [461, 161] on div "Select a reason" at bounding box center [418, 169] width 292 height 23
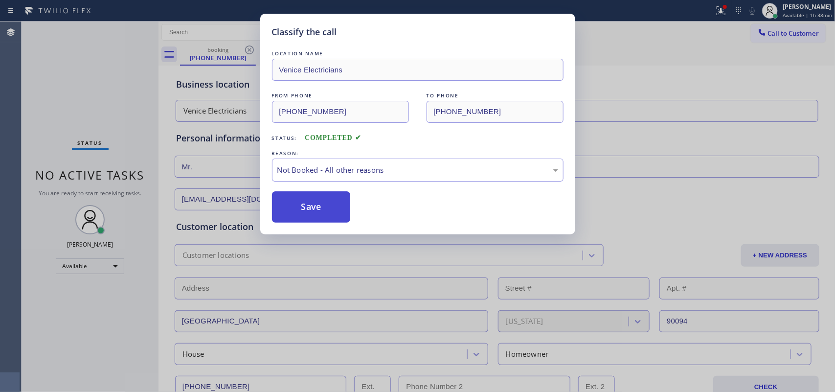
click at [333, 211] on button "Save" at bounding box center [311, 206] width 79 height 31
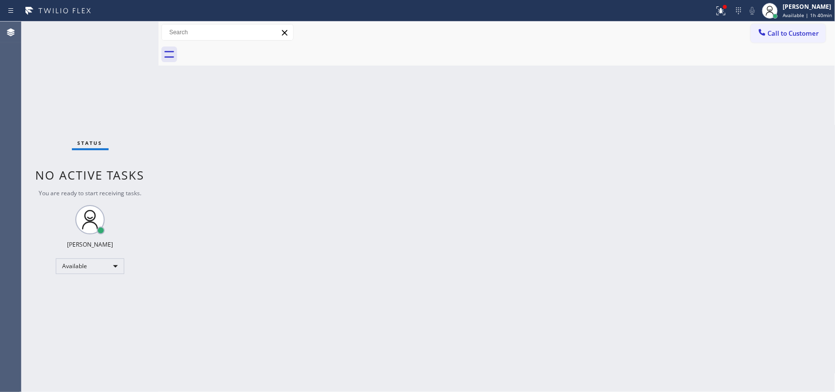
click at [487, 204] on div "Back to Dashboard Change Sender ID Customers Technicians Select a contact Outbo…" at bounding box center [496, 207] width 677 height 370
click at [810, 17] on span "Available | 1h 40min" at bounding box center [807, 15] width 49 height 7
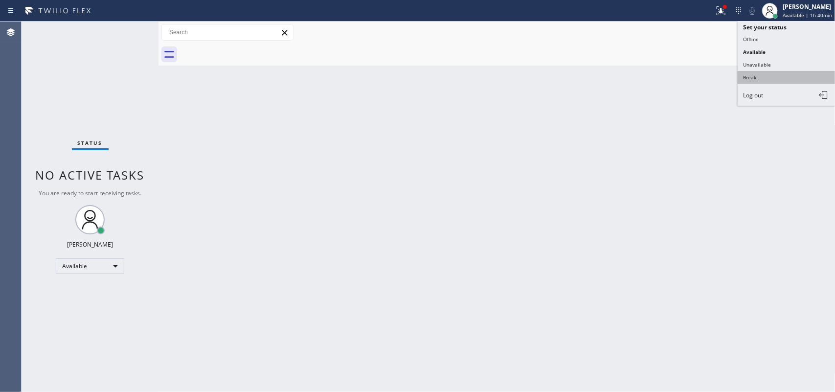
click at [786, 71] on button "Break" at bounding box center [787, 77] width 98 height 13
